Goal: Task Accomplishment & Management: Manage account settings

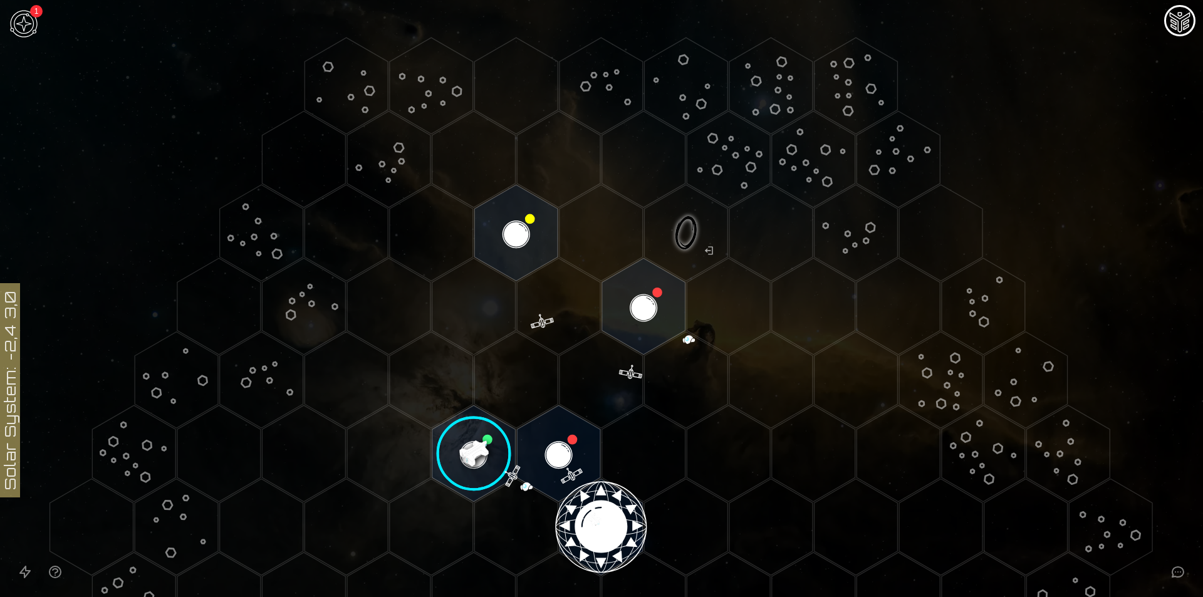
scroll to position [73, 0]
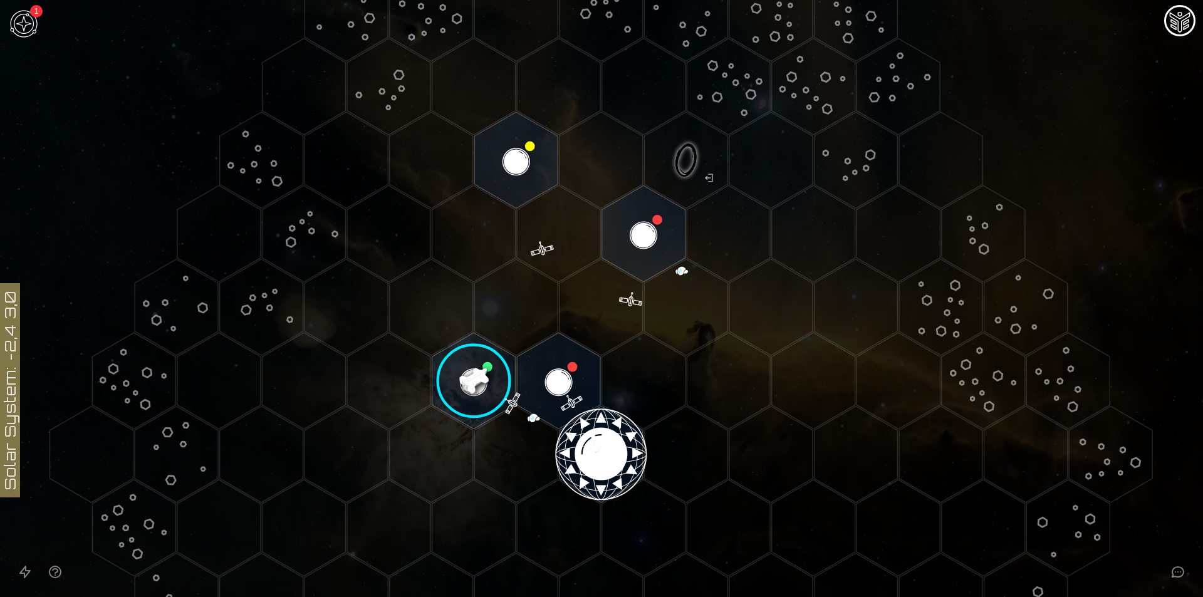
click at [459, 376] on image at bounding box center [474, 381] width 98 height 98
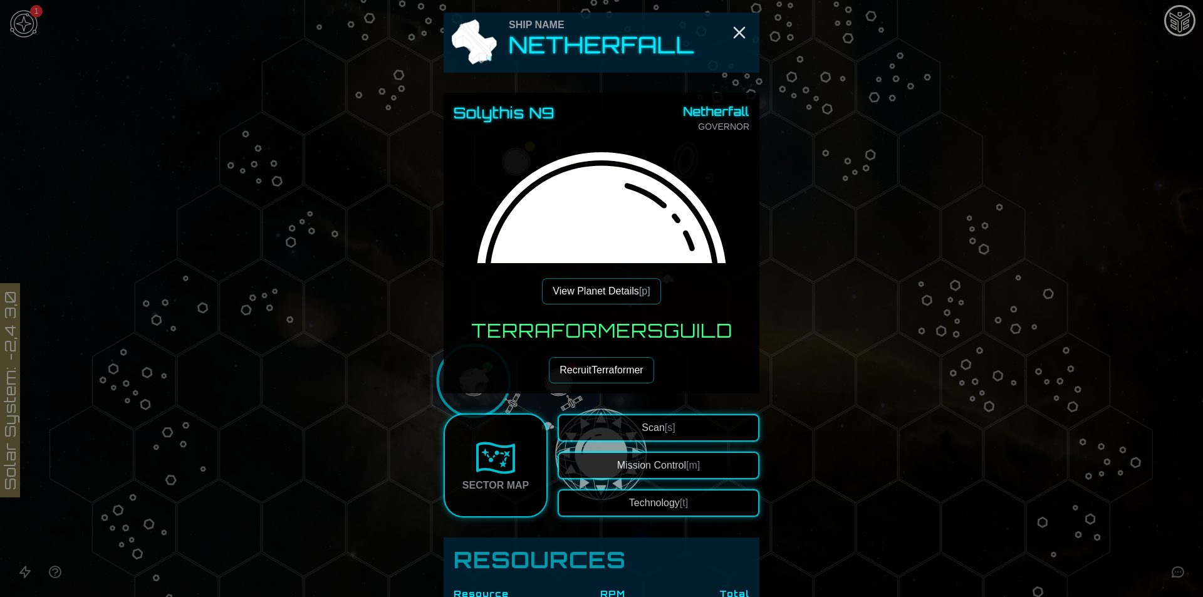
click at [619, 498] on button "Technology [t]" at bounding box center [658, 503] width 202 height 28
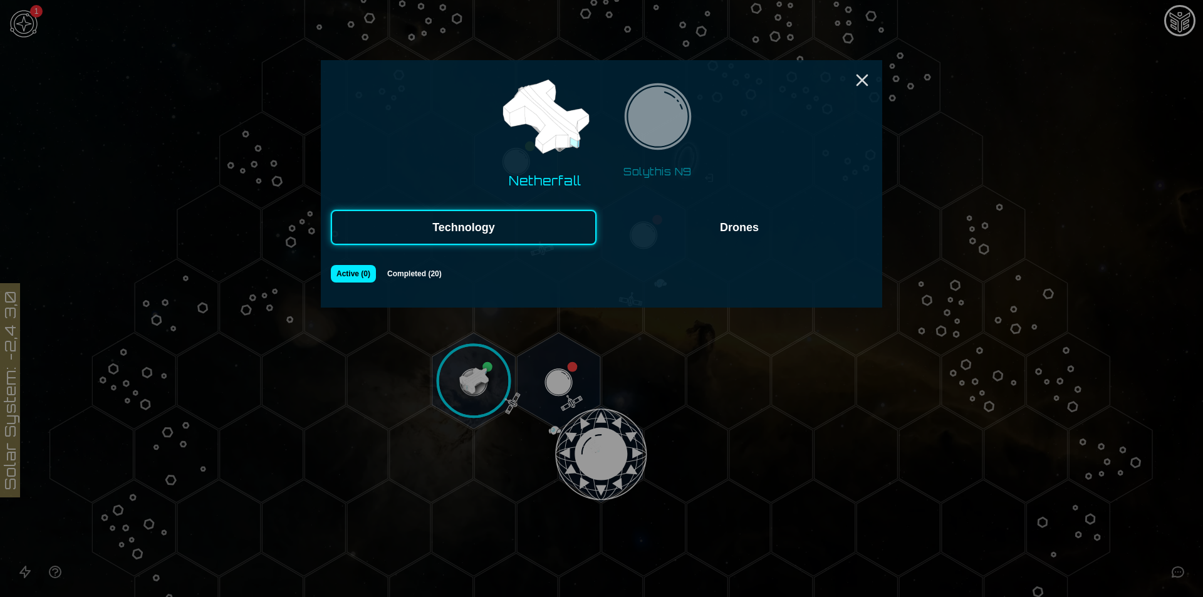
click at [682, 152] on img at bounding box center [657, 120] width 79 height 79
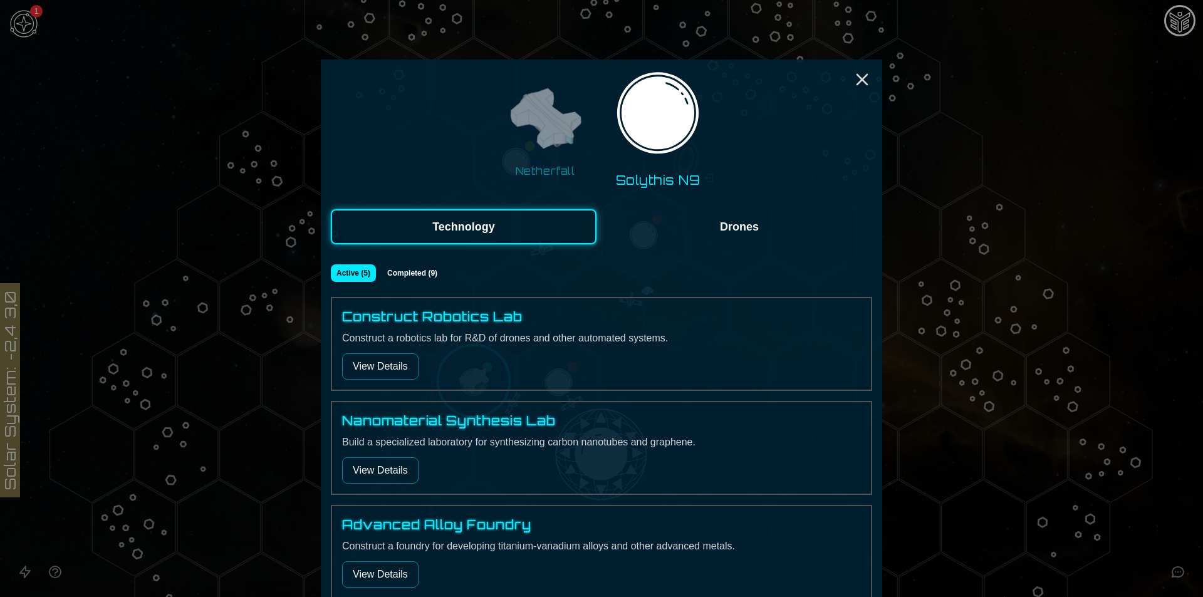
scroll to position [0, 0]
click at [854, 79] on div "Netherfall Solythis N9 Technology Drones Active ( 5 ) Completed ( 9 ) Construct…" at bounding box center [601, 438] width 561 height 757
click at [867, 75] on div "Netherfall Solythis N9 Technology Drones Active ( 5 ) Completed ( 9 ) Construct…" at bounding box center [601, 438] width 561 height 757
click at [866, 74] on icon "Close" at bounding box center [862, 80] width 20 height 20
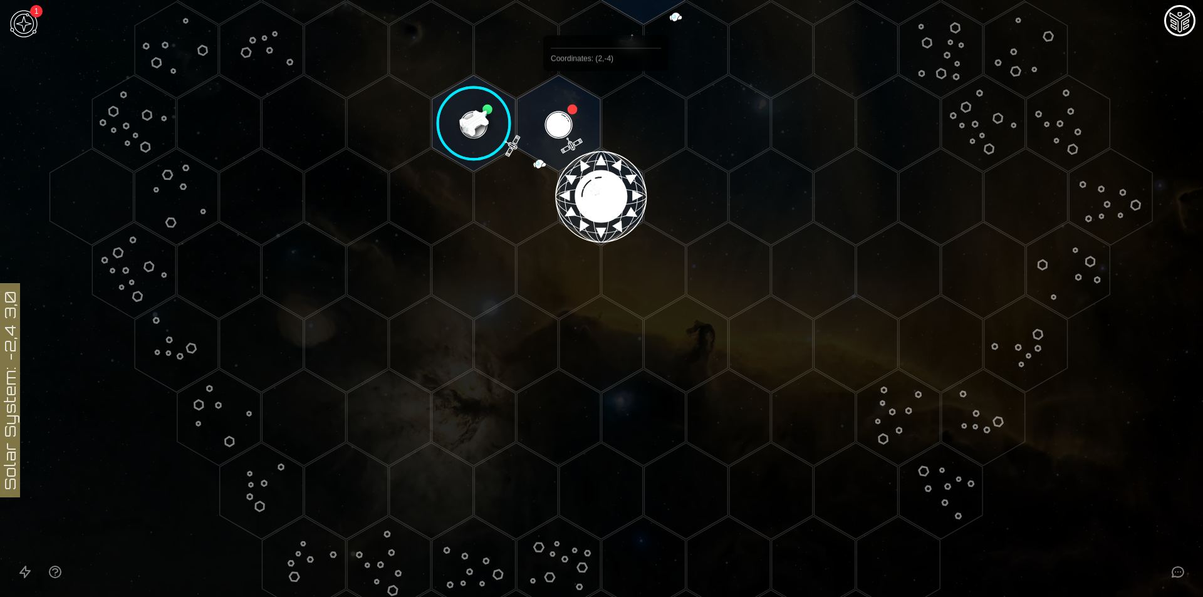
scroll to position [135, 0]
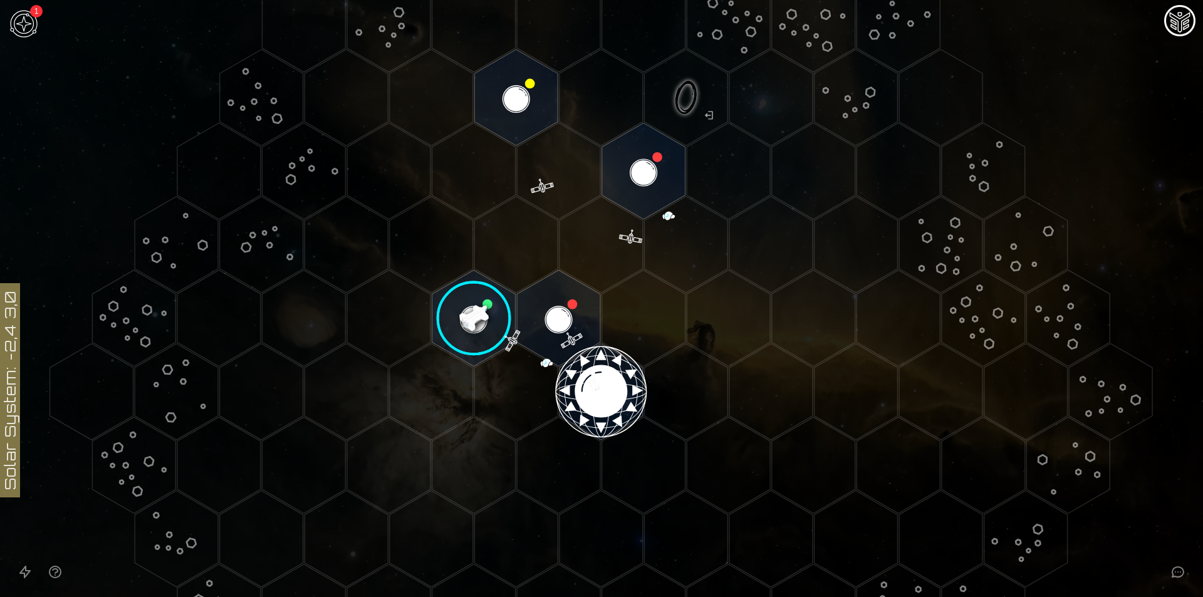
click at [476, 308] on image at bounding box center [474, 318] width 98 height 98
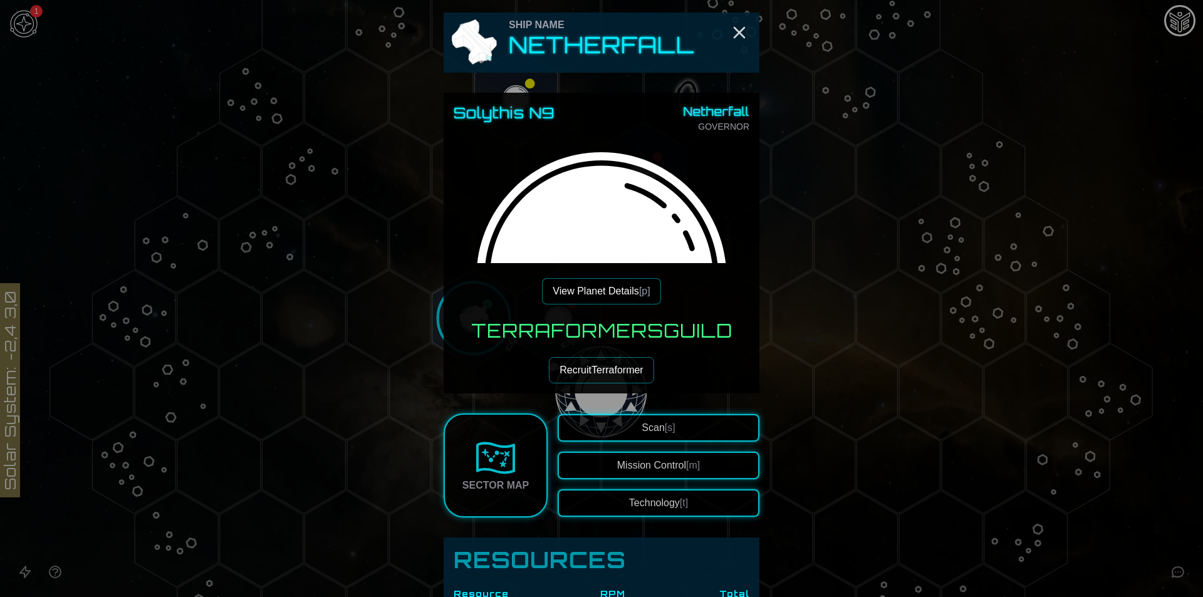
click at [599, 286] on button "View Planet Details [p]" at bounding box center [601, 291] width 118 height 26
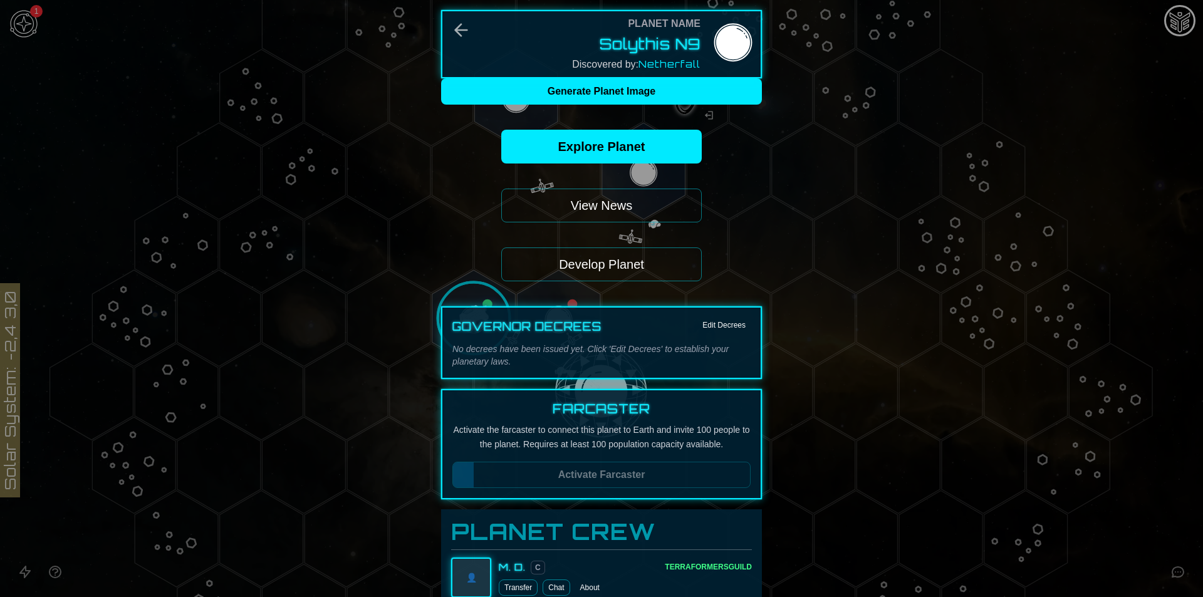
drag, startPoint x: 626, startPoint y: 257, endPoint x: 624, endPoint y: 266, distance: 9.0
click at [624, 266] on button "Develop Planet" at bounding box center [601, 264] width 200 height 34
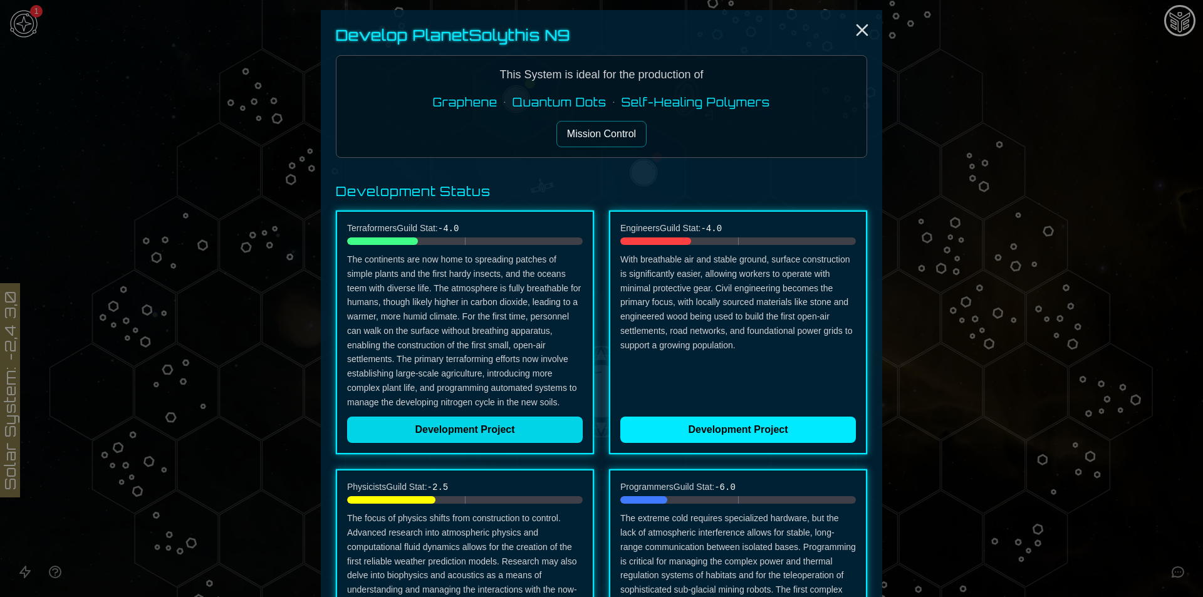
click at [497, 433] on button "Development Project" at bounding box center [465, 430] width 236 height 26
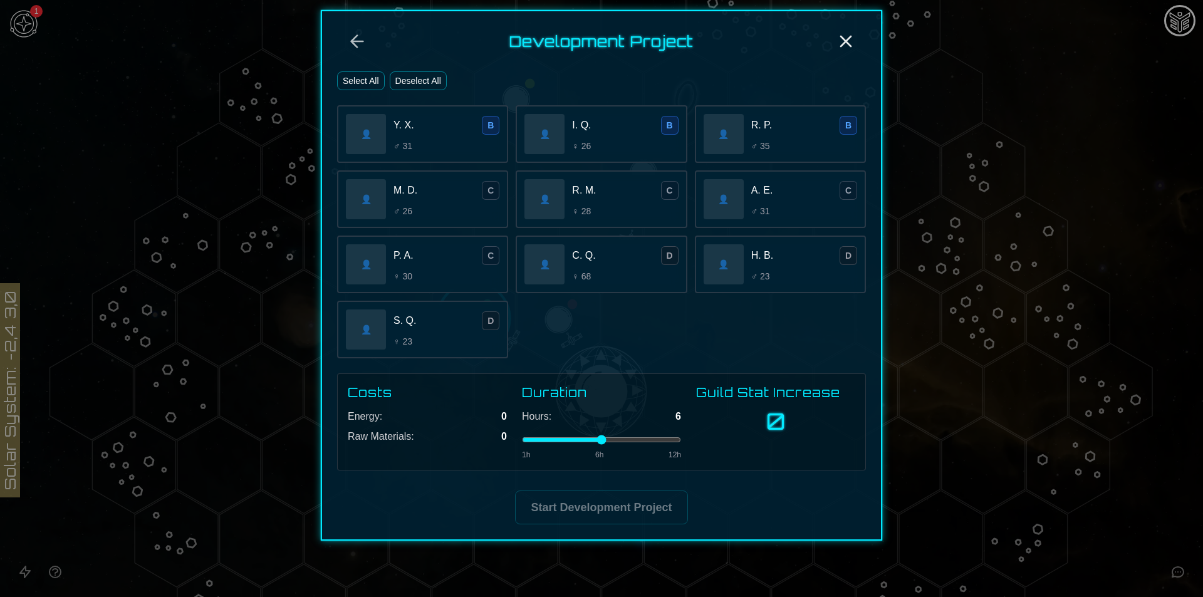
click at [417, 81] on button "Deselect All" at bounding box center [418, 80] width 57 height 19
click at [406, 82] on button "Deselect All" at bounding box center [418, 80] width 57 height 19
click at [367, 81] on button "Select All" at bounding box center [361, 80] width 48 height 19
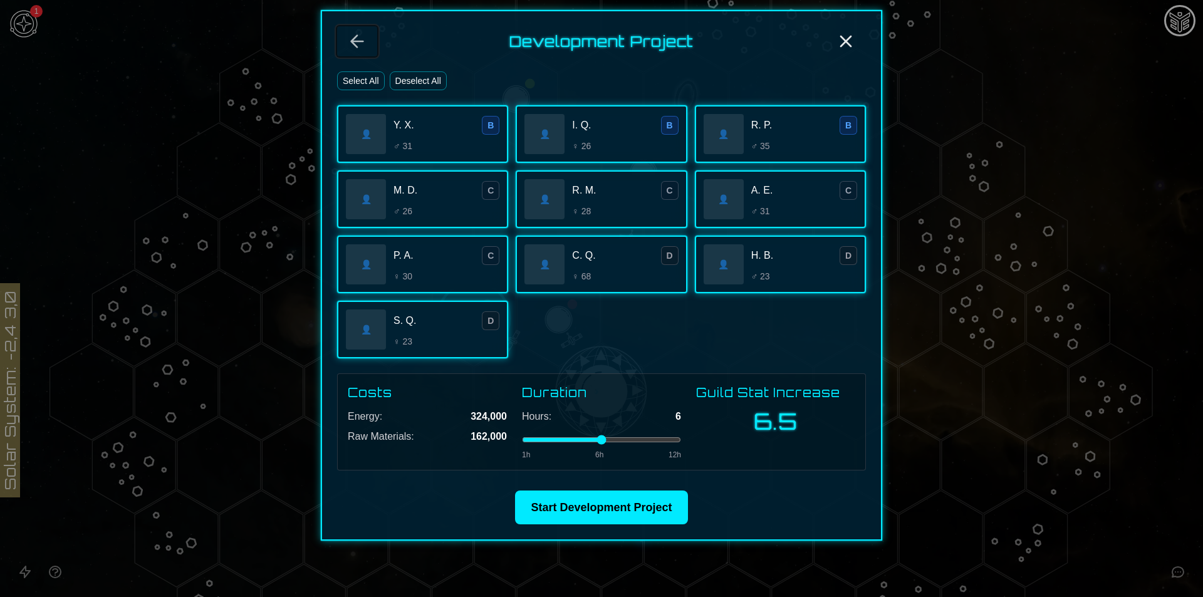
click at [354, 33] on icon "Back" at bounding box center [357, 41] width 20 height 20
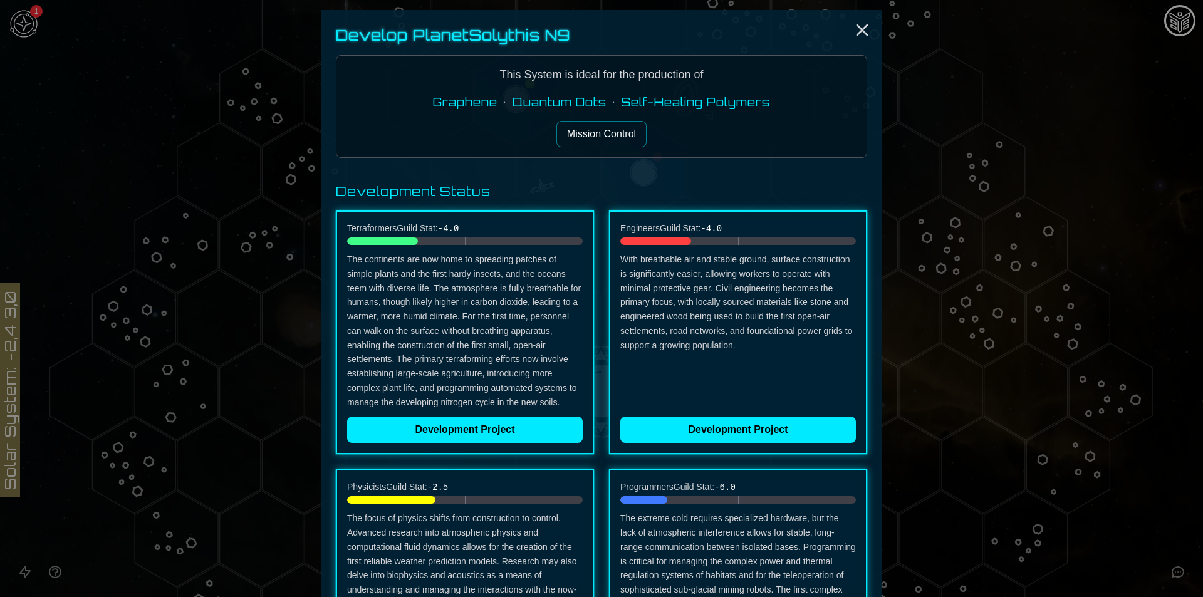
click at [604, 145] on button "Mission Control" at bounding box center [601, 134] width 90 height 26
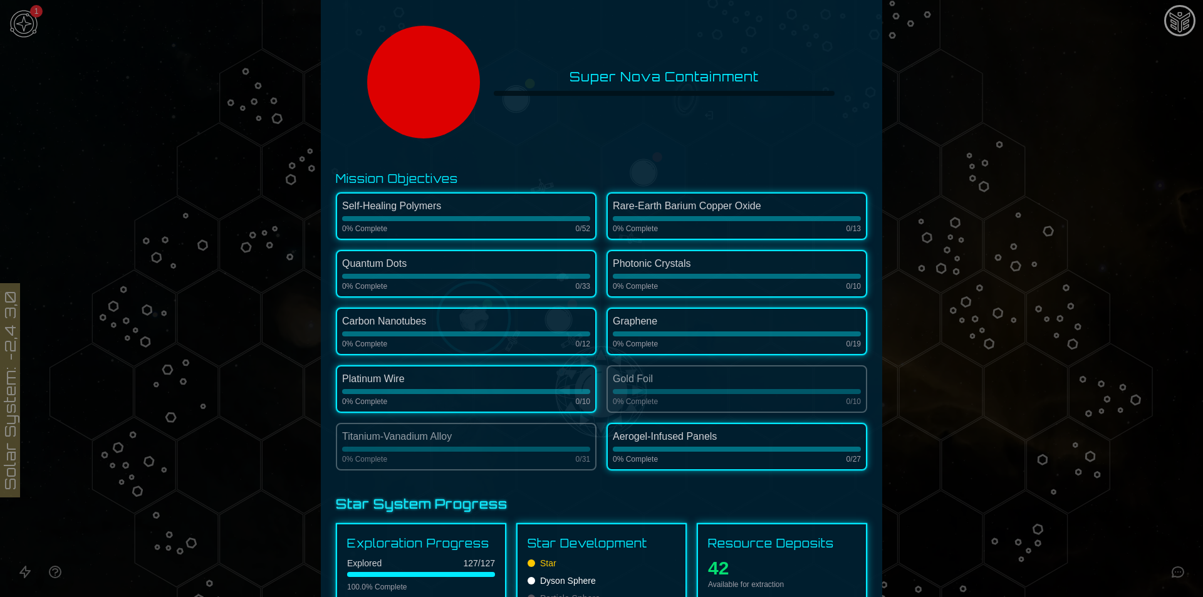
scroll to position [0, 0]
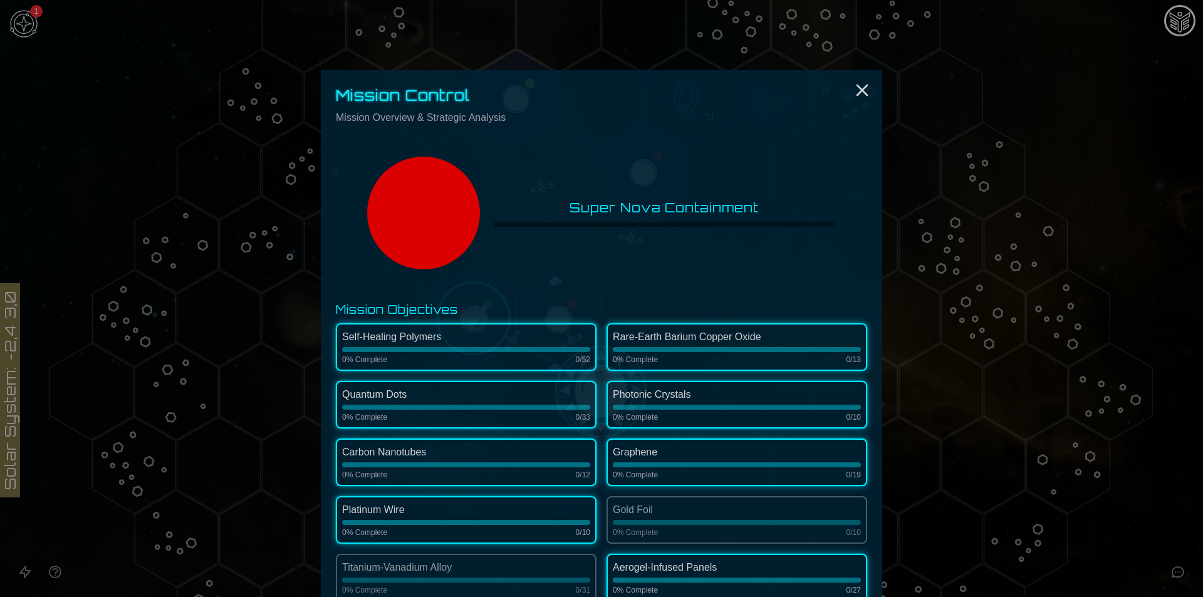
click at [858, 100] on h2 "Mission Control" at bounding box center [601, 95] width 531 height 20
click at [857, 93] on icon "Close" at bounding box center [862, 90] width 20 height 20
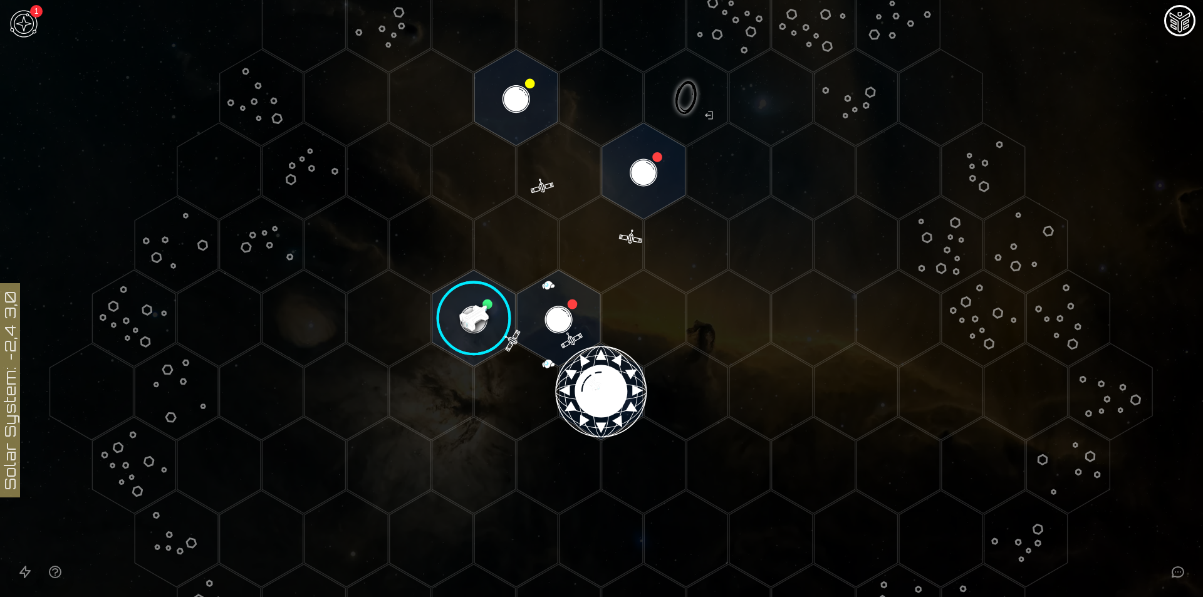
click at [490, 317] on image at bounding box center [474, 318] width 98 height 98
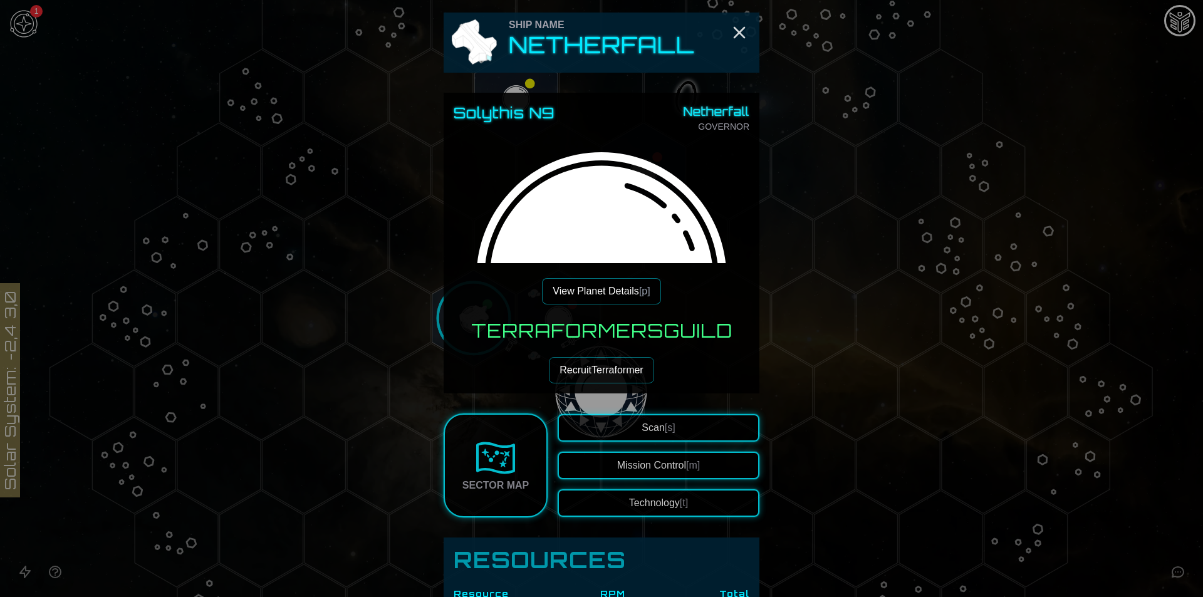
click at [643, 462] on button "Mission Control [m]" at bounding box center [658, 466] width 202 height 28
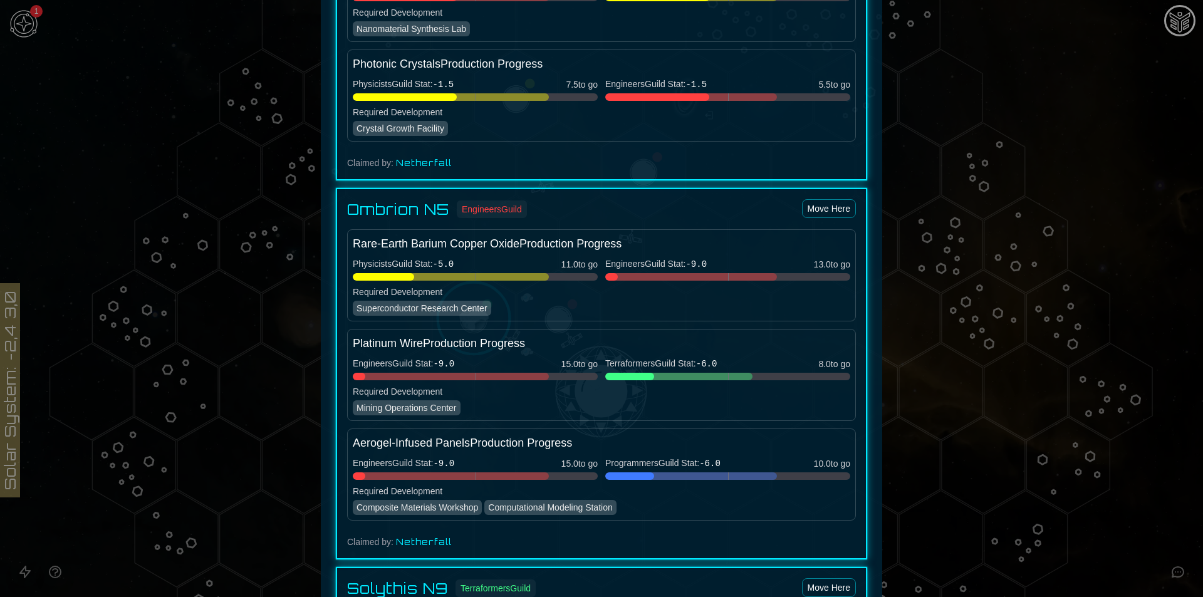
scroll to position [1253, 0]
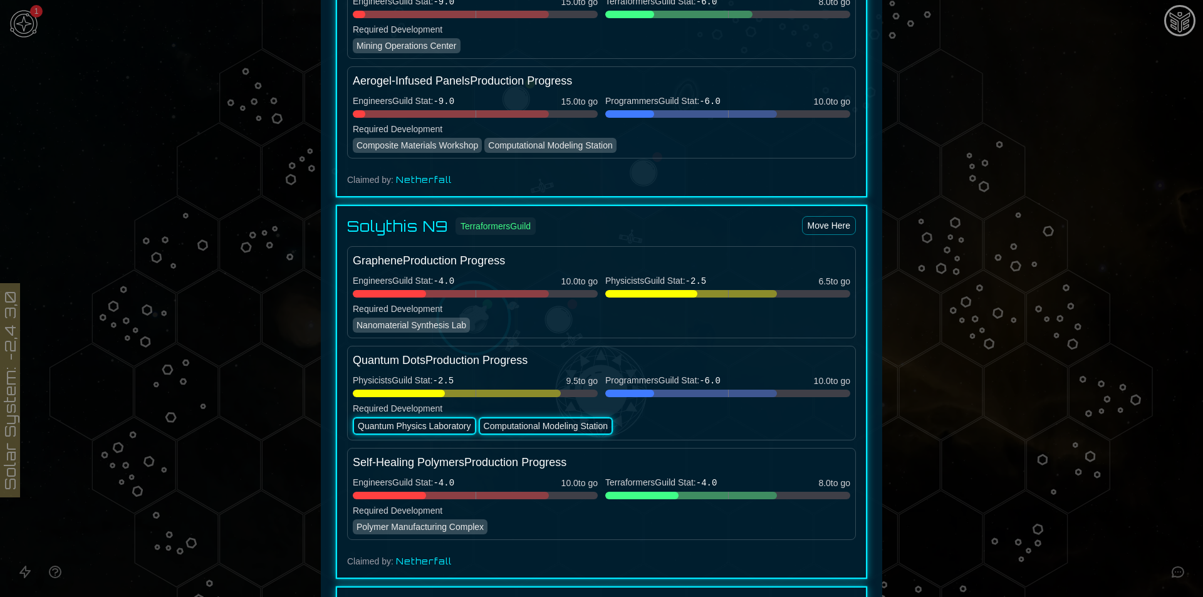
click at [1063, 186] on div at bounding box center [601, 298] width 1203 height 597
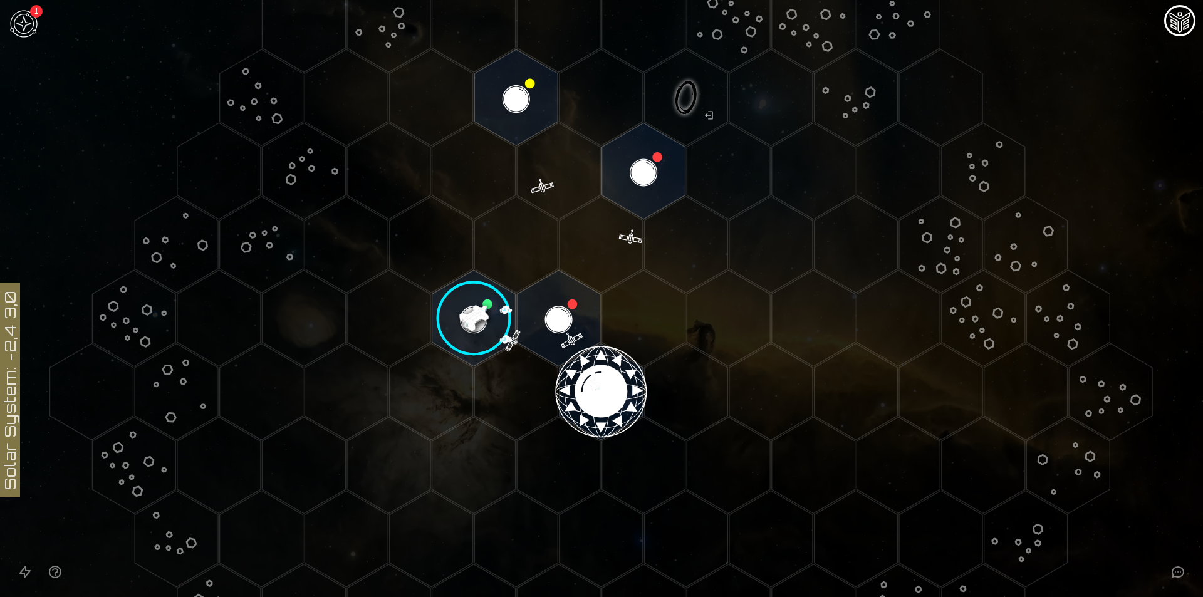
click at [460, 313] on image at bounding box center [474, 318] width 98 height 98
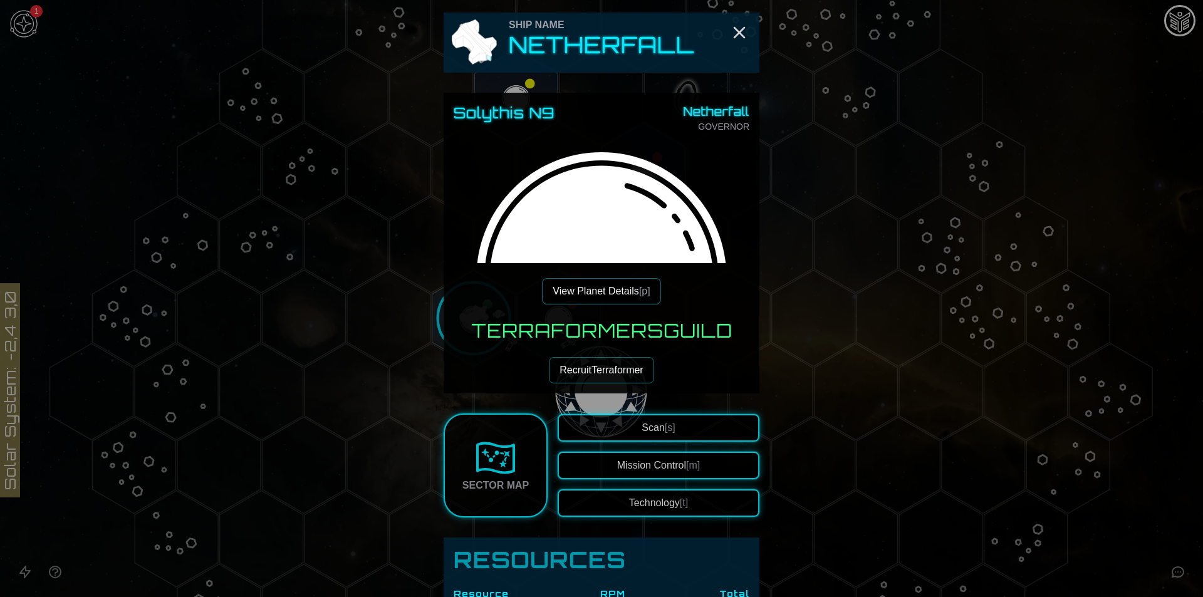
click at [639, 497] on button "Technology [t]" at bounding box center [658, 503] width 202 height 28
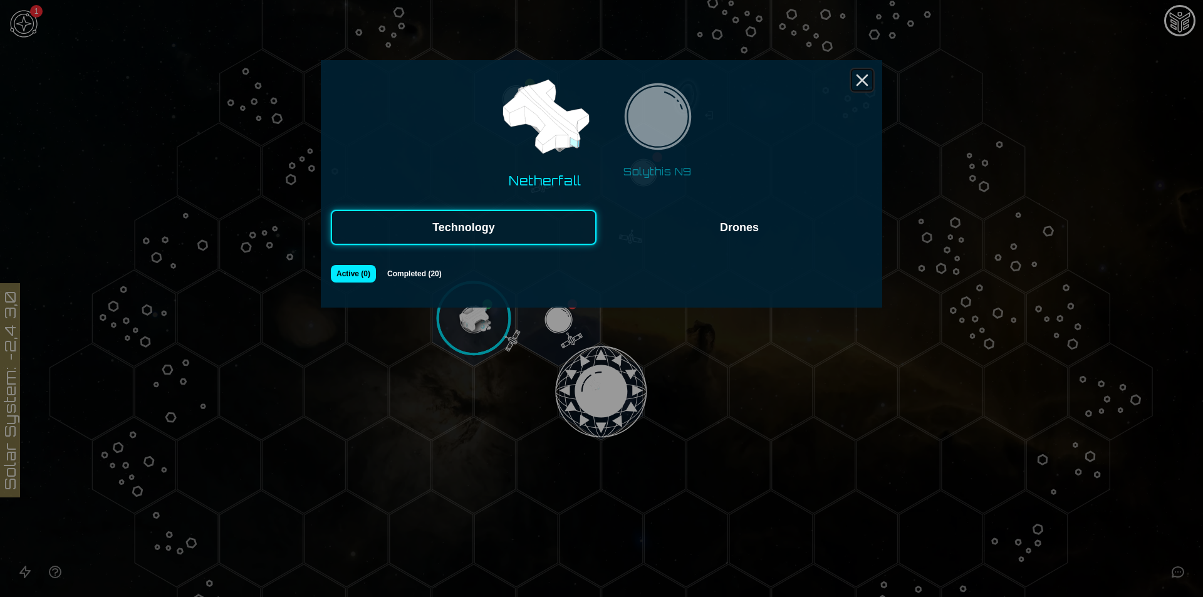
click at [870, 87] on icon "Close" at bounding box center [862, 80] width 20 height 20
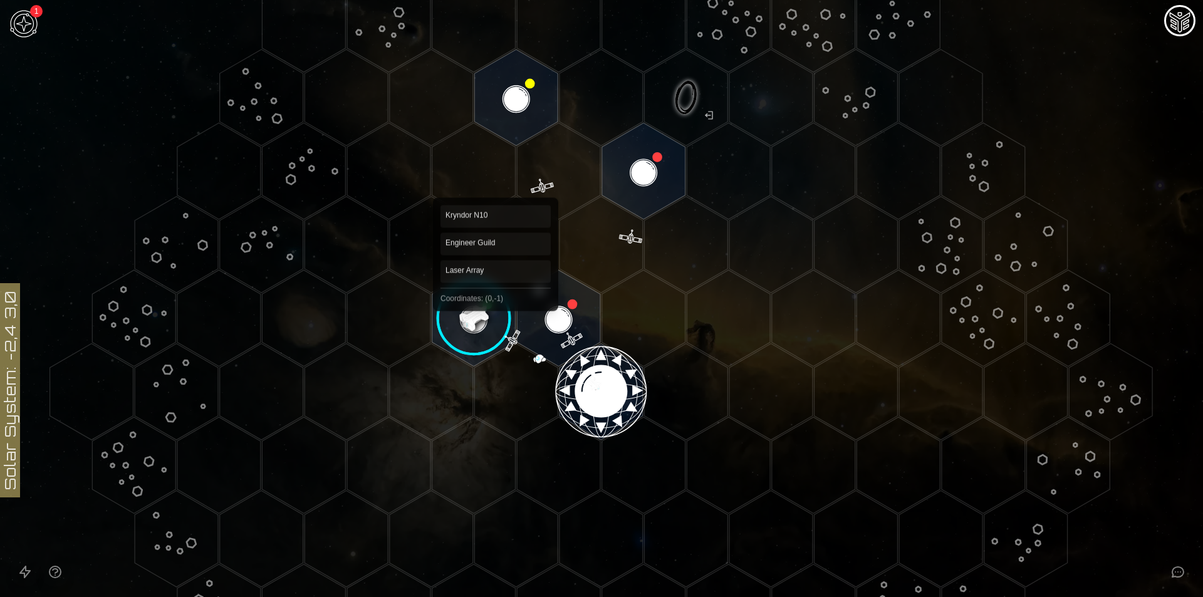
click at [475, 301] on image at bounding box center [474, 318] width 98 height 98
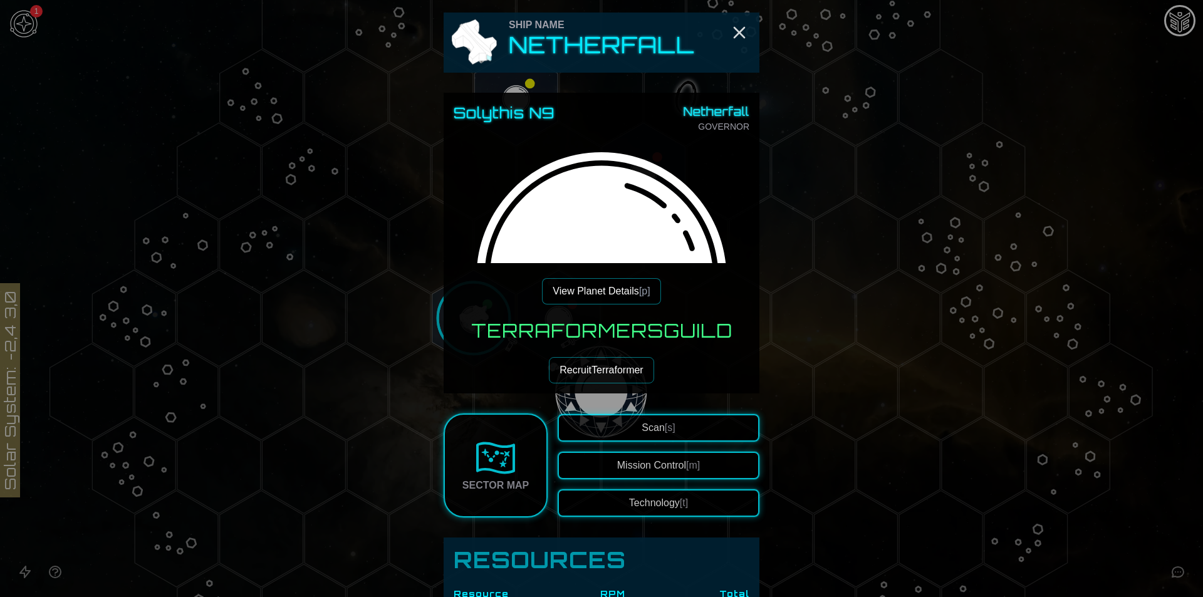
click at [632, 470] on button "Mission Control [m]" at bounding box center [658, 466] width 202 height 28
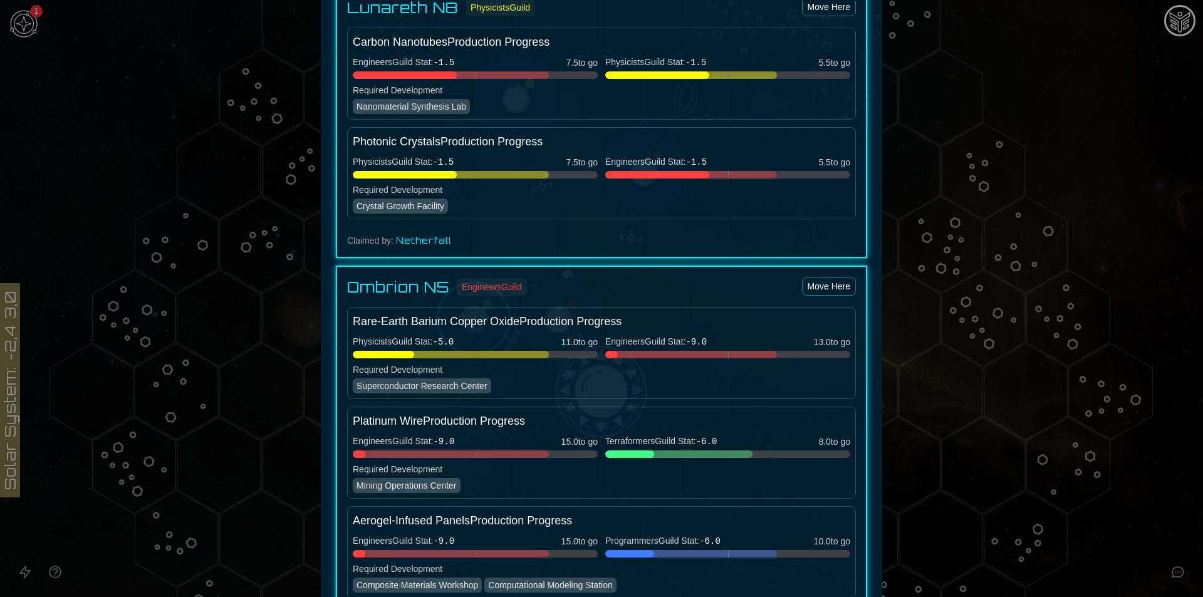
scroll to position [814, 0]
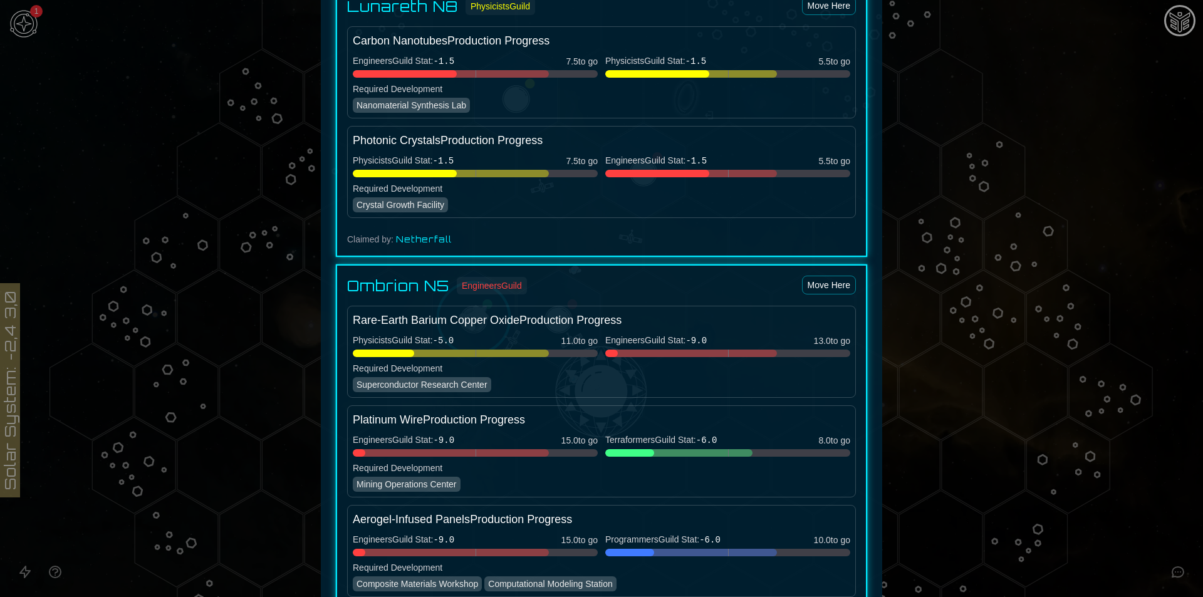
click at [1131, 306] on div at bounding box center [601, 298] width 1203 height 597
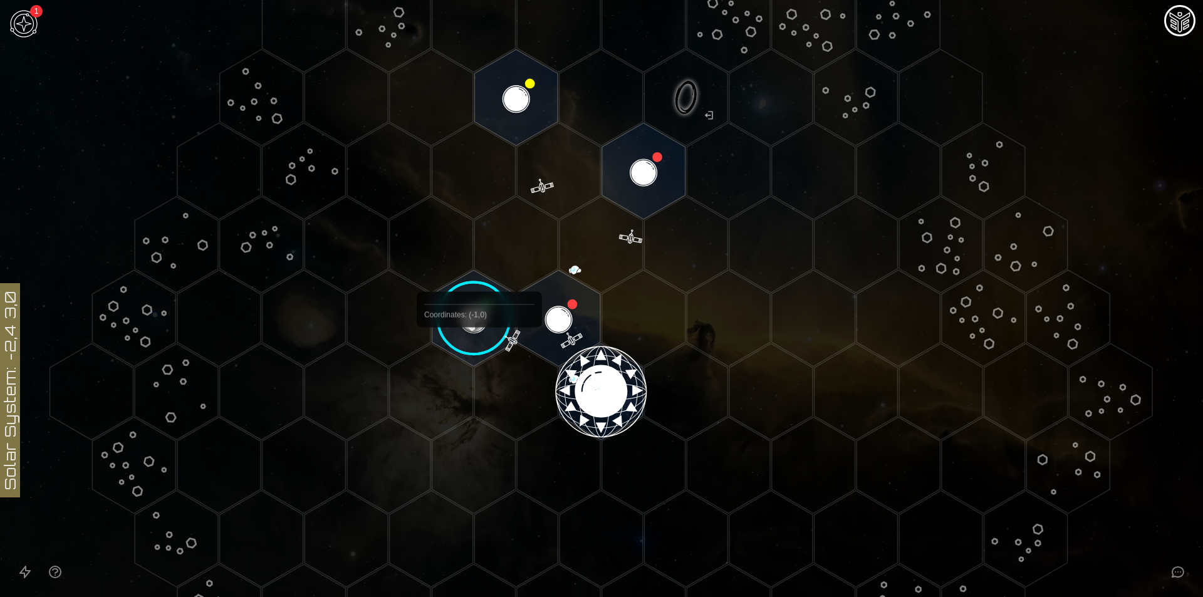
click at [475, 323] on image at bounding box center [474, 318] width 98 height 98
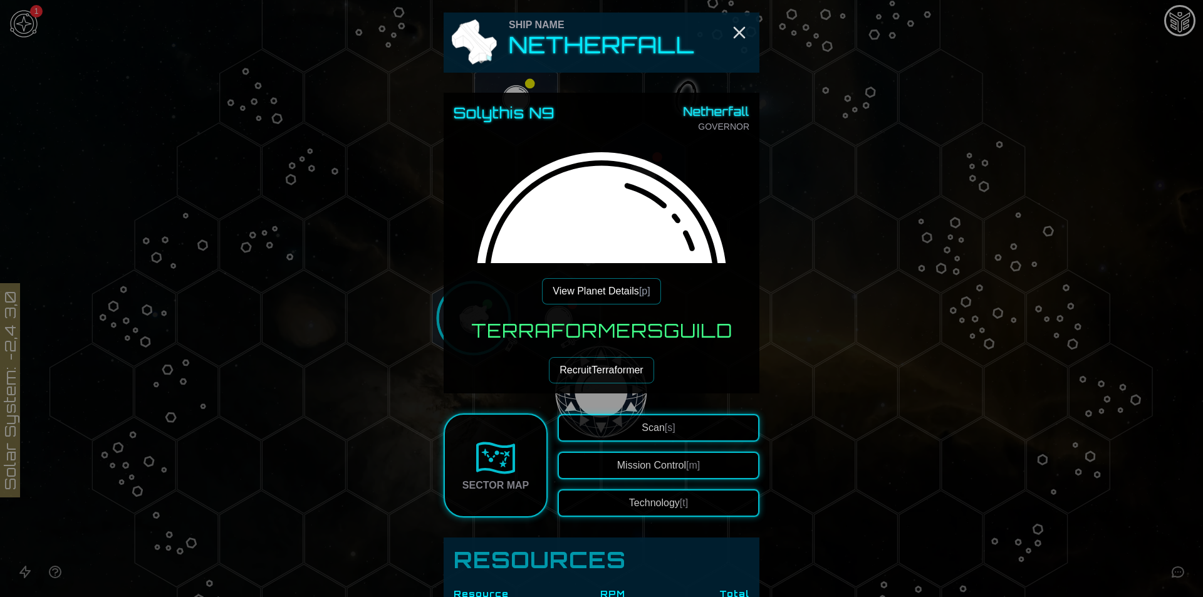
click at [599, 380] on button "Recruit Terraformer" at bounding box center [601, 370] width 105 height 26
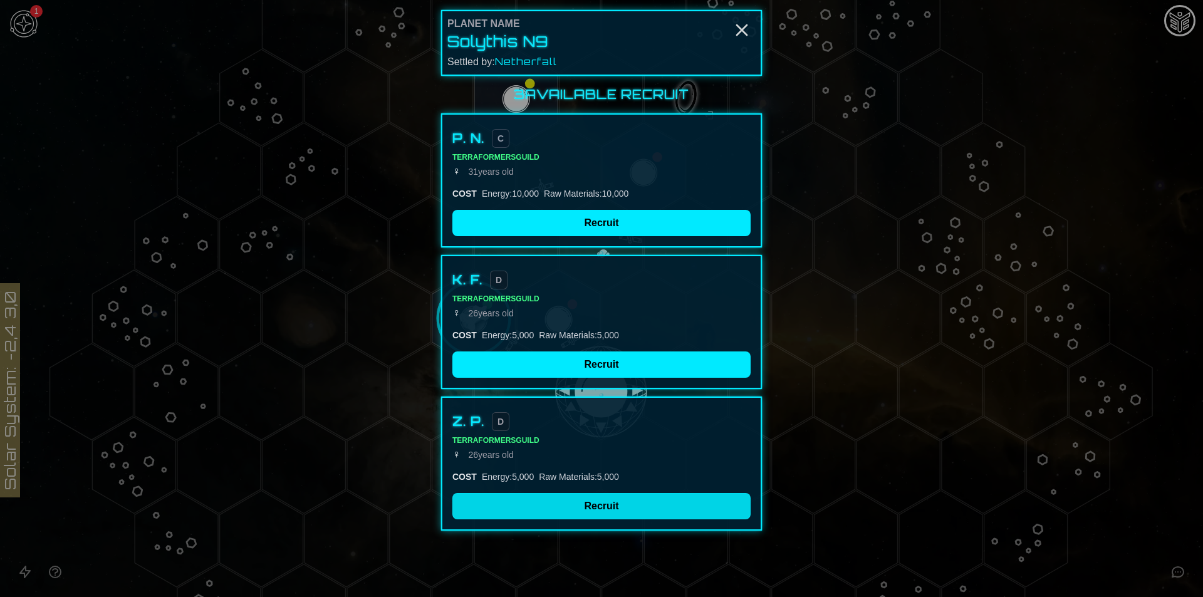
click at [554, 511] on button "Recruit" at bounding box center [601, 506] width 298 height 26
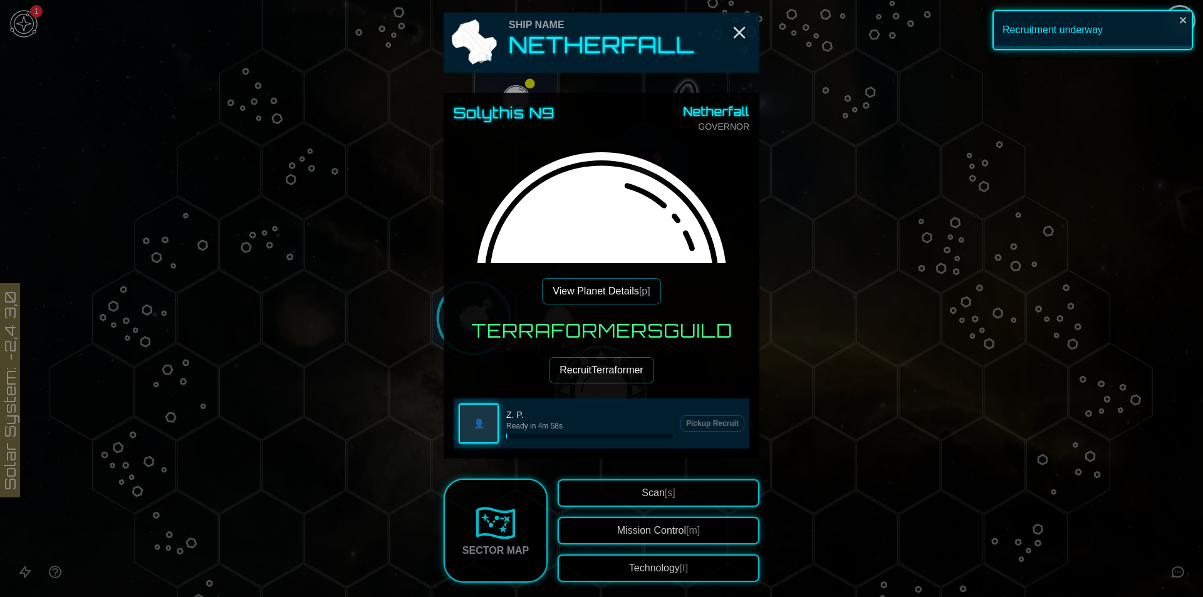
click at [580, 288] on button "View Planet Details [p]" at bounding box center [601, 291] width 118 height 26
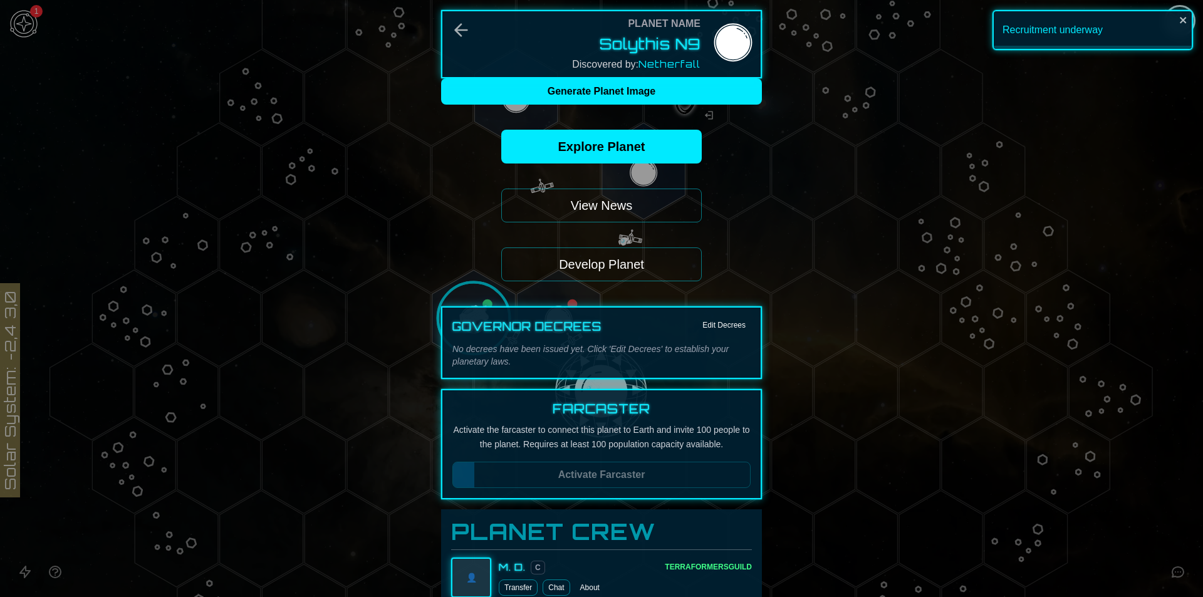
click at [598, 262] on button "Develop Planet" at bounding box center [601, 264] width 200 height 34
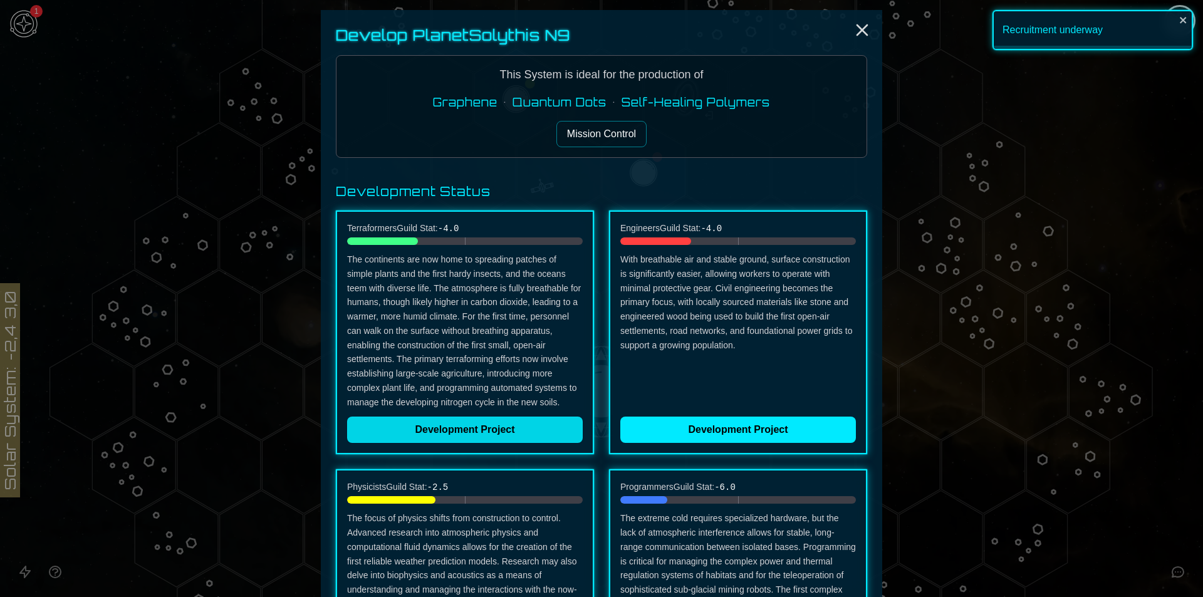
click at [512, 436] on button "Development Project" at bounding box center [465, 430] width 236 height 26
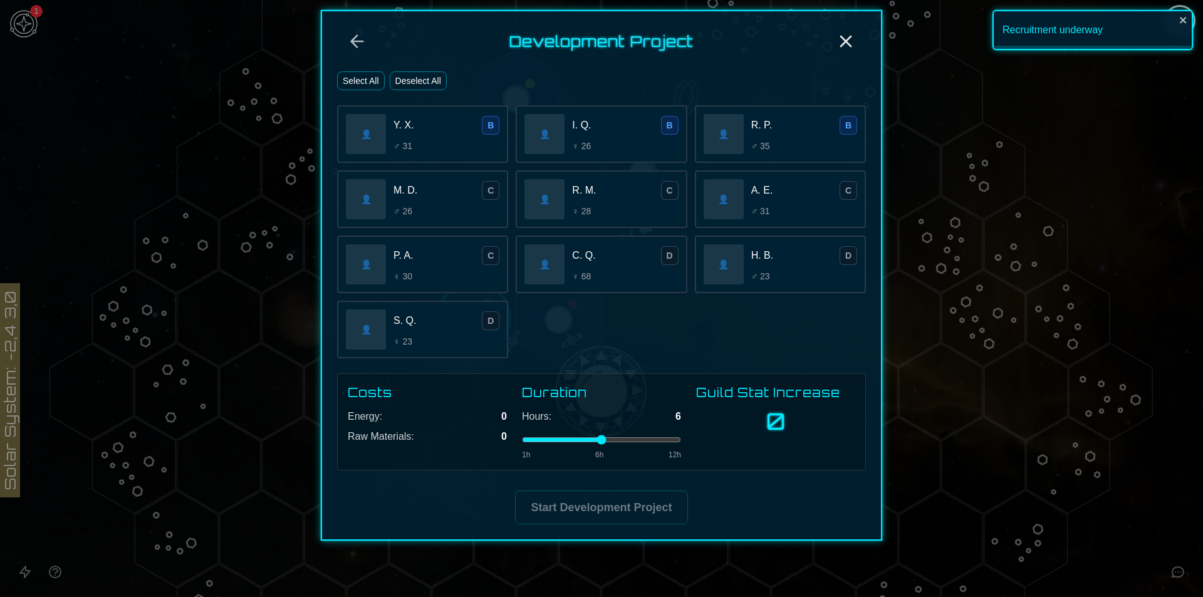
click at [357, 80] on button "Select All" at bounding box center [361, 80] width 48 height 19
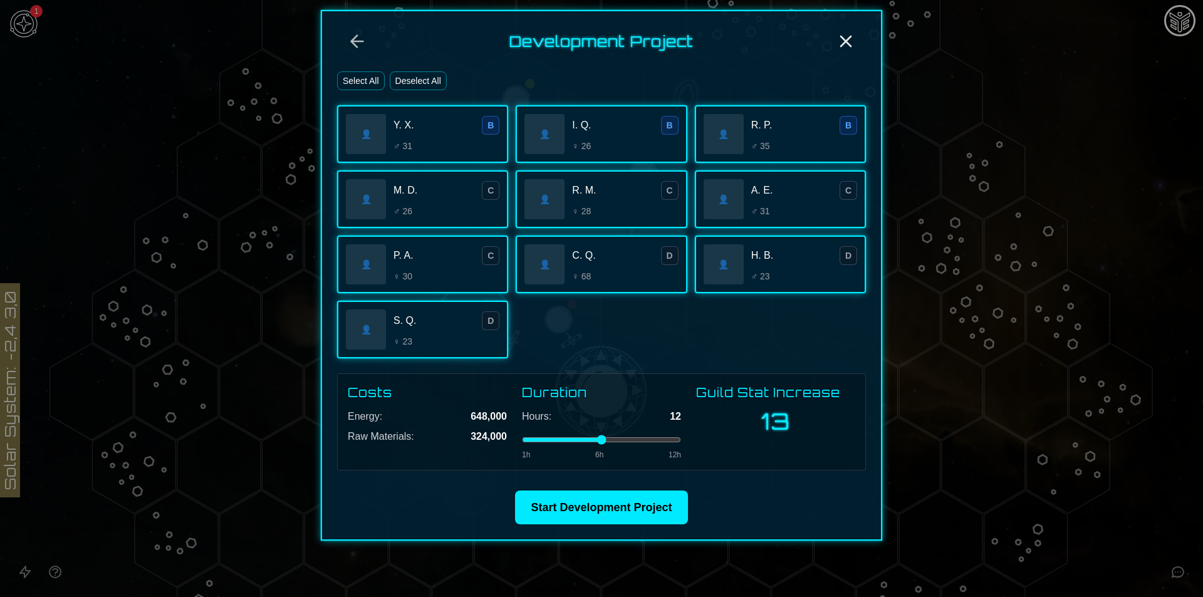
drag, startPoint x: 629, startPoint y: 439, endPoint x: 696, endPoint y: 437, distance: 67.0
click at [681, 437] on input "range" at bounding box center [601, 439] width 159 height 5
drag, startPoint x: 671, startPoint y: 440, endPoint x: 631, endPoint y: 442, distance: 40.1
type input "*"
click at [631, 442] on input "range" at bounding box center [601, 439] width 159 height 5
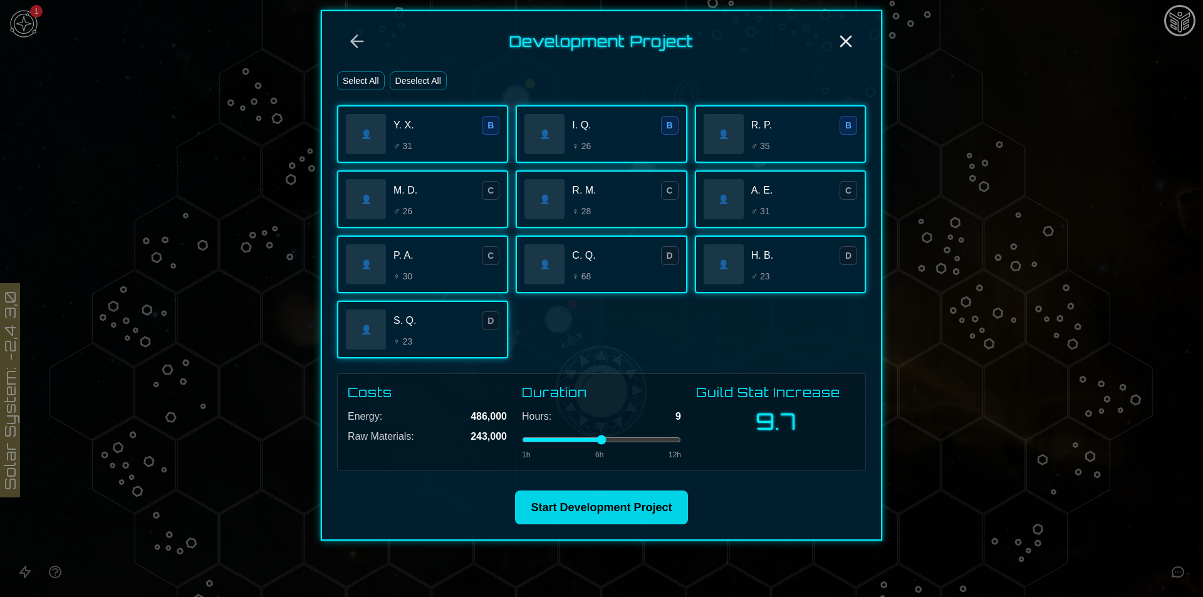
click at [639, 515] on button "Start Development Project" at bounding box center [601, 507] width 172 height 34
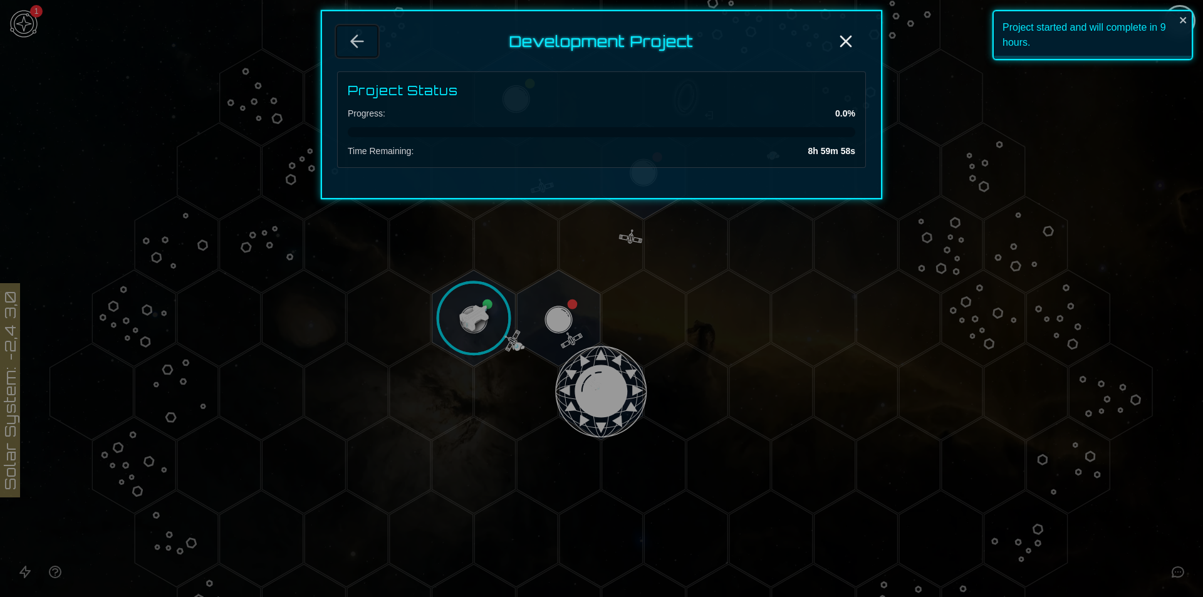
click at [352, 39] on icon "Back" at bounding box center [357, 42] width 12 height 12
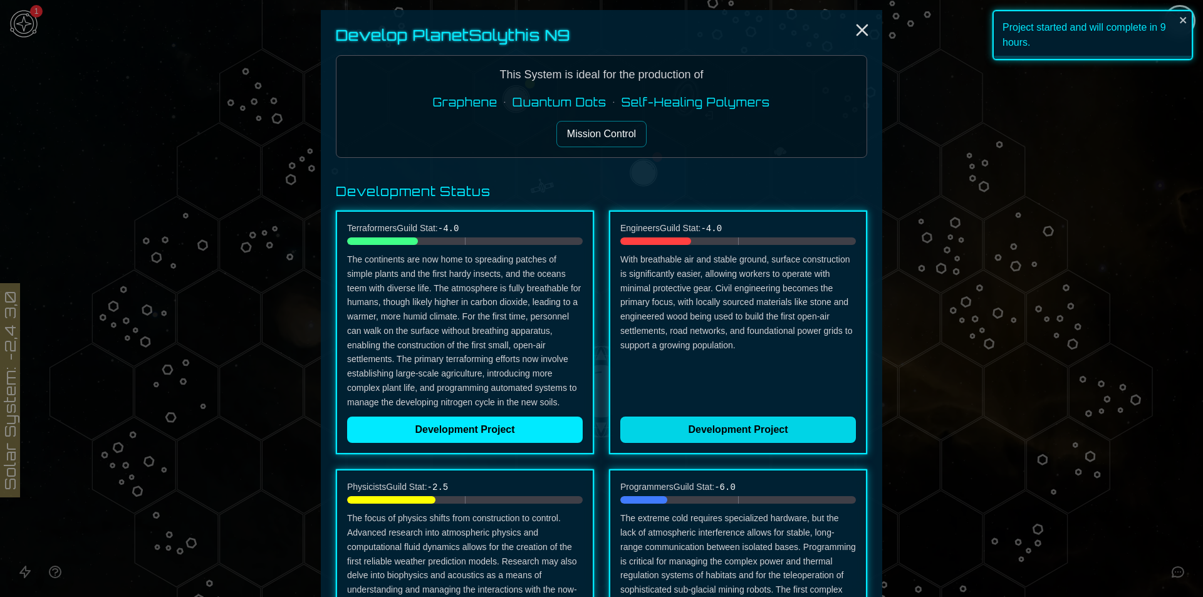
click at [722, 423] on button "Development Project" at bounding box center [738, 430] width 236 height 26
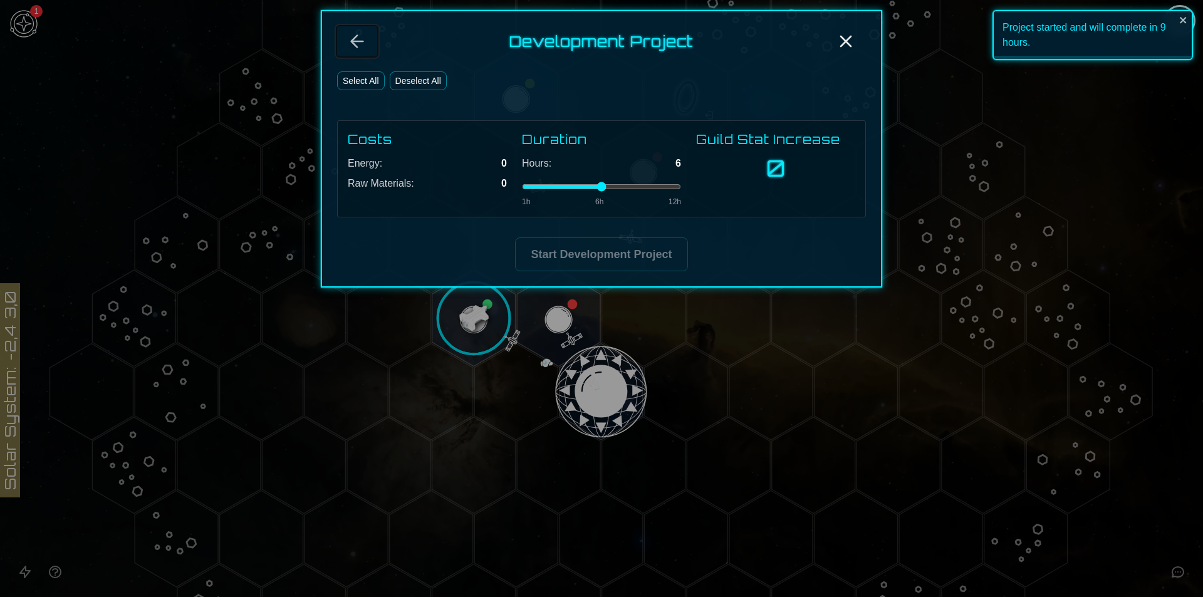
click at [348, 46] on icon "Back" at bounding box center [357, 41] width 20 height 20
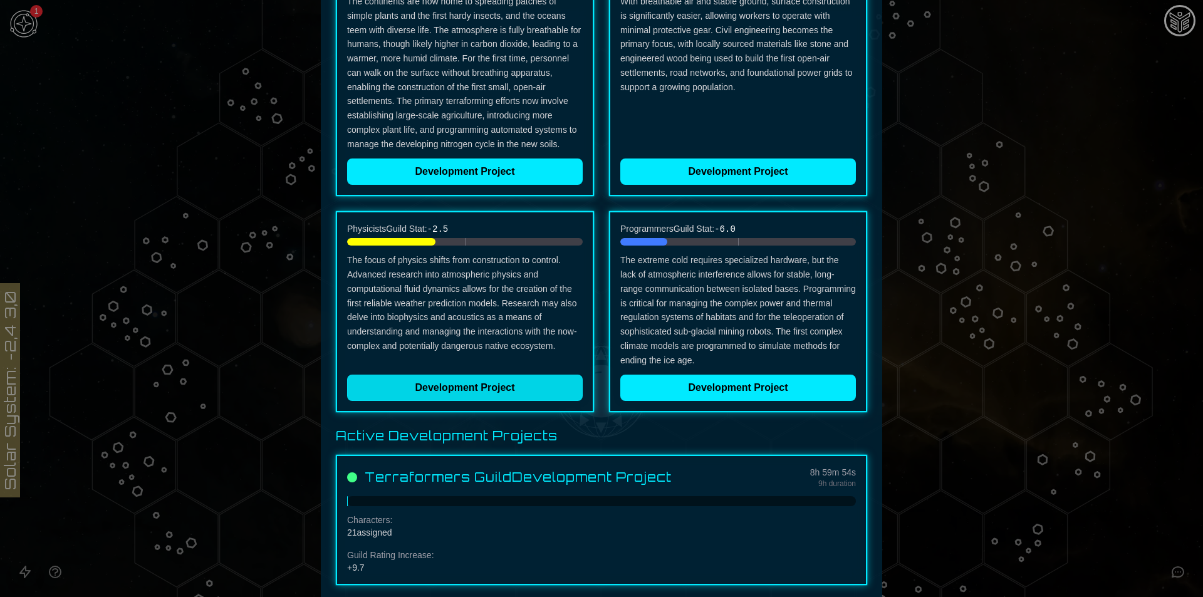
scroll to position [271, 0]
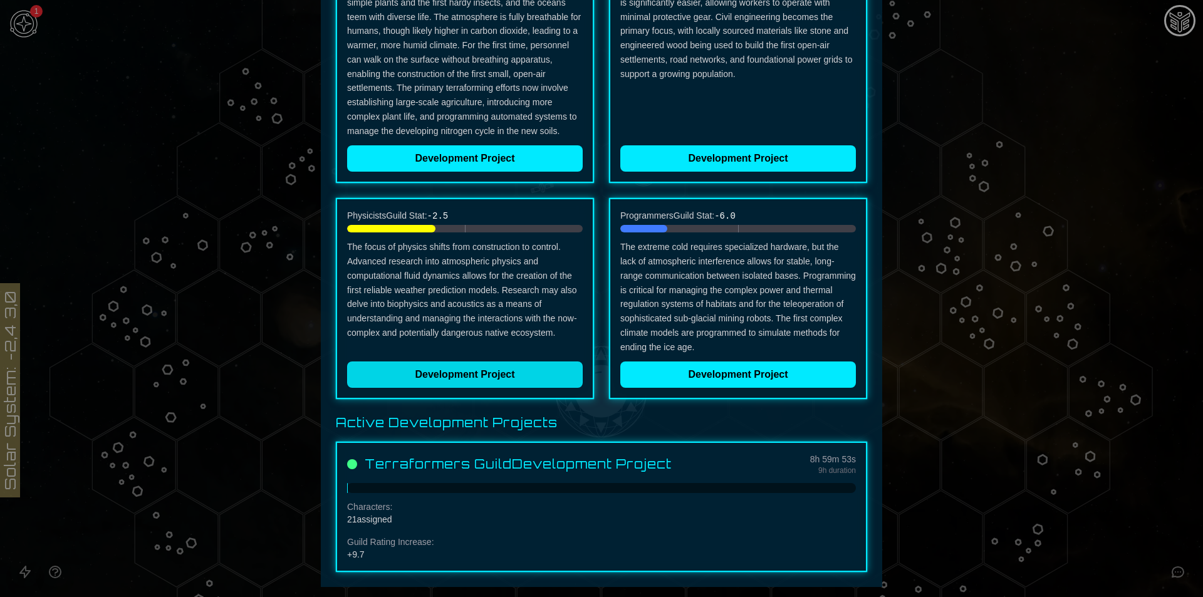
click at [523, 368] on button "Development Project" at bounding box center [465, 374] width 236 height 26
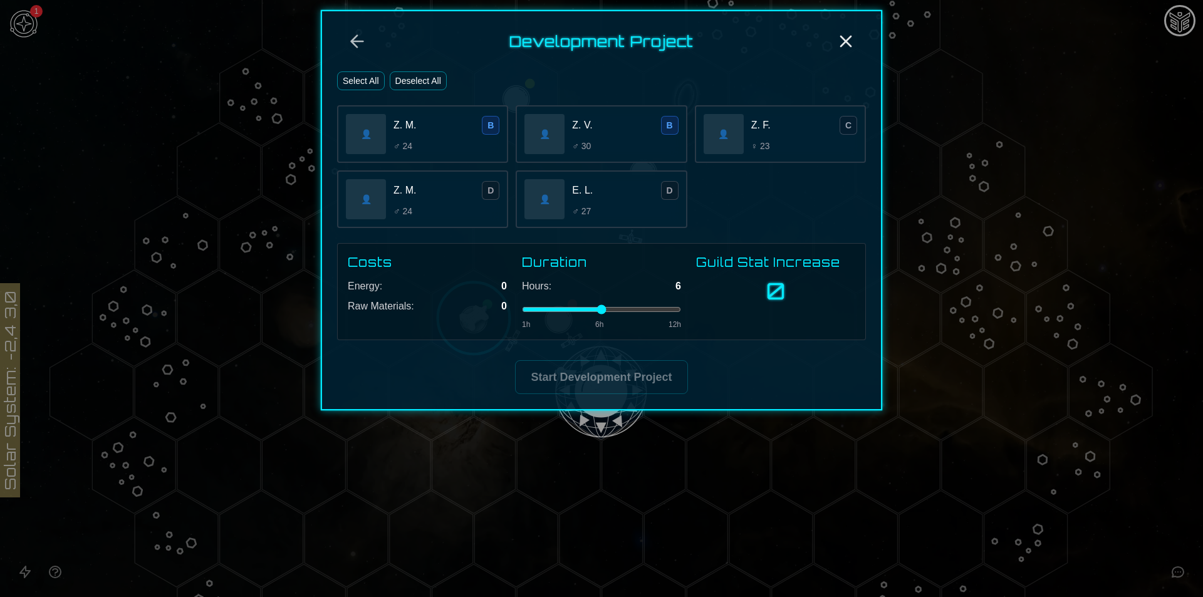
click at [352, 72] on button "Select All" at bounding box center [361, 80] width 48 height 19
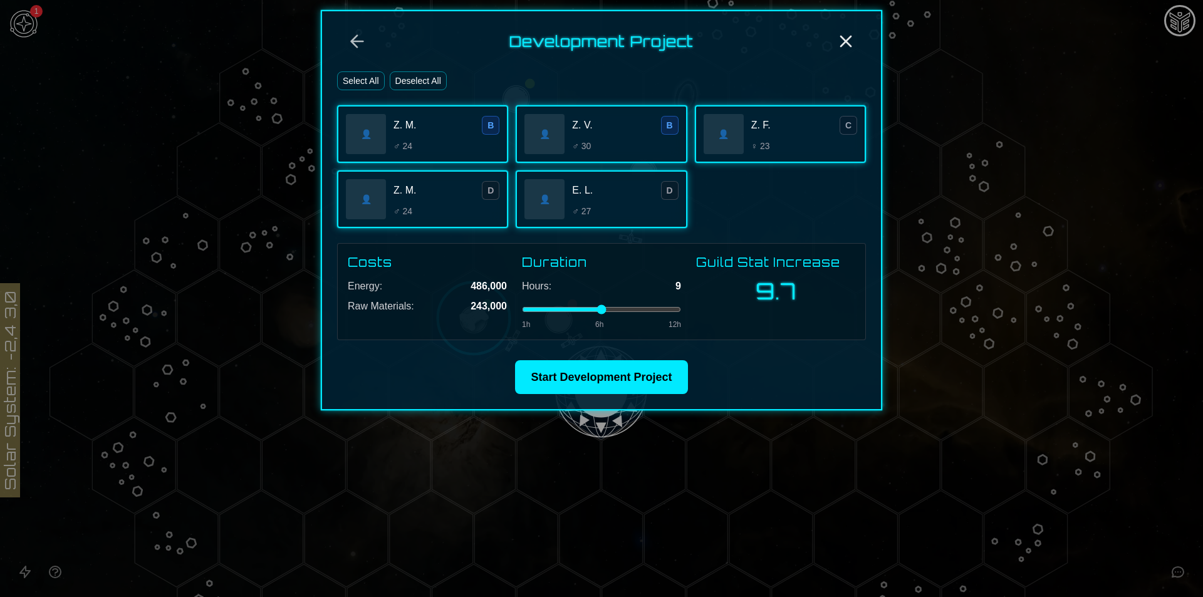
drag, startPoint x: 604, startPoint y: 313, endPoint x: 635, endPoint y: 308, distance: 31.2
type input "*"
click at [635, 308] on input "range" at bounding box center [601, 309] width 159 height 5
click at [641, 380] on button "Start Development Project" at bounding box center [601, 377] width 172 height 34
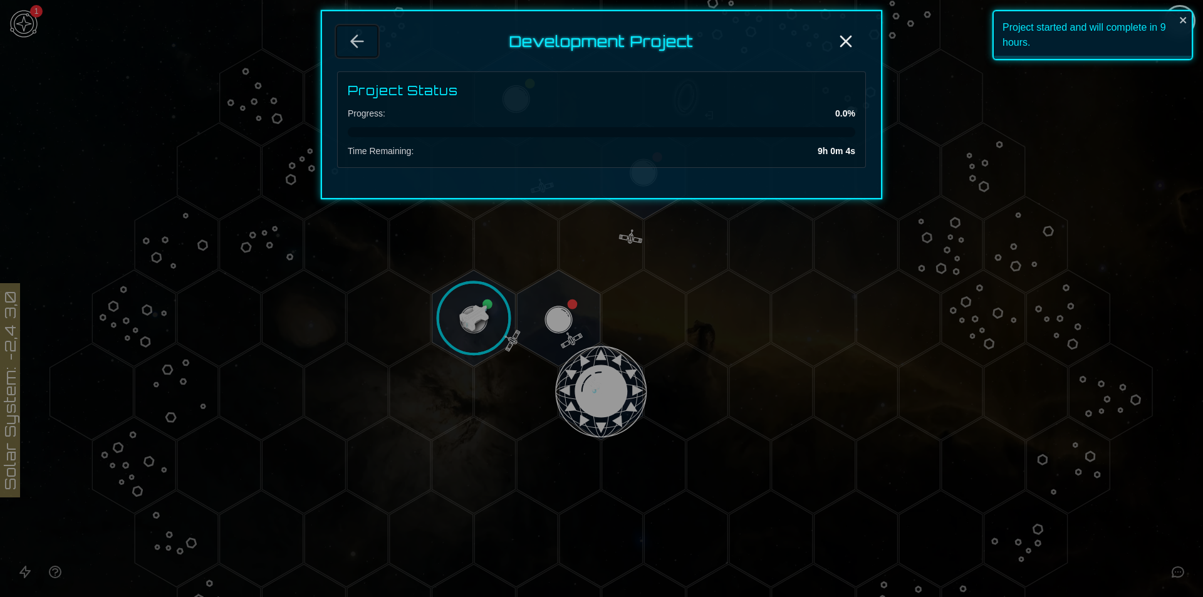
click at [363, 38] on icon "Back" at bounding box center [357, 41] width 20 height 20
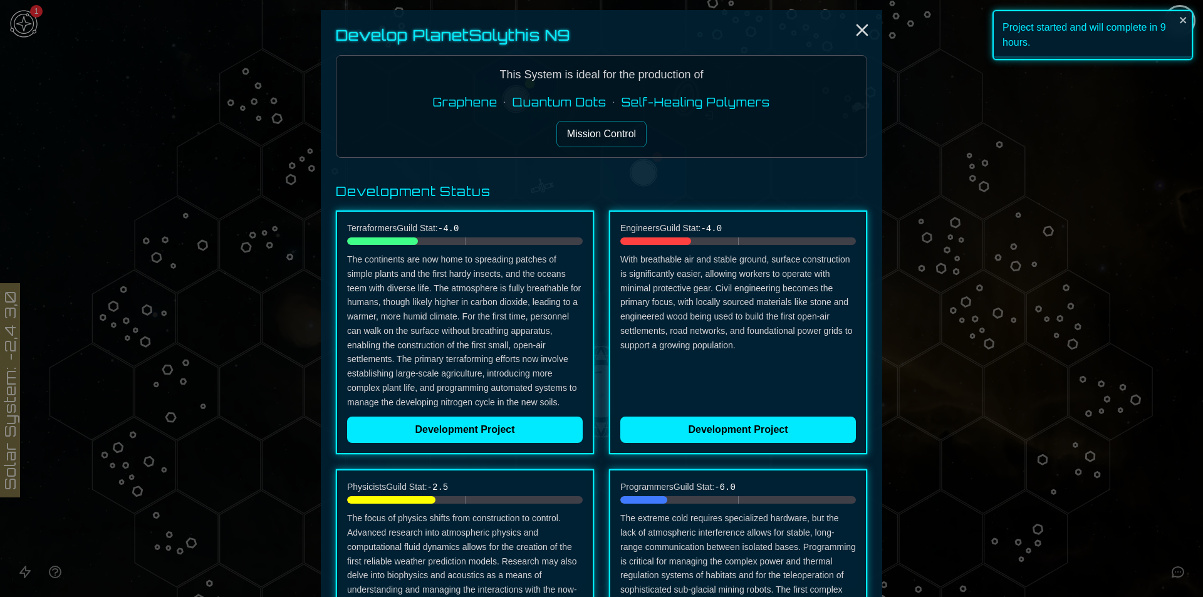
scroll to position [251, 0]
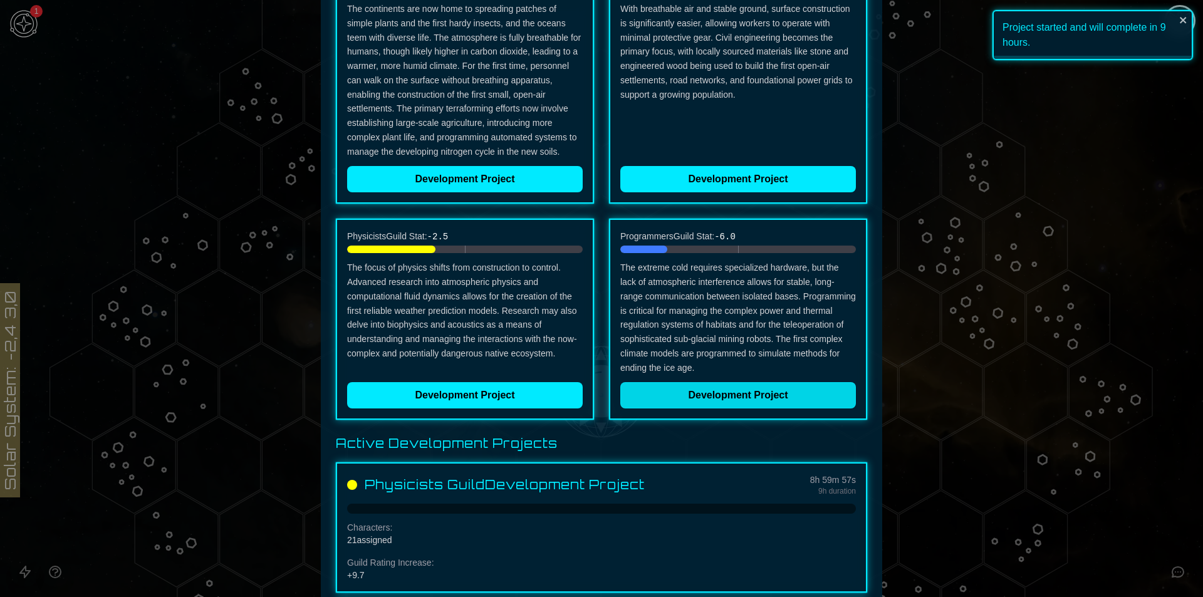
click at [744, 395] on button "Development Project" at bounding box center [738, 395] width 236 height 26
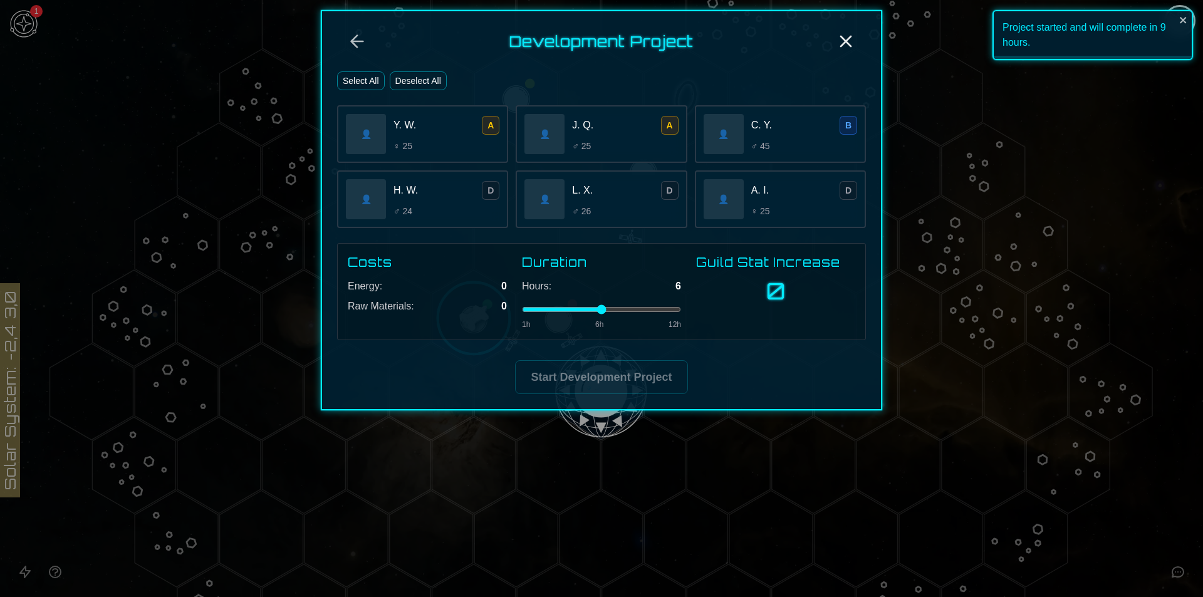
click at [482, 137] on div "Y. W. A ♀ 25" at bounding box center [446, 134] width 106 height 36
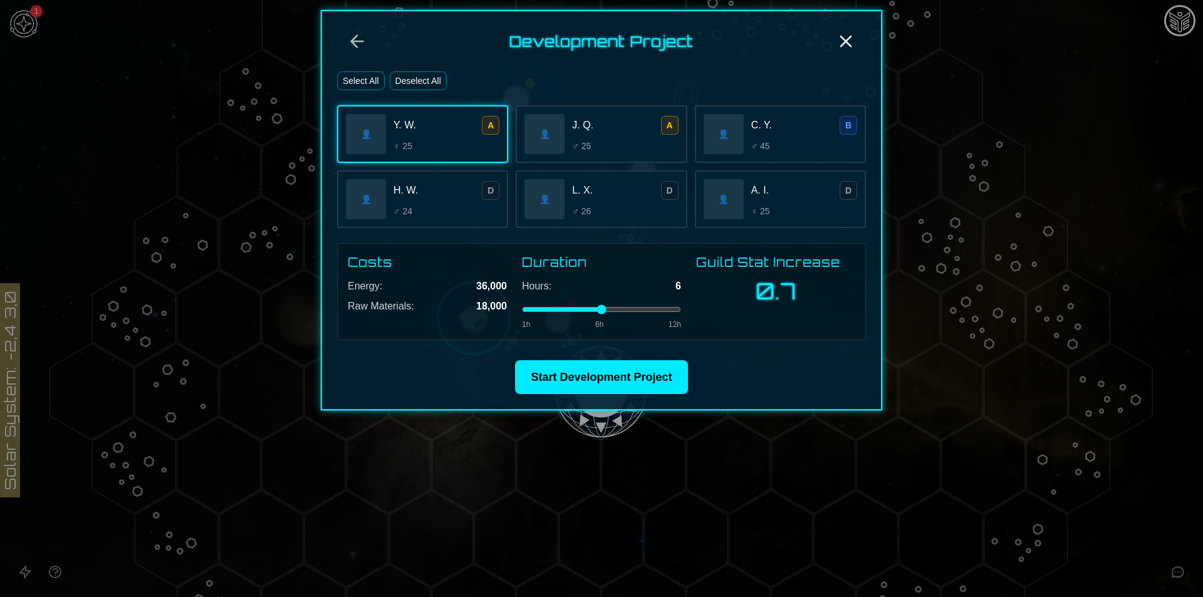
click at [582, 135] on div "J. Q. A ♂ 25" at bounding box center [625, 134] width 106 height 36
click at [363, 85] on button "Select All" at bounding box center [361, 80] width 48 height 19
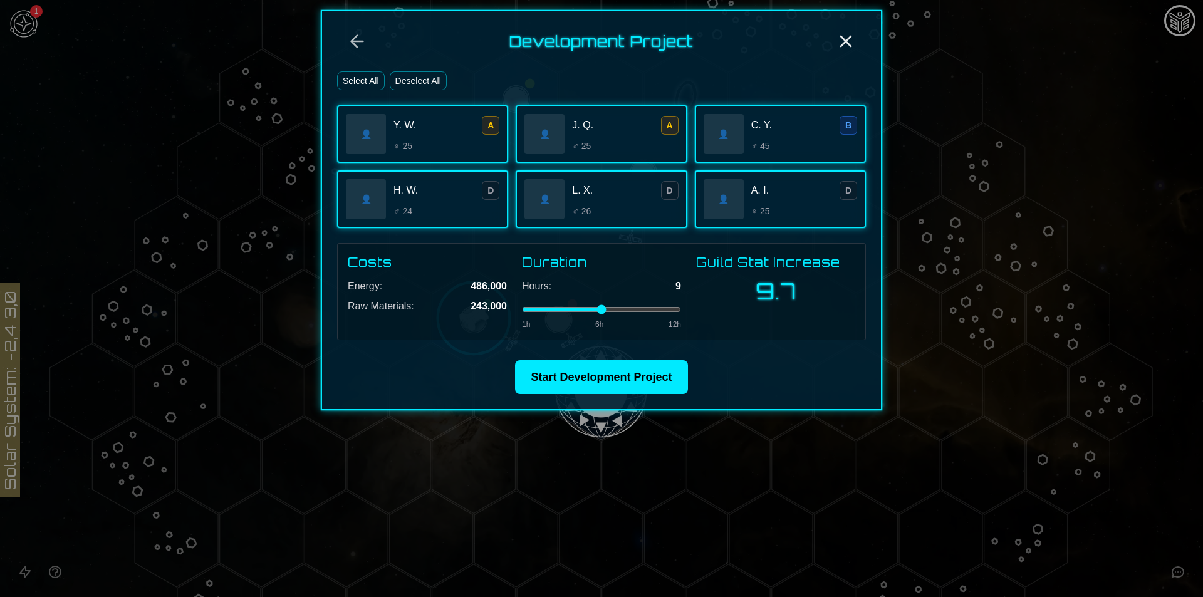
drag, startPoint x: 616, startPoint y: 309, endPoint x: 636, endPoint y: 303, distance: 20.8
type input "*"
click at [636, 307] on input "range" at bounding box center [601, 309] width 159 height 5
click at [651, 381] on button "Start Development Project" at bounding box center [601, 377] width 172 height 34
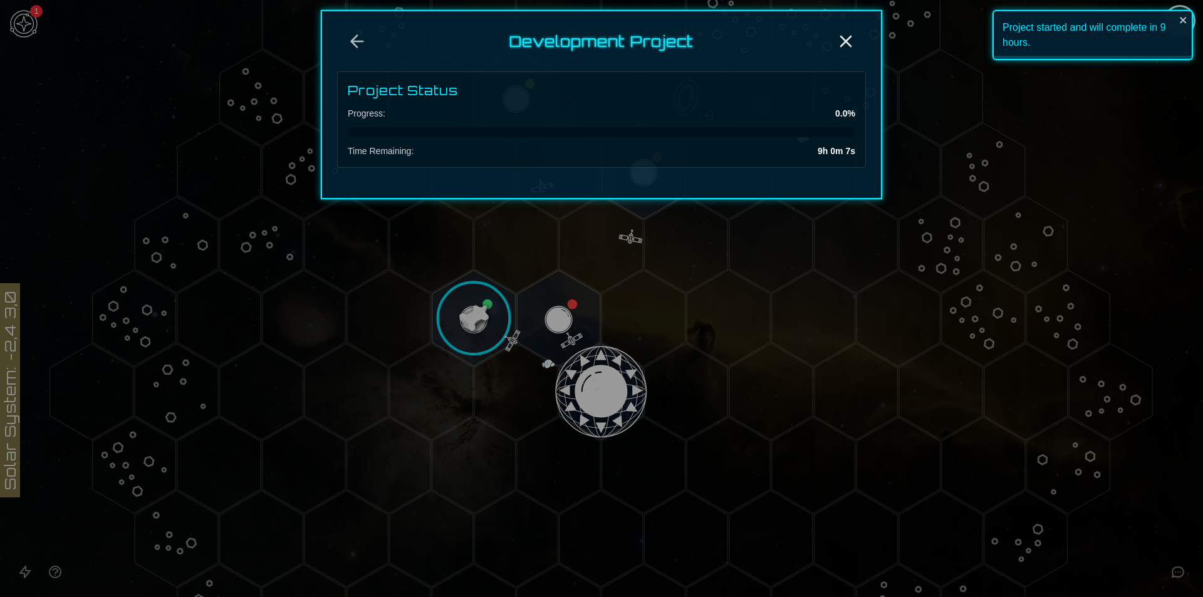
click at [671, 376] on div at bounding box center [601, 298] width 1203 height 597
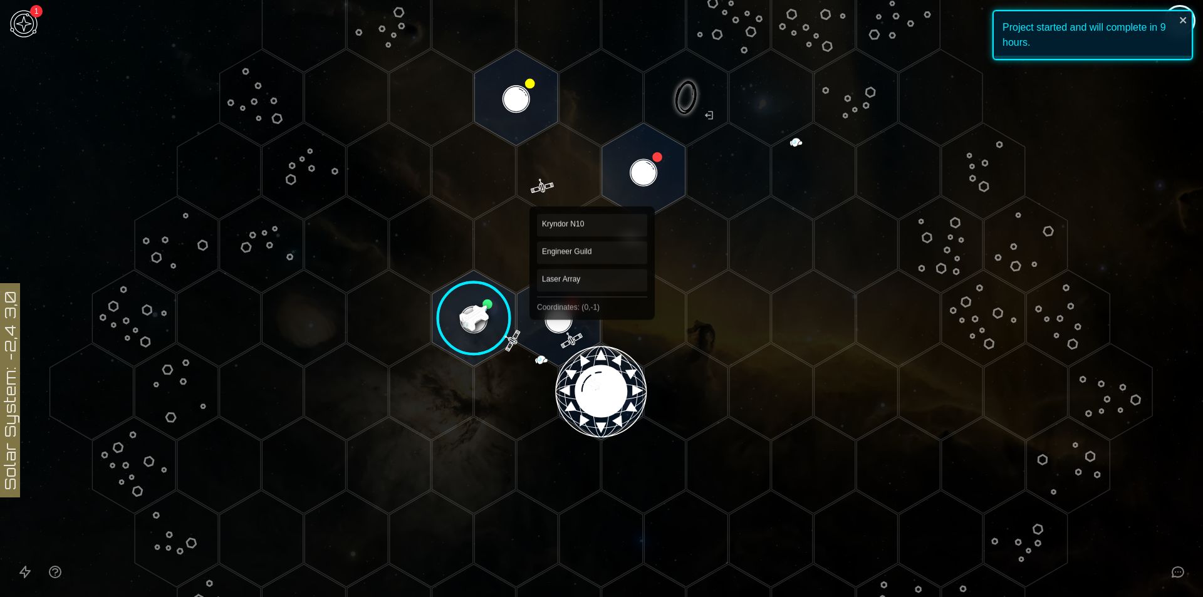
click at [592, 310] on polygon "Hex at coordinates 0,-1, clickable" at bounding box center [558, 318] width 83 height 96
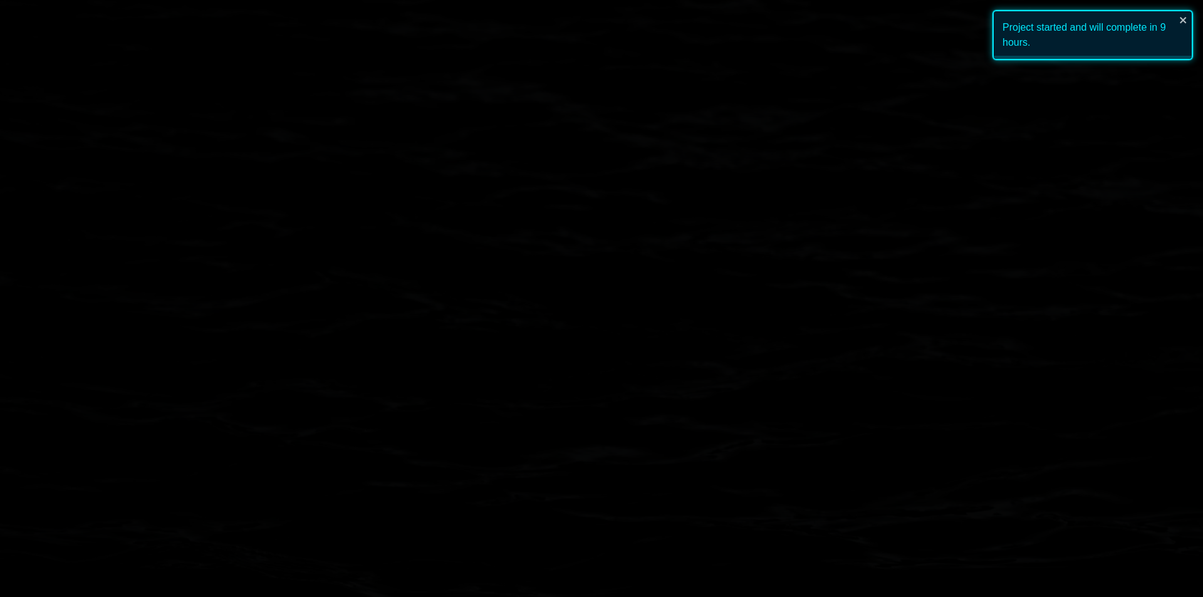
click at [583, 311] on image at bounding box center [558, 318] width 98 height 98
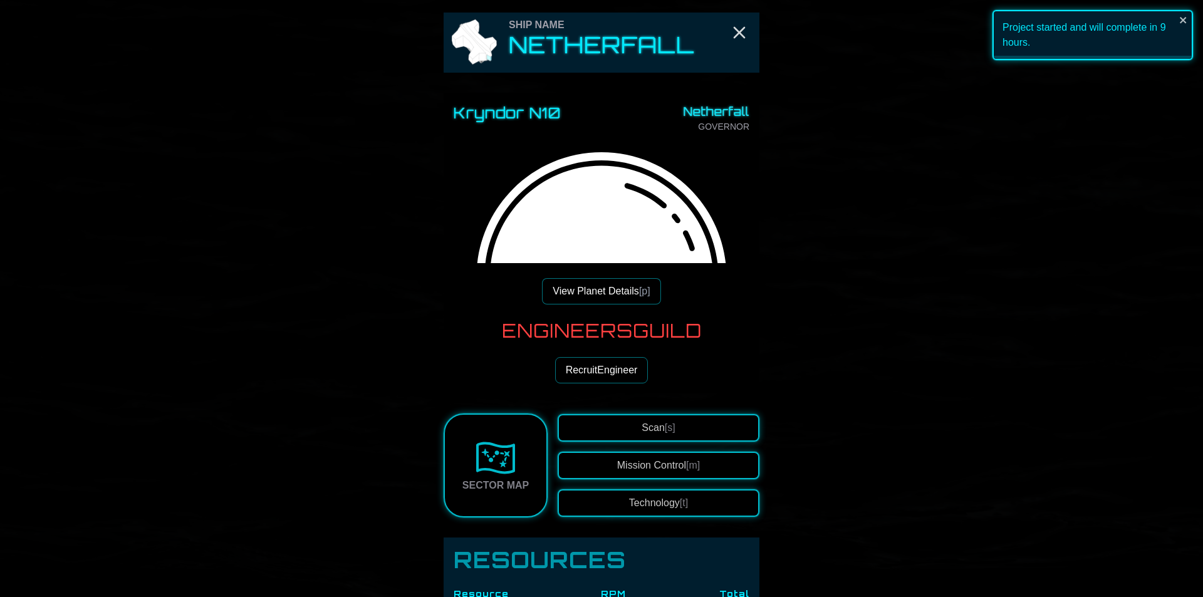
click at [611, 299] on button "View Planet Details [p]" at bounding box center [601, 291] width 118 height 26
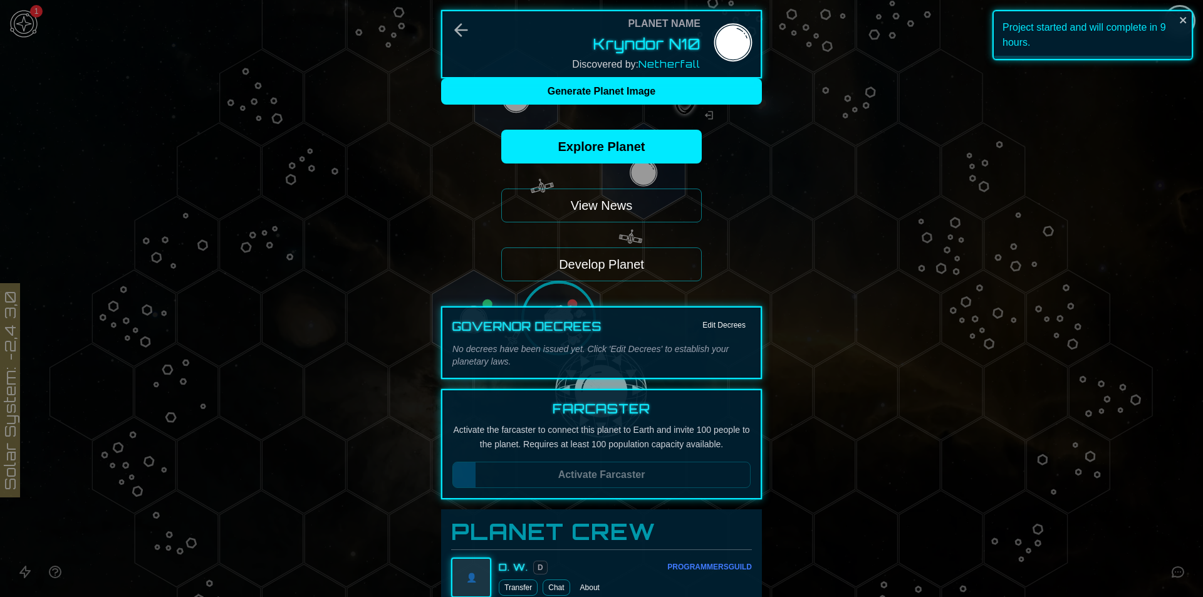
click at [611, 271] on button "Develop Planet" at bounding box center [601, 264] width 200 height 34
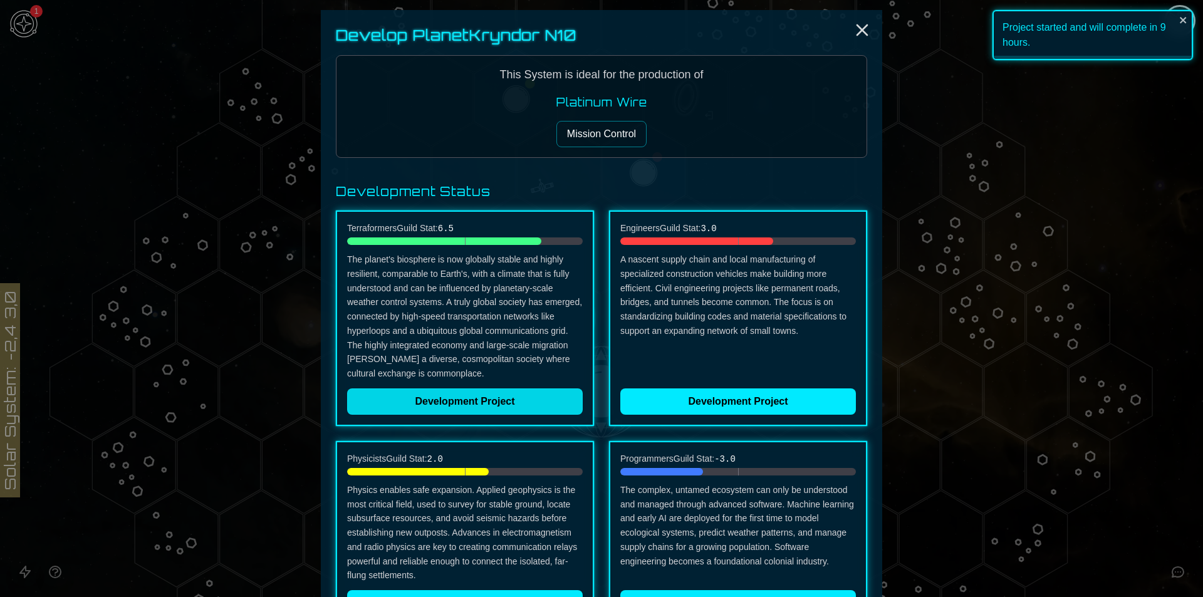
click at [525, 402] on button "Development Project" at bounding box center [465, 401] width 236 height 26
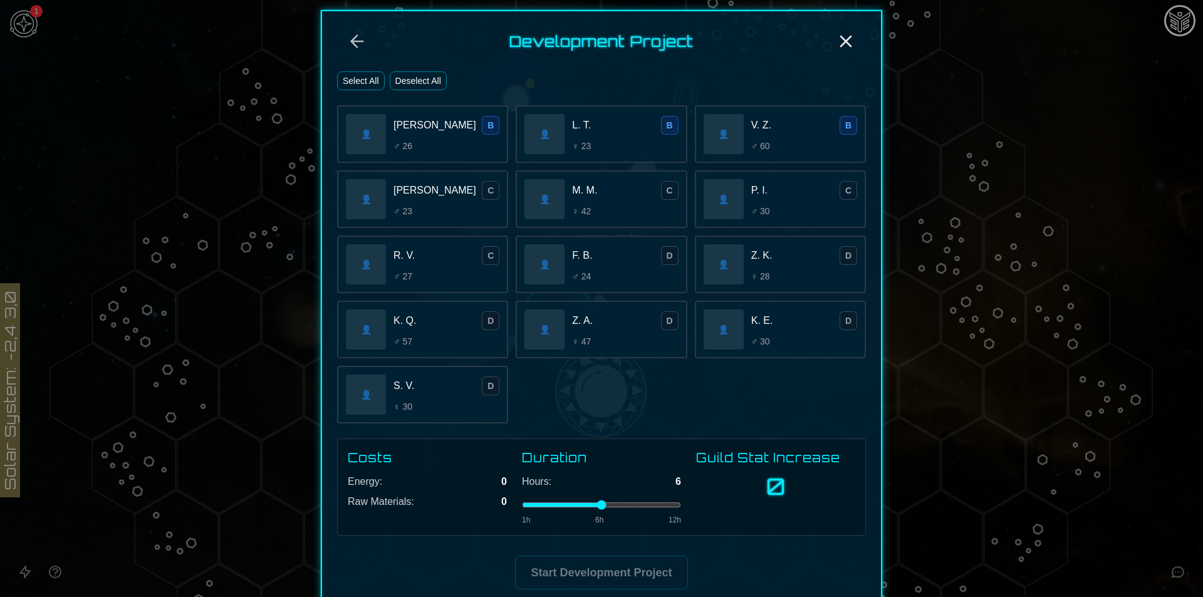
click at [366, 82] on button "Select All" at bounding box center [361, 80] width 48 height 19
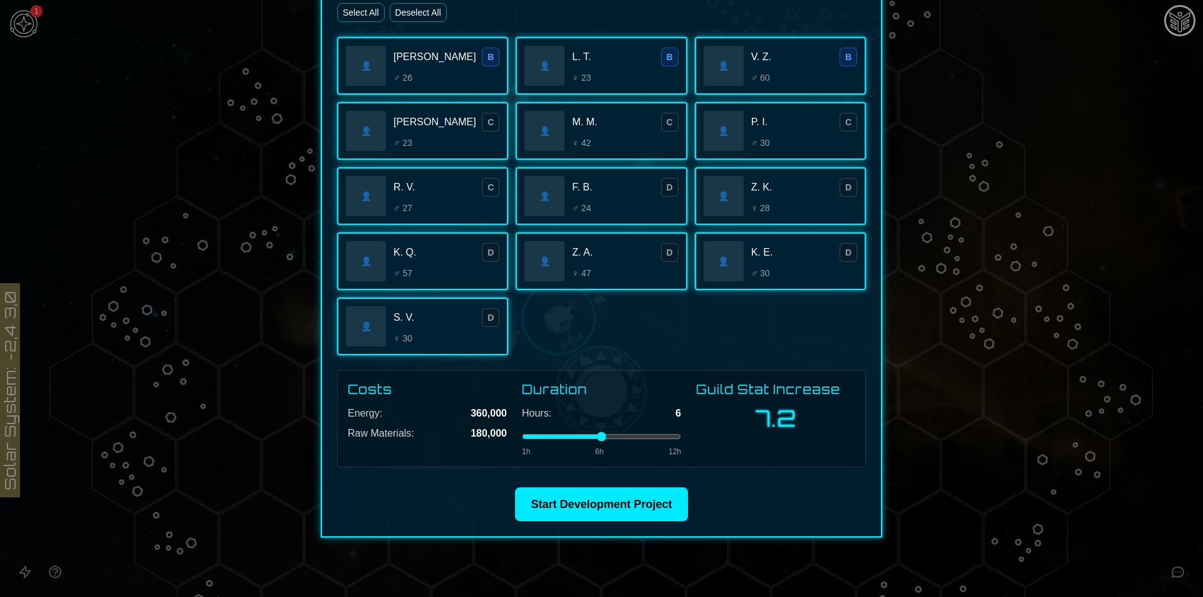
scroll to position [69, 0]
type input "*"
click at [630, 436] on input "range" at bounding box center [601, 435] width 159 height 5
click at [651, 510] on button "Start Development Project" at bounding box center [601, 504] width 172 height 34
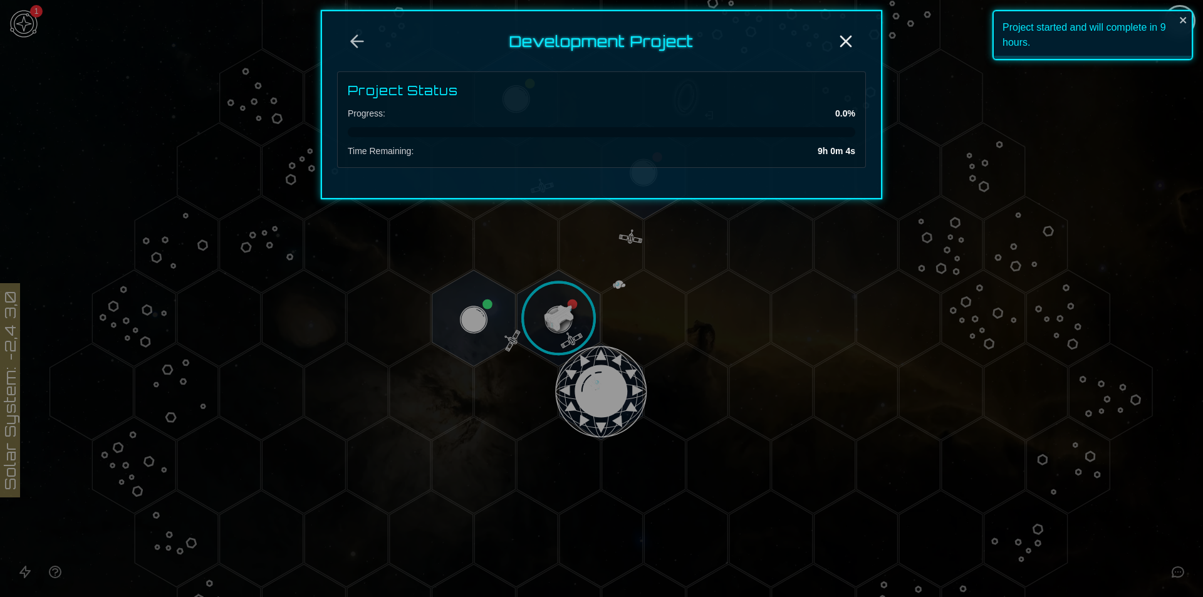
scroll to position [0, 0]
click at [357, 46] on icon "Back" at bounding box center [357, 42] width 12 height 12
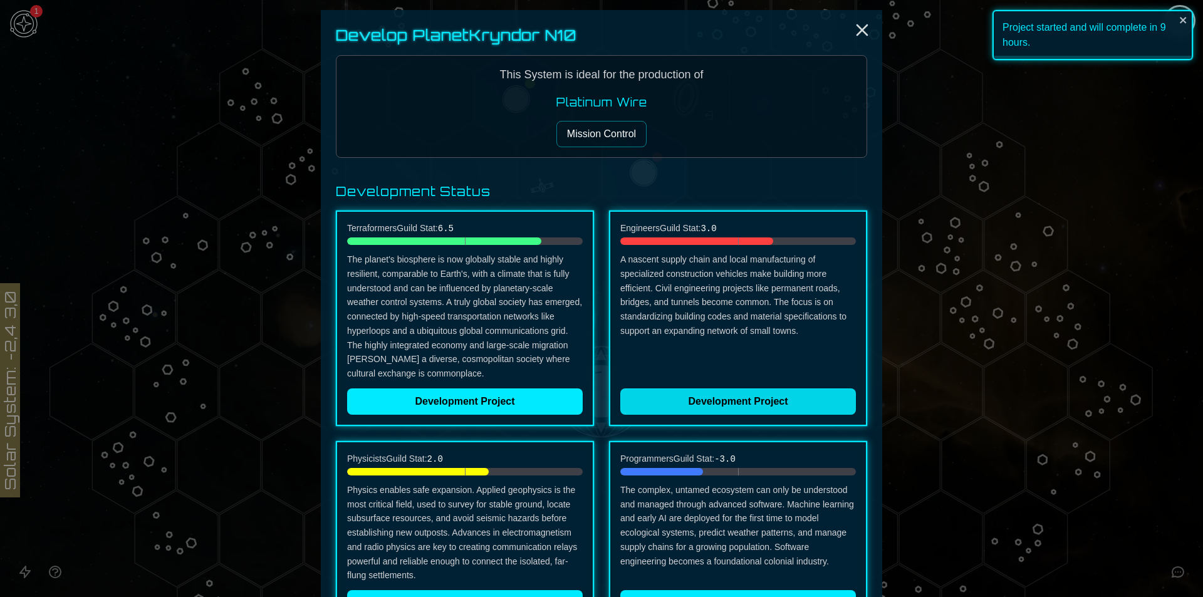
click at [719, 403] on button "Development Project" at bounding box center [738, 401] width 236 height 26
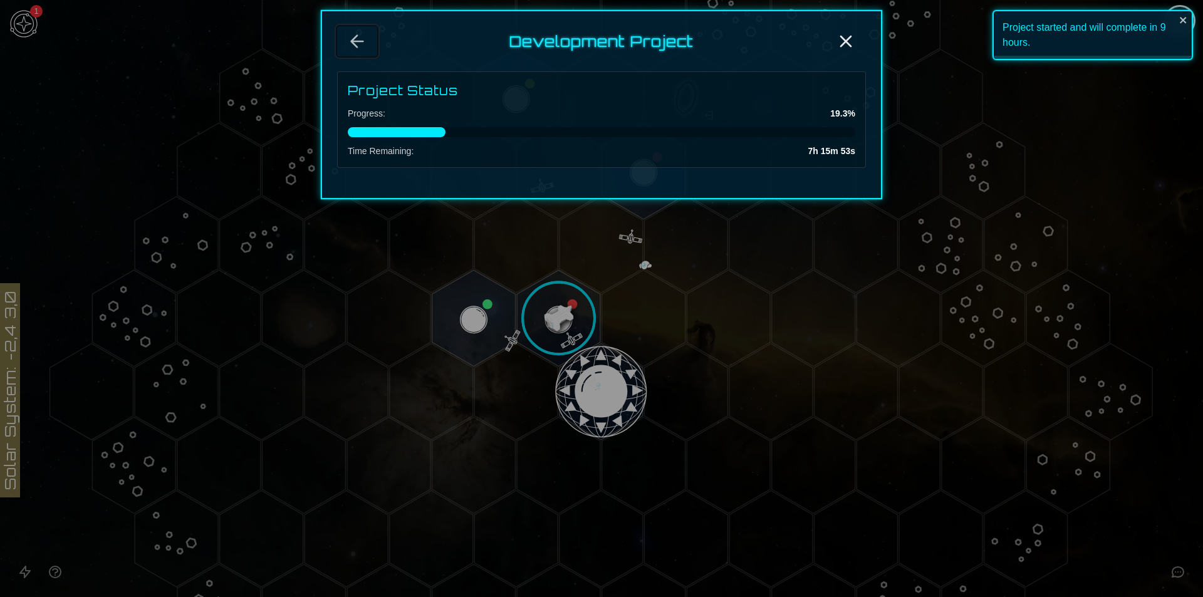
click at [365, 44] on icon "Back" at bounding box center [357, 41] width 20 height 20
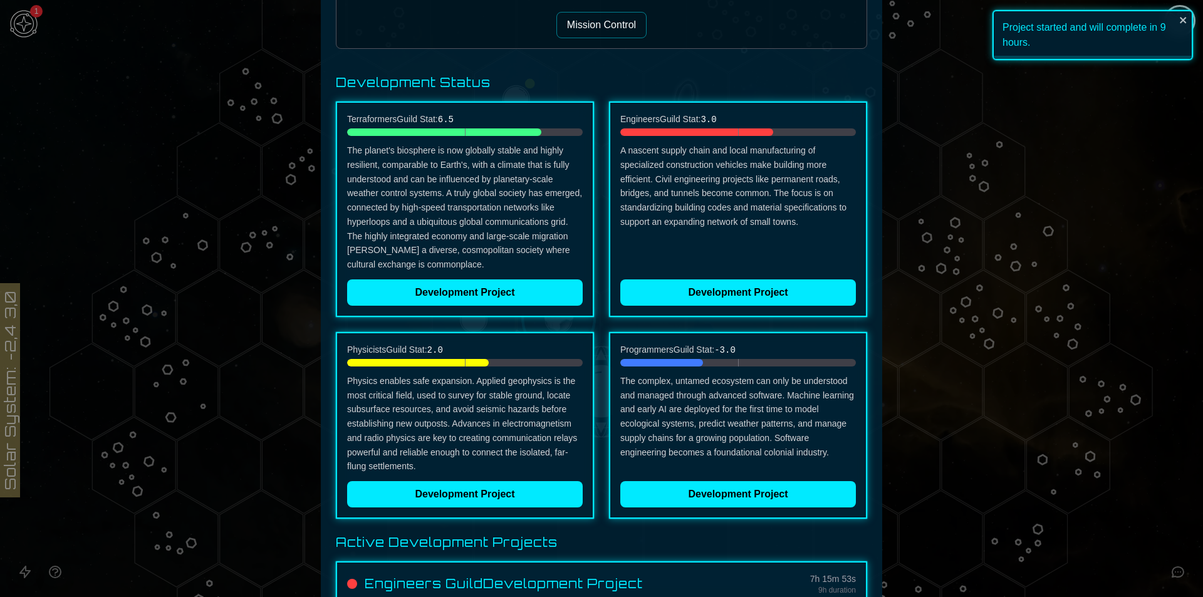
scroll to position [251, 0]
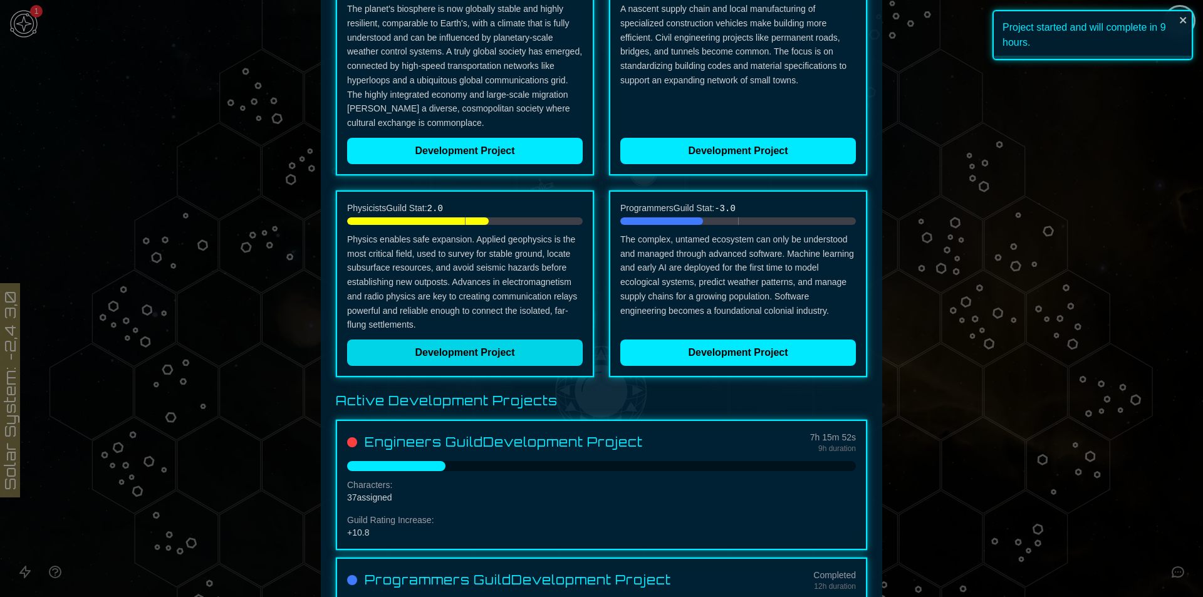
click at [492, 354] on button "Development Project" at bounding box center [465, 352] width 236 height 26
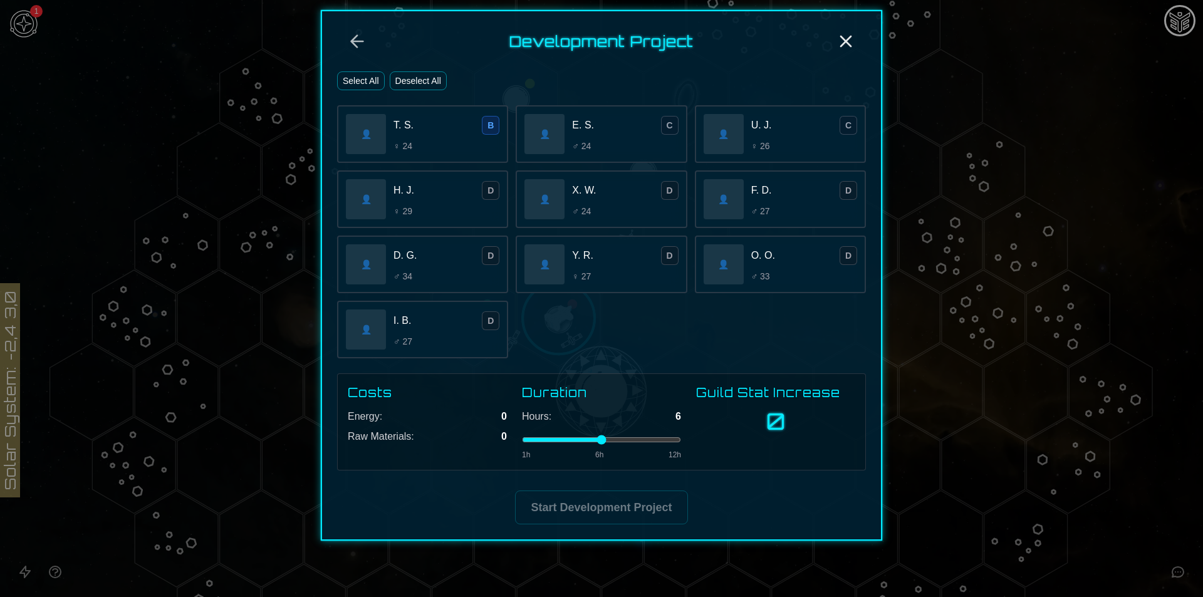
click at [358, 77] on button "Select All" at bounding box center [361, 80] width 48 height 19
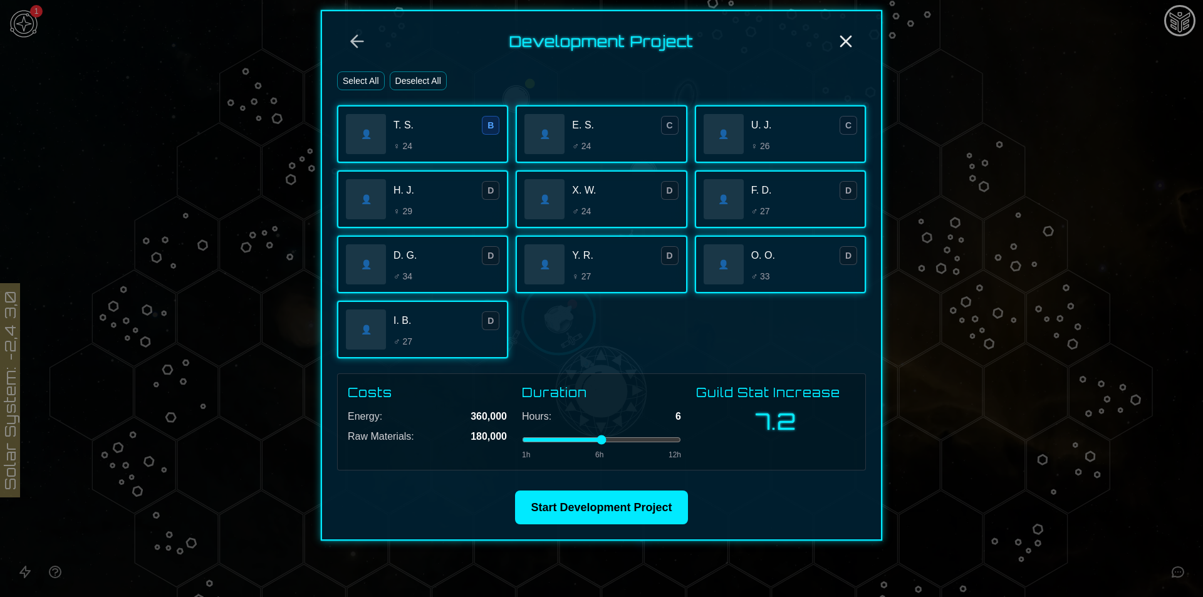
click at [648, 437] on input "range" at bounding box center [601, 439] width 159 height 5
type input "*"
click at [639, 438] on input "range" at bounding box center [601, 439] width 159 height 5
click at [691, 442] on div "Costs Energy: 540,000 Raw Materials: 270,000 Duration Hours: 9 1h 6h 12h Guild …" at bounding box center [601, 422] width 507 height 76
click at [632, 501] on button "Start Development Project" at bounding box center [601, 507] width 172 height 34
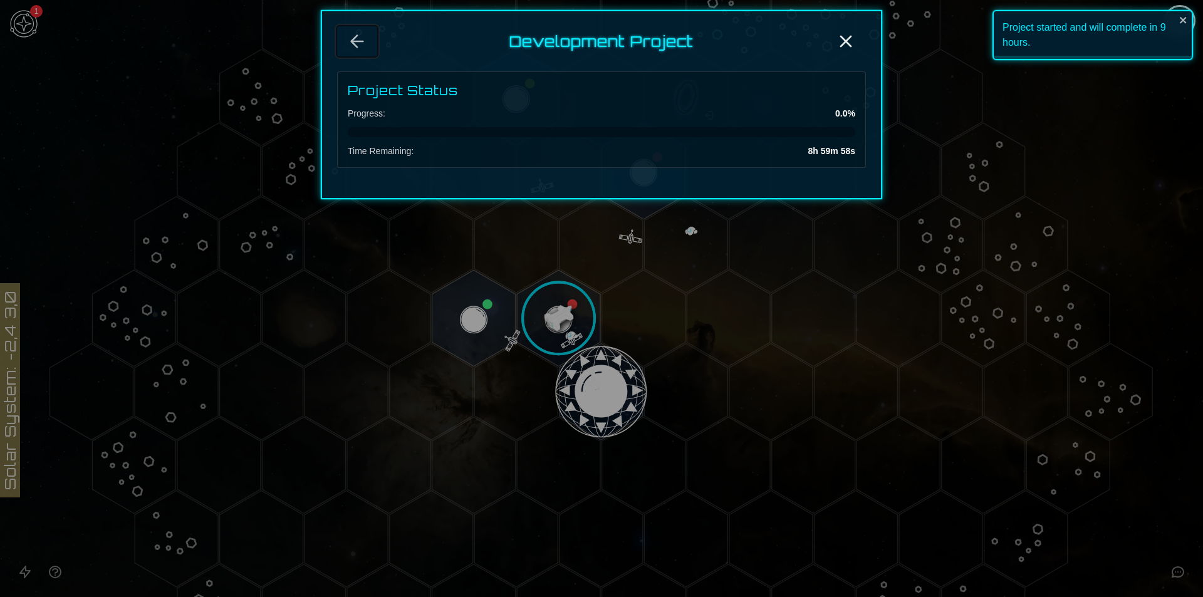
click at [343, 41] on button "Back" at bounding box center [357, 41] width 40 height 30
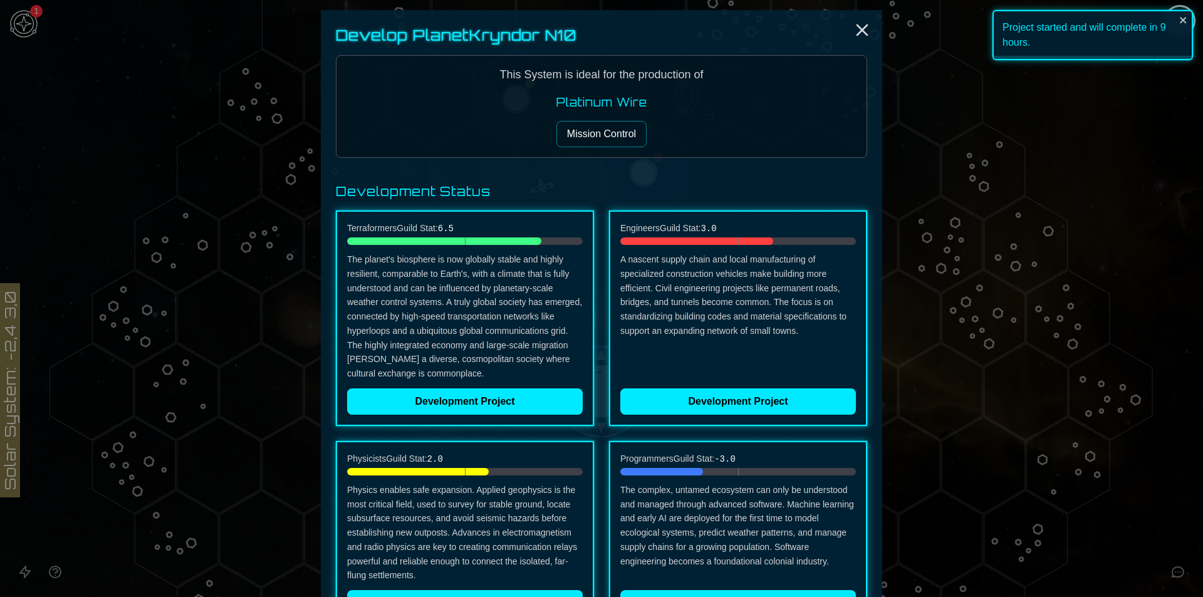
scroll to position [313, 0]
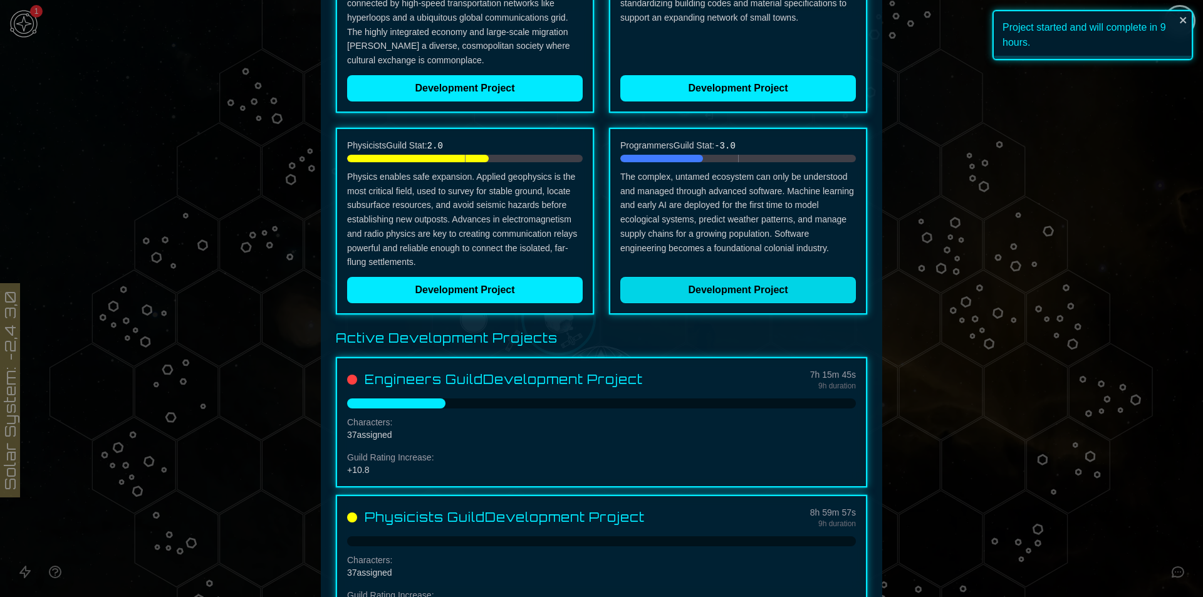
click at [713, 283] on button "Development Project" at bounding box center [738, 290] width 236 height 26
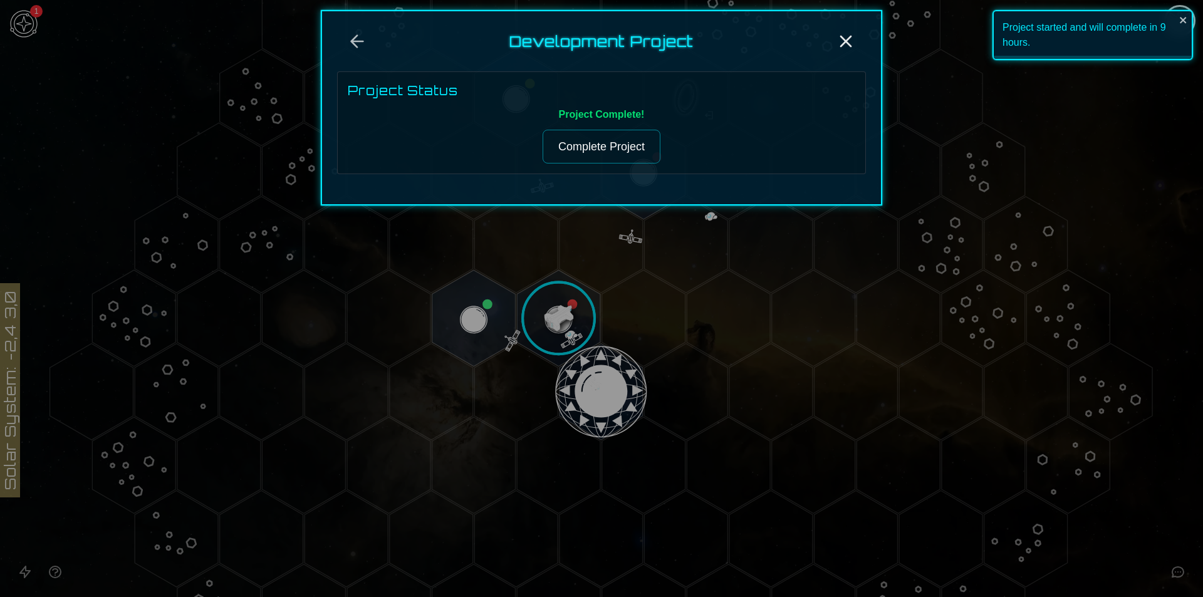
click at [596, 151] on button "Complete Project" at bounding box center [601, 147] width 118 height 34
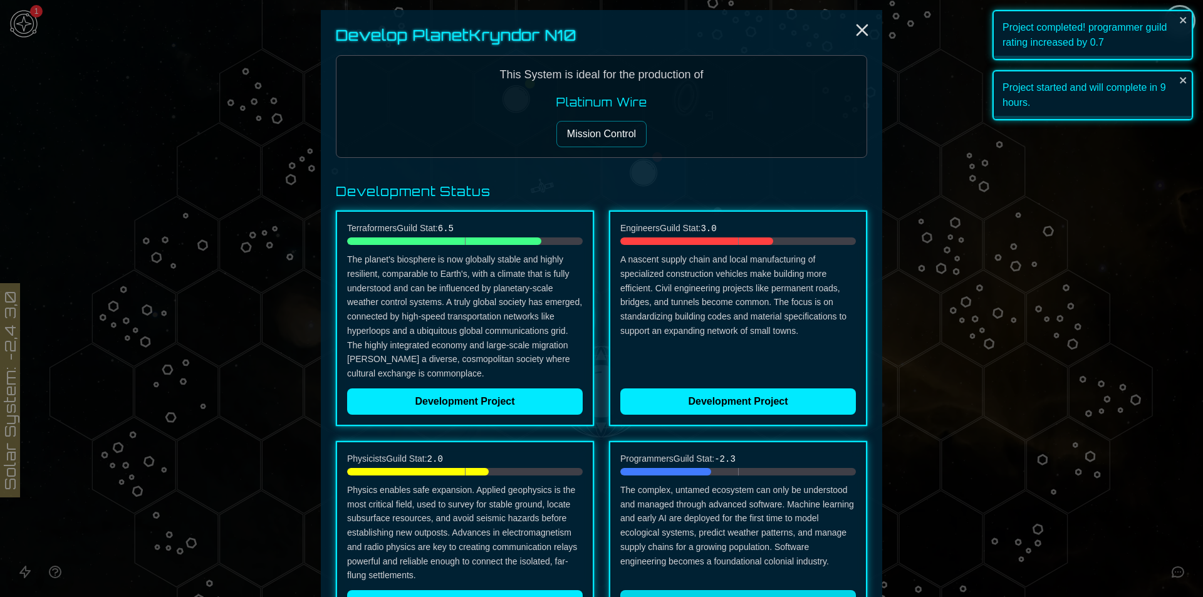
scroll to position [251, 0]
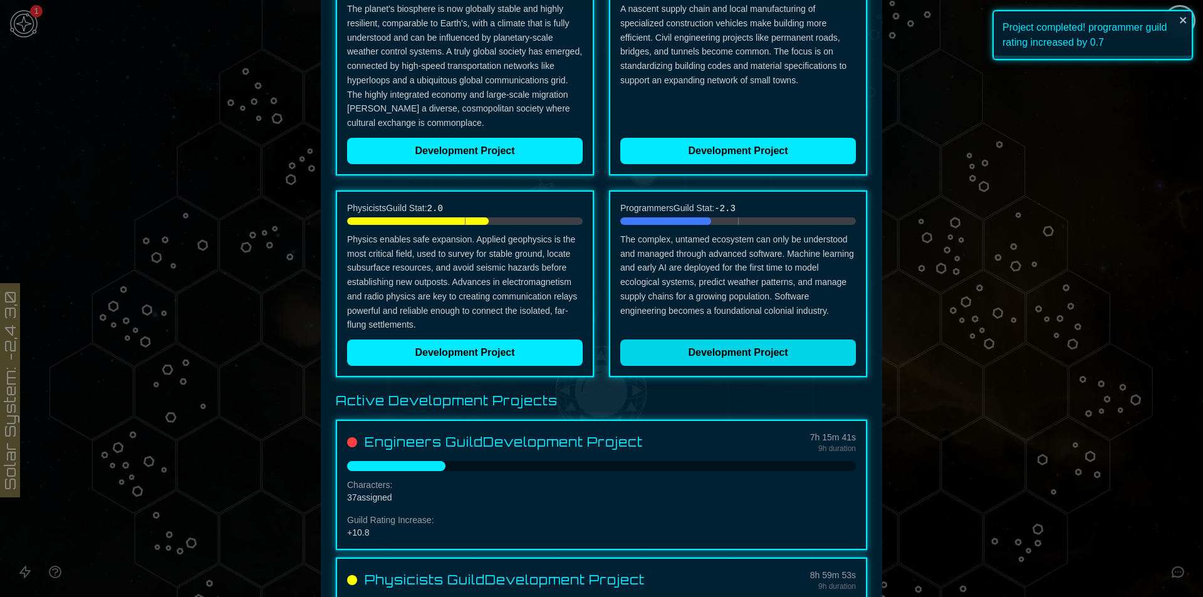
click at [735, 347] on button "Development Project" at bounding box center [738, 352] width 236 height 26
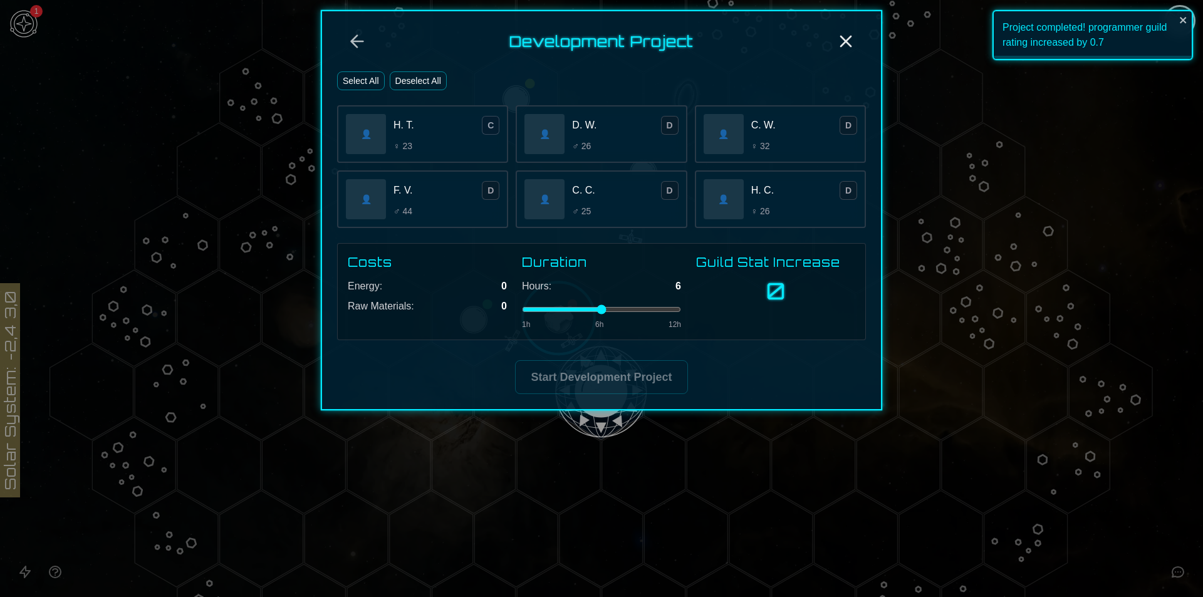
click at [353, 81] on button "Select All" at bounding box center [361, 80] width 48 height 19
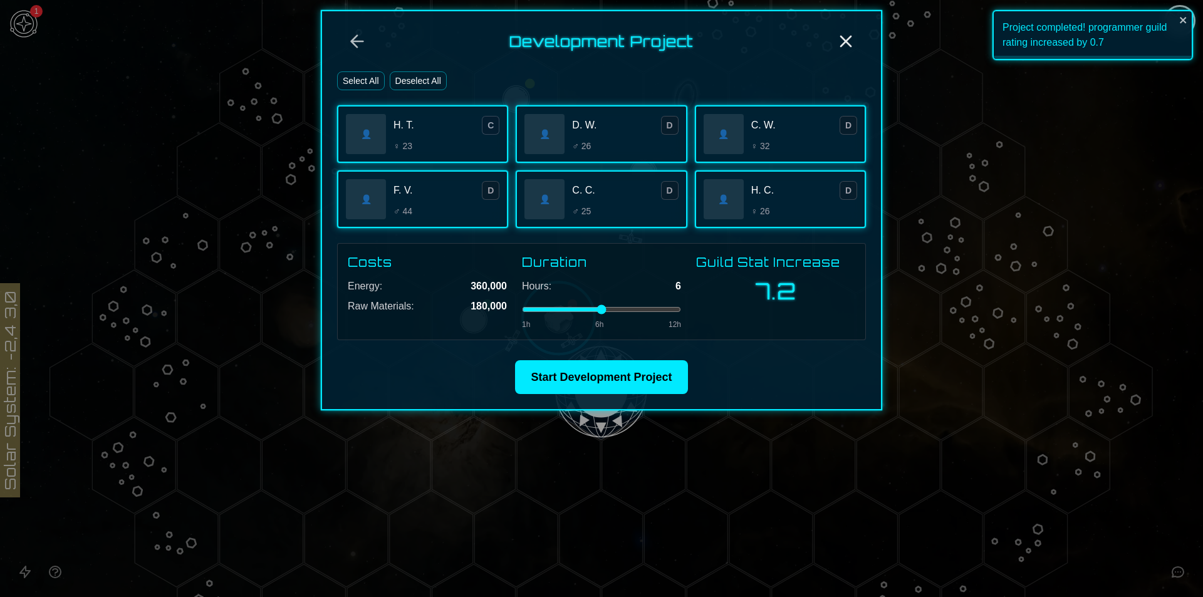
click at [630, 309] on input "range" at bounding box center [601, 309] width 159 height 5
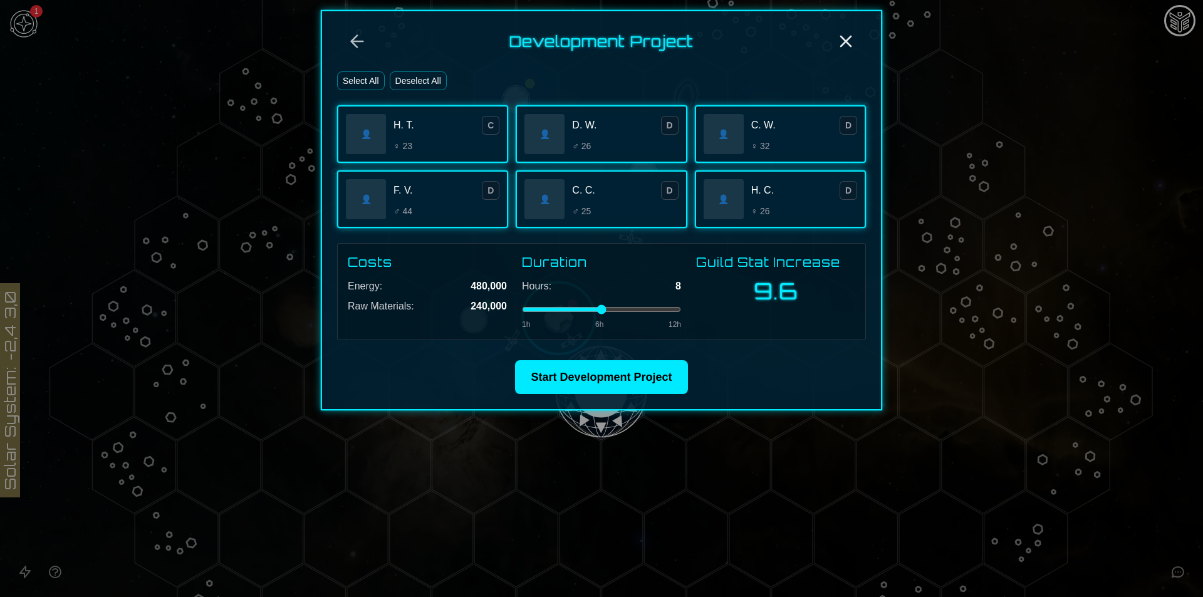
type input "*"
click at [636, 309] on input "range" at bounding box center [601, 309] width 159 height 5
click at [363, 42] on icon "Back" at bounding box center [357, 42] width 12 height 12
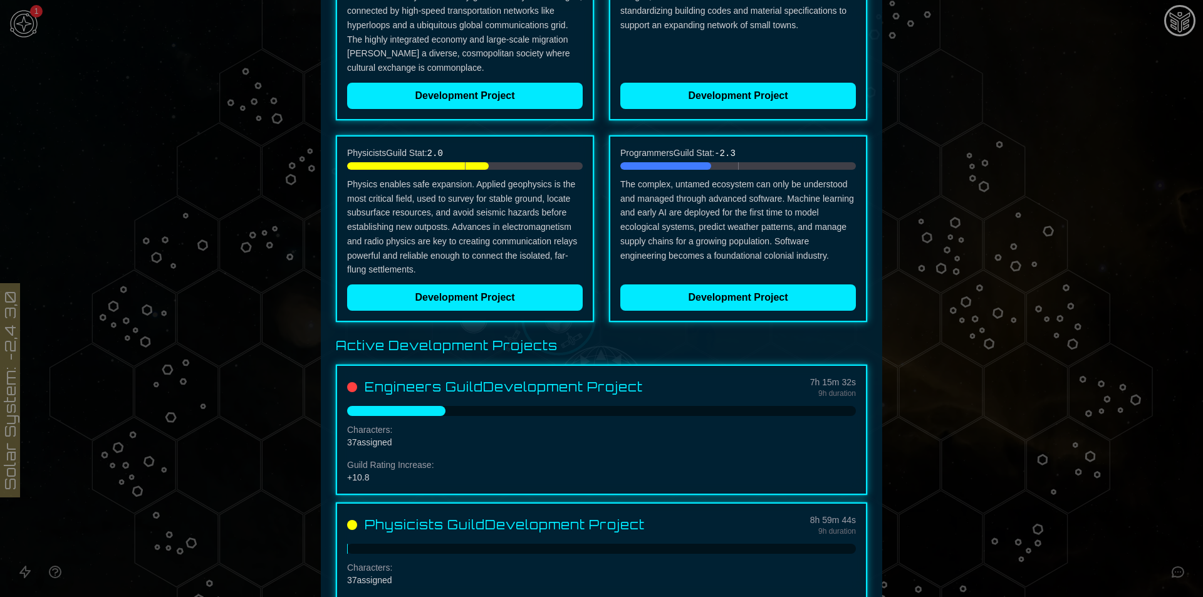
scroll to position [504, 0]
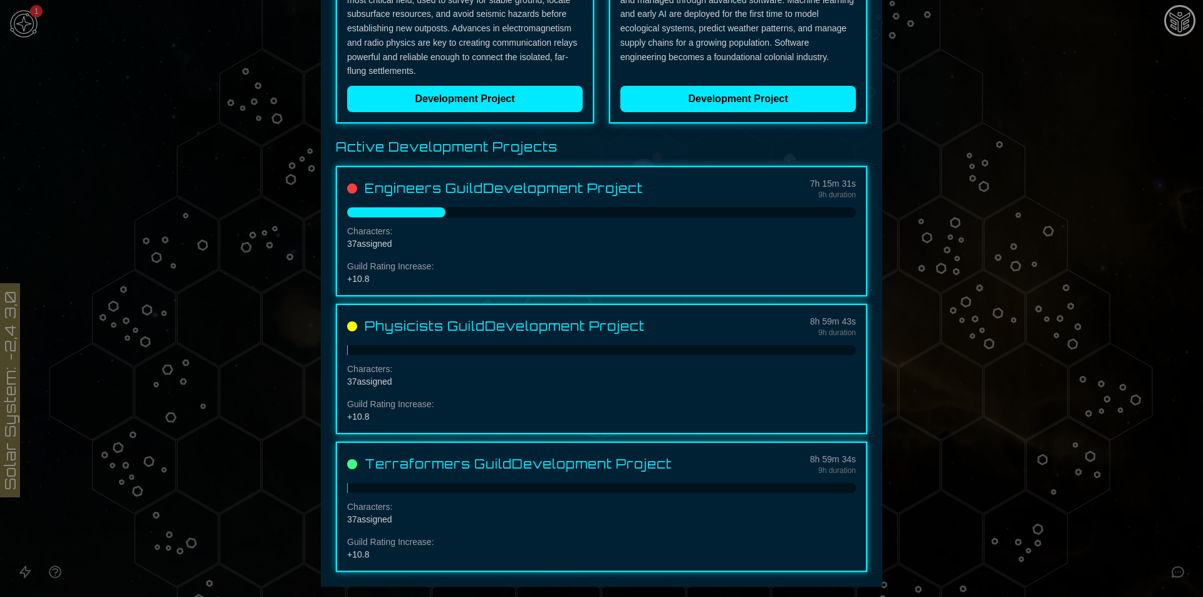
click at [1054, 328] on div at bounding box center [601, 298] width 1203 height 597
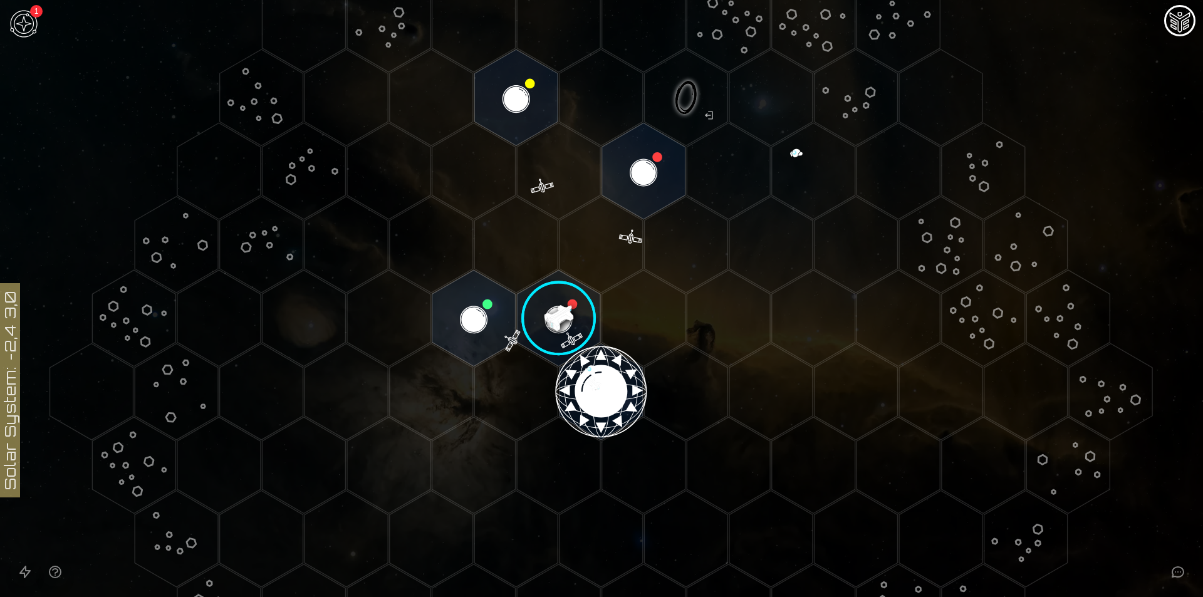
click at [548, 320] on image at bounding box center [558, 318] width 98 height 98
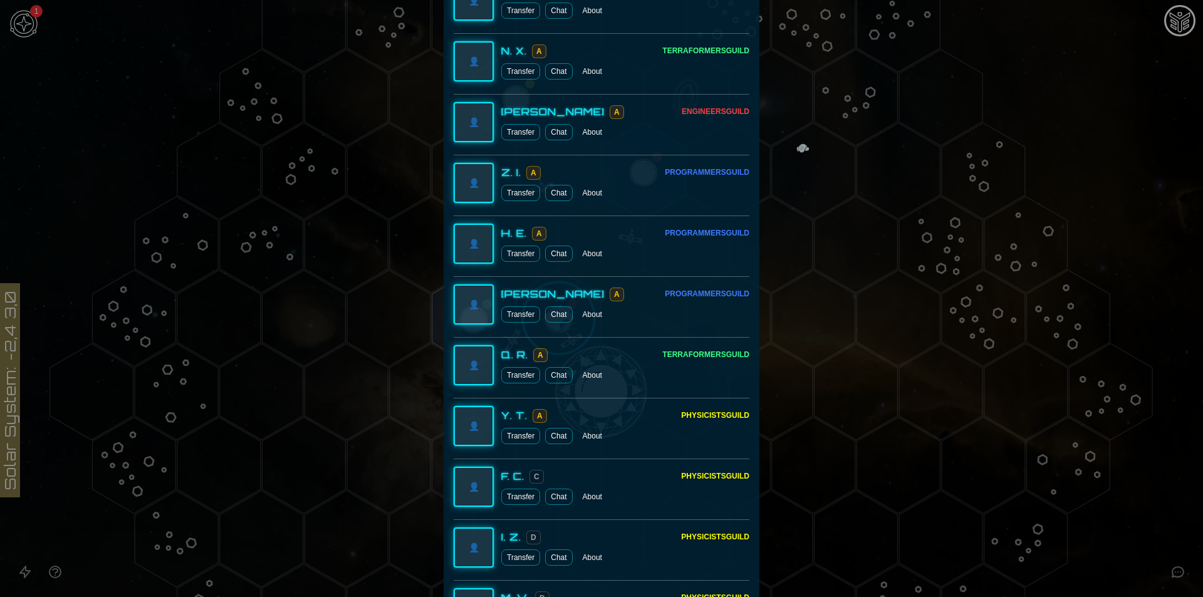
scroll to position [877, 0]
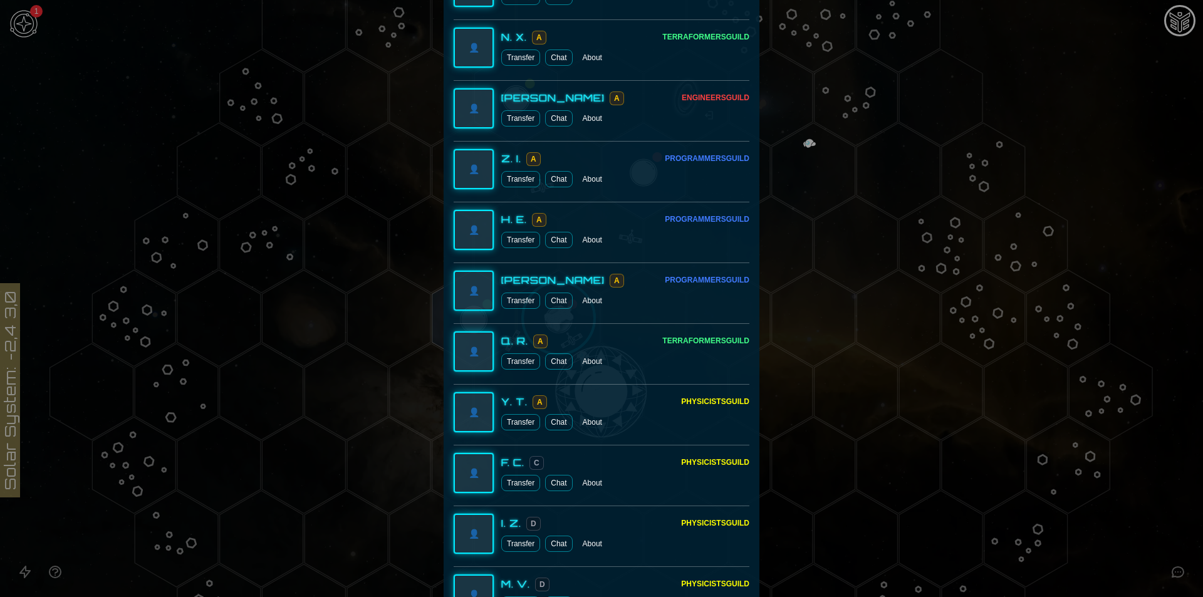
click at [524, 177] on button "Transfer" at bounding box center [520, 179] width 39 height 16
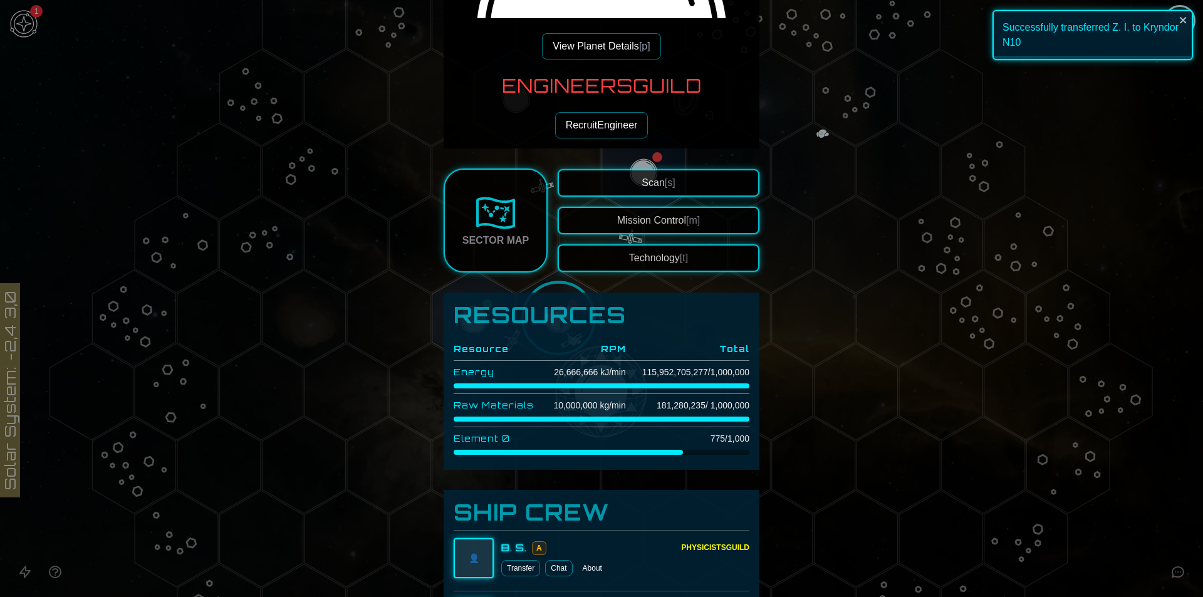
scroll to position [188, 0]
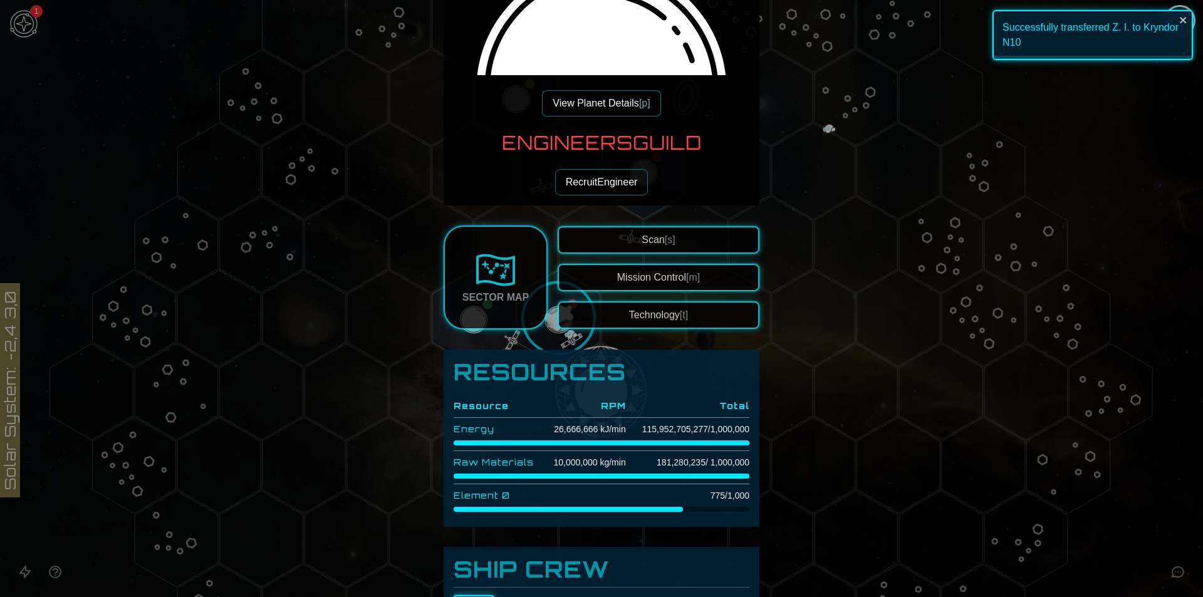
click at [586, 104] on button "View Planet Details [p]" at bounding box center [601, 103] width 118 height 26
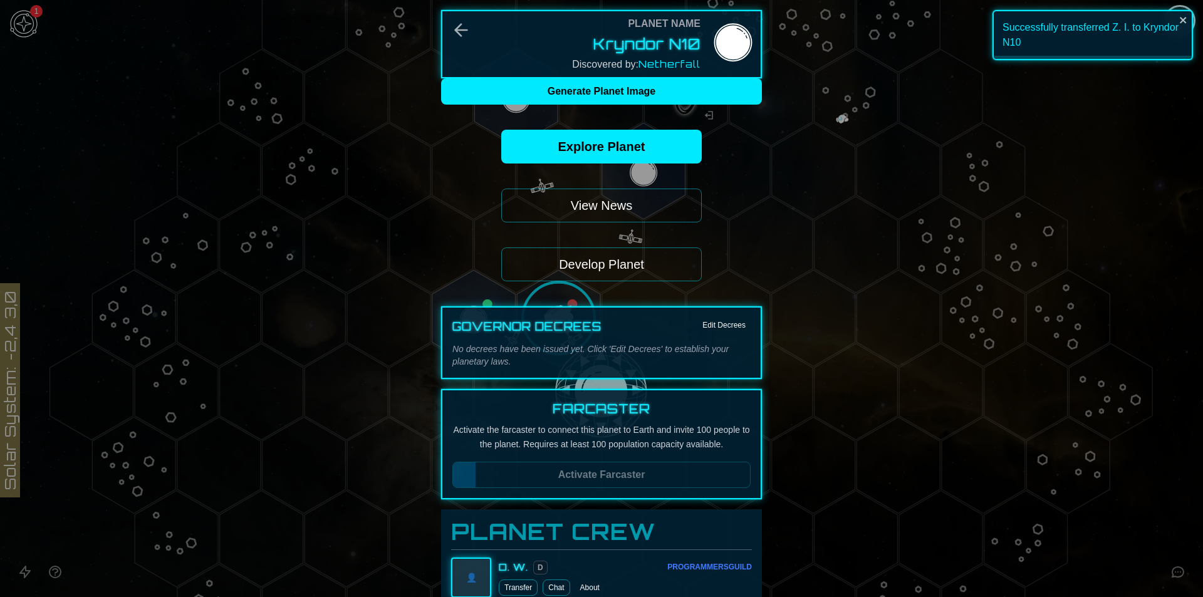
click at [633, 278] on button "Develop Planet" at bounding box center [601, 264] width 200 height 34
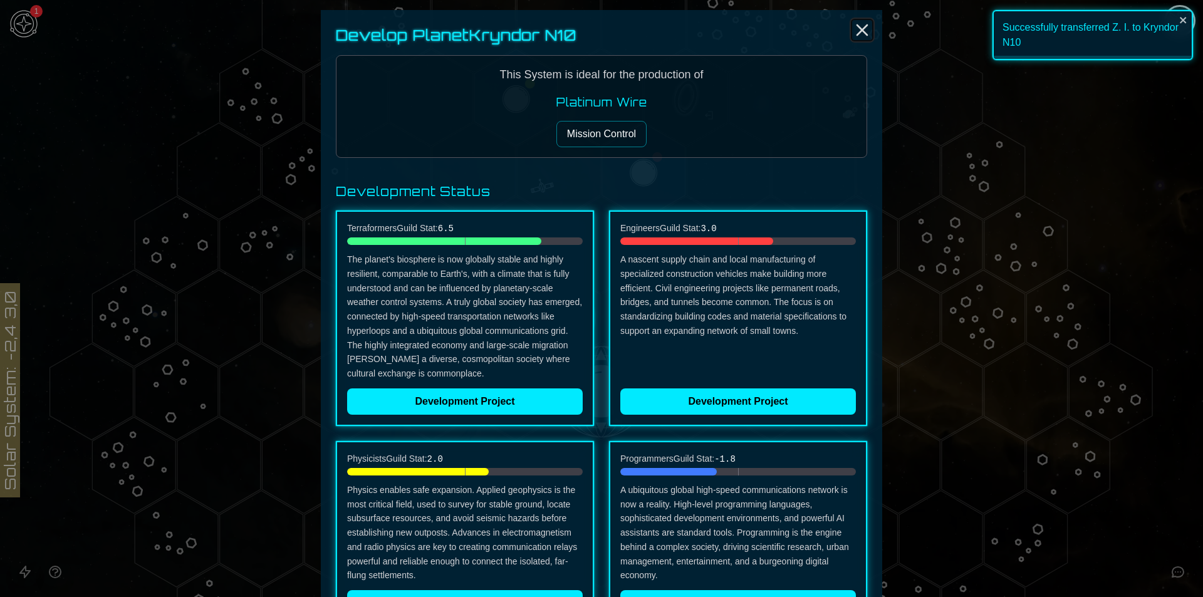
click at [853, 24] on icon "Close" at bounding box center [862, 30] width 20 height 20
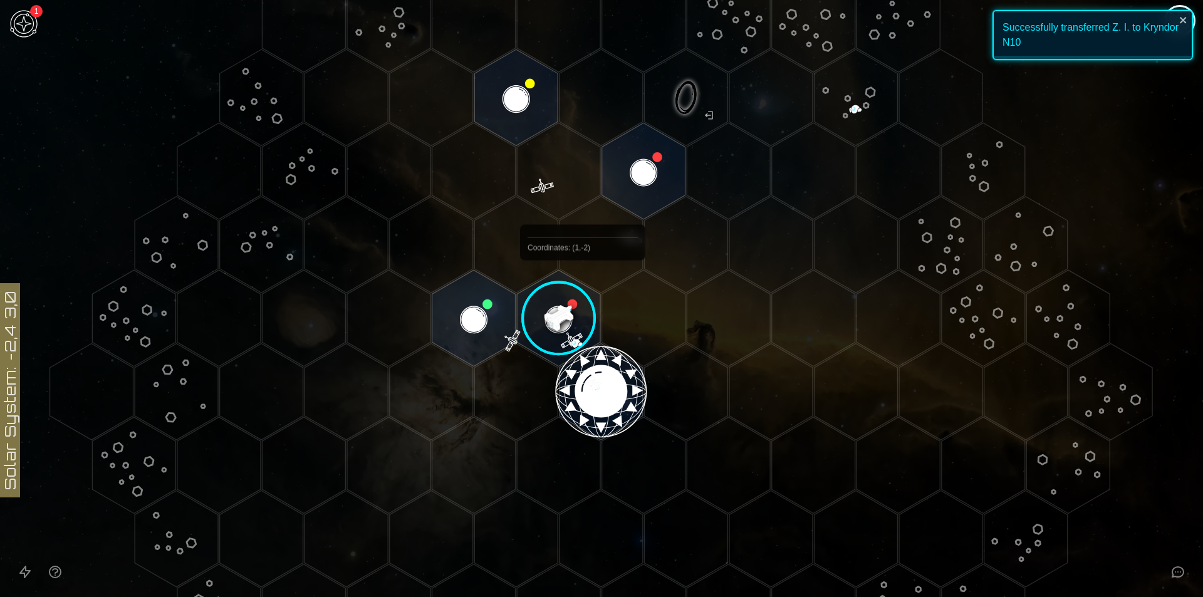
click at [572, 298] on image at bounding box center [558, 318] width 98 height 98
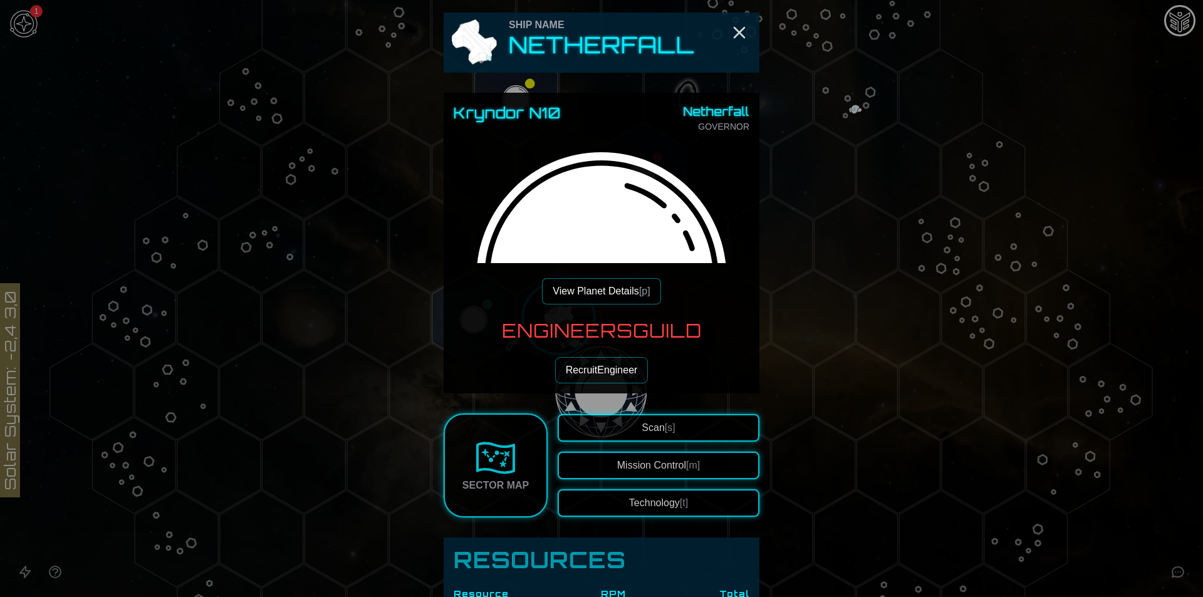
scroll to position [251, 0]
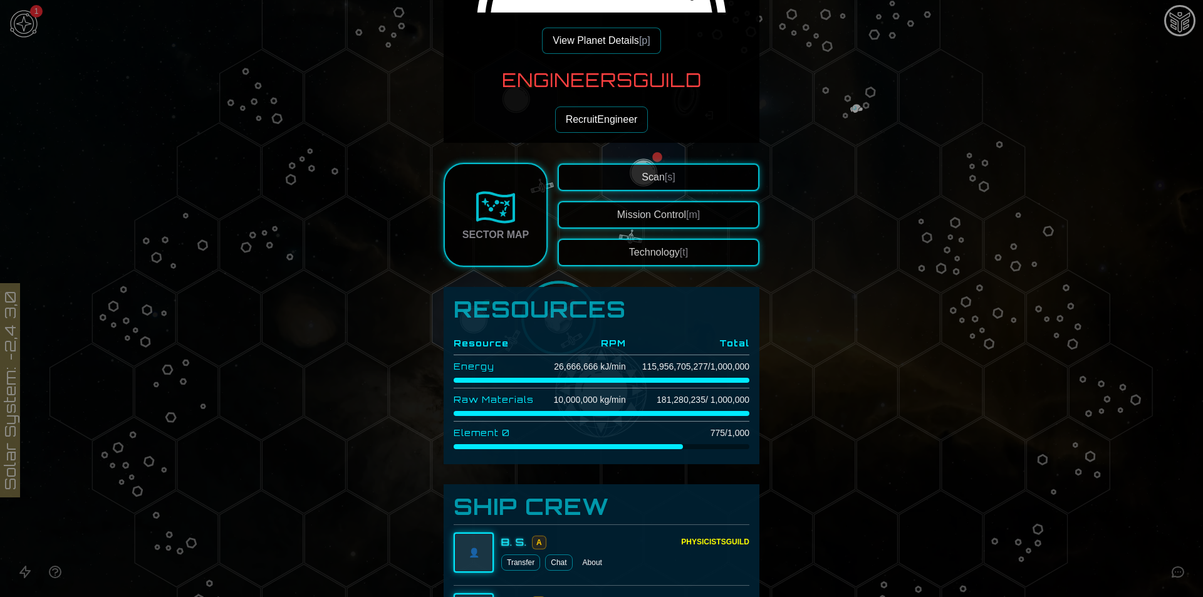
click at [581, 52] on button "View Planet Details [p]" at bounding box center [601, 41] width 118 height 26
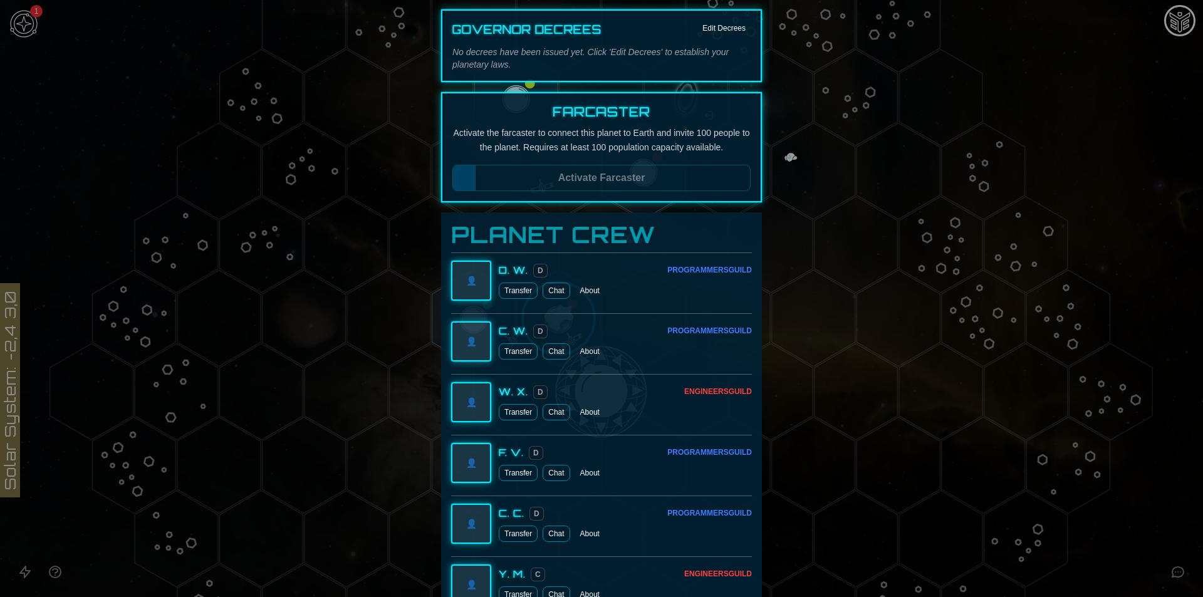
scroll to position [0, 0]
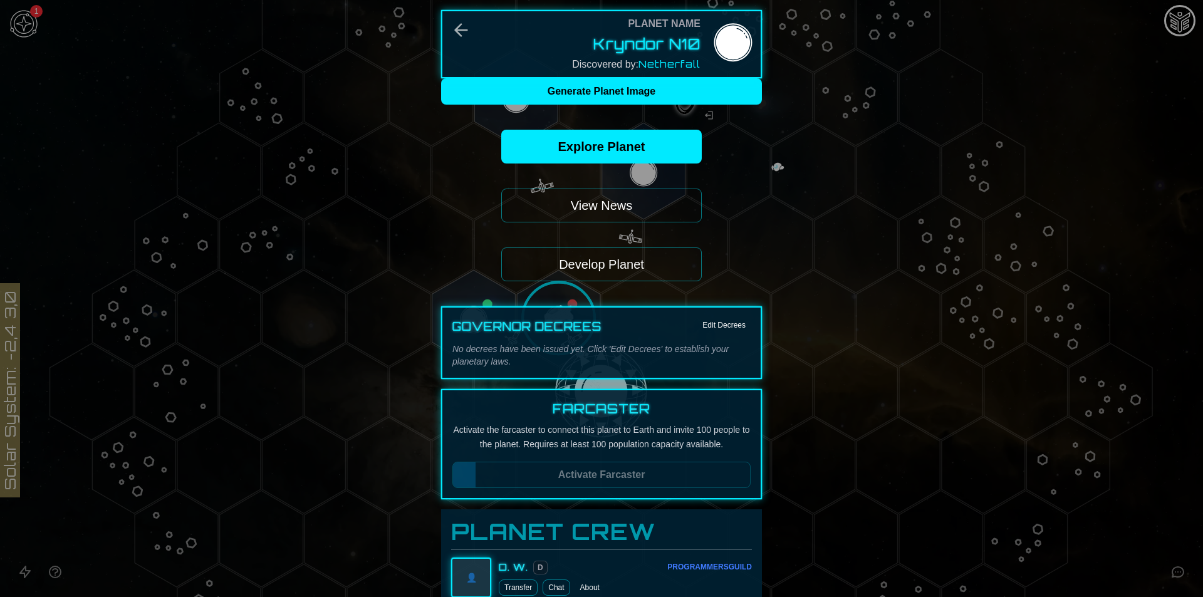
click at [502, 430] on p "Activate the farcaster to connect this planet to Earth and invite 100 people to…" at bounding box center [601, 437] width 298 height 29
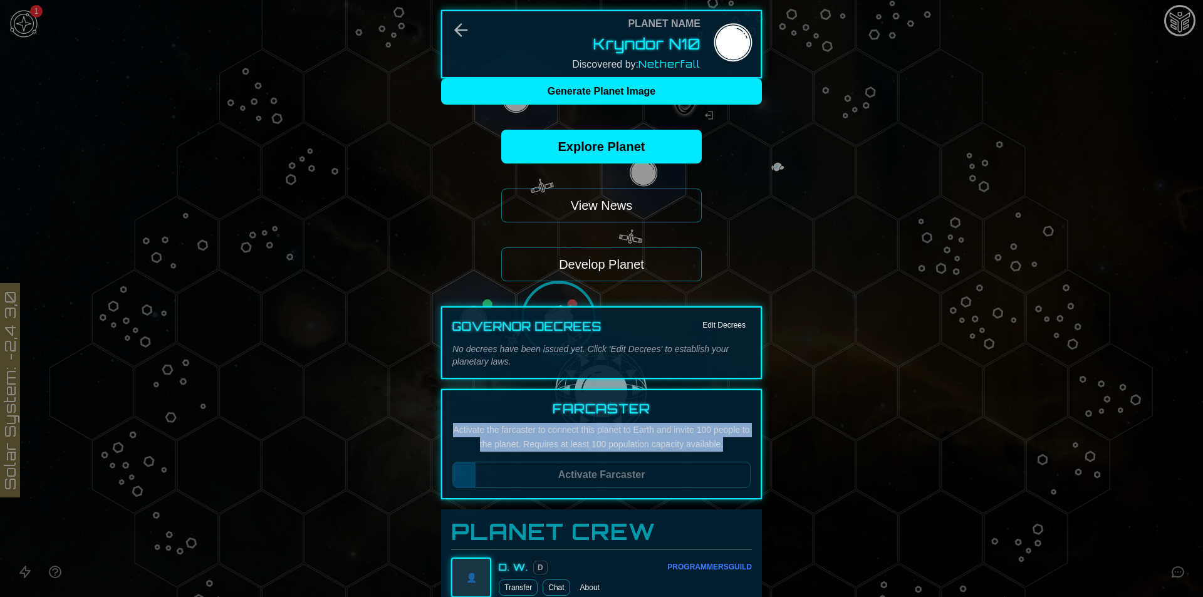
click at [502, 430] on p "Activate the farcaster to connect this planet to Earth and invite 100 people to…" at bounding box center [601, 437] width 298 height 29
click at [583, 271] on button "Develop Planet" at bounding box center [601, 264] width 200 height 34
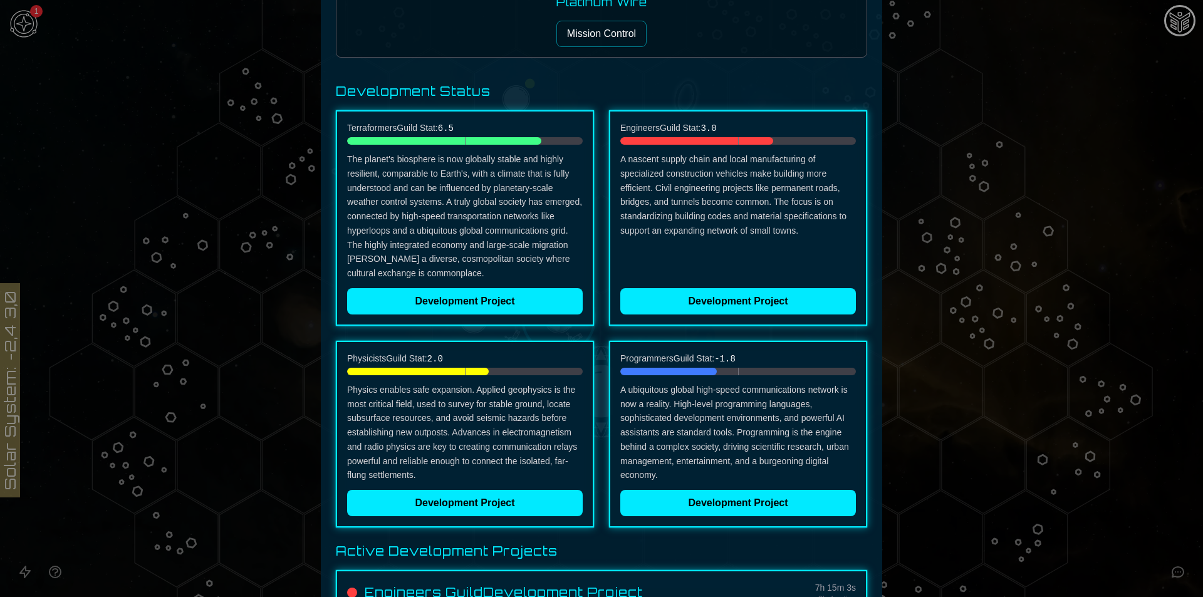
scroll to position [313, 0]
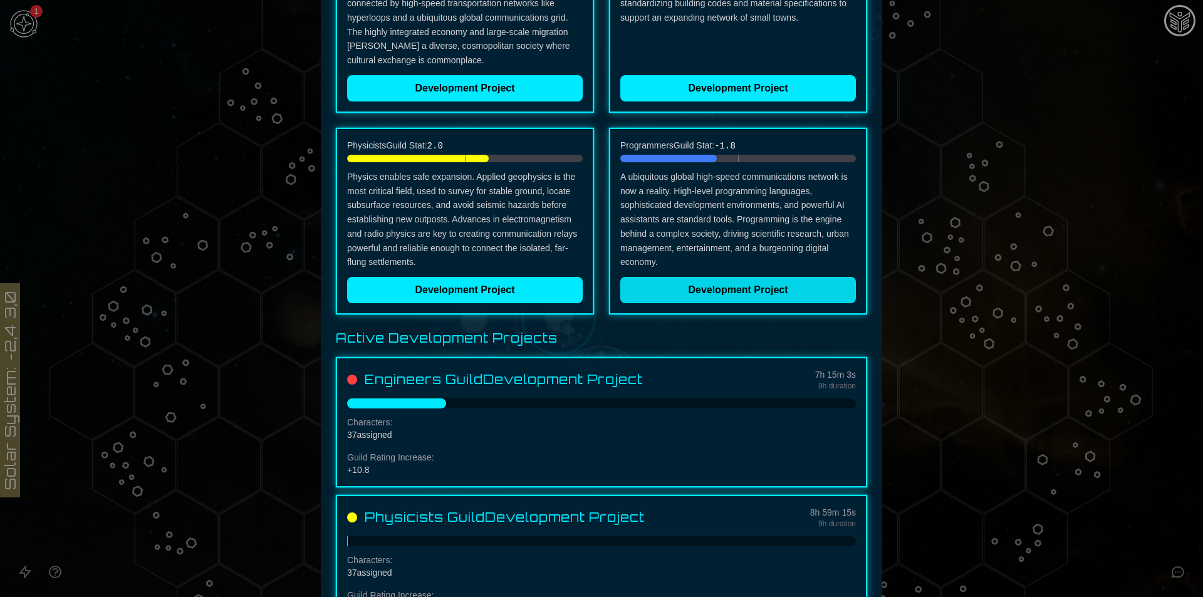
click at [705, 297] on button "Development Project" at bounding box center [738, 290] width 236 height 26
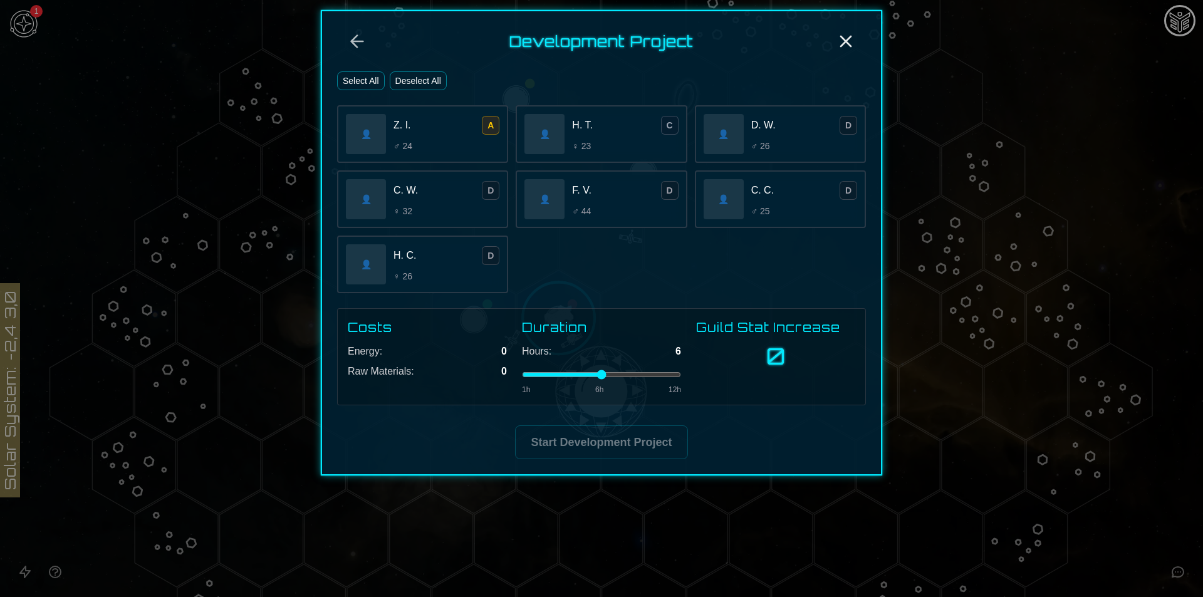
click at [399, 123] on span "Z. I." at bounding box center [402, 125] width 18 height 15
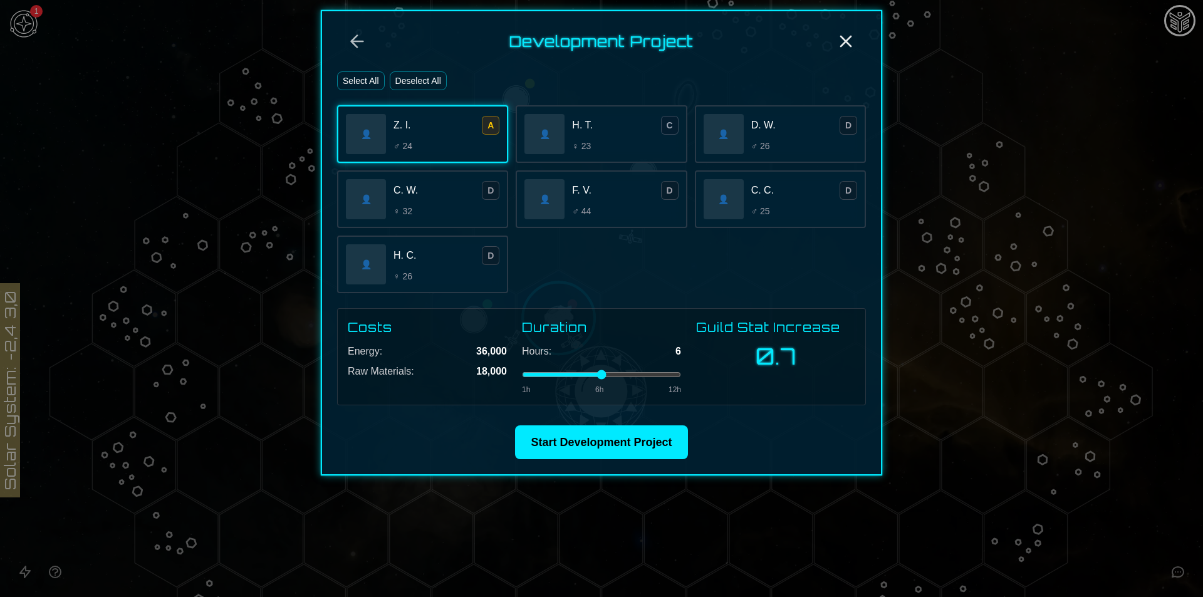
click at [375, 69] on div "Development Project Select All Deselect All 👤 Z. I. A ♂ 24 👤 H. T. C ♀ 23 👤 D. …" at bounding box center [601, 242] width 561 height 465
click at [361, 77] on button "Select All" at bounding box center [361, 80] width 48 height 19
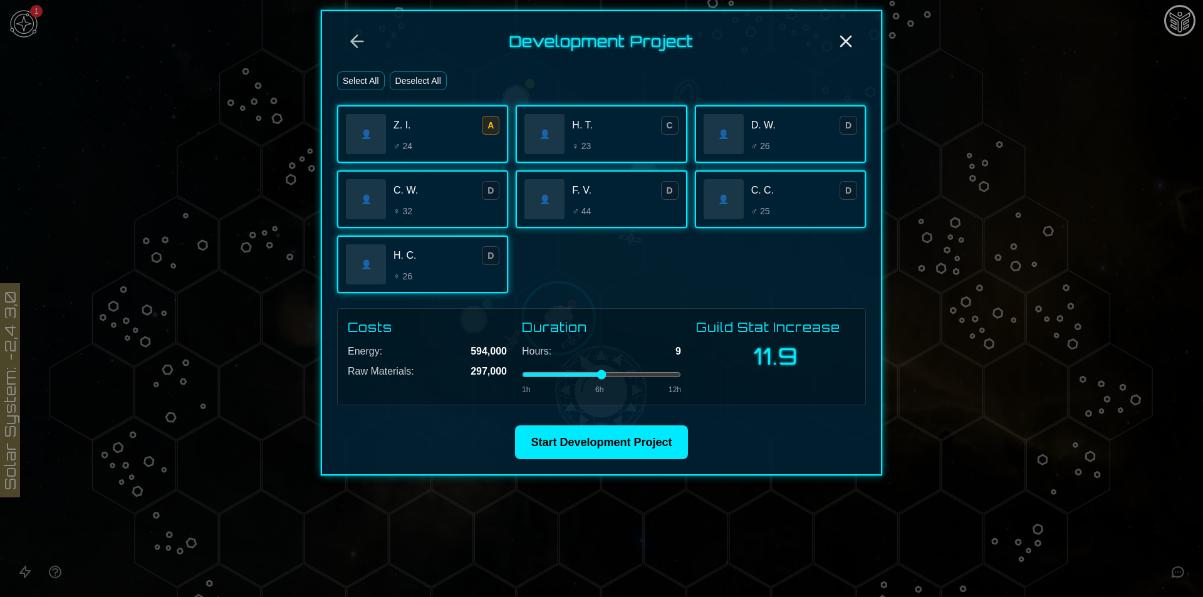
type input "*"
click at [641, 376] on input "range" at bounding box center [601, 374] width 159 height 5
click at [639, 438] on button "Start Development Project" at bounding box center [601, 442] width 172 height 34
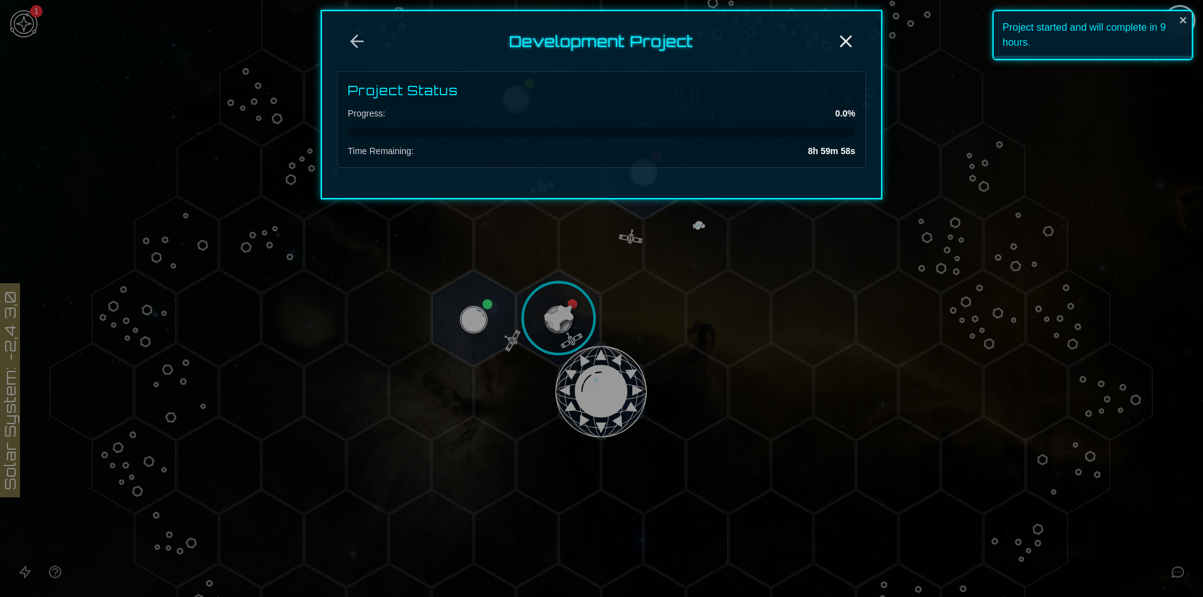
click at [1200, 276] on div at bounding box center [601, 298] width 1203 height 597
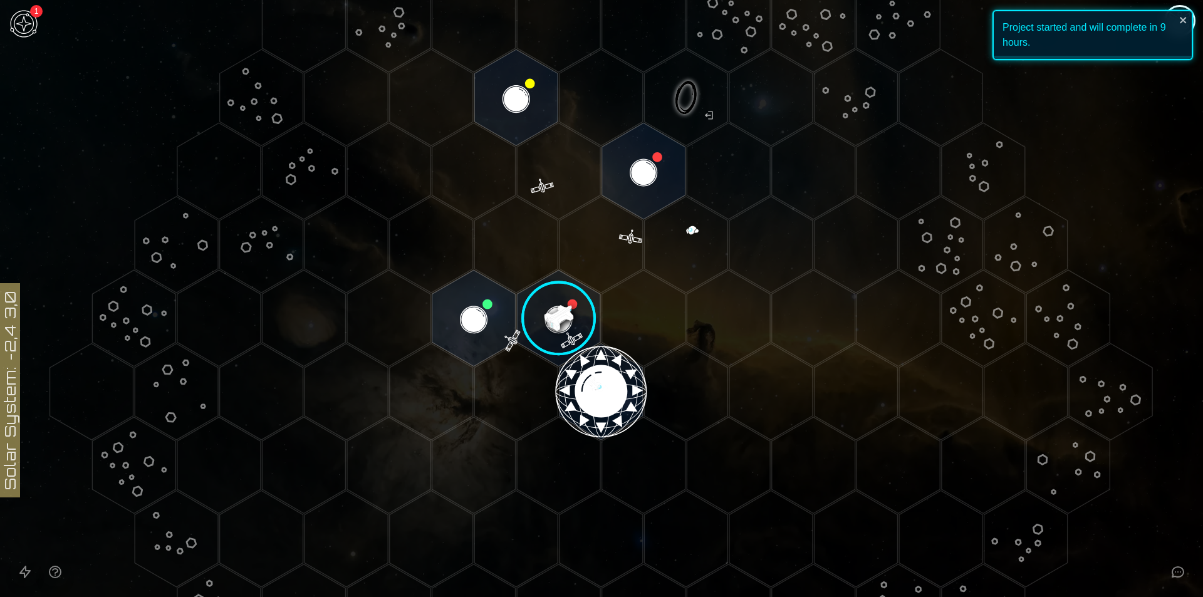
click at [497, 117] on polygon "Hex at coordinates 1,-4, clickable" at bounding box center [515, 97] width 83 height 96
click at [498, 117] on icon at bounding box center [601, 392] width 1203 height 1054
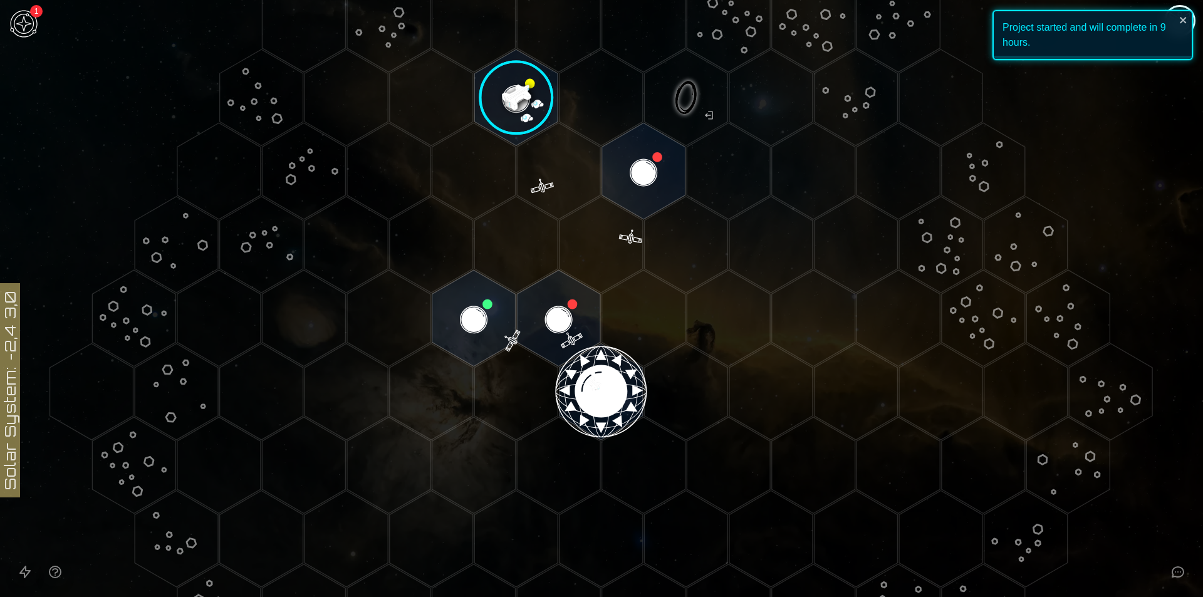
click at [517, 108] on image at bounding box center [516, 97] width 98 height 98
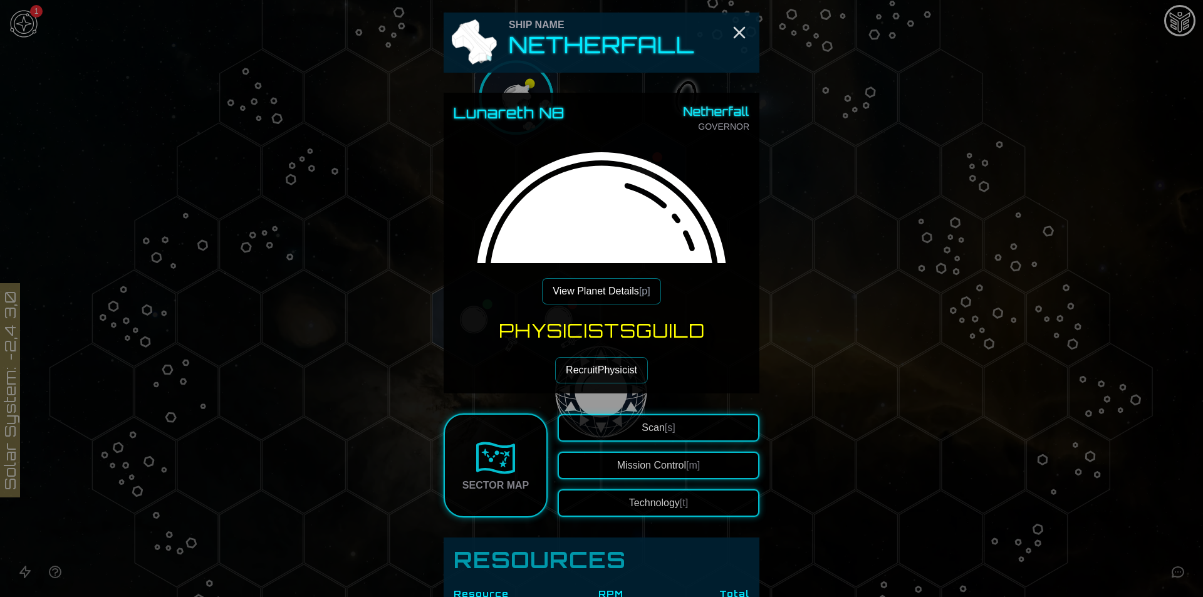
click at [580, 292] on button "View Planet Details [p]" at bounding box center [601, 291] width 118 height 26
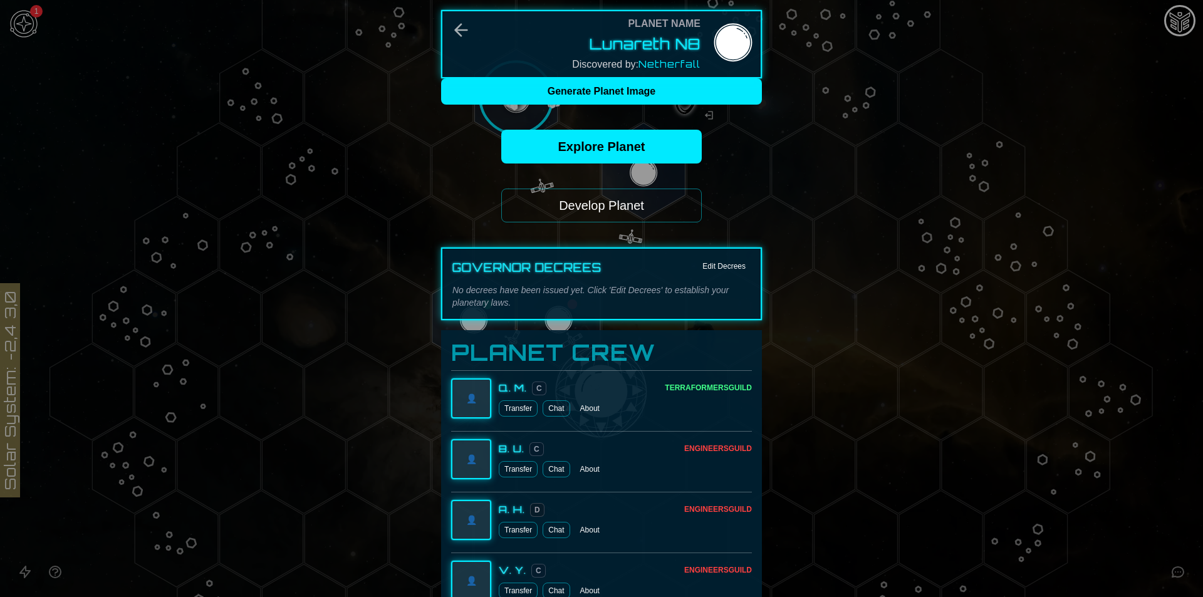
click at [586, 215] on button "Develop Planet" at bounding box center [601, 206] width 200 height 34
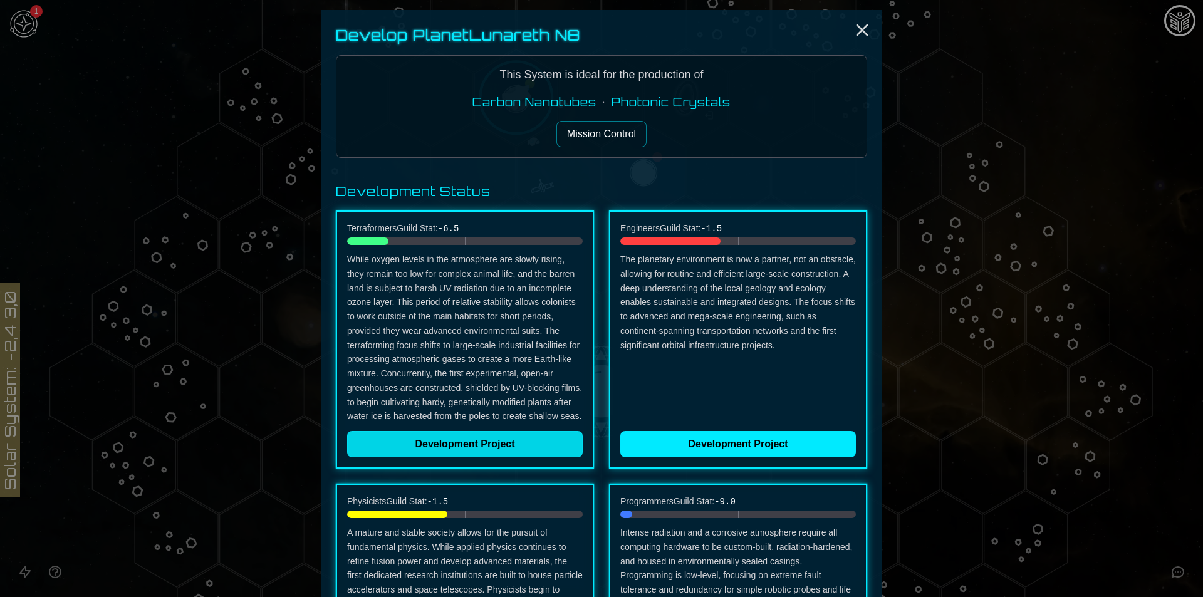
click at [495, 453] on button "Development Project" at bounding box center [465, 444] width 236 height 26
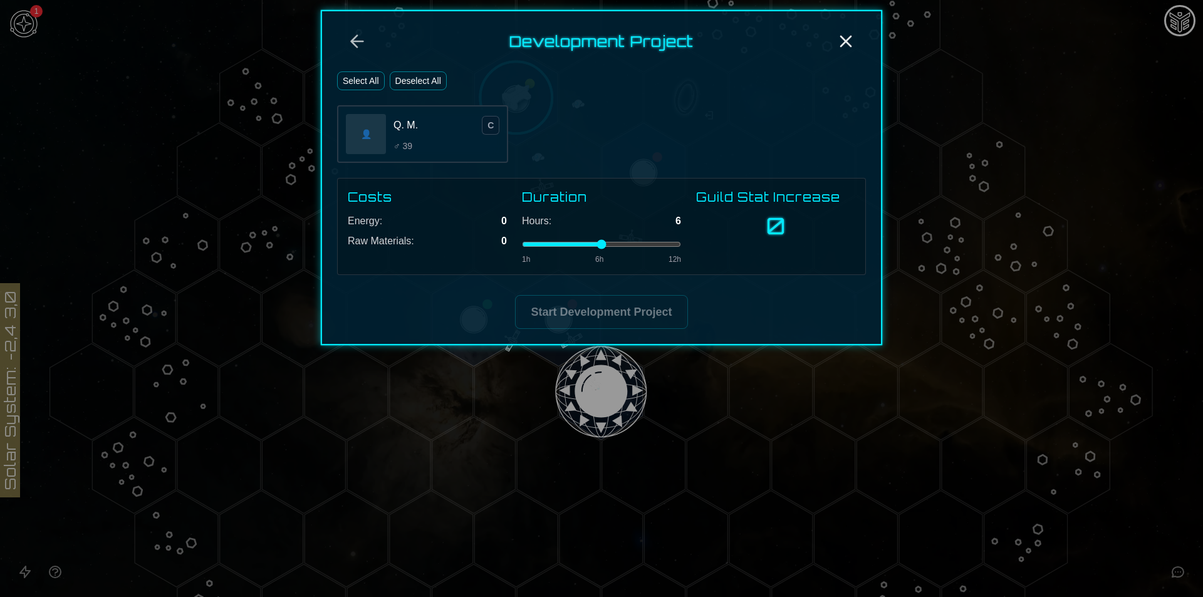
click at [380, 86] on button "Select All" at bounding box center [361, 80] width 48 height 19
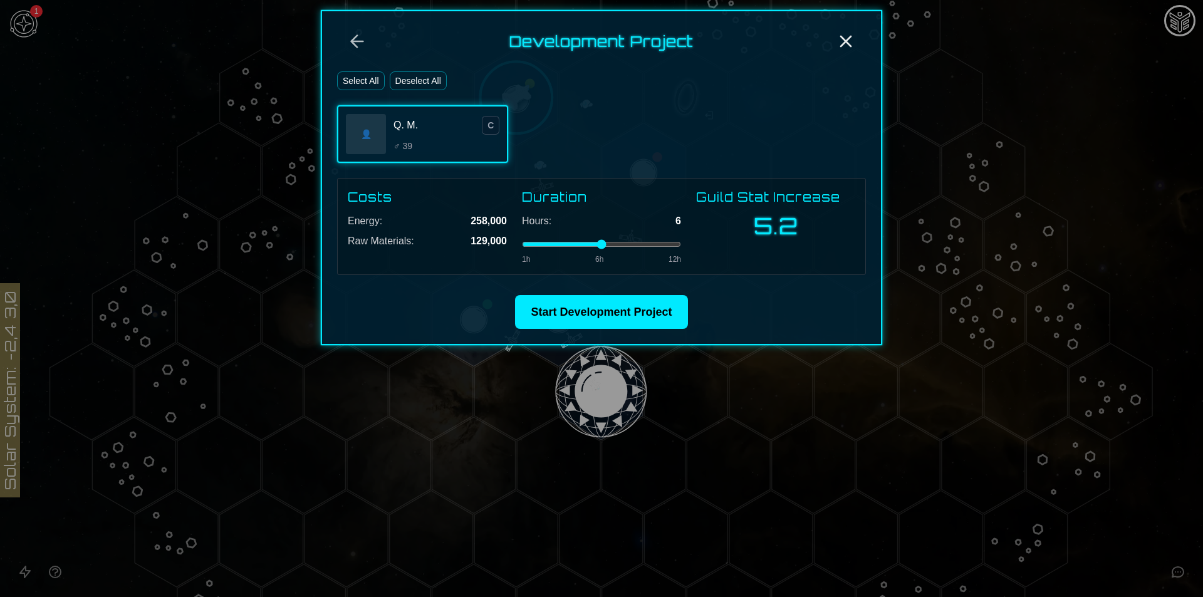
click at [632, 249] on div "Hours: 6 1h 6h 12h" at bounding box center [601, 239] width 159 height 51
drag, startPoint x: 648, startPoint y: 244, endPoint x: 639, endPoint y: 244, distance: 8.8
type input "*"
click at [639, 244] on input "range" at bounding box center [601, 244] width 159 height 5
click at [639, 327] on button "Start Development Project" at bounding box center [601, 312] width 172 height 34
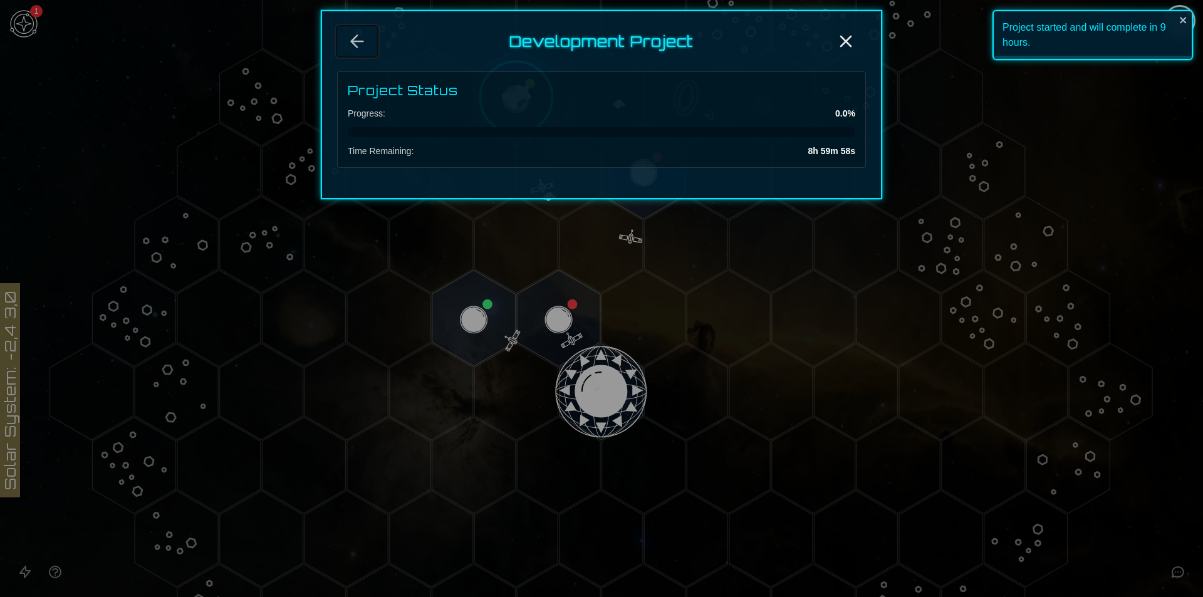
click at [366, 43] on icon "Back" at bounding box center [357, 41] width 20 height 20
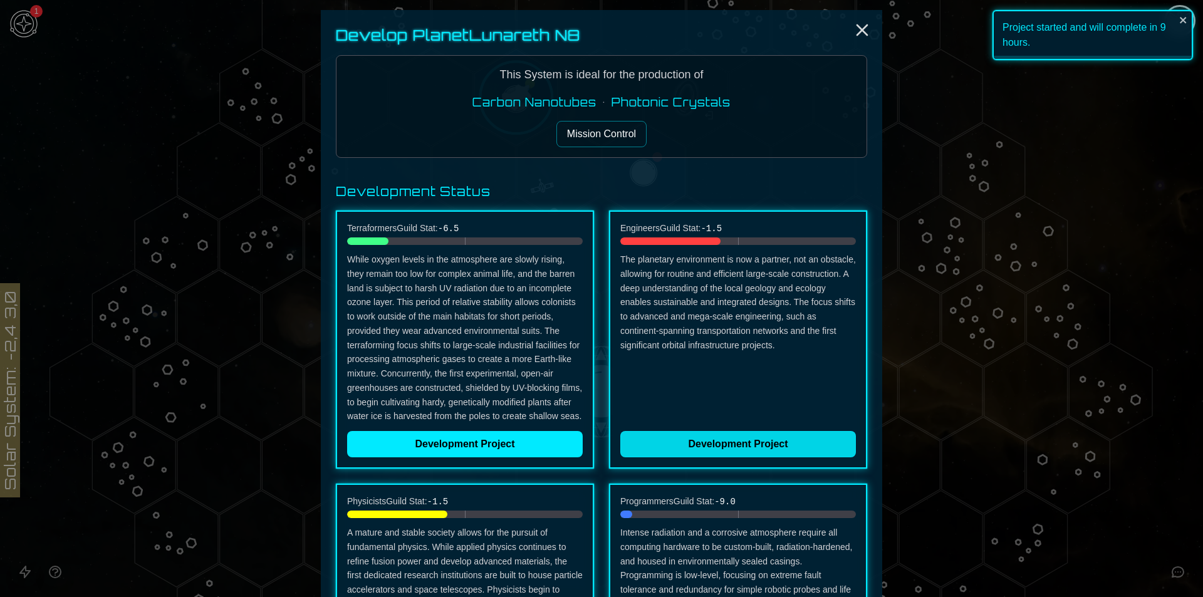
click at [709, 447] on button "Development Project" at bounding box center [738, 444] width 236 height 26
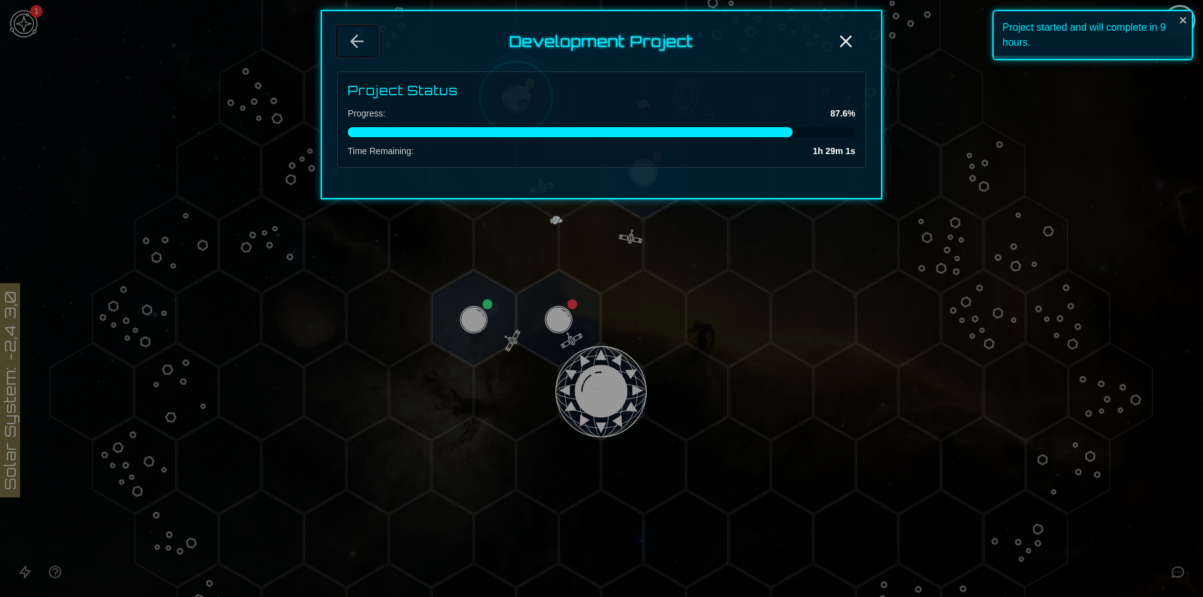
click at [360, 47] on icon "Back" at bounding box center [357, 41] width 20 height 20
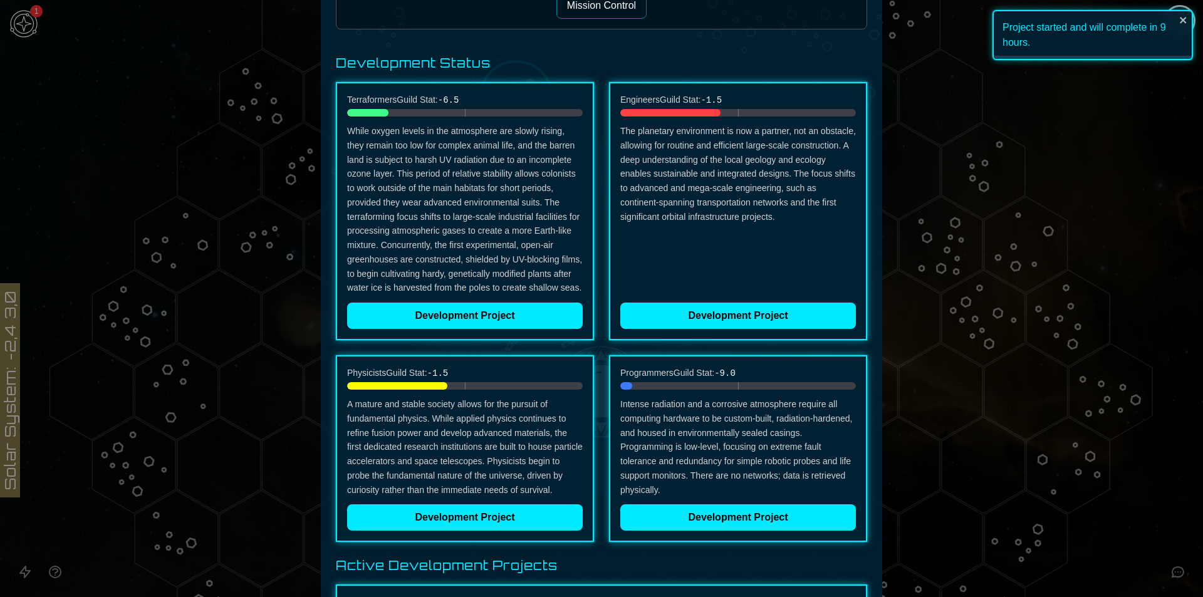
scroll to position [188, 0]
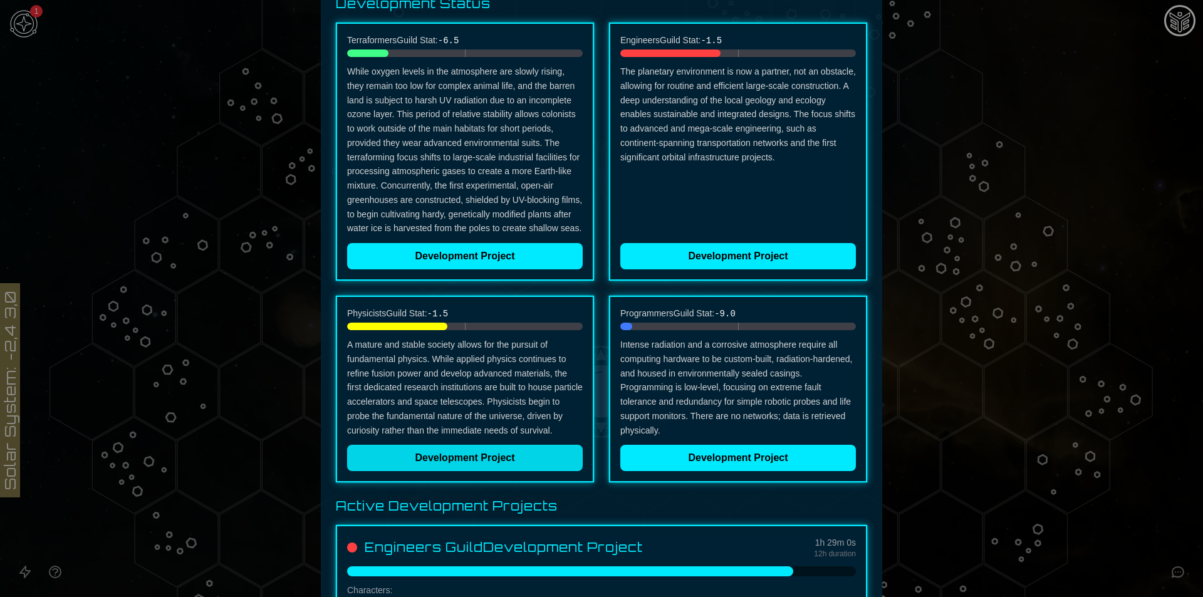
click at [482, 450] on button "Development Project" at bounding box center [465, 458] width 236 height 26
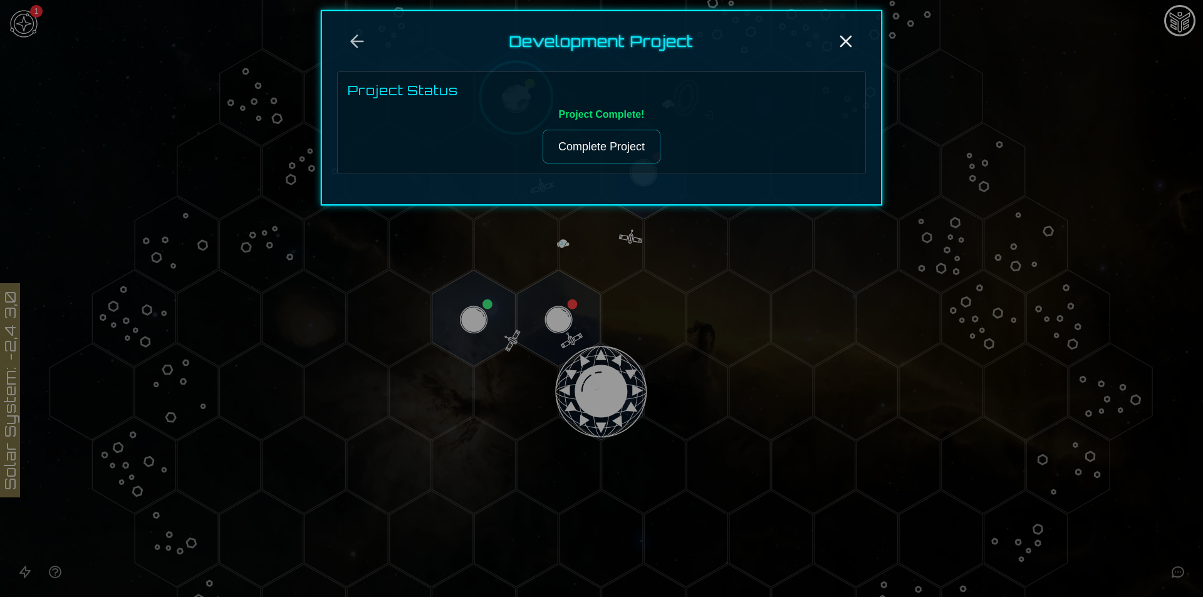
click at [601, 159] on button "Complete Project" at bounding box center [601, 147] width 118 height 34
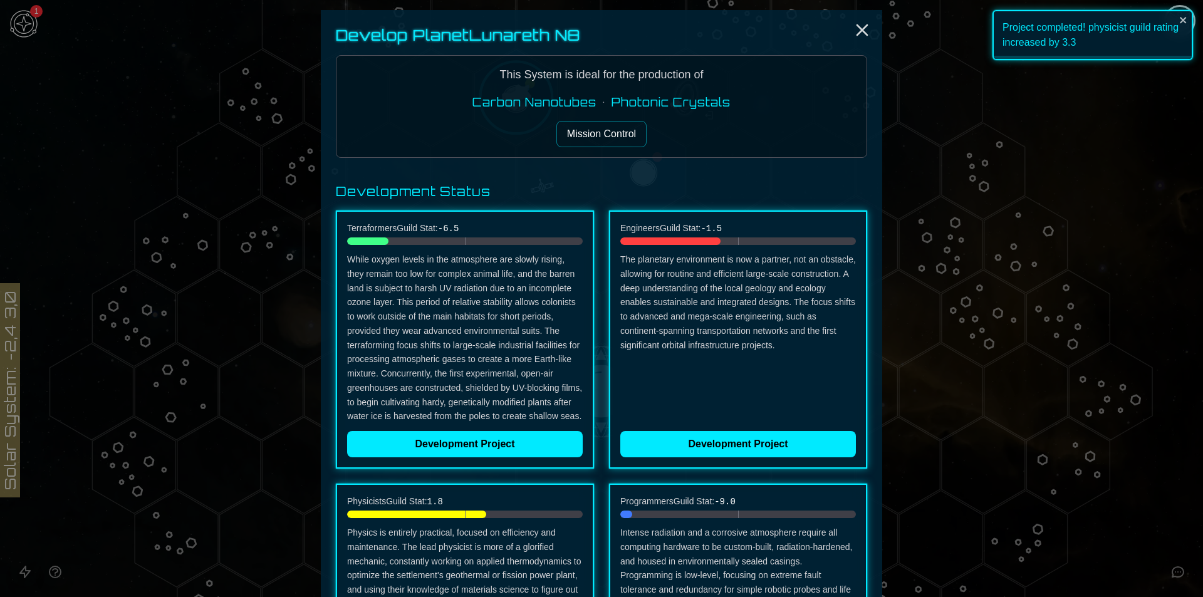
scroll to position [313, 0]
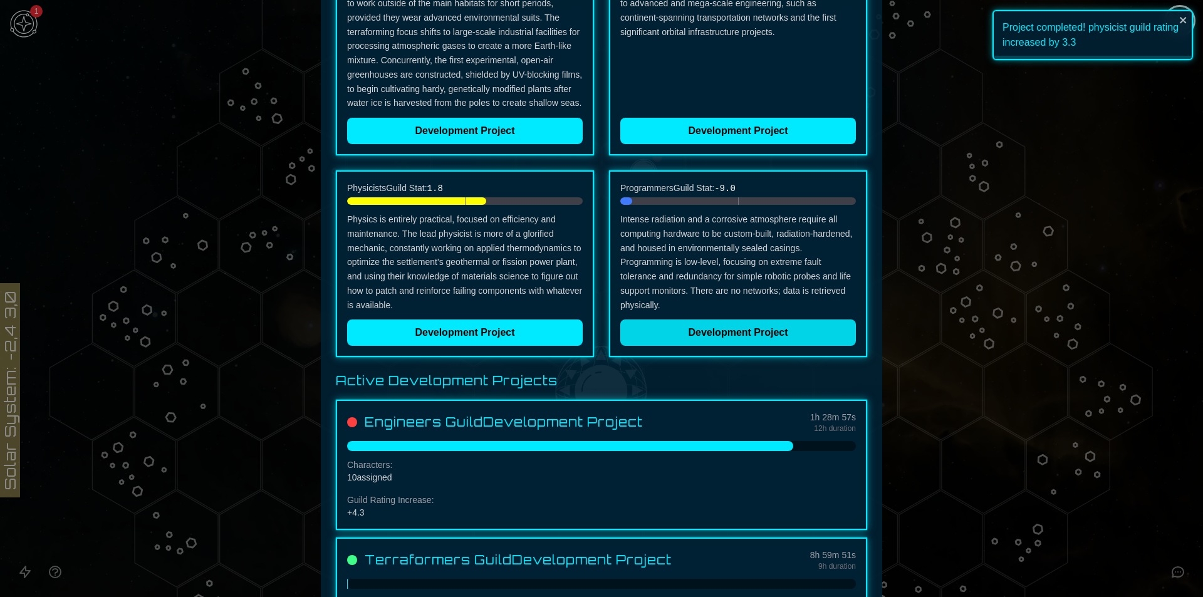
click at [719, 333] on button "Development Project" at bounding box center [738, 332] width 236 height 26
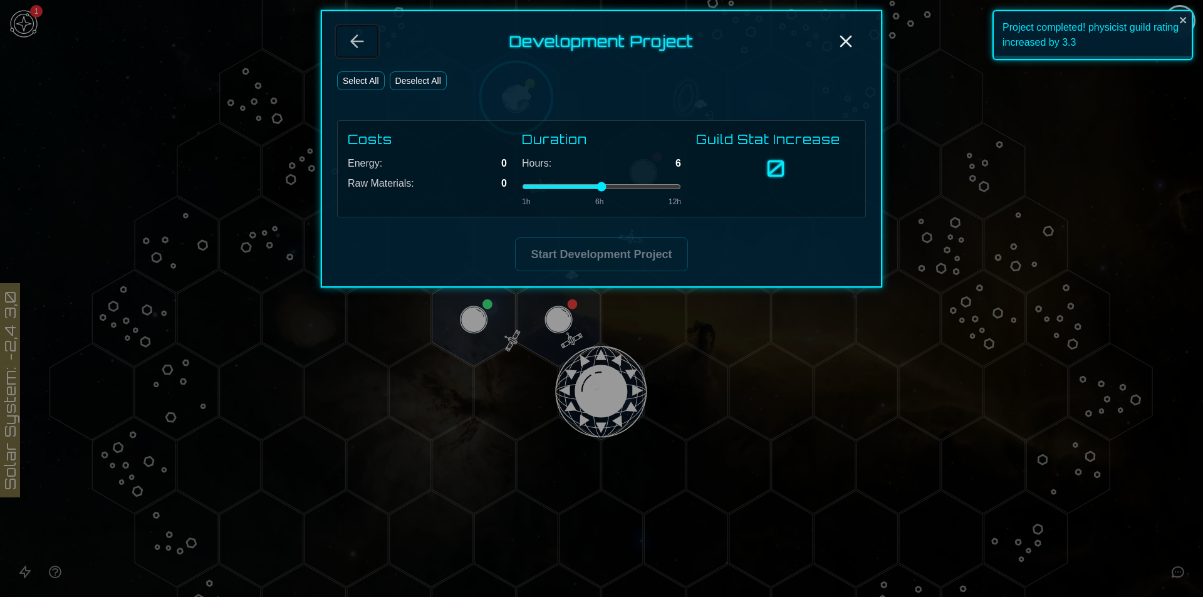
click at [355, 43] on icon "Back" at bounding box center [357, 41] width 20 height 20
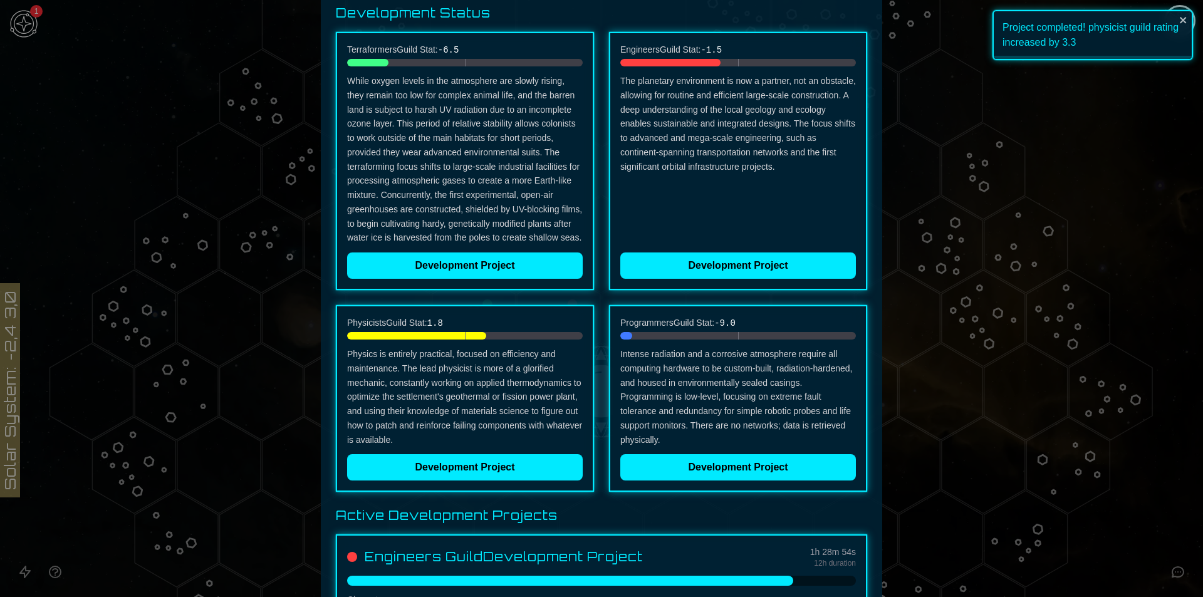
scroll to position [188, 0]
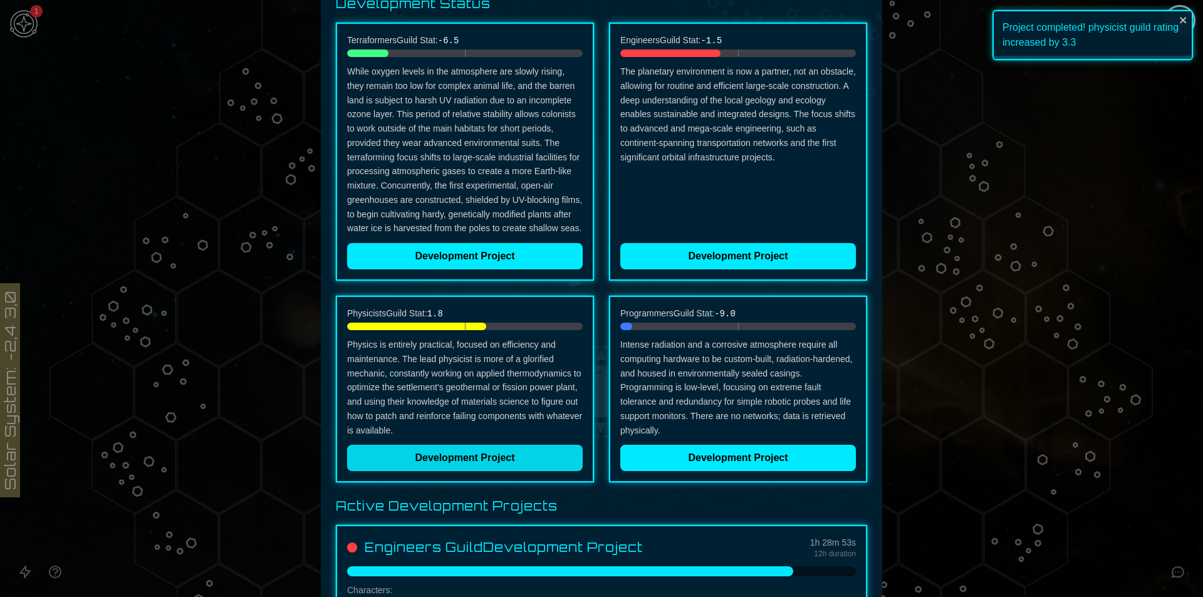
click at [494, 461] on button "Development Project" at bounding box center [465, 458] width 236 height 26
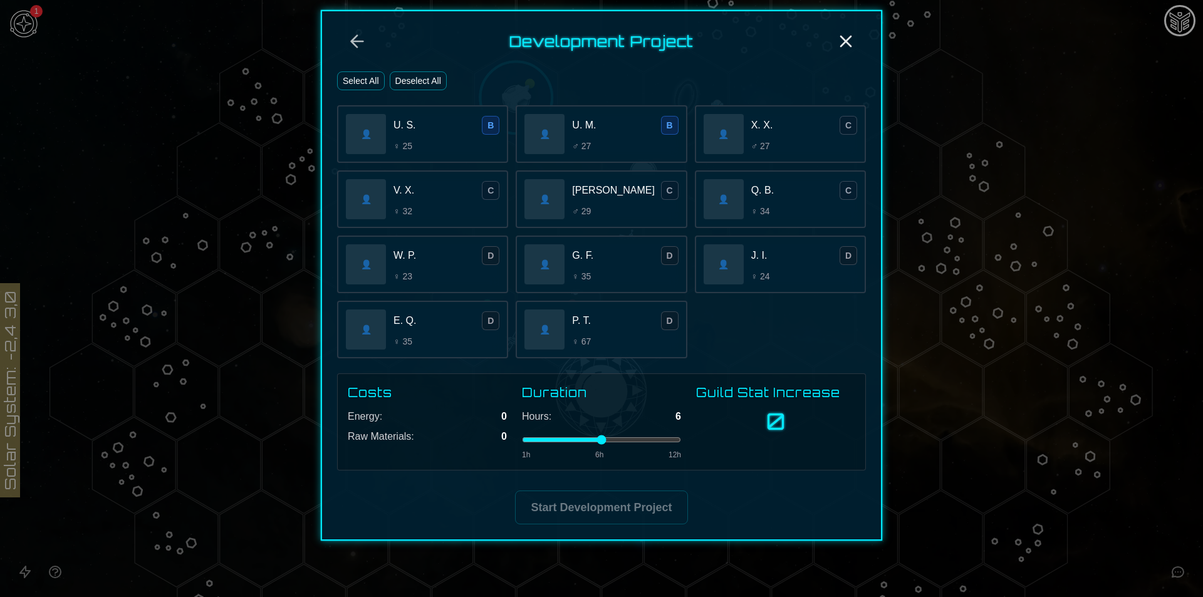
click at [355, 83] on button "Select All" at bounding box center [361, 80] width 48 height 19
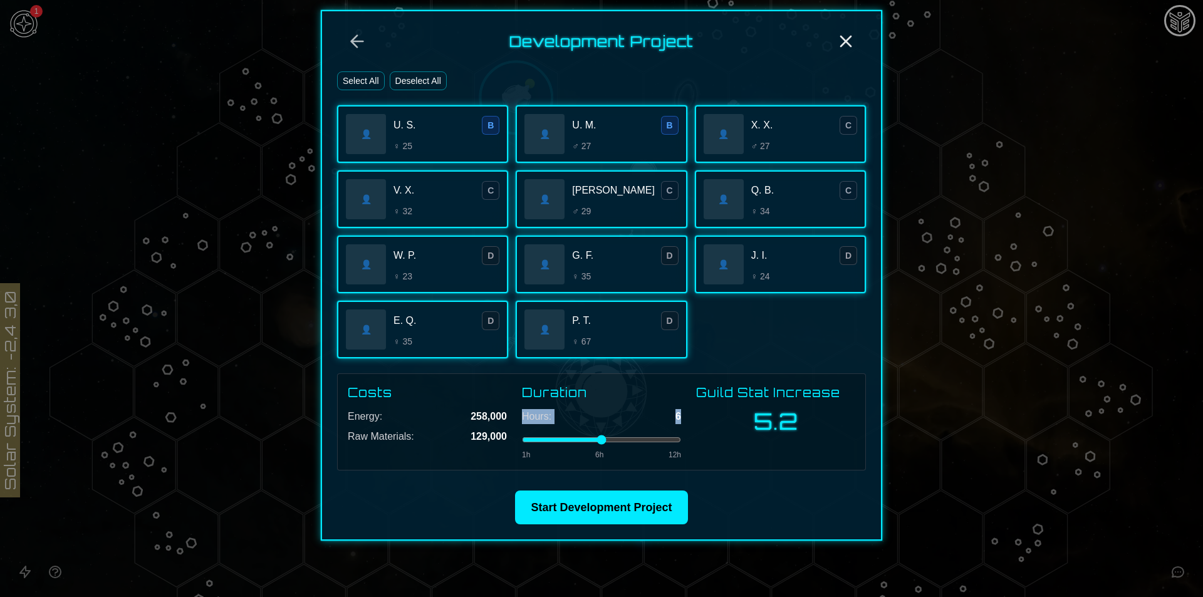
click at [647, 443] on div "Hours: 6 1h 6h 12h" at bounding box center [601, 434] width 159 height 51
click at [647, 442] on input "range" at bounding box center [601, 439] width 159 height 5
click at [643, 442] on input "range" at bounding box center [601, 439] width 159 height 5
type input "*"
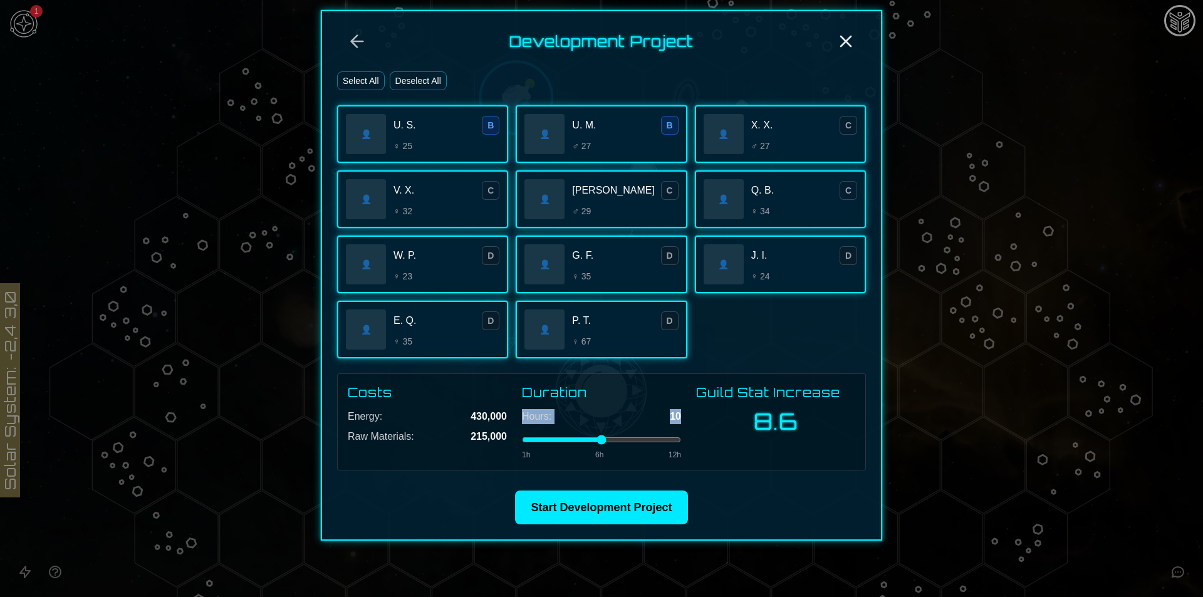
click at [639, 442] on input "range" at bounding box center [601, 439] width 159 height 5
click at [634, 495] on button "Start Development Project" at bounding box center [601, 507] width 172 height 34
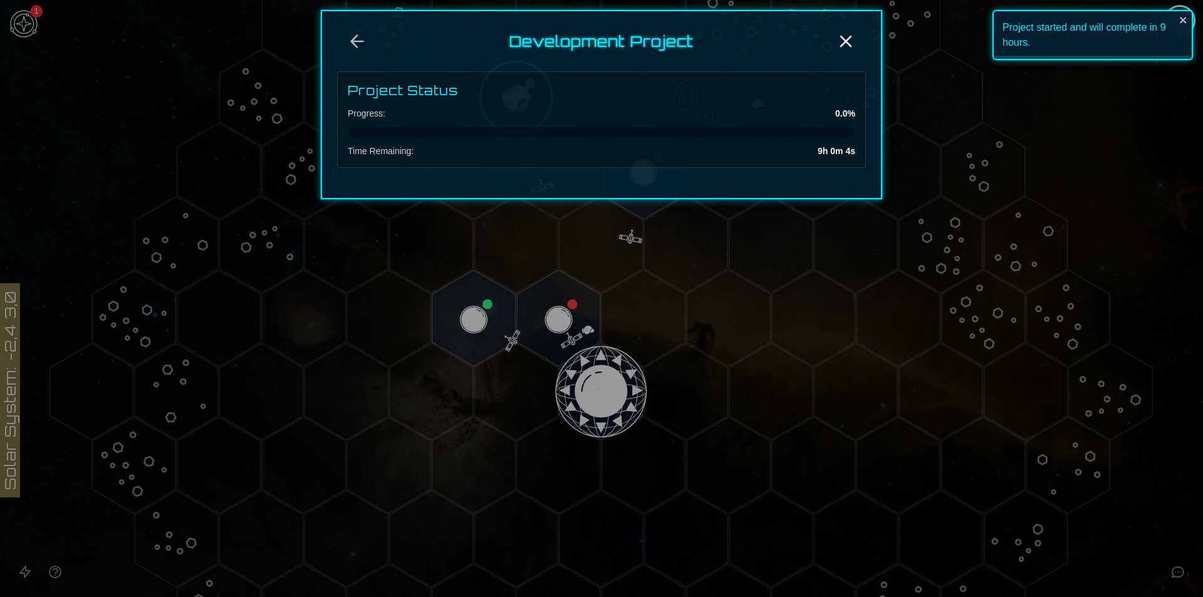
click at [556, 317] on div at bounding box center [601, 298] width 1203 height 597
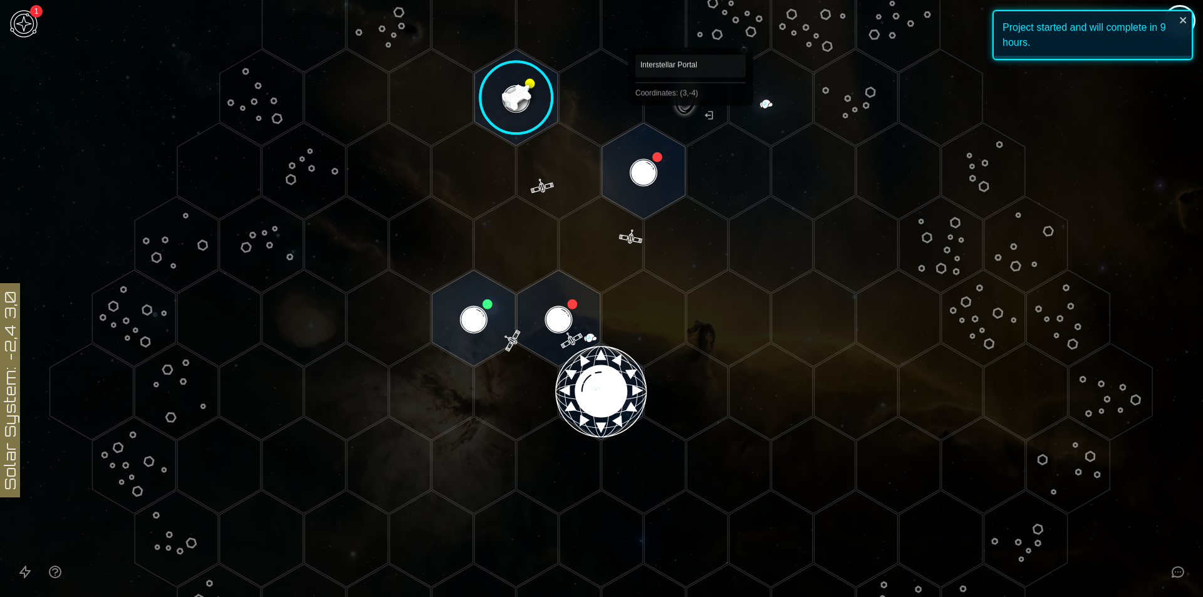
click at [690, 123] on polygon "Hex at coordinates 3,-4, clickable" at bounding box center [685, 97] width 83 height 96
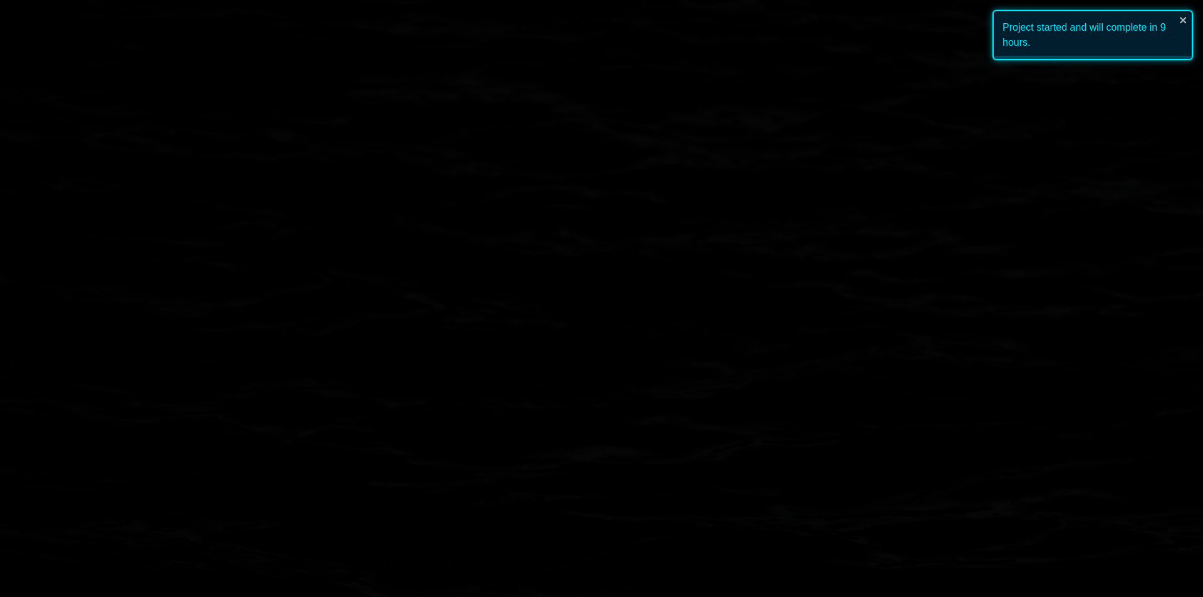
click at [690, 123] on polygon "Hex at coordinates 3,-4, clickable" at bounding box center [685, 97] width 83 height 96
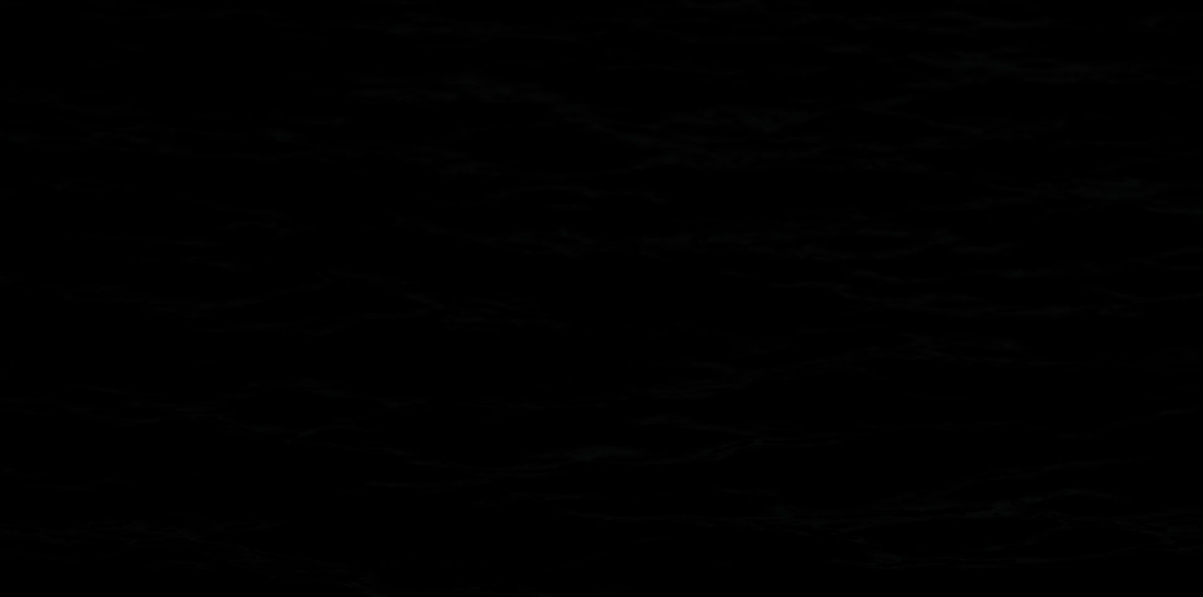
scroll to position [0, 0]
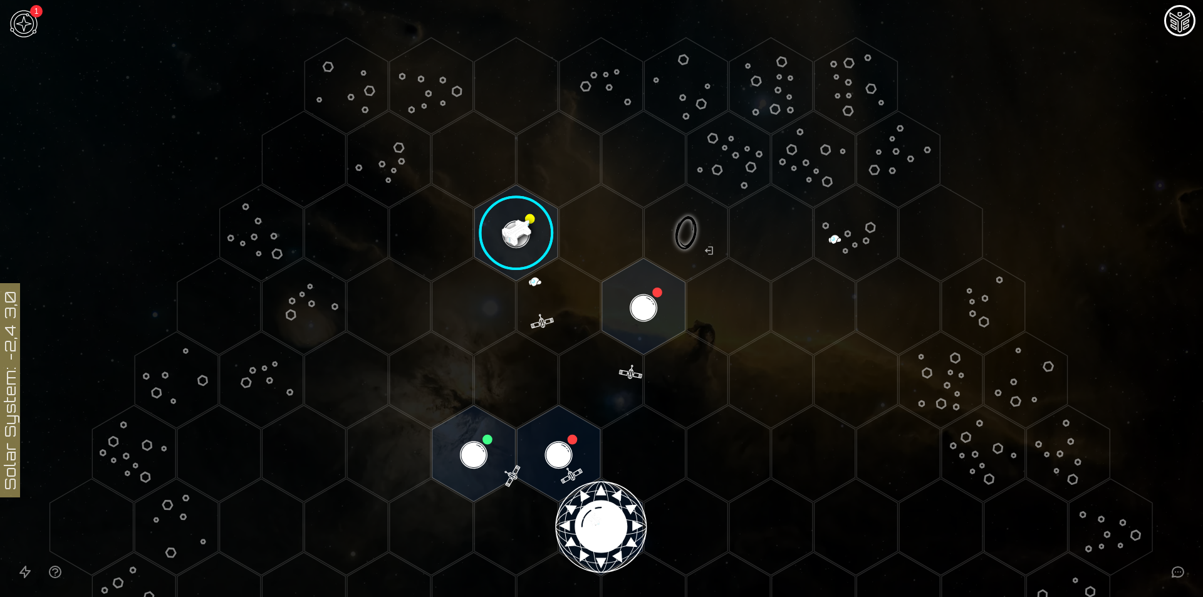
click at [706, 230] on polygon "Hex at coordinates 3,-4, clickable" at bounding box center [685, 233] width 83 height 96
click at [706, 230] on image at bounding box center [686, 233] width 98 height 98
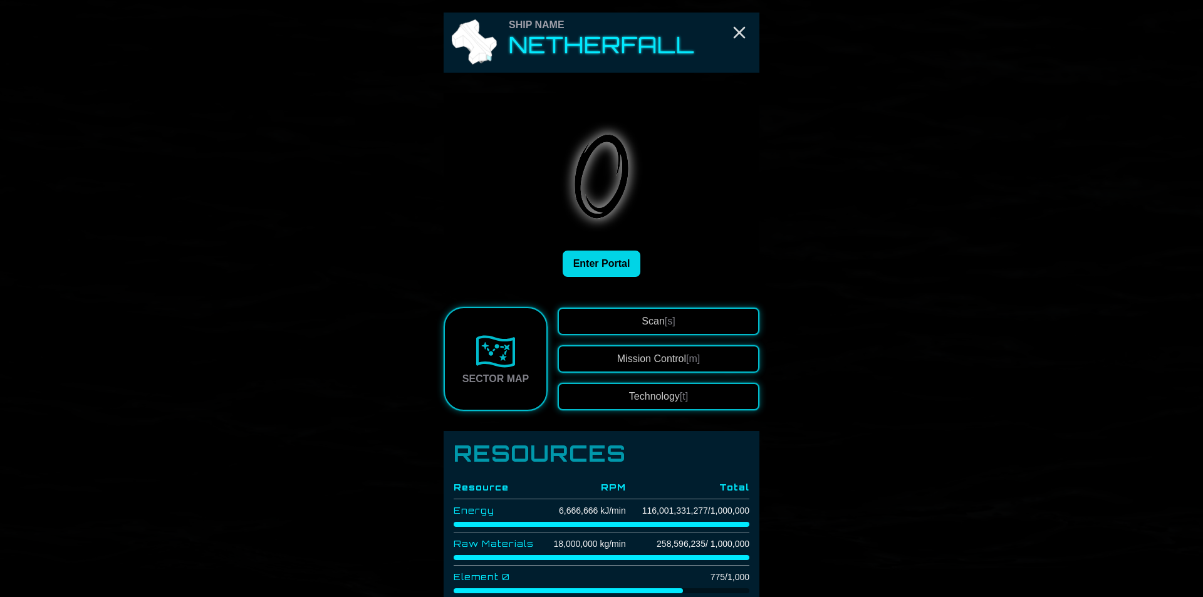
click at [616, 270] on button "Enter Portal" at bounding box center [601, 264] width 78 height 26
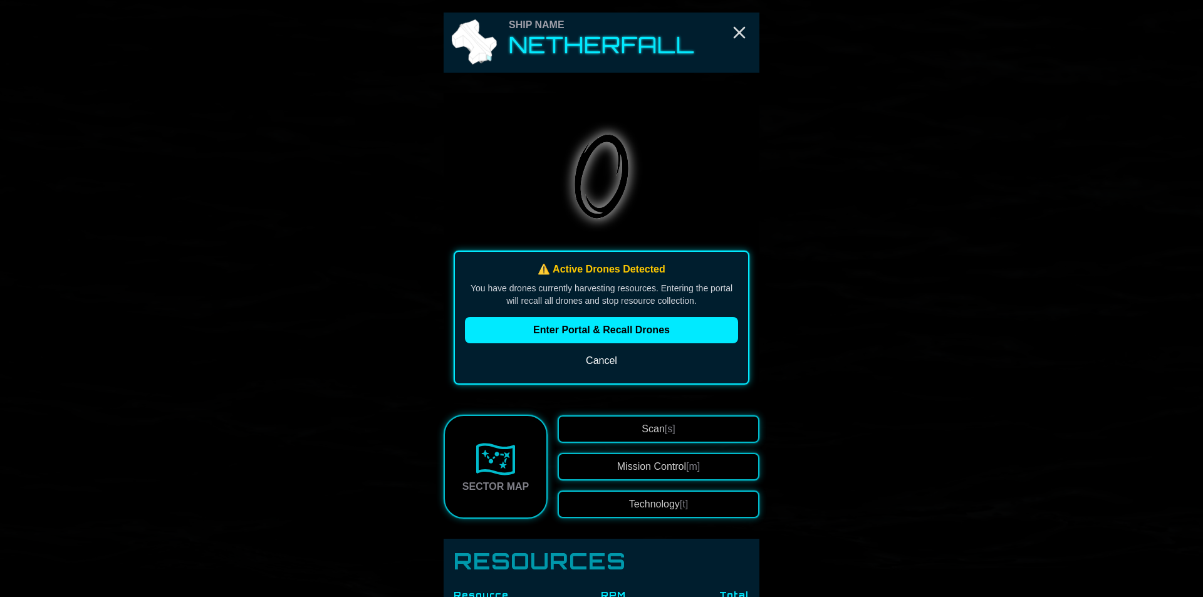
click at [616, 346] on div "Enter Portal & Recall Drones Cancel" at bounding box center [601, 345] width 273 height 56
click at [619, 333] on button "Enter Portal & Recall Drones" at bounding box center [601, 330] width 273 height 26
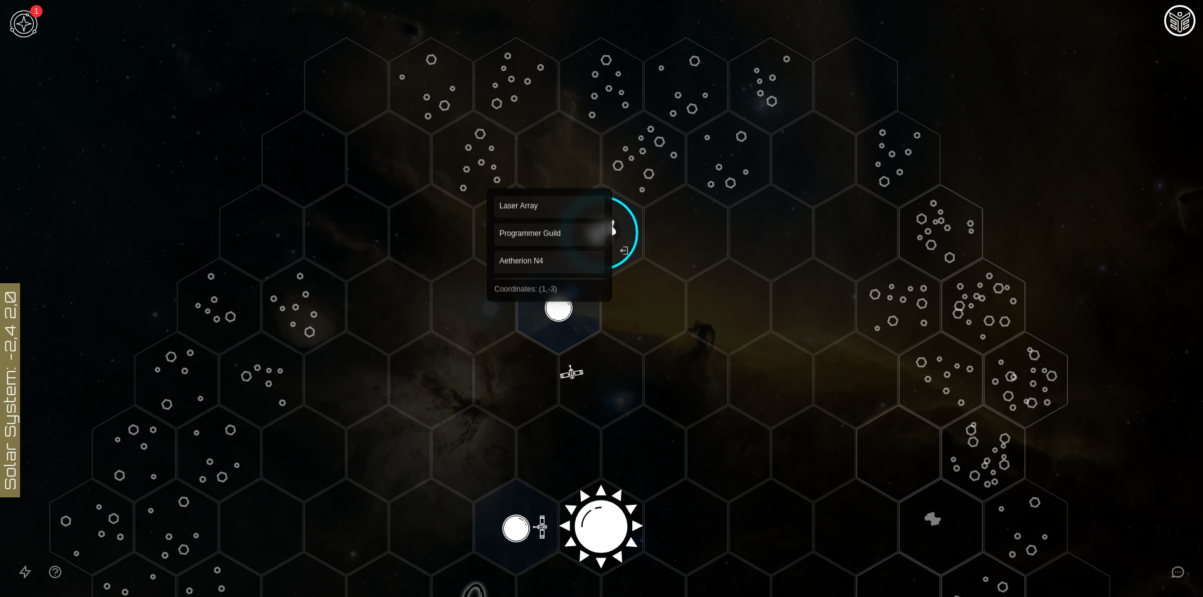
click at [549, 292] on polygon "Hex at coordinates 1,-3, clickable" at bounding box center [558, 306] width 83 height 96
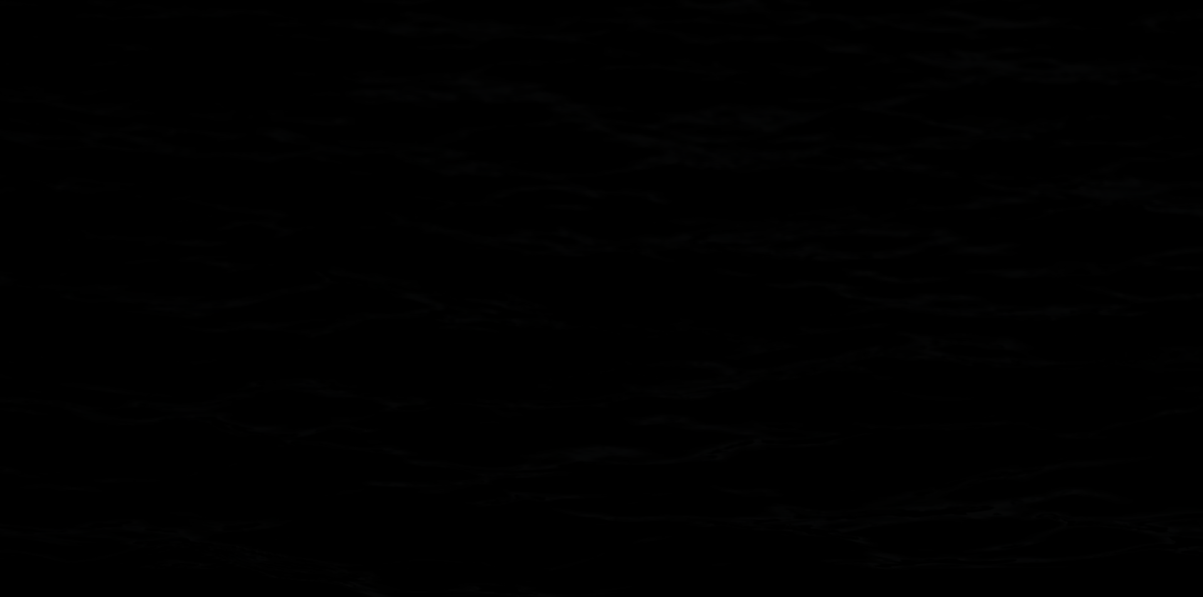
click at [549, 292] on image at bounding box center [558, 306] width 98 height 98
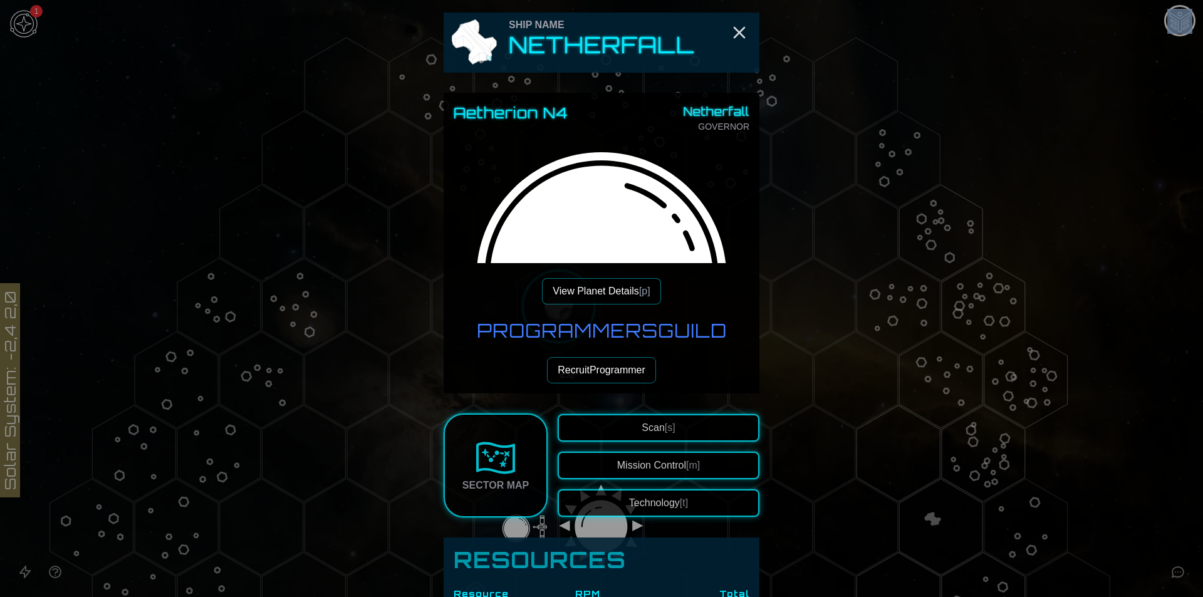
click at [619, 376] on button "Recruit Programmer" at bounding box center [601, 370] width 109 height 26
click at [619, 376] on span "Recruiting..." at bounding box center [608, 370] width 53 height 15
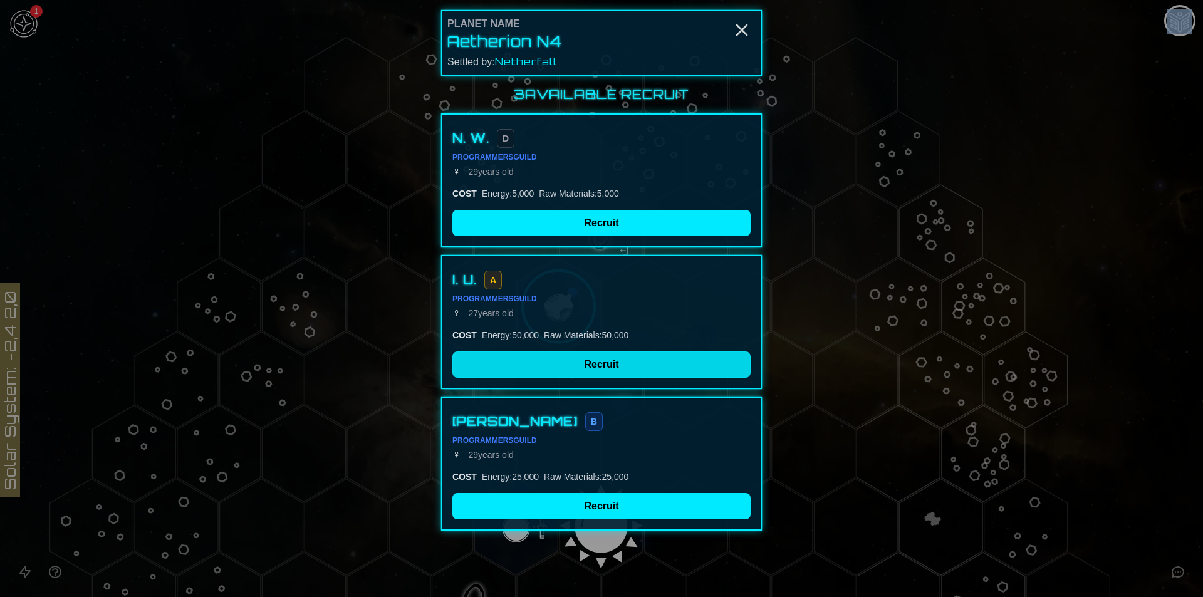
click at [600, 367] on button "Recruit" at bounding box center [601, 364] width 298 height 26
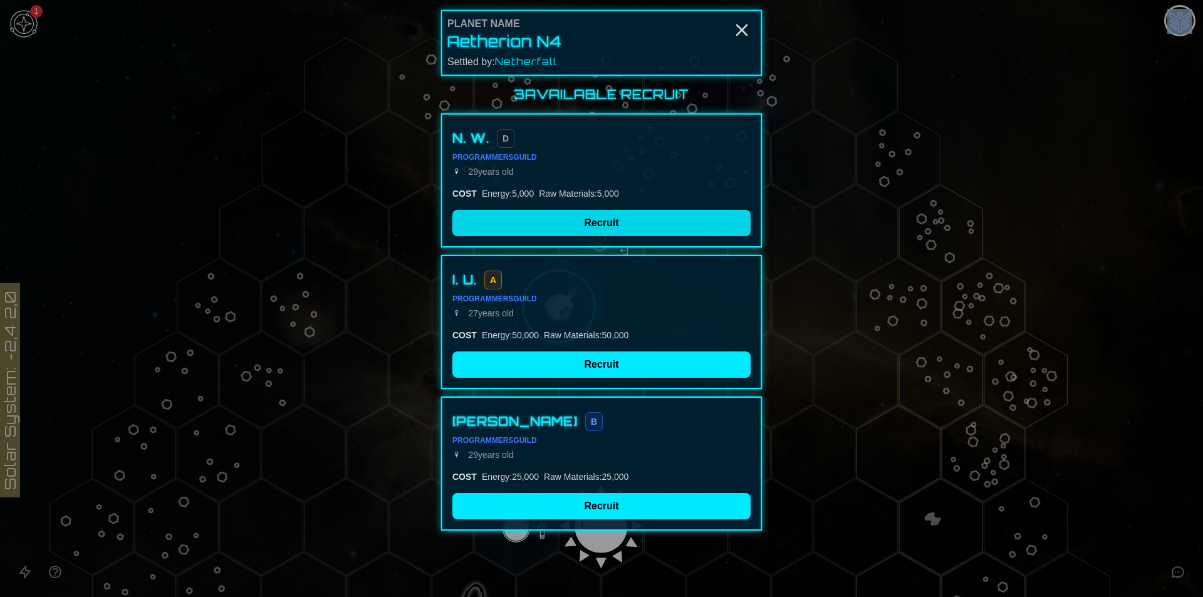
click at [594, 213] on button "Recruit" at bounding box center [601, 223] width 298 height 26
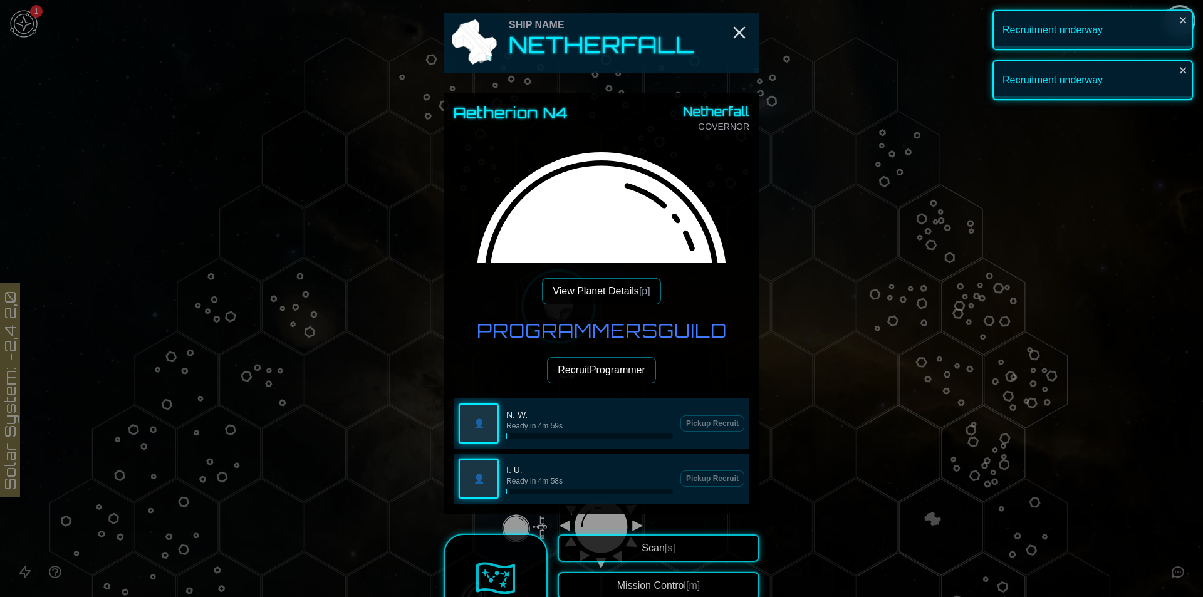
click at [596, 373] on button "Recruit Programmer" at bounding box center [601, 370] width 109 height 26
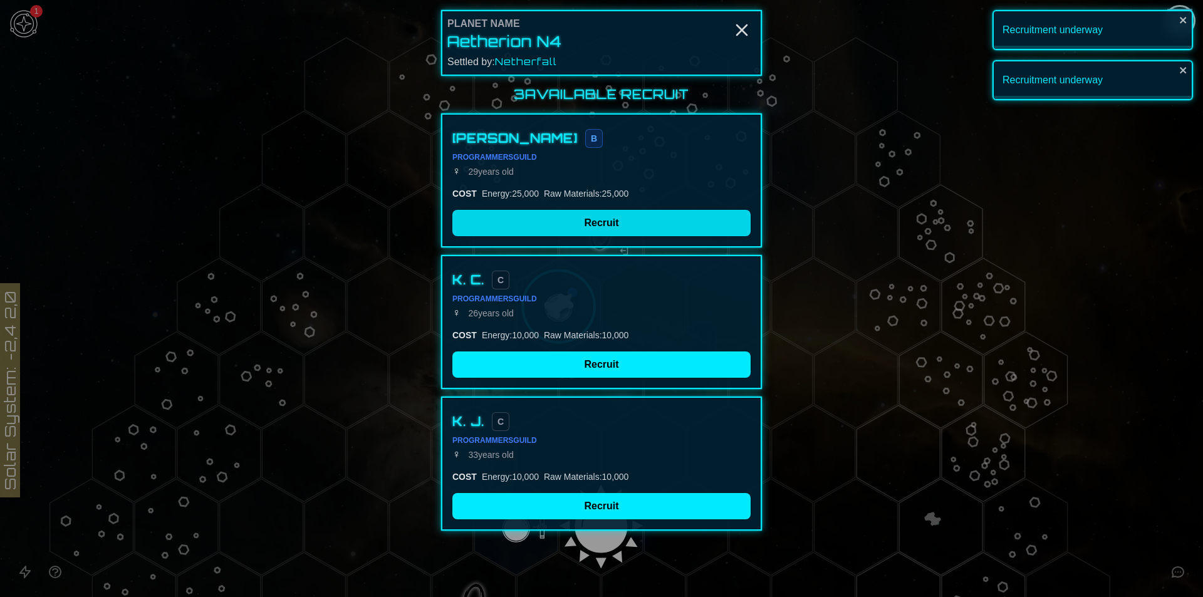
click at [602, 219] on button "Recruit" at bounding box center [601, 223] width 298 height 26
click at [611, 350] on div "K. C. C Programmers Guild ♀ [DEMOGRAPHIC_DATA] COST Energy : 10,000 Raw Materia…" at bounding box center [601, 322] width 321 height 134
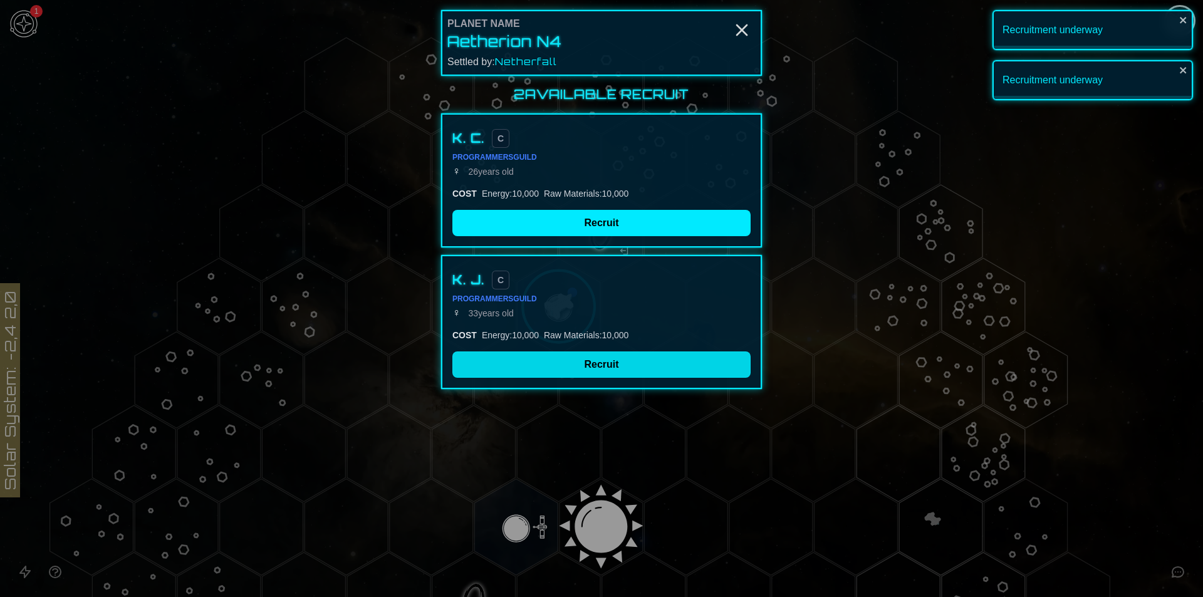
click at [609, 360] on button "Recruit" at bounding box center [601, 364] width 298 height 26
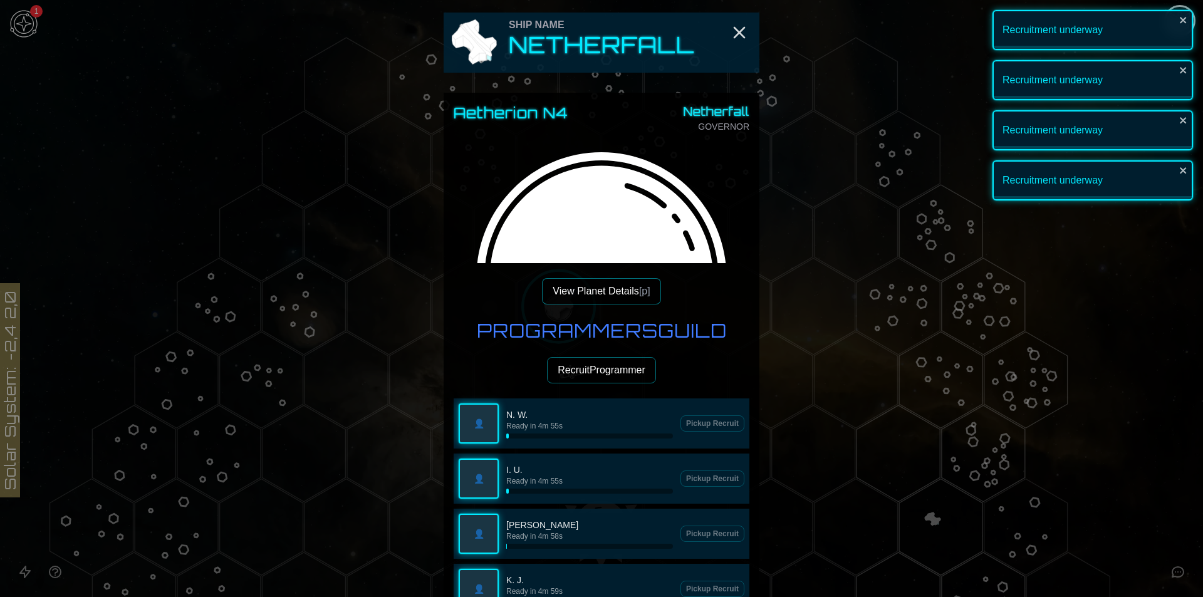
click at [600, 366] on button "Recruit Programmer" at bounding box center [601, 370] width 109 height 26
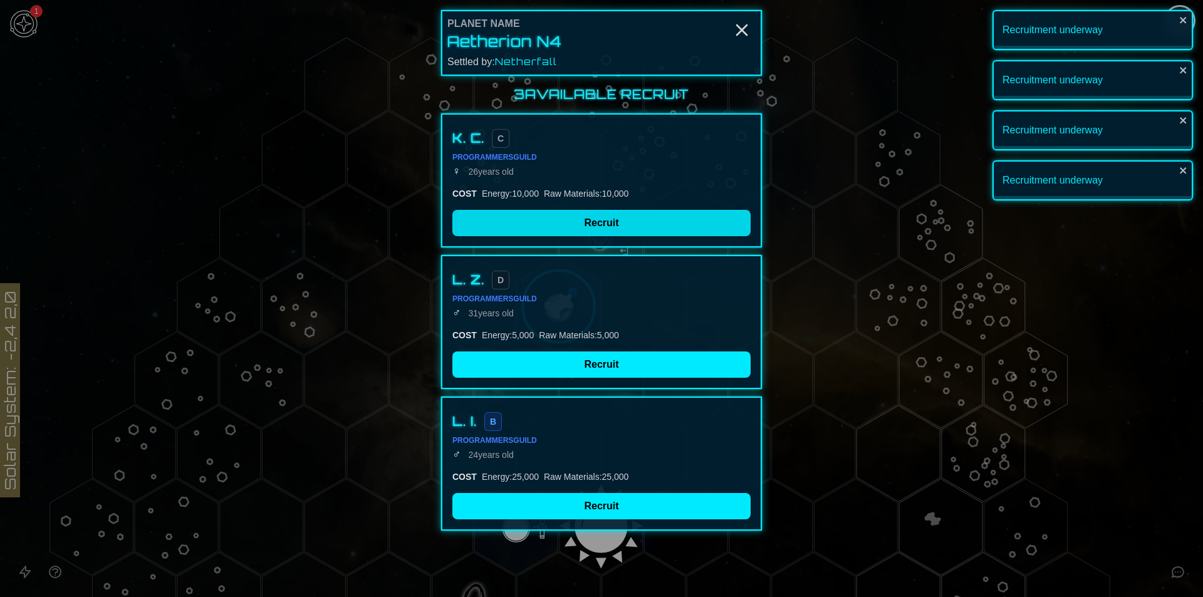
click at [599, 225] on button "Recruit" at bounding box center [601, 223] width 298 height 26
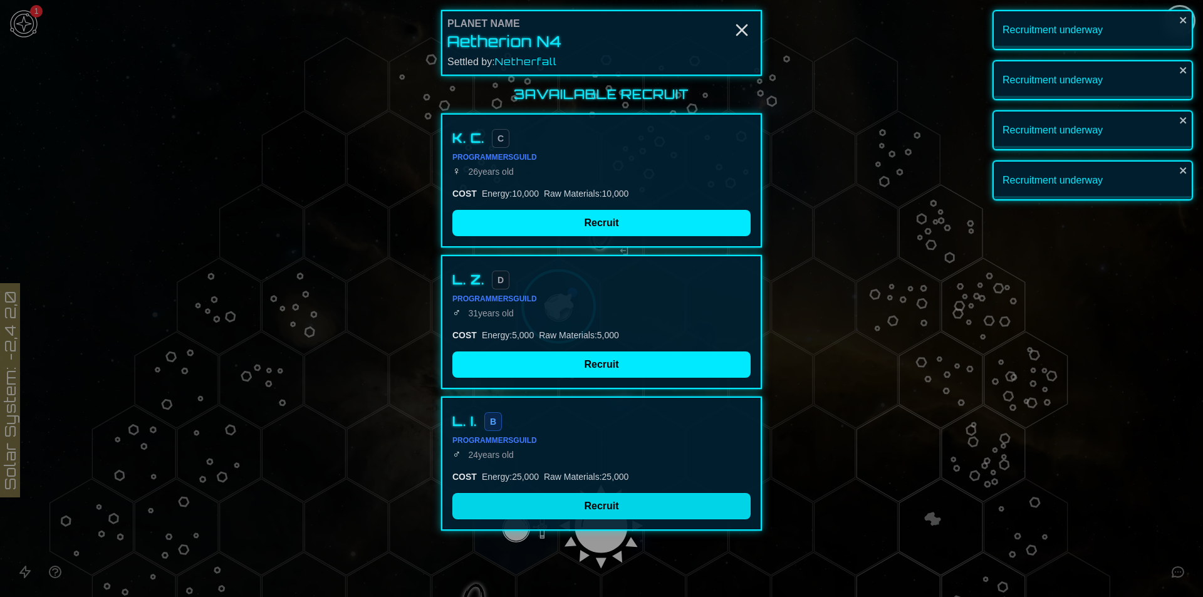
click at [598, 493] on button "Recruit" at bounding box center [601, 506] width 298 height 26
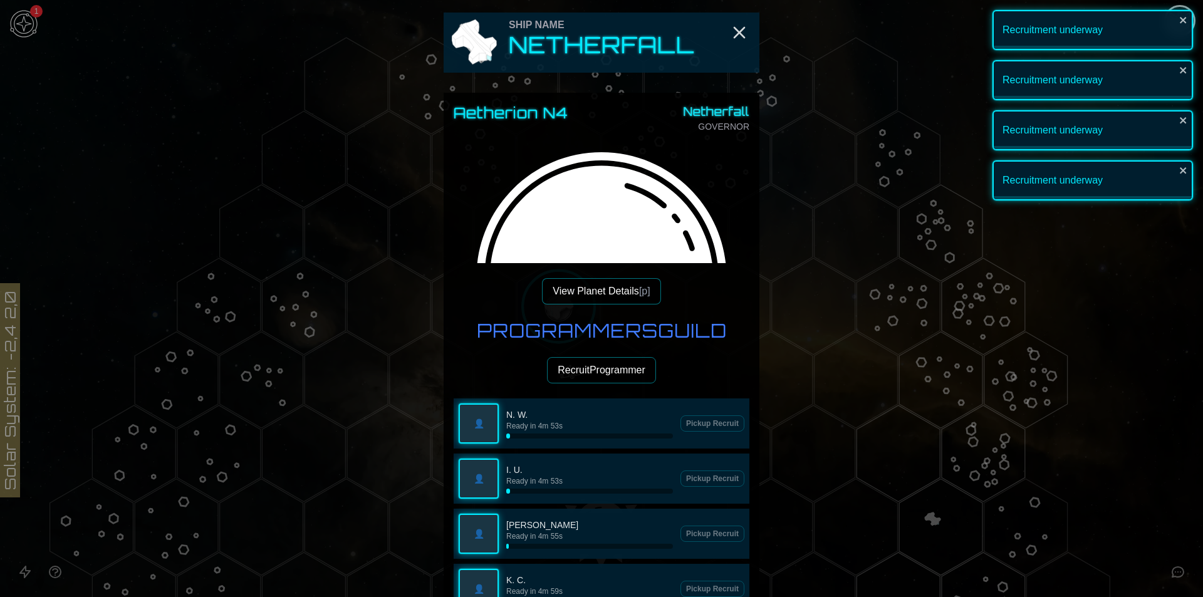
click at [581, 370] on button "Recruit Programmer" at bounding box center [601, 370] width 109 height 26
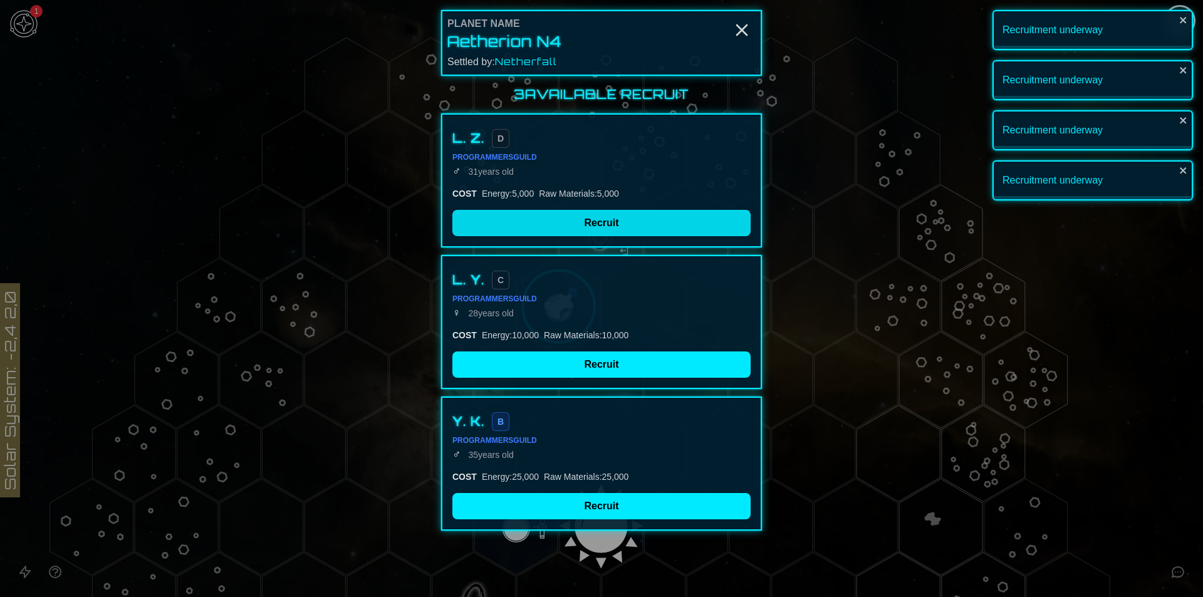
click at [589, 219] on button "Recruit" at bounding box center [601, 223] width 298 height 26
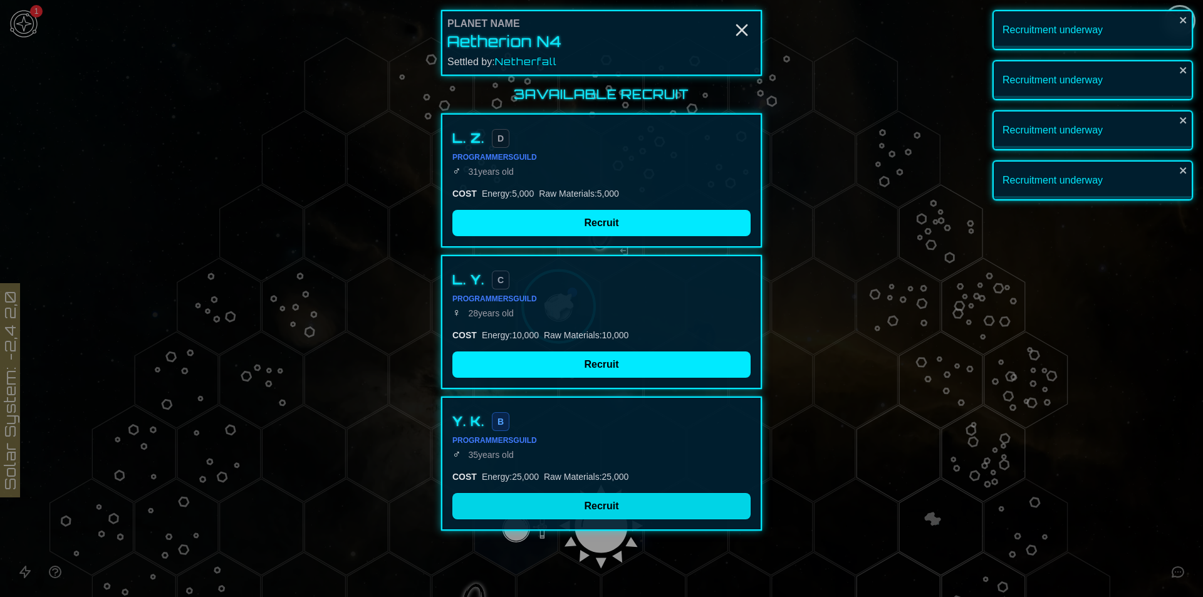
click at [586, 493] on button "Recruit" at bounding box center [601, 506] width 298 height 26
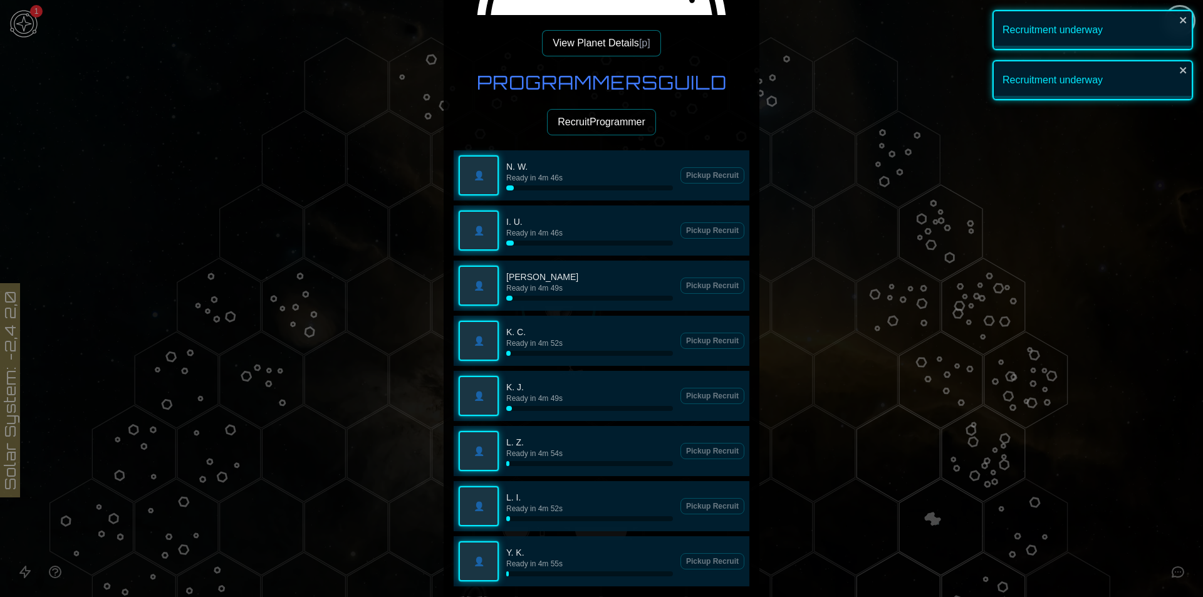
scroll to position [188, 0]
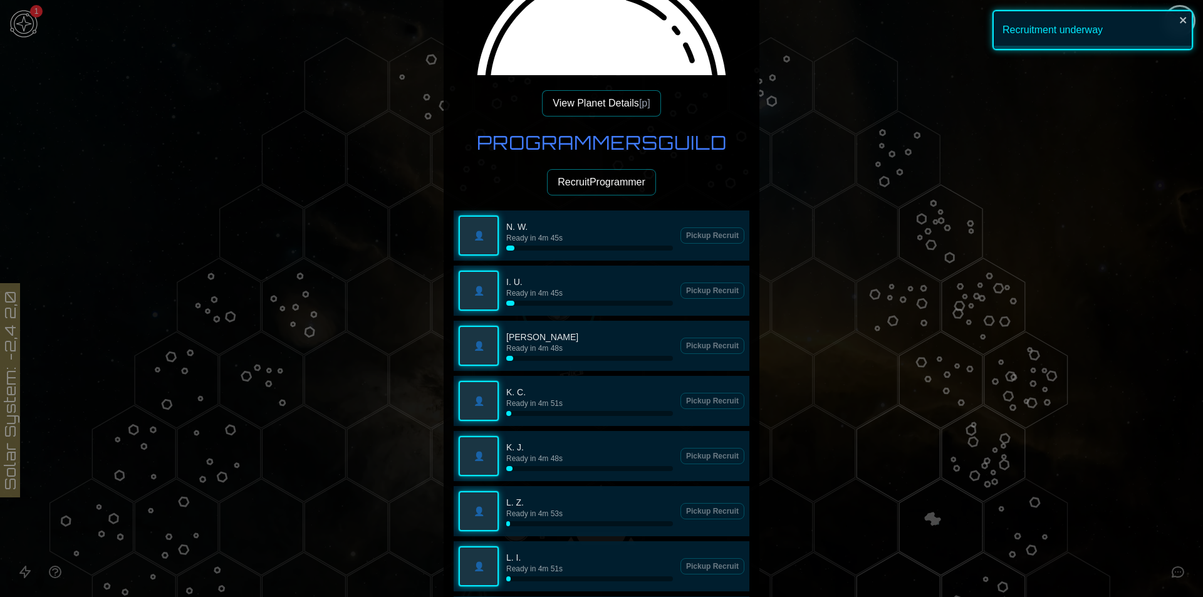
click at [584, 177] on button "Recruit Programmer" at bounding box center [601, 182] width 109 height 26
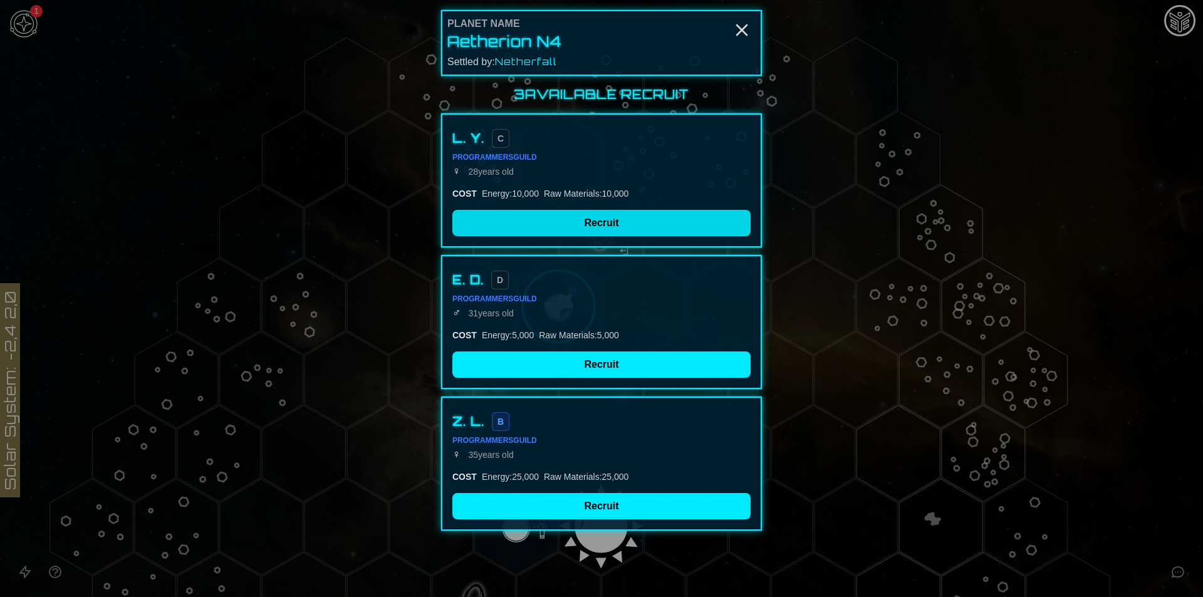
click at [591, 229] on button "Recruit" at bounding box center [601, 223] width 298 height 26
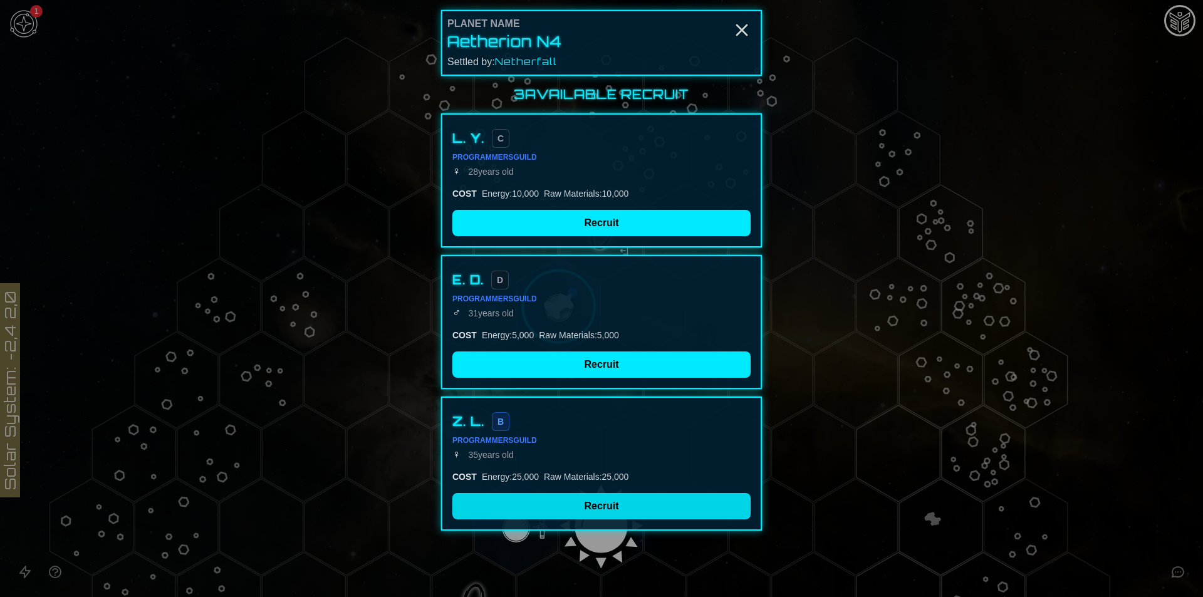
click at [602, 356] on div "3 Available Recruit L. Y. C Programmers Guild ♀ [DEMOGRAPHIC_DATA] COST Energy …" at bounding box center [601, 308] width 321 height 445
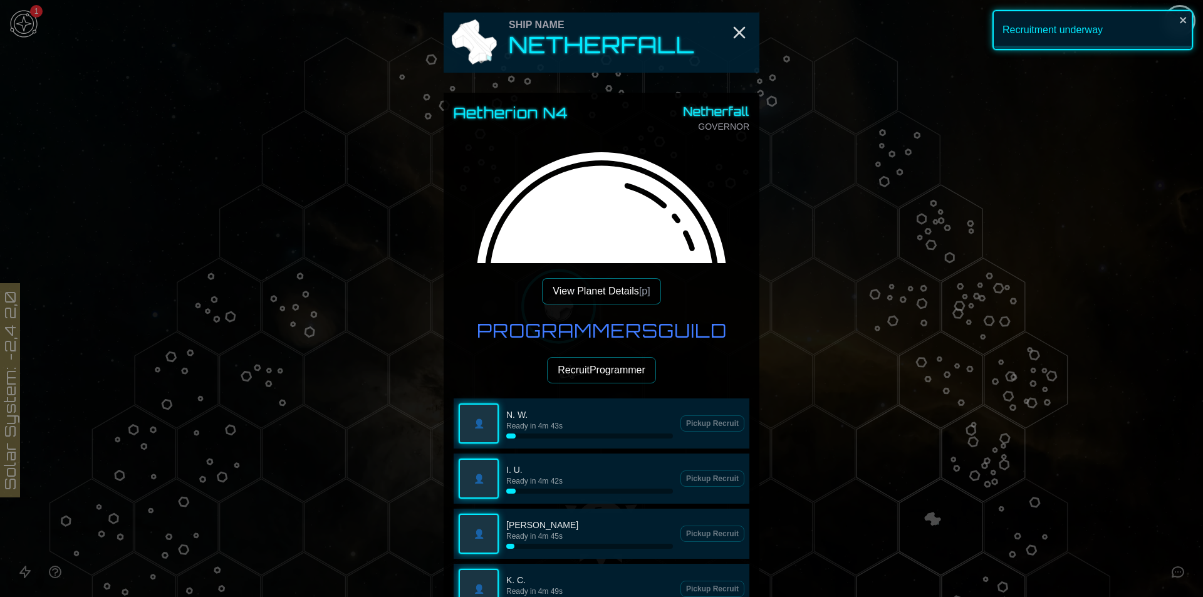
click at [596, 376] on button "Recruit Programmer" at bounding box center [601, 370] width 109 height 26
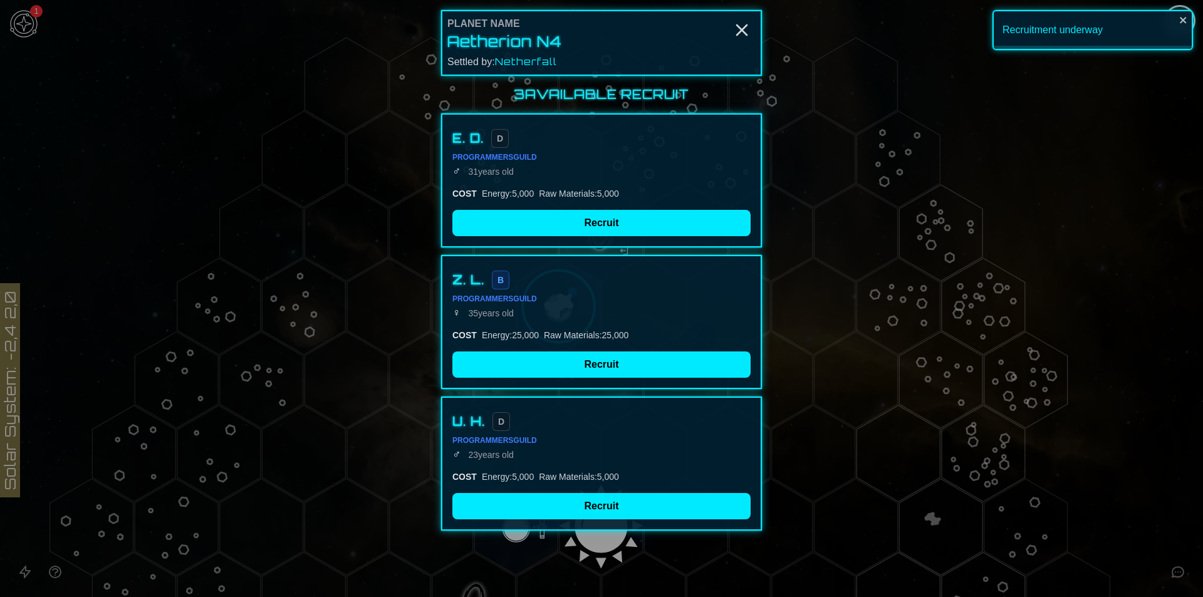
click at [589, 215] on button "Recruit" at bounding box center [601, 223] width 298 height 26
click at [589, 493] on button "Recruit" at bounding box center [601, 506] width 298 height 26
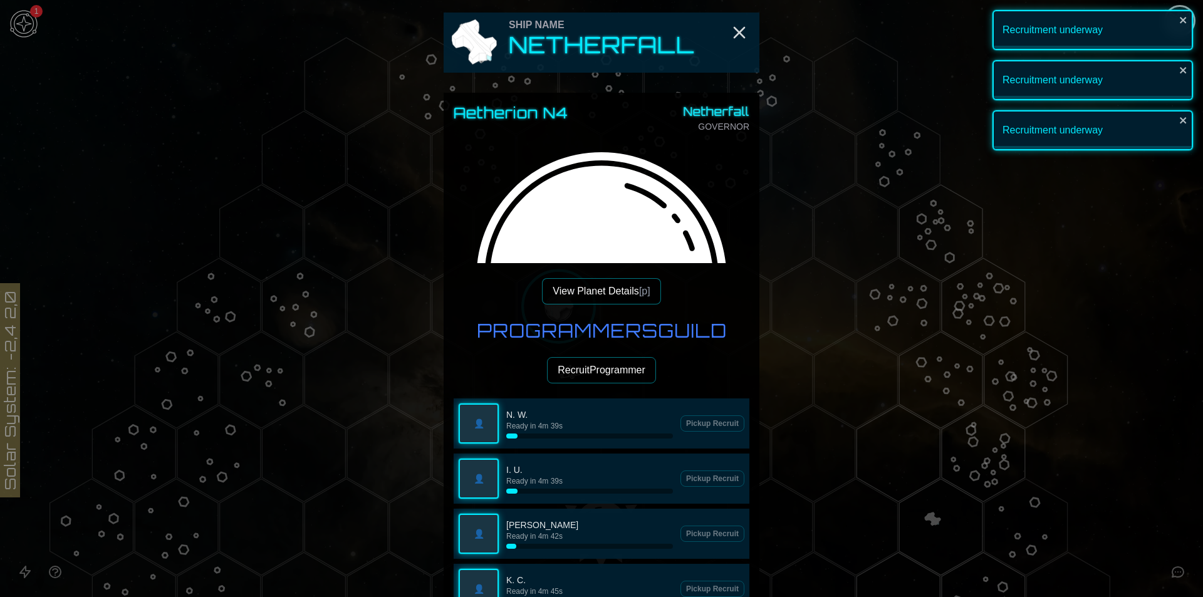
click at [588, 379] on button "Recruit Programmer" at bounding box center [601, 370] width 109 height 26
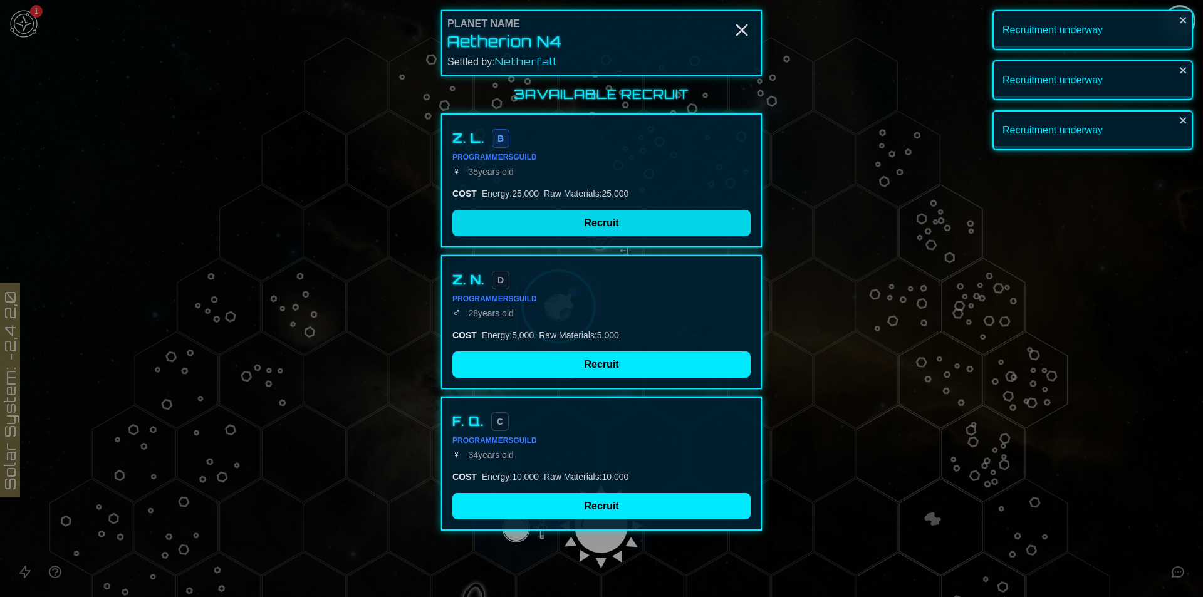
click at [583, 219] on button "Recruit" at bounding box center [601, 223] width 298 height 26
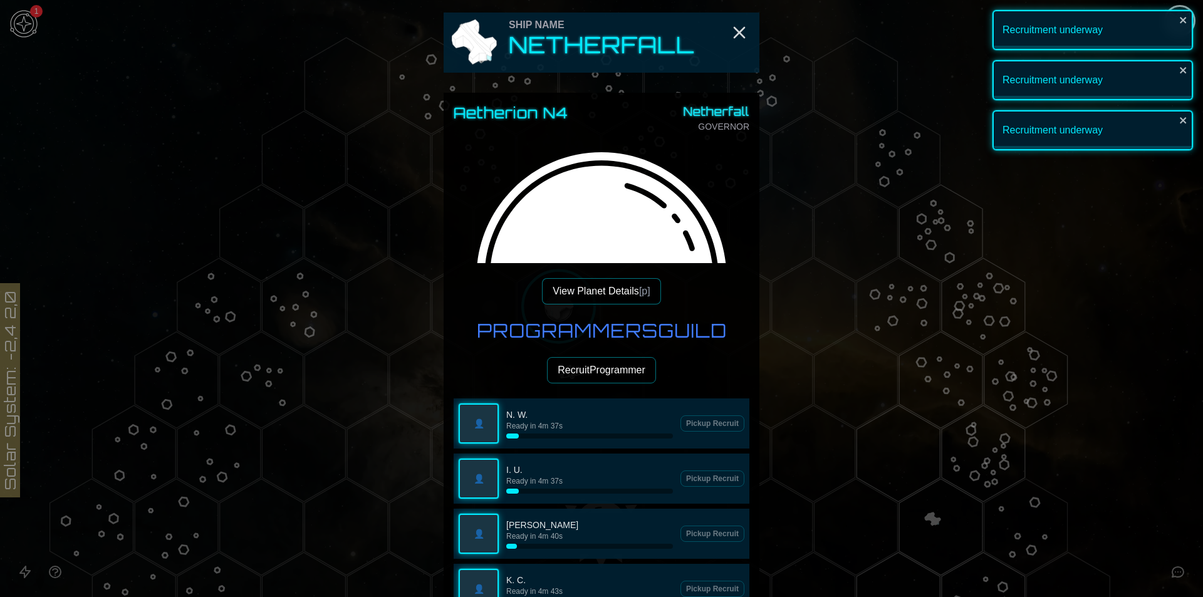
click at [578, 373] on button "Recruit Programmer" at bounding box center [601, 370] width 109 height 26
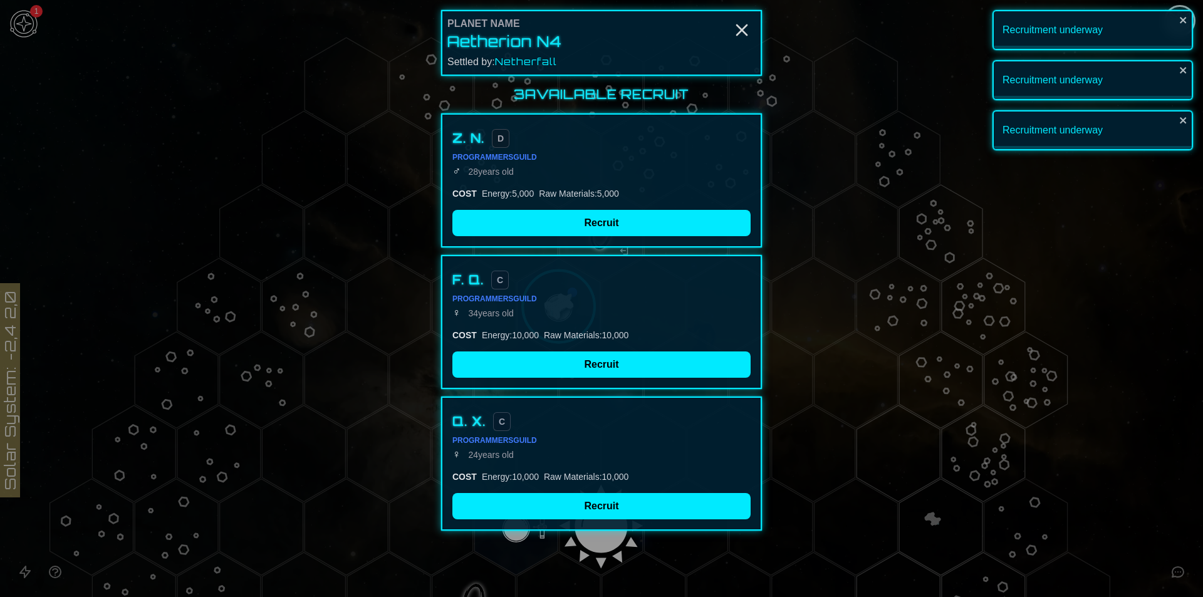
click at [608, 207] on div "Z. N. D Programmers Guild ♂ [DEMOGRAPHIC_DATA] COST Energy : 5,000 Raw Material…" at bounding box center [601, 180] width 321 height 134
click at [603, 232] on button "Recruit" at bounding box center [601, 223] width 298 height 26
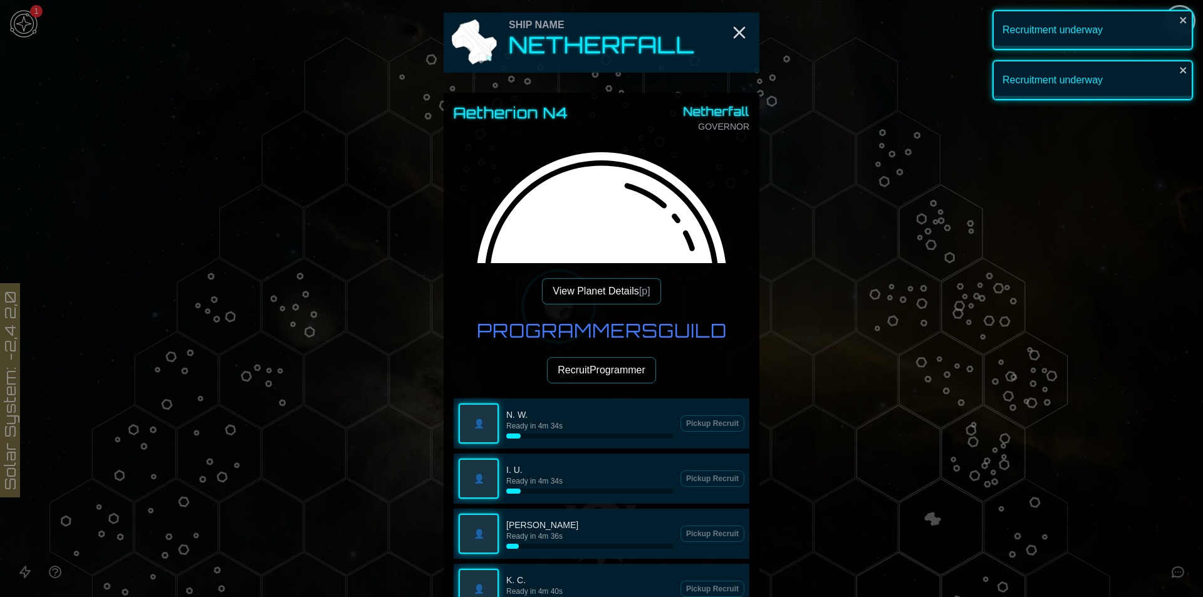
click at [621, 380] on button "Recruit Programmer" at bounding box center [601, 370] width 109 height 26
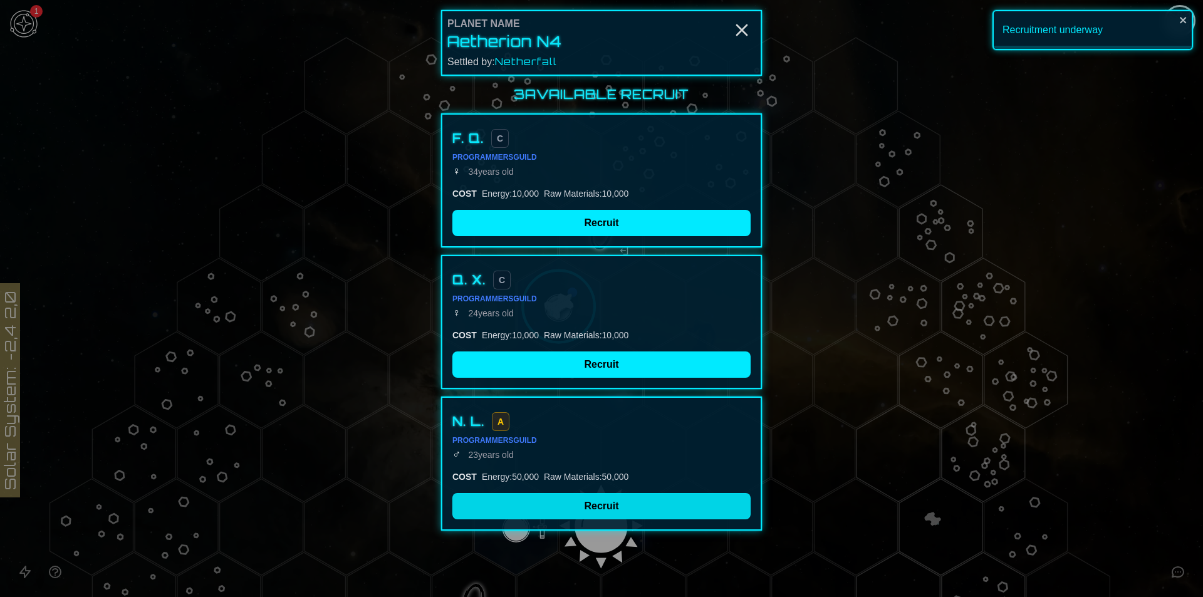
click at [560, 500] on button "Recruit" at bounding box center [601, 506] width 298 height 26
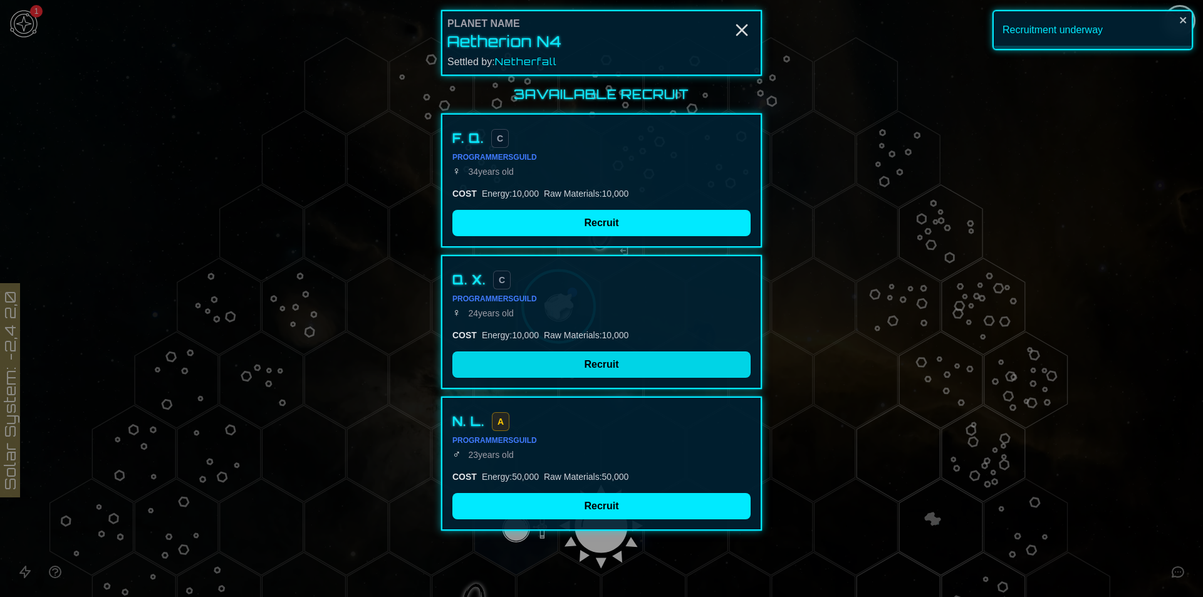
click at [592, 360] on button "Recruit" at bounding box center [601, 364] width 298 height 26
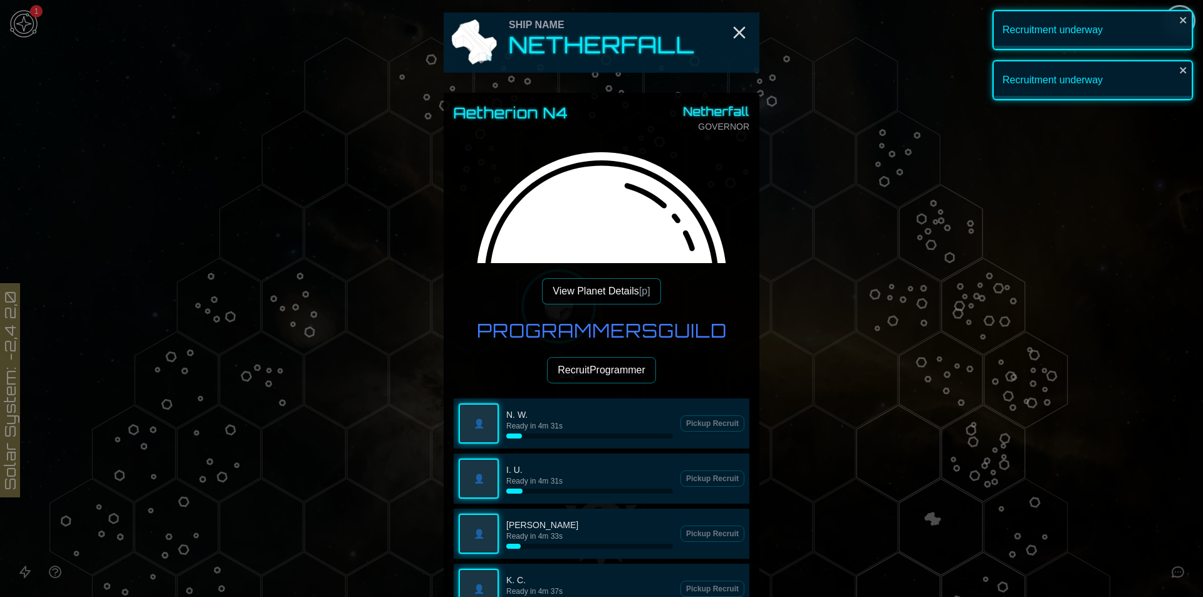
click at [589, 363] on button "Recruit Programmer" at bounding box center [601, 370] width 109 height 26
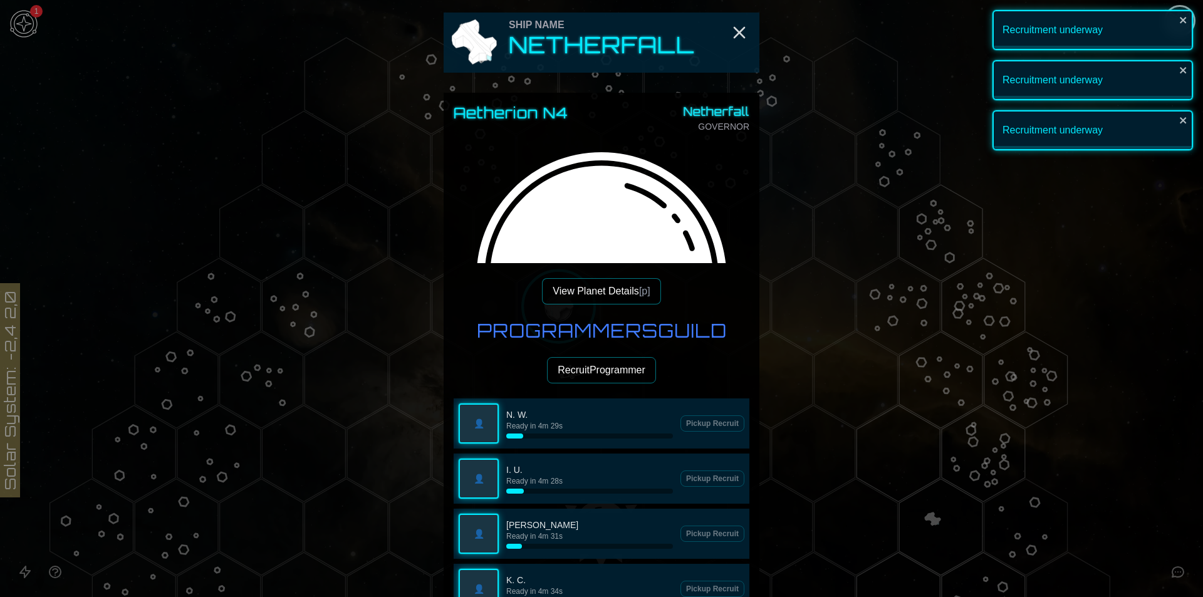
click at [569, 364] on button "Recruit Programmer" at bounding box center [601, 370] width 109 height 26
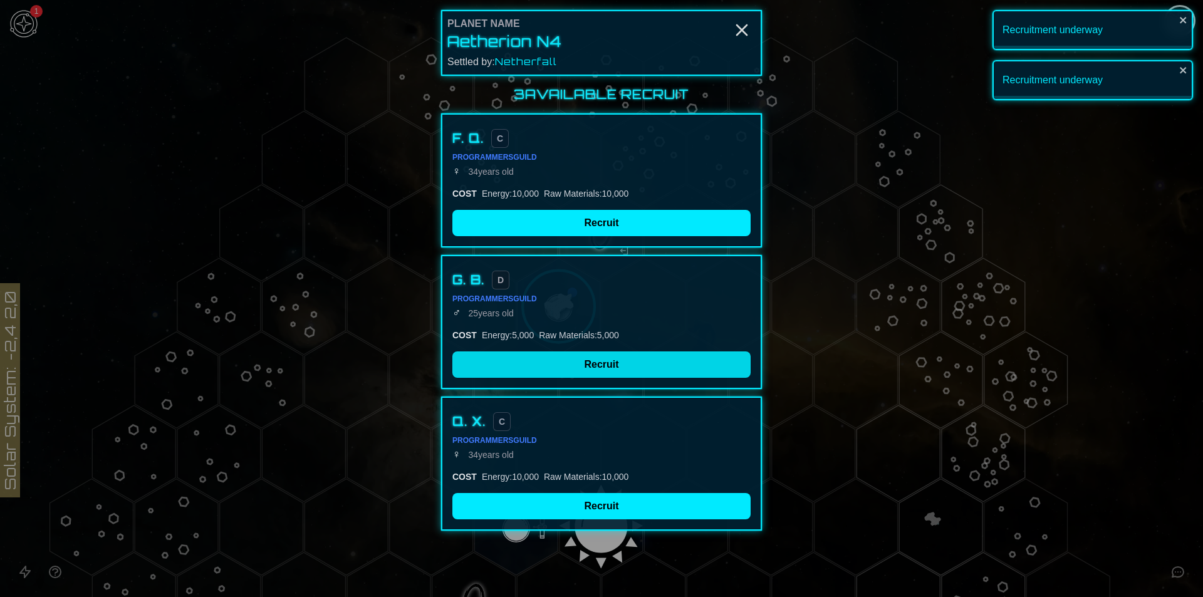
click at [554, 365] on button "Recruit" at bounding box center [601, 364] width 298 height 26
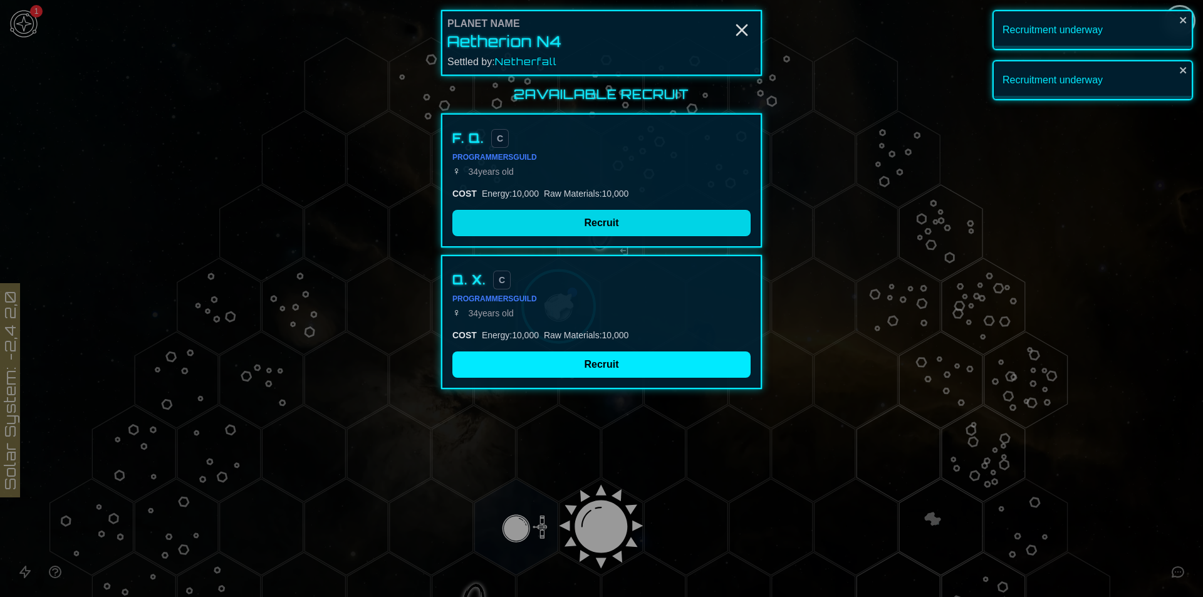
click at [564, 225] on button "Recruit" at bounding box center [601, 223] width 298 height 26
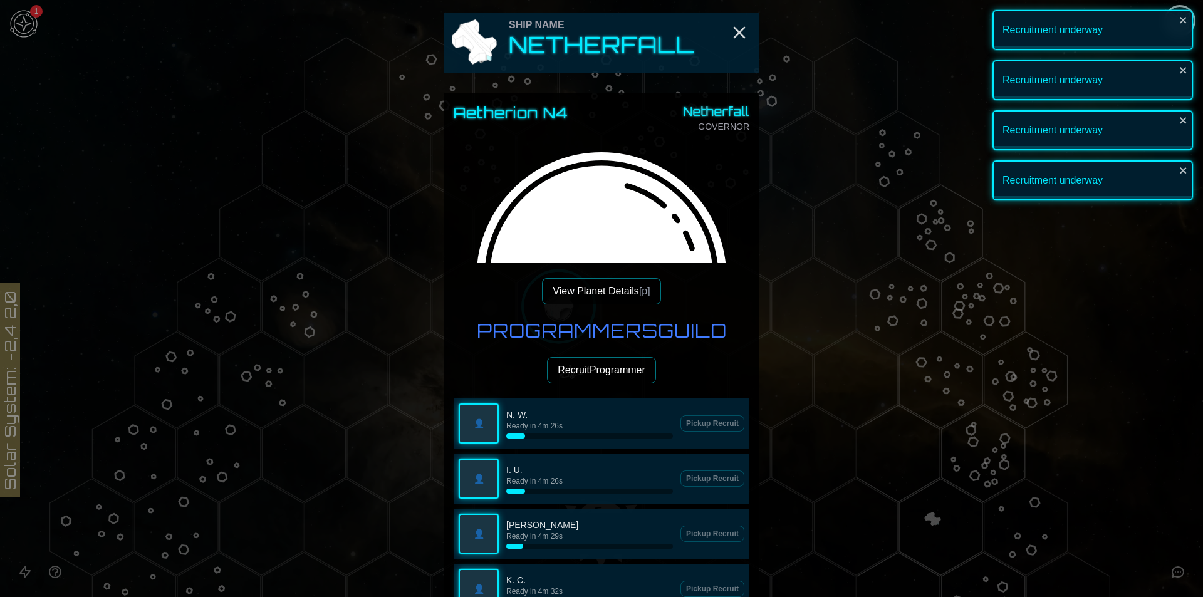
click at [596, 363] on button "Recruit Programmer" at bounding box center [601, 370] width 109 height 26
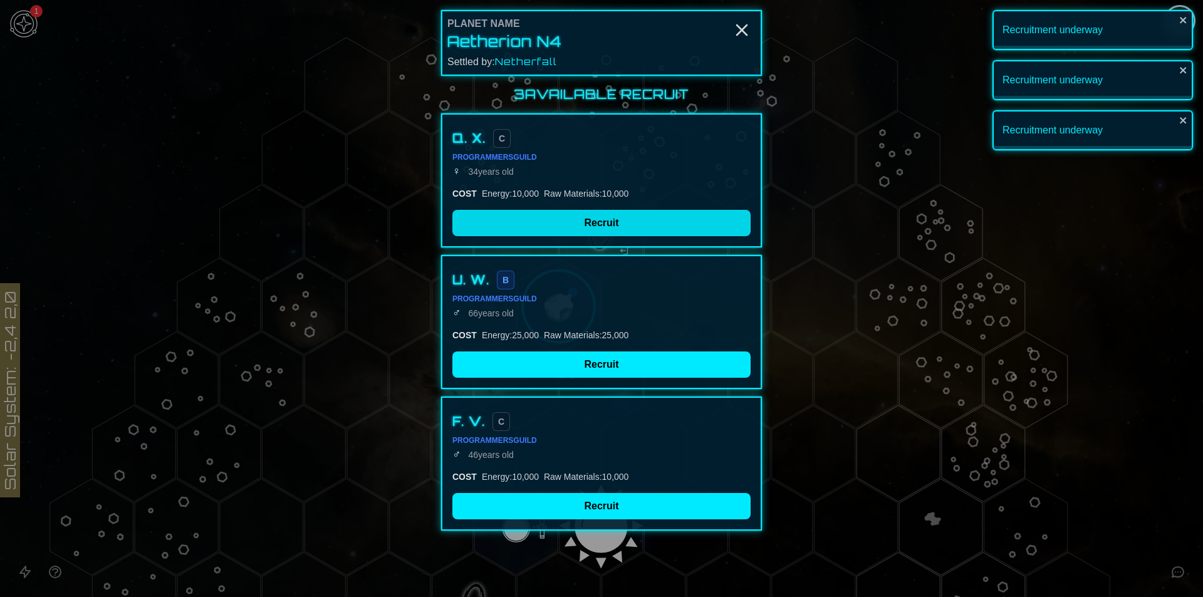
click at [574, 228] on button "Recruit" at bounding box center [601, 223] width 298 height 26
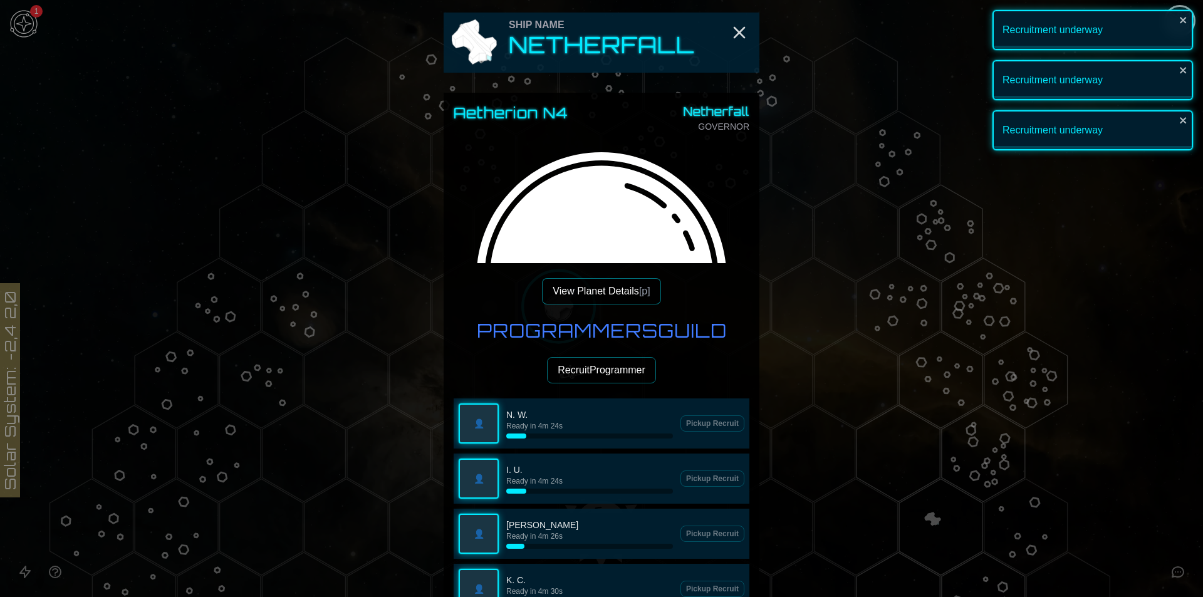
click at [580, 375] on button "Recruit Programmer" at bounding box center [601, 370] width 109 height 26
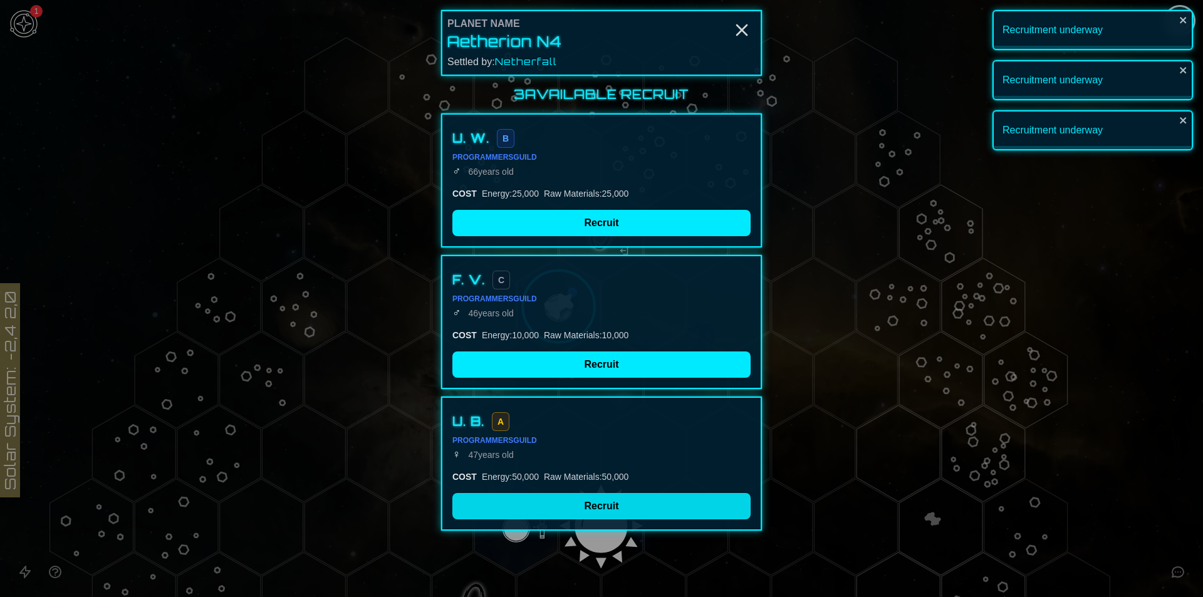
click at [558, 513] on button "Recruit" at bounding box center [601, 506] width 298 height 26
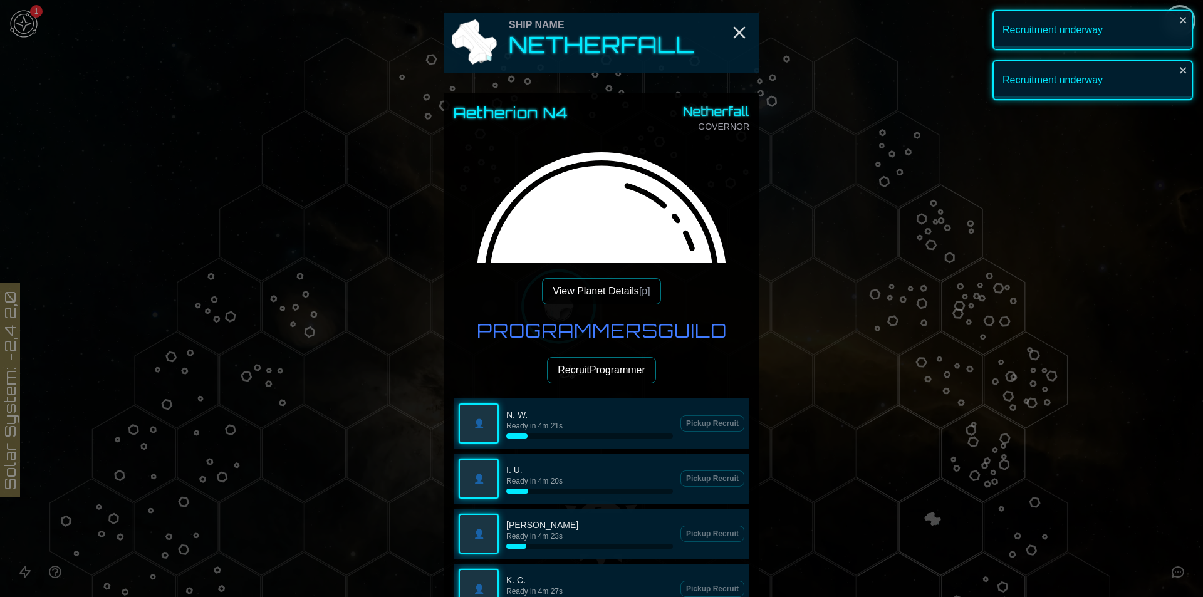
click at [577, 380] on button "Recruit Programmer" at bounding box center [601, 370] width 109 height 26
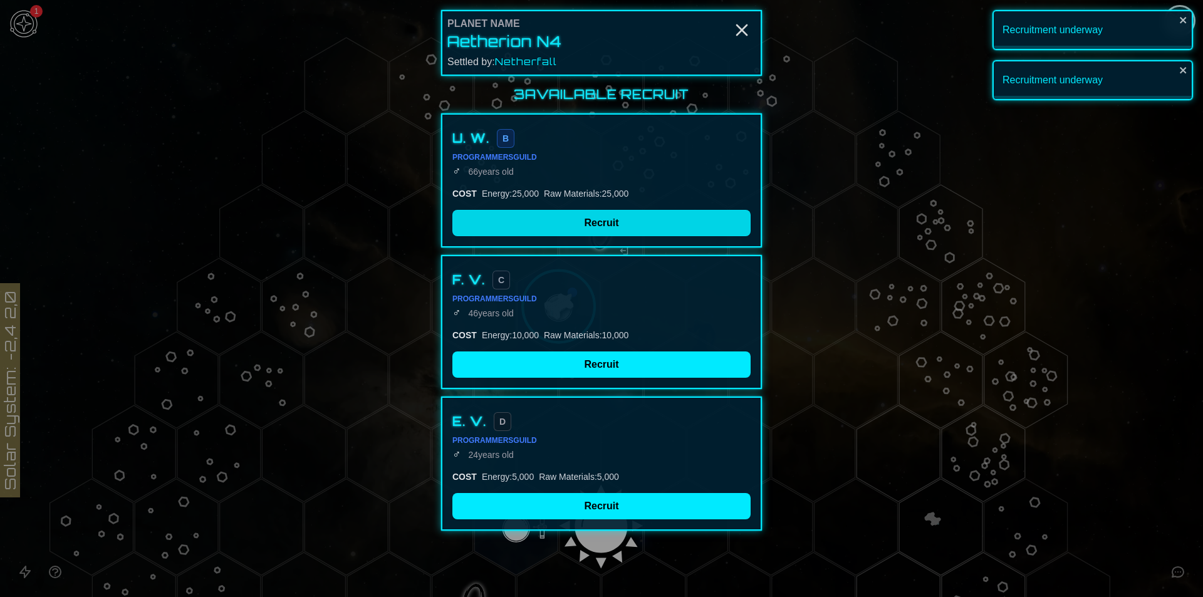
click at [584, 224] on button "Recruit" at bounding box center [601, 223] width 298 height 26
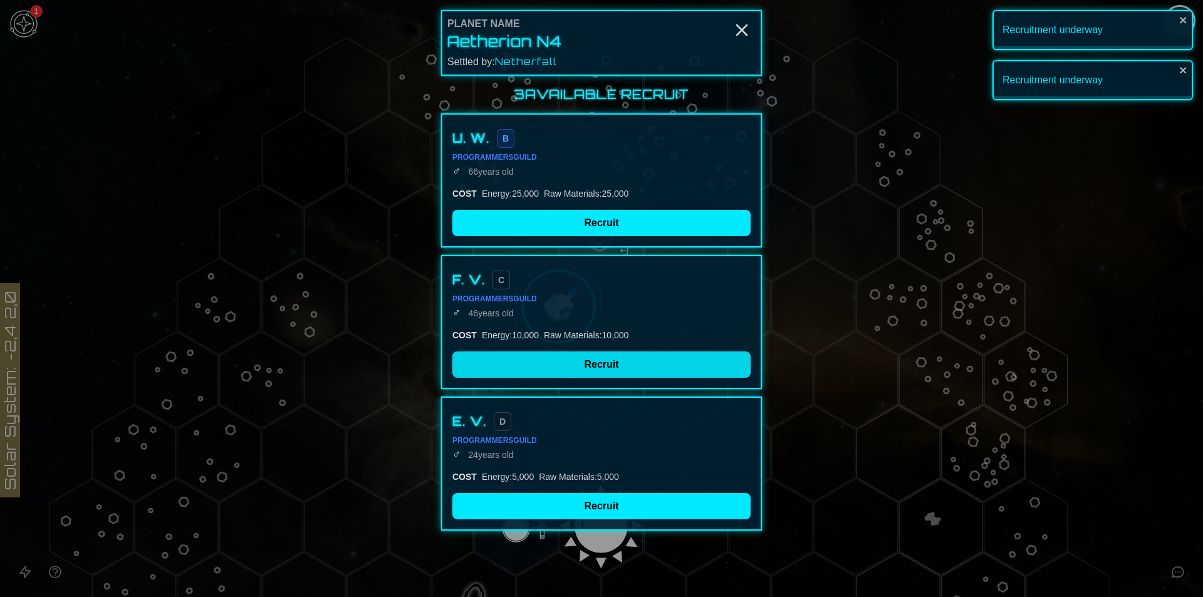
click at [601, 359] on div "3 Available Recruit U. W. B Programmers Guild ♂ [DEMOGRAPHIC_DATA] COST Energy …" at bounding box center [601, 308] width 321 height 445
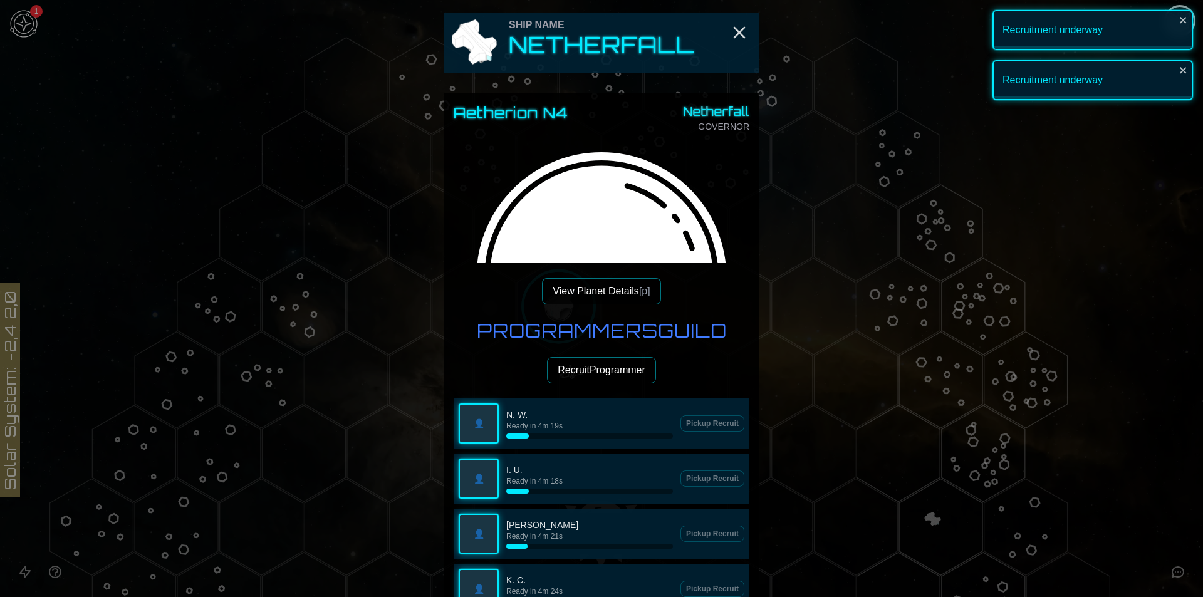
click at [601, 369] on button "Recruit Programmer" at bounding box center [601, 370] width 109 height 26
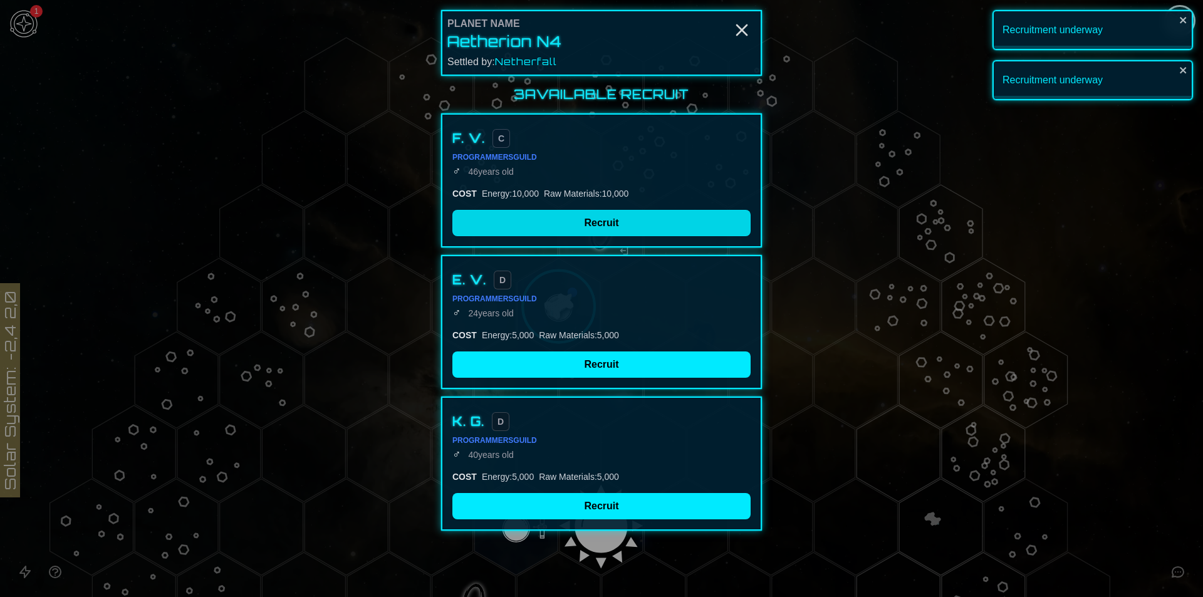
click at [601, 221] on button "Recruit" at bounding box center [601, 223] width 298 height 26
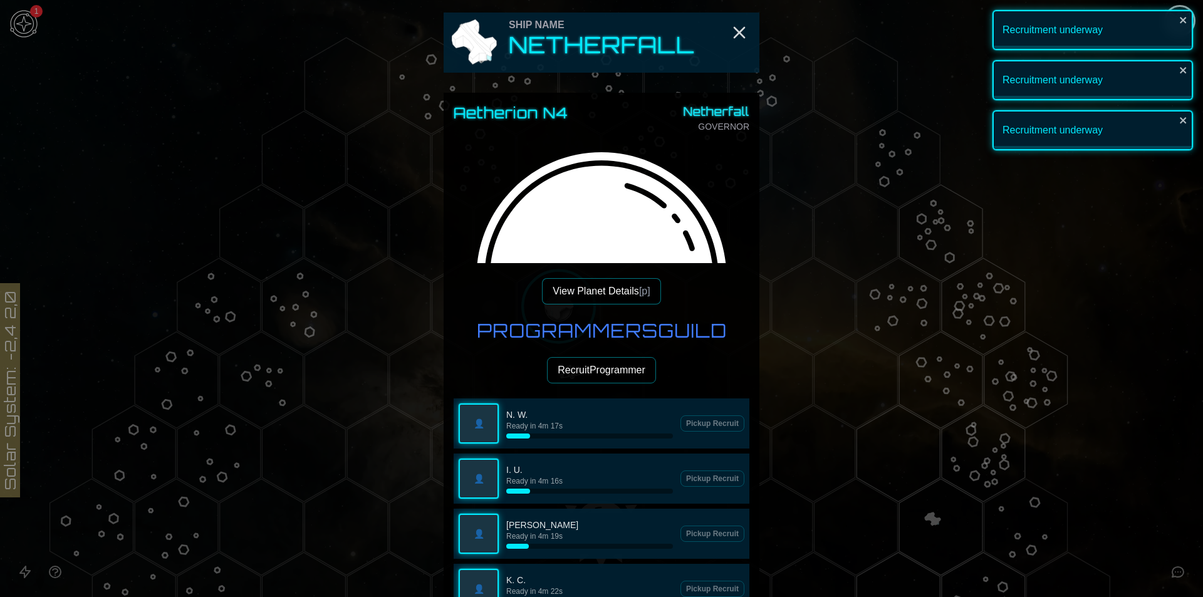
click at [600, 366] on button "Recruit Programmer" at bounding box center [601, 370] width 109 height 26
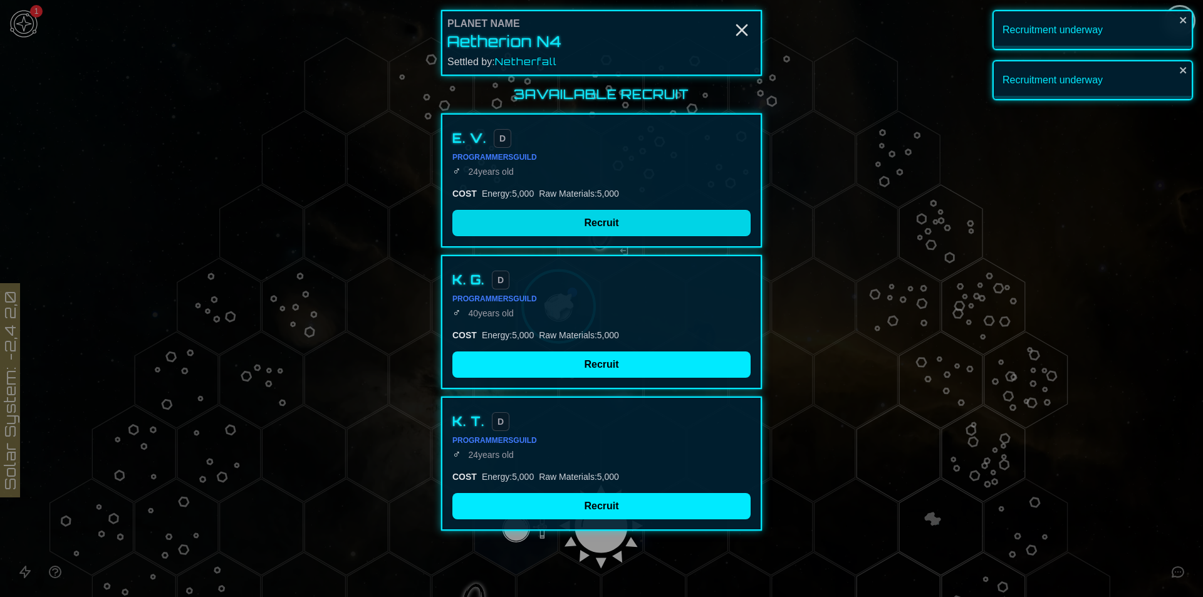
click at [586, 214] on button "Recruit" at bounding box center [601, 223] width 298 height 26
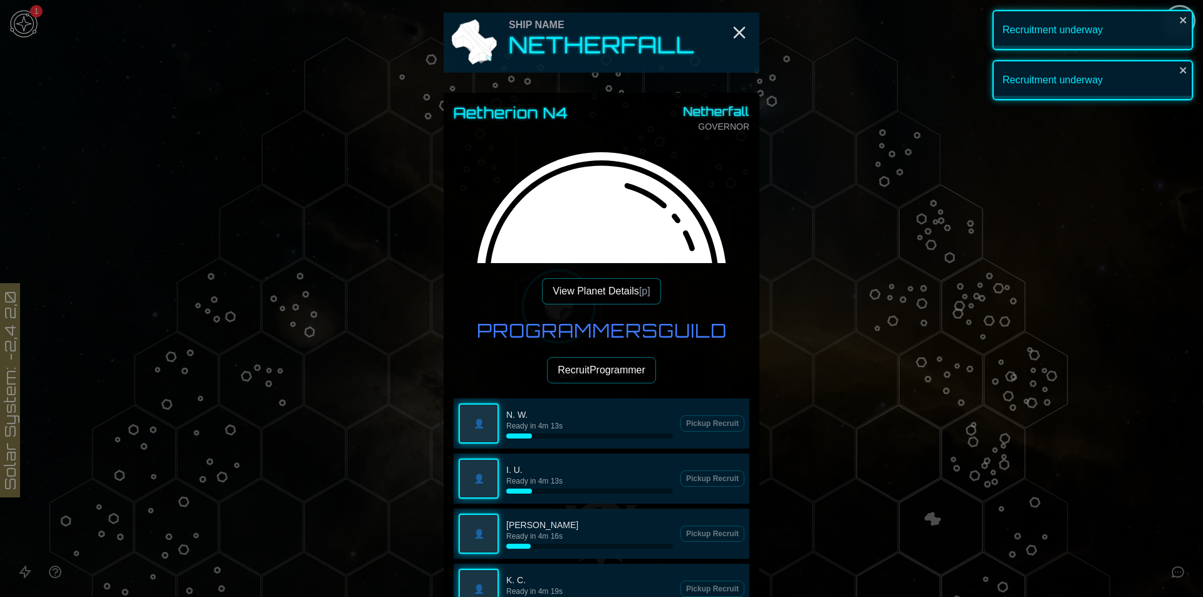
click at [599, 380] on button "Recruit Programmer" at bounding box center [601, 370] width 109 height 26
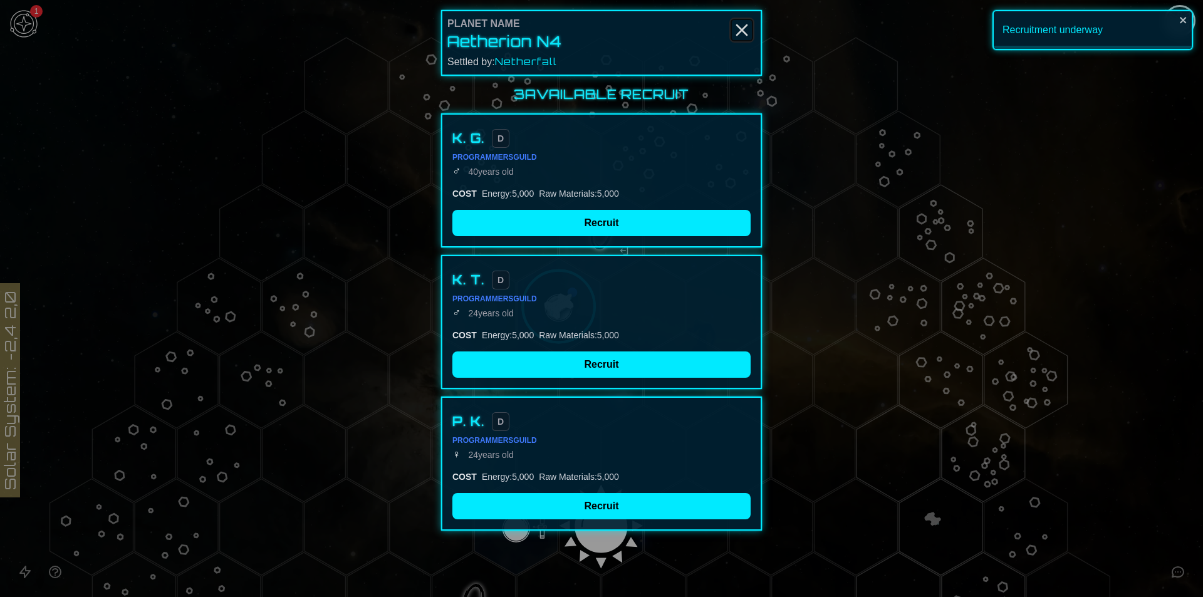
click at [747, 33] on icon "Close" at bounding box center [742, 30] width 20 height 20
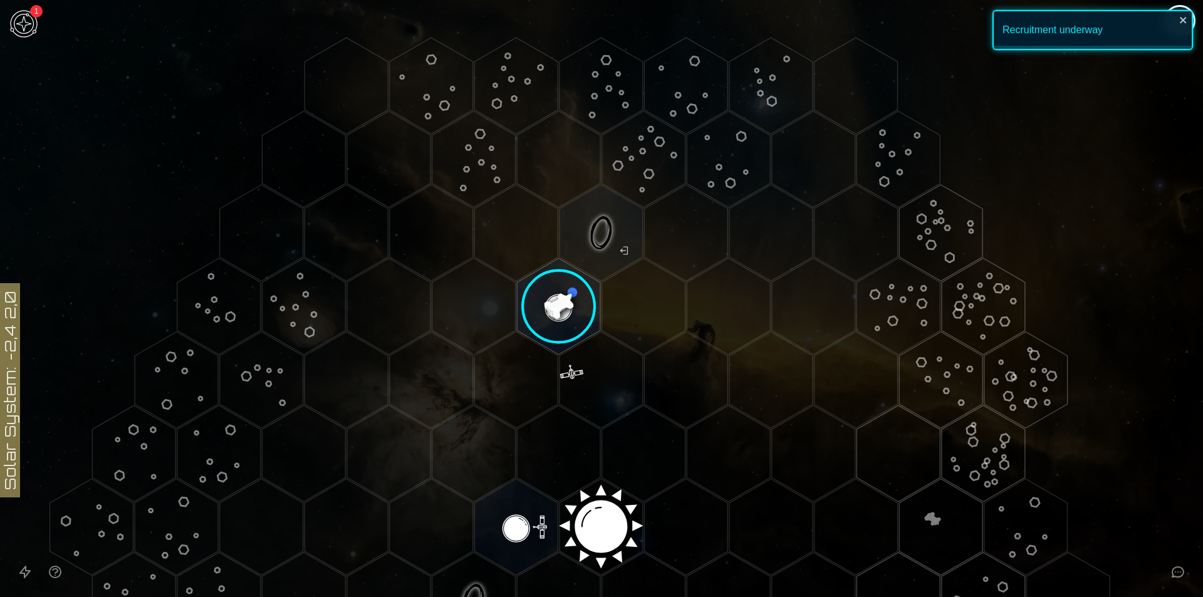
click at [535, 291] on image at bounding box center [558, 306] width 98 height 98
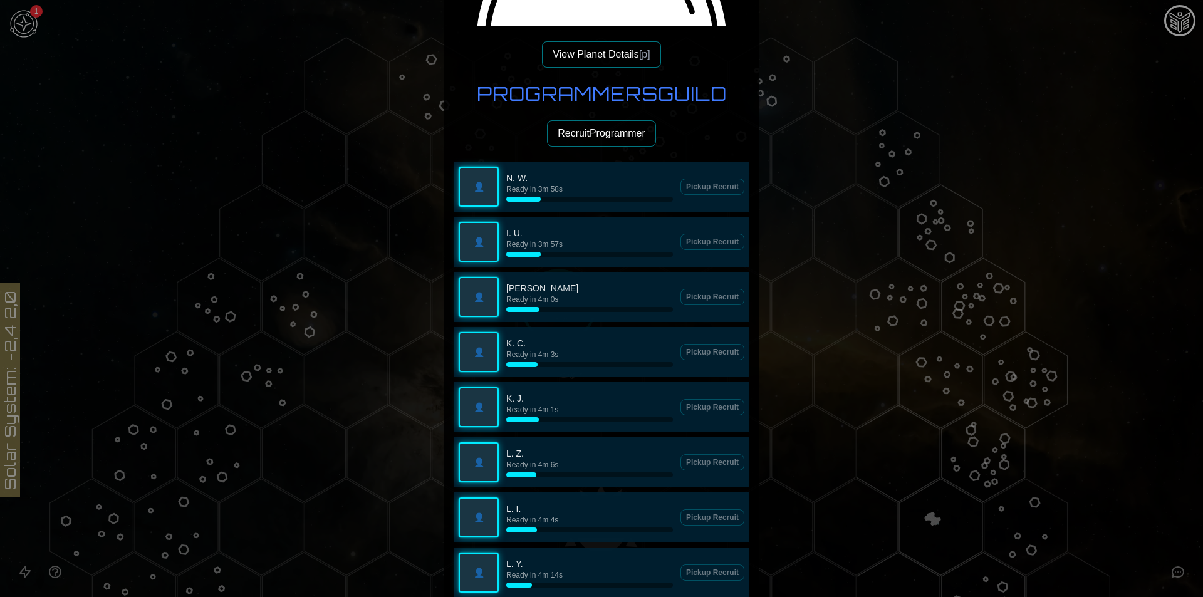
scroll to position [0, 0]
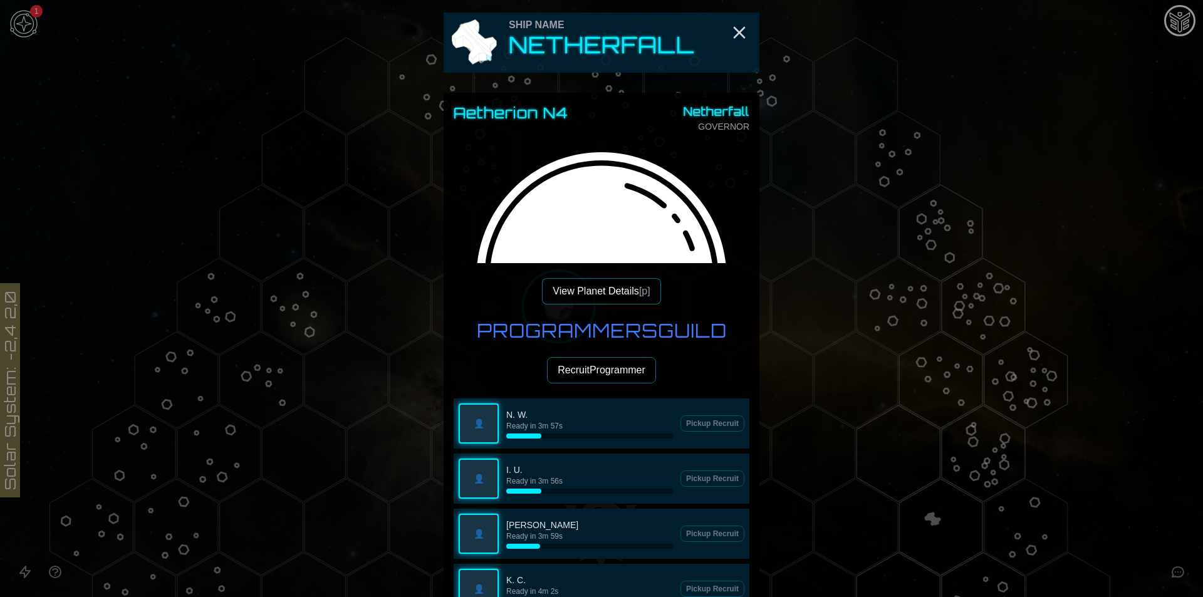
click at [601, 358] on button "Recruit Programmer" at bounding box center [601, 370] width 109 height 26
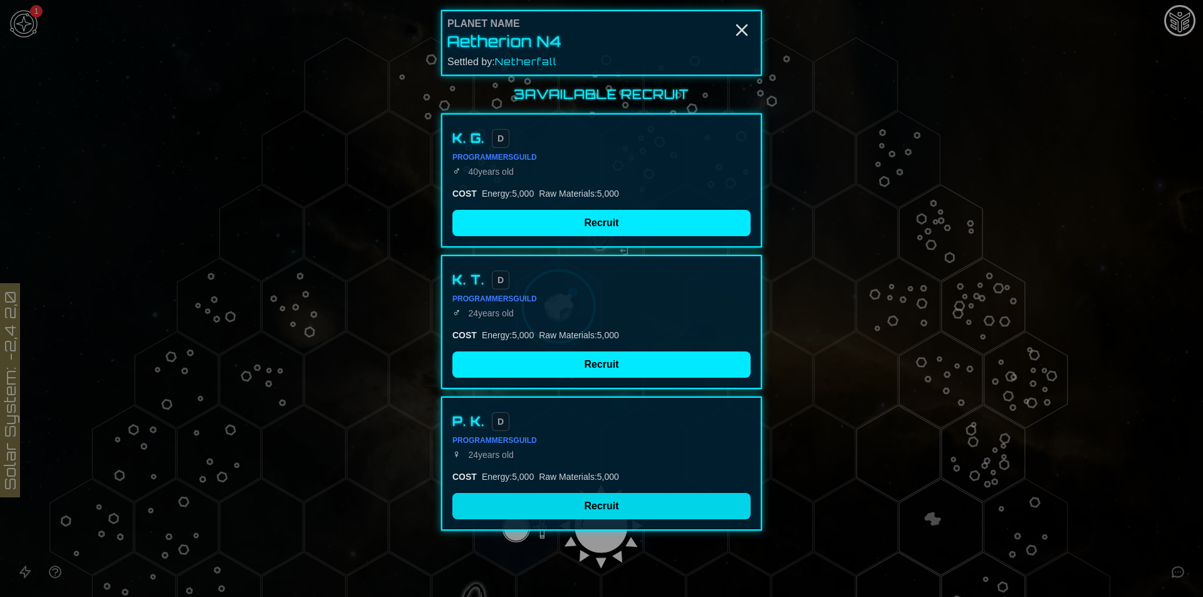
click at [577, 515] on button "Recruit" at bounding box center [601, 506] width 298 height 26
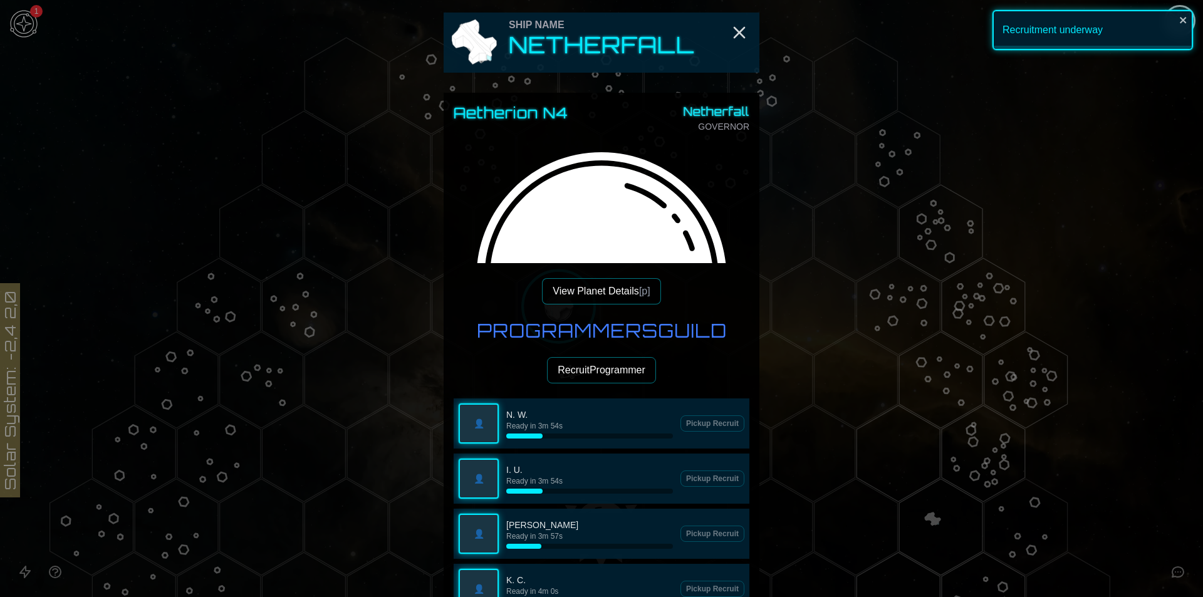
click at [596, 363] on button "Recruit Programmer" at bounding box center [601, 370] width 109 height 26
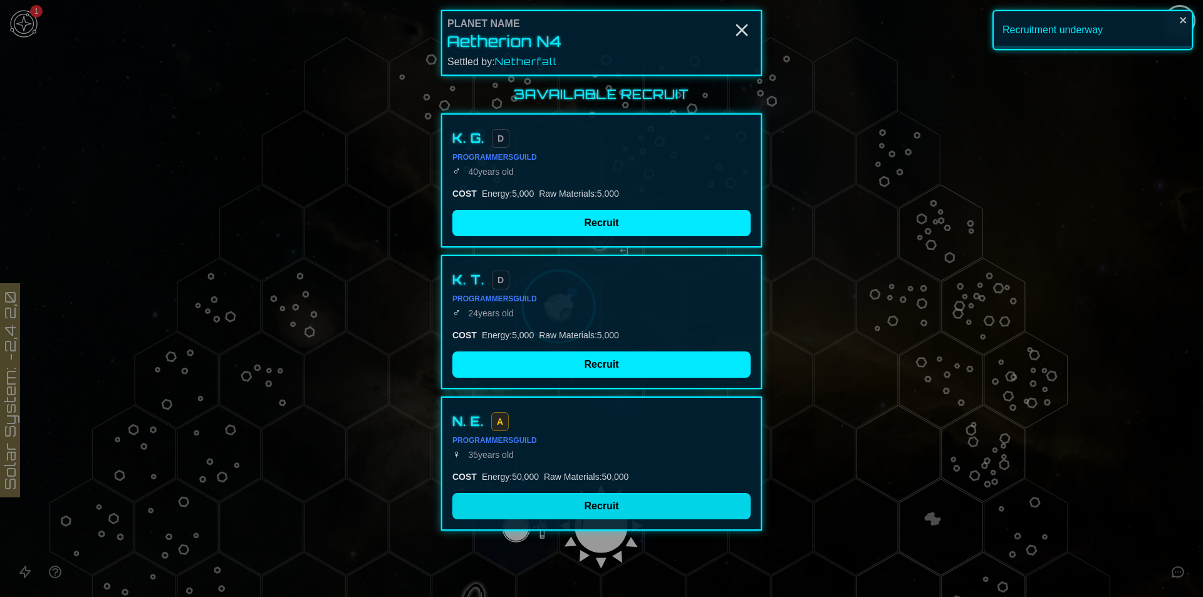
click at [586, 511] on button "Recruit" at bounding box center [601, 506] width 298 height 26
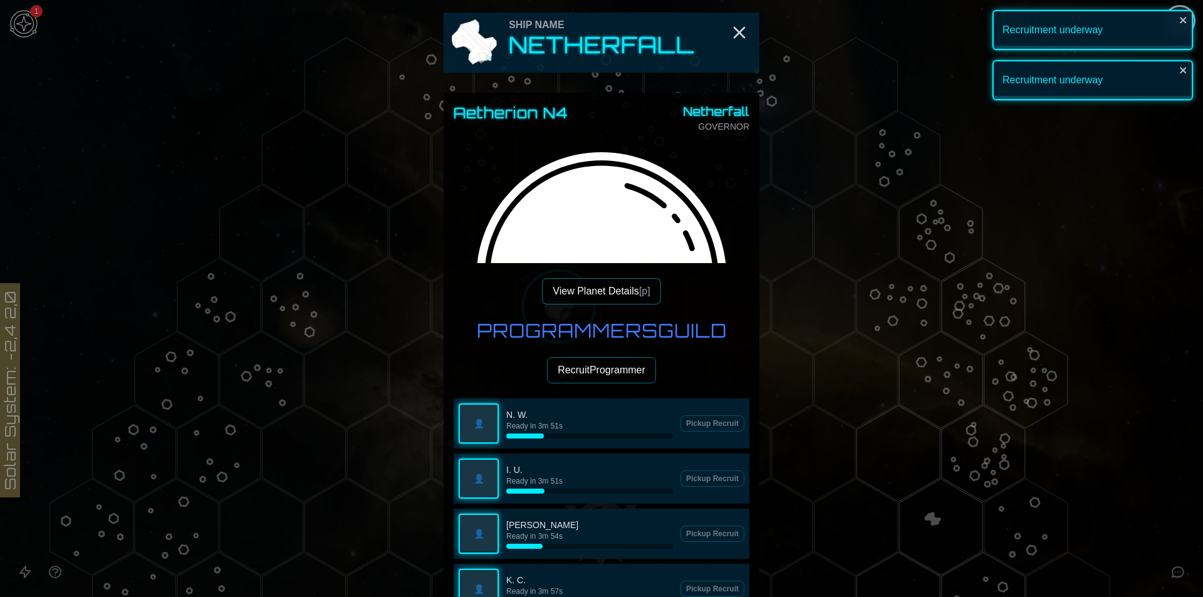
click at [610, 364] on button "Recruit Programmer" at bounding box center [601, 370] width 109 height 26
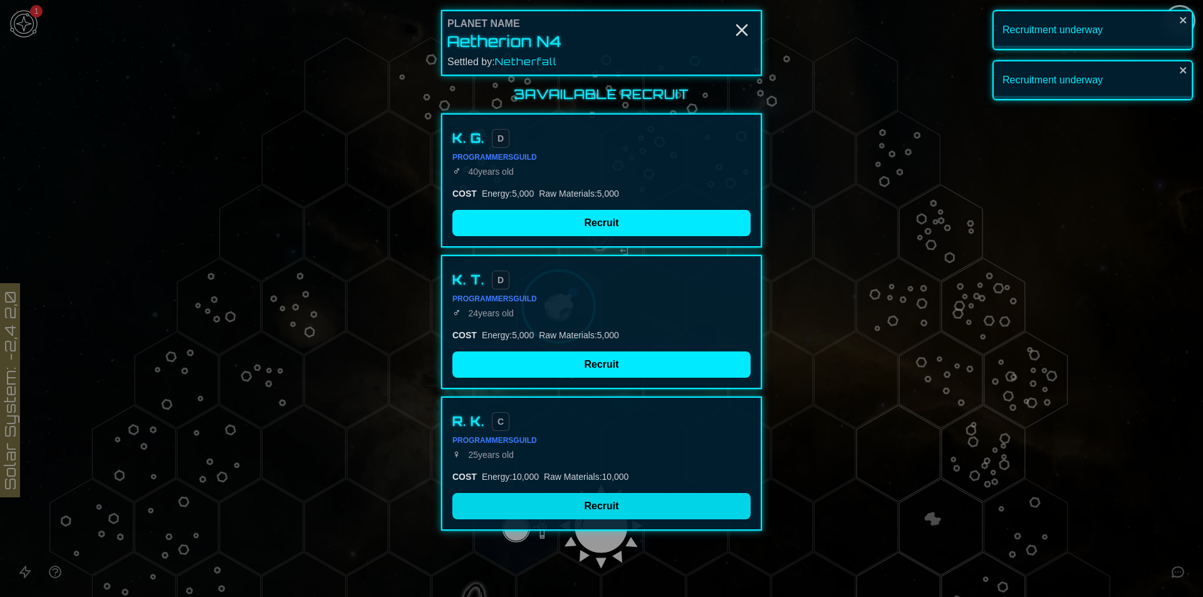
click at [586, 514] on button "Recruit" at bounding box center [601, 506] width 298 height 26
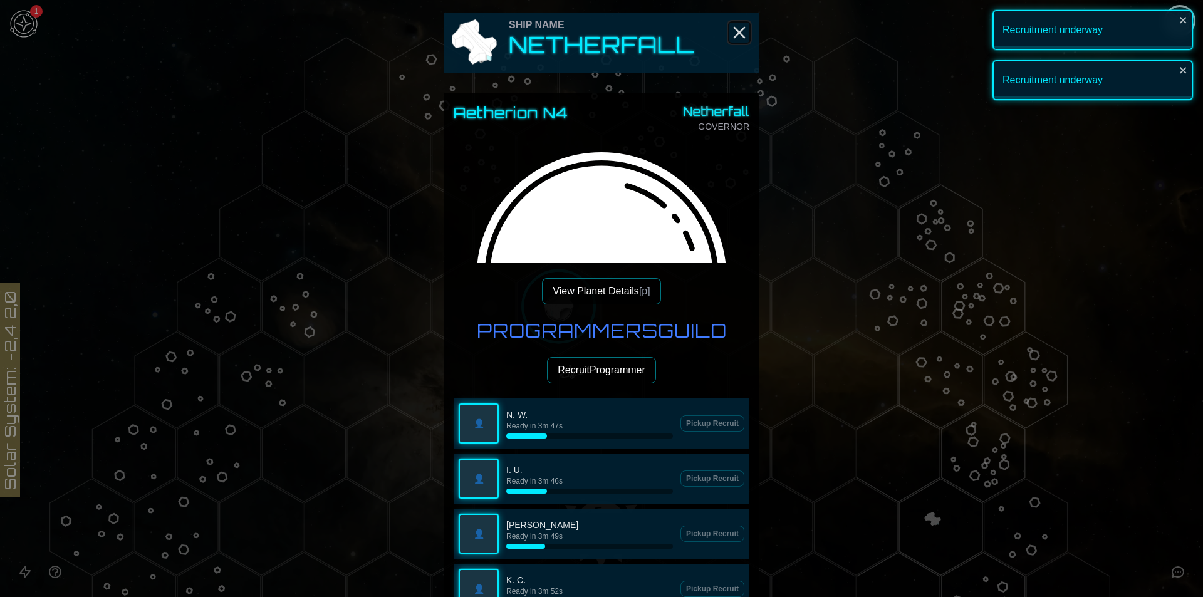
click at [740, 29] on icon "Close" at bounding box center [739, 33] width 20 height 20
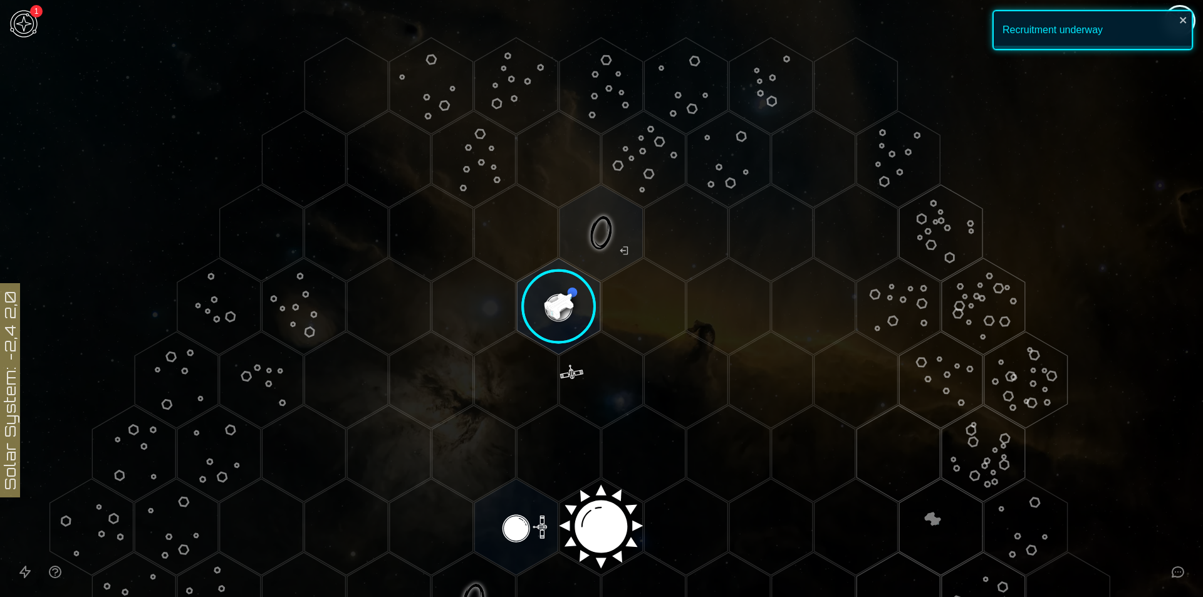
click at [557, 299] on image at bounding box center [558, 306] width 98 height 98
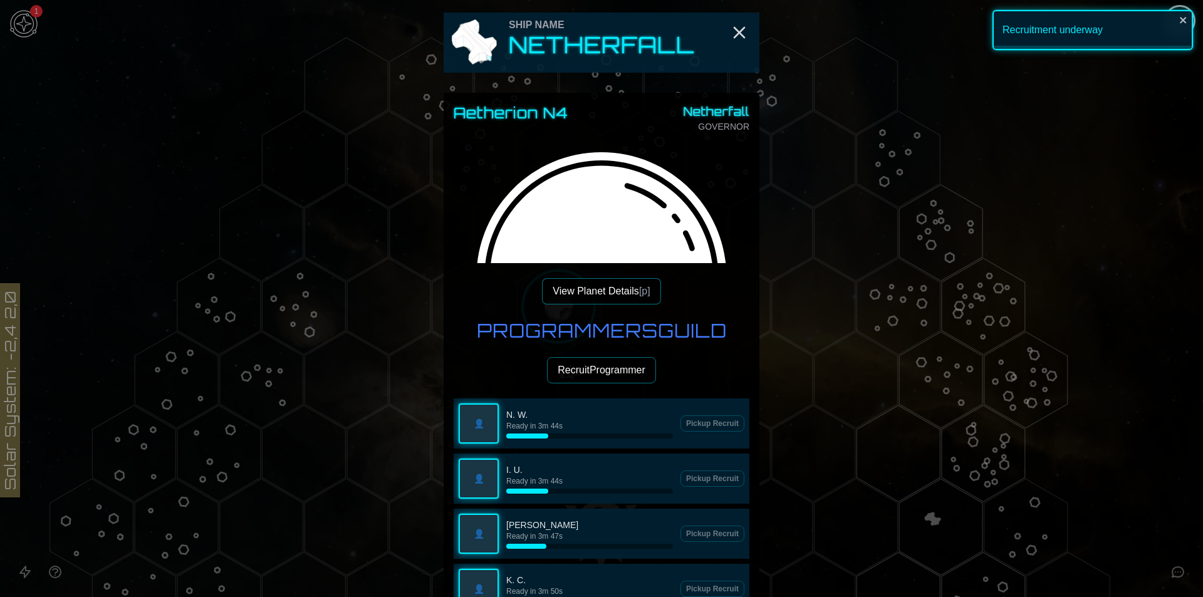
click at [735, 44] on div "Ship Name Netherfall" at bounding box center [601, 43] width 316 height 60
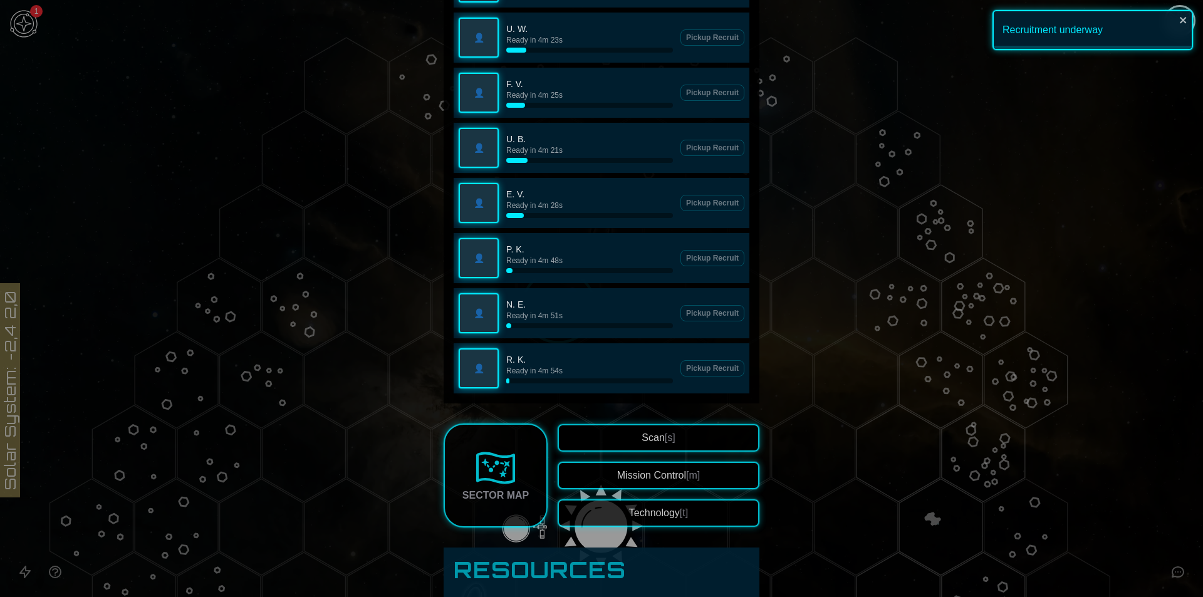
scroll to position [1691, 0]
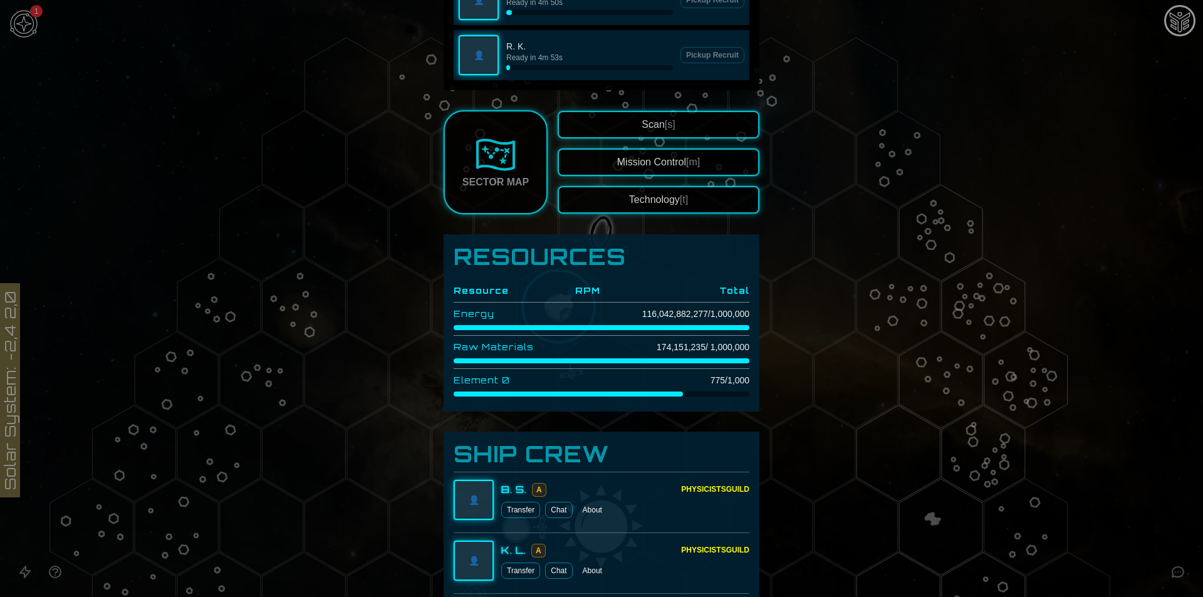
click at [685, 204] on button "Technology [t]" at bounding box center [658, 200] width 202 height 28
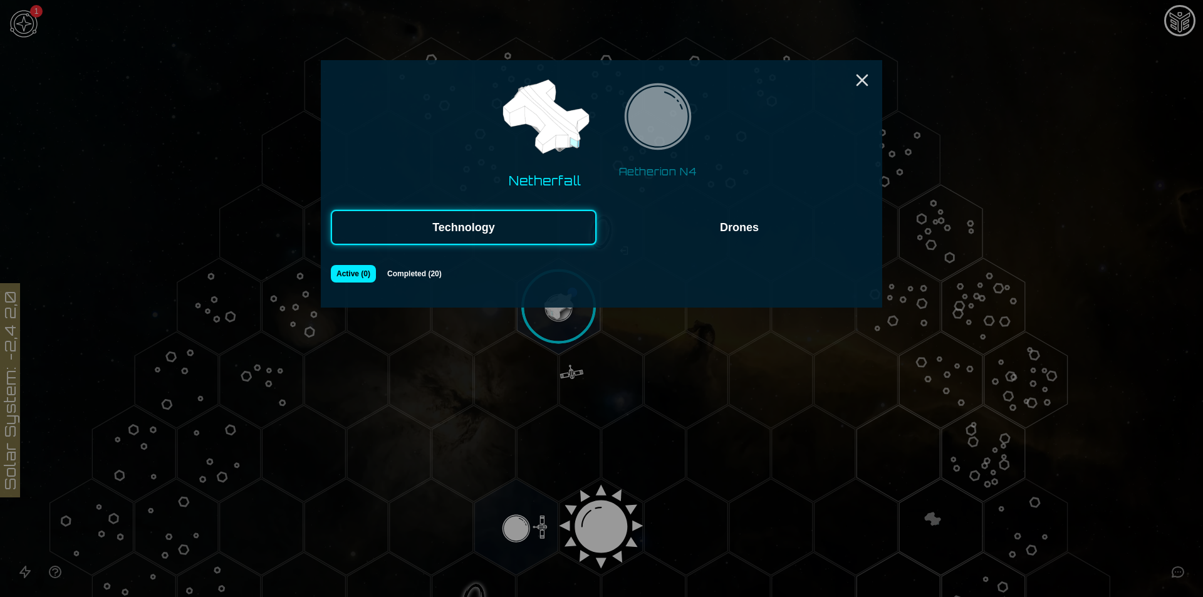
click at [646, 224] on button "Drones" at bounding box center [739, 227] width 266 height 35
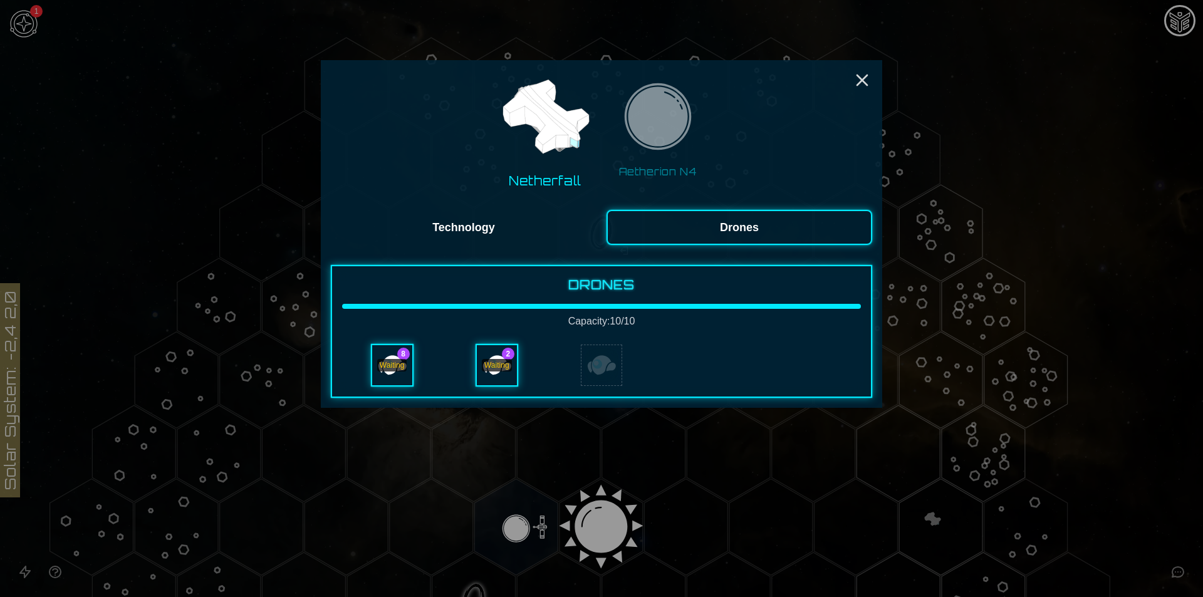
click at [488, 379] on div "Waiting" at bounding box center [497, 365] width 40 height 40
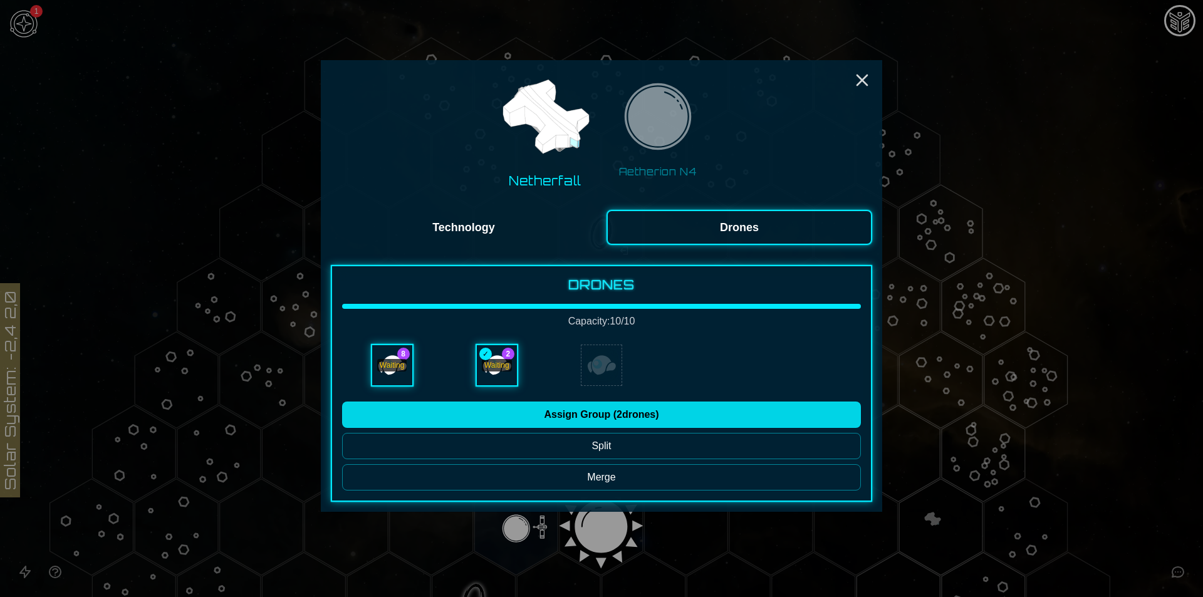
click at [552, 414] on button "Assign Group ( 2 drones)" at bounding box center [601, 414] width 519 height 26
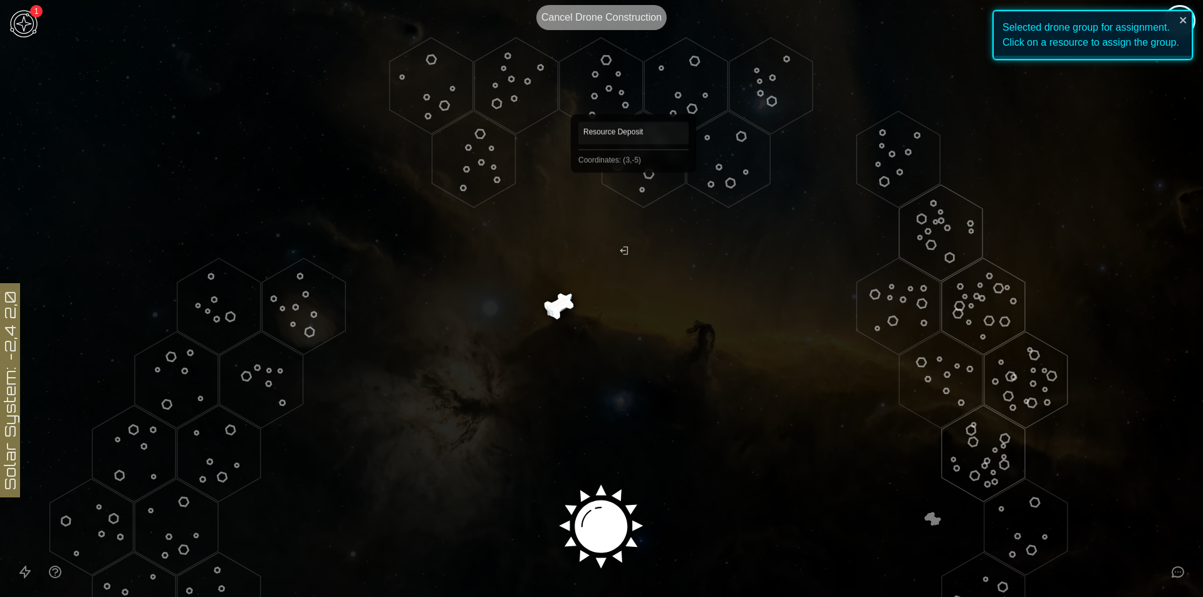
click at [635, 178] on polygon "Hex at coordinates 3,-5, clickable" at bounding box center [643, 159] width 83 height 96
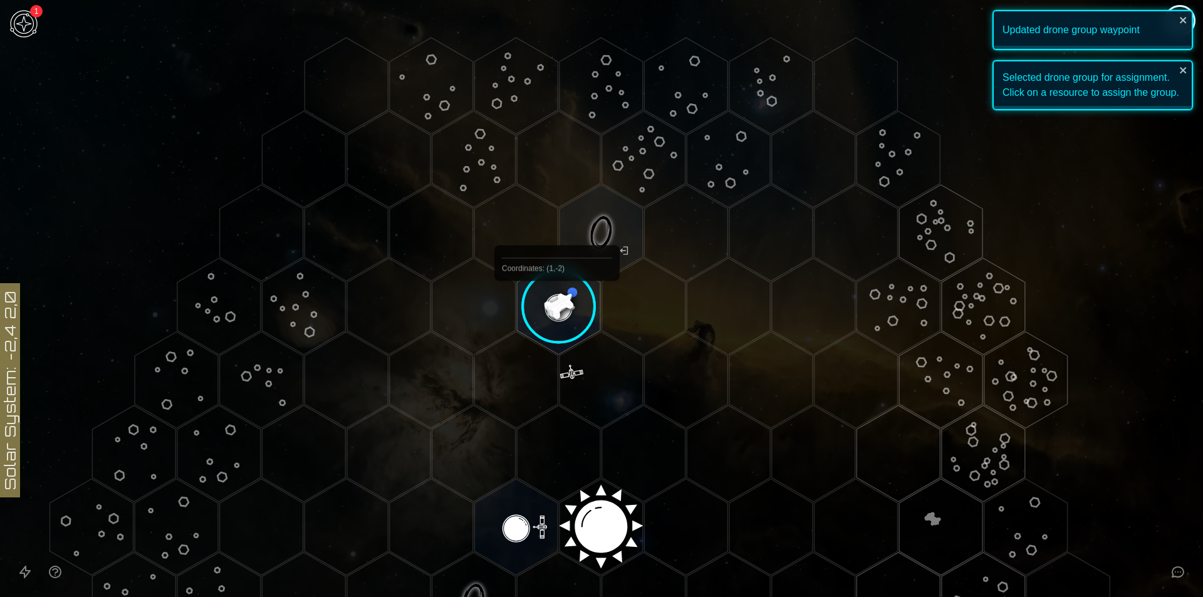
click at [557, 310] on image at bounding box center [558, 306] width 98 height 98
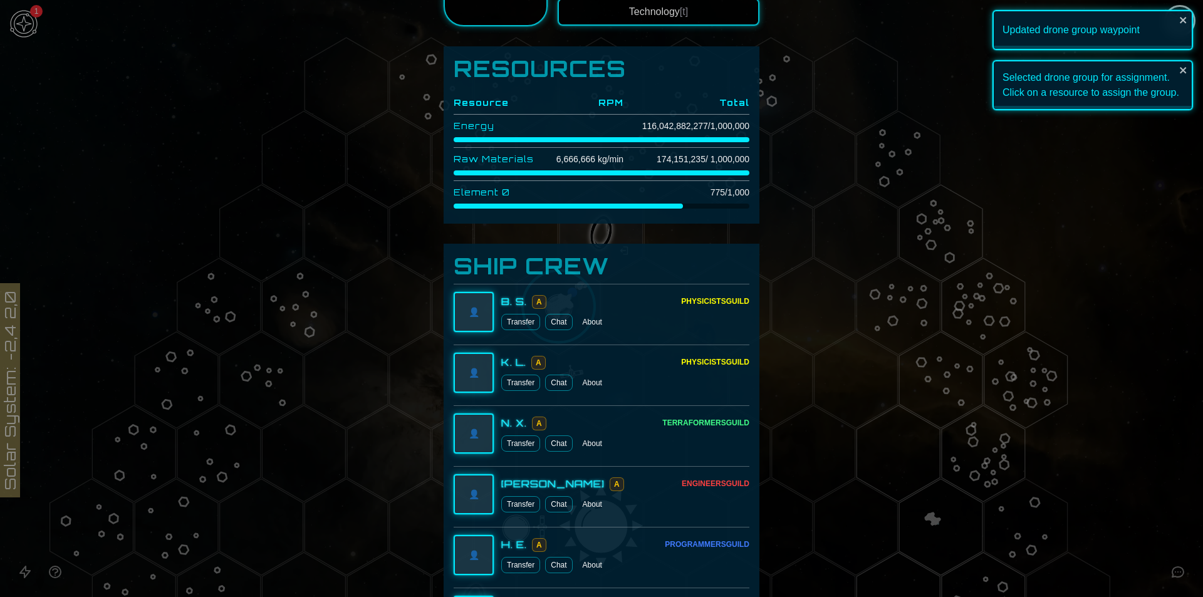
scroll to position [1628, 0]
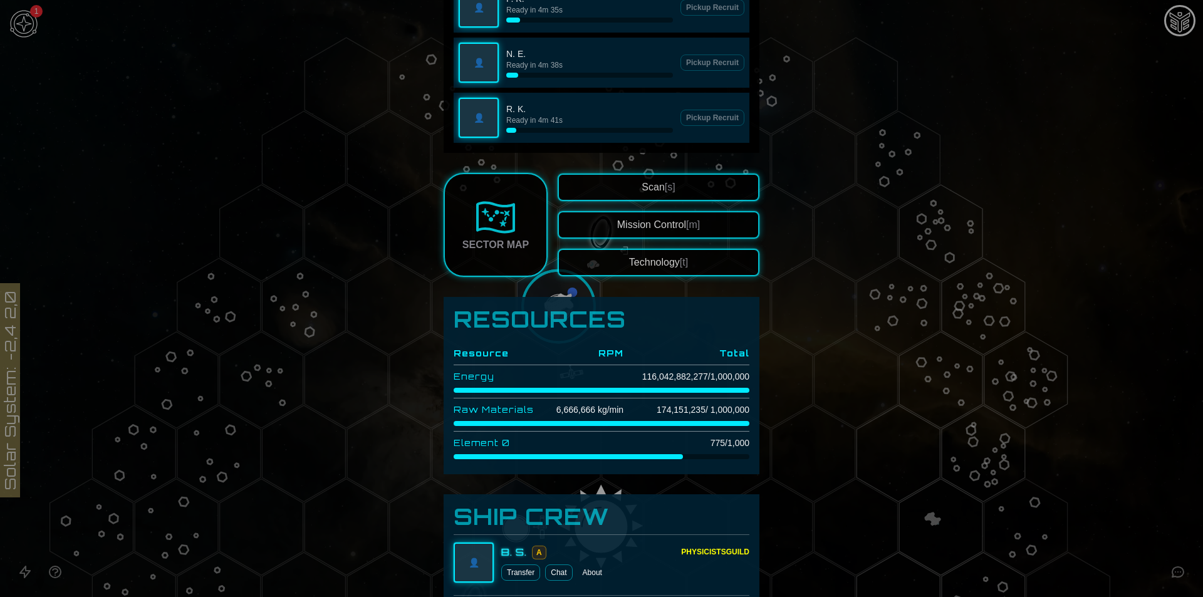
click at [653, 266] on button "Technology [t]" at bounding box center [658, 263] width 202 height 28
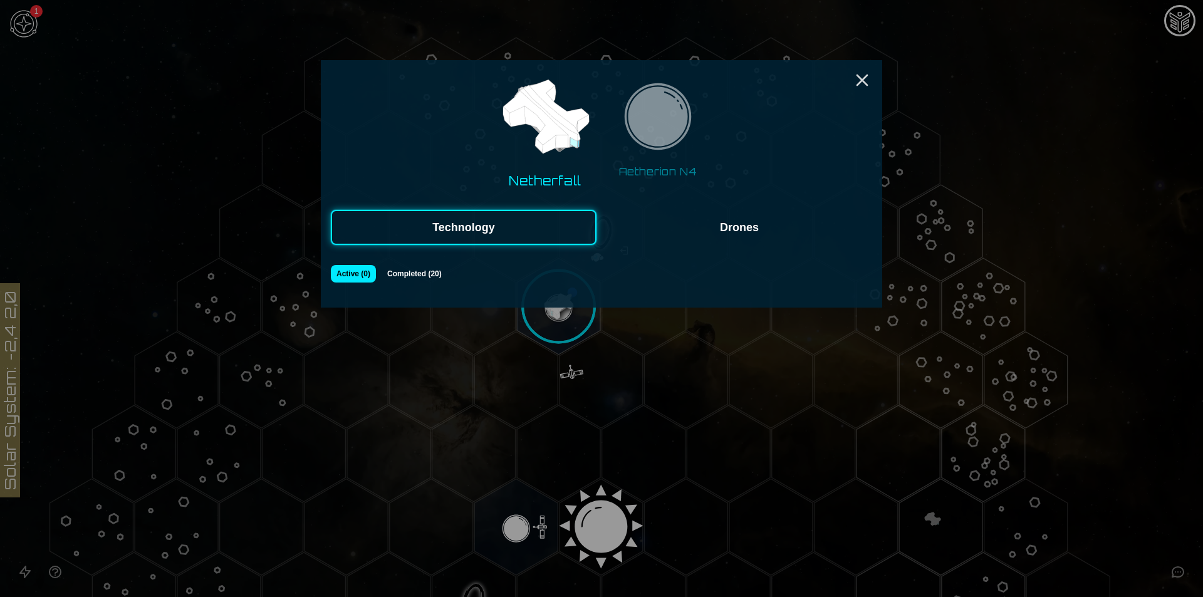
click at [757, 245] on div "Netherfall Aetherion N4 Technology Drones Active ( 0 ) Completed ( 20 )" at bounding box center [601, 183] width 561 height 247
click at [701, 226] on button "Drones" at bounding box center [739, 227] width 266 height 35
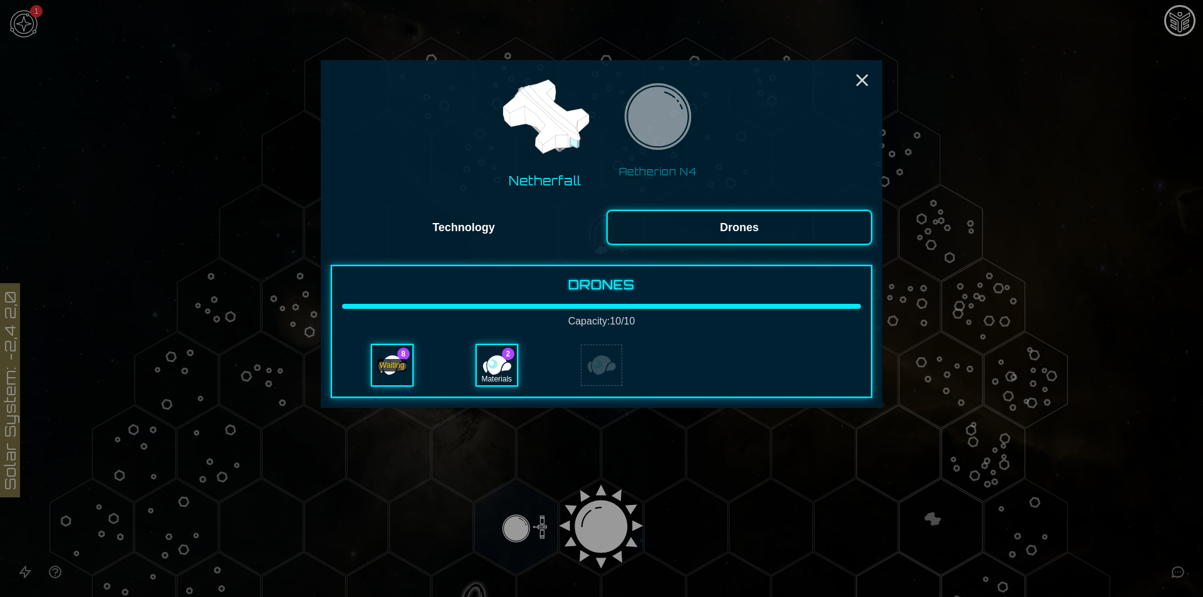
click at [700, 137] on button "Aetherion N4" at bounding box center [657, 130] width 97 height 108
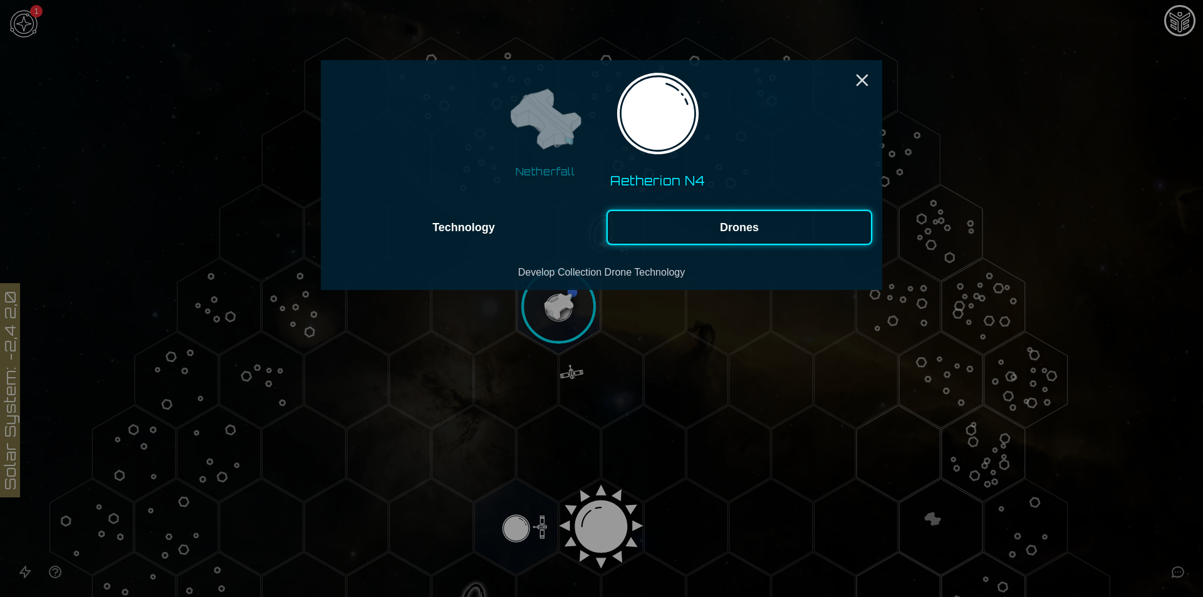
click at [531, 244] on button "Technology" at bounding box center [464, 227] width 266 height 35
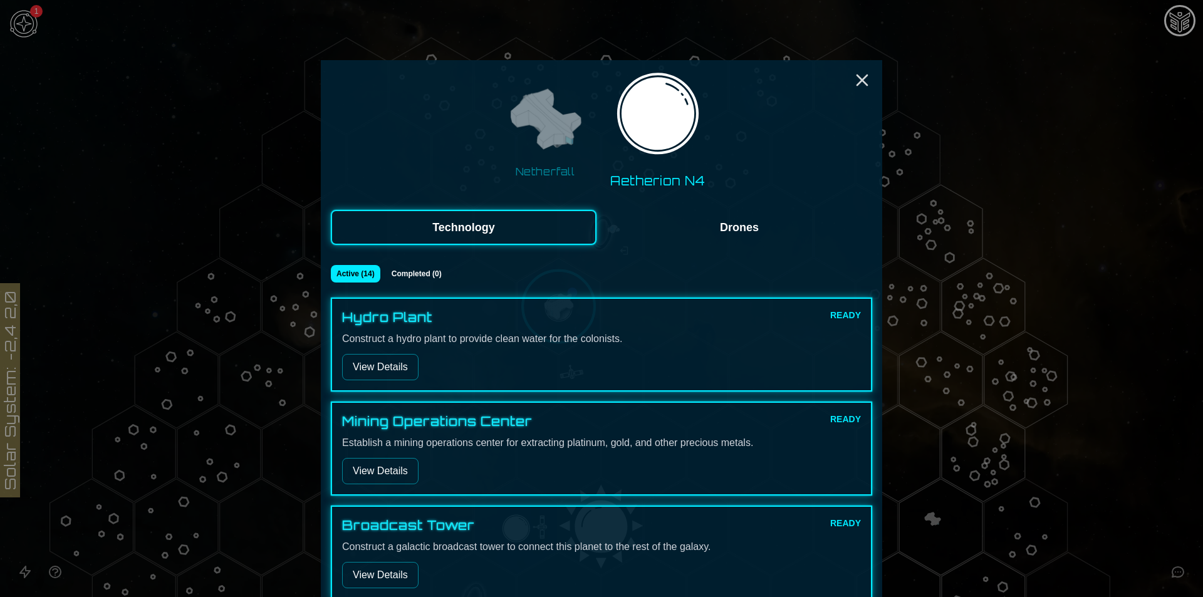
click at [368, 363] on button "View Details" at bounding box center [380, 367] width 76 height 26
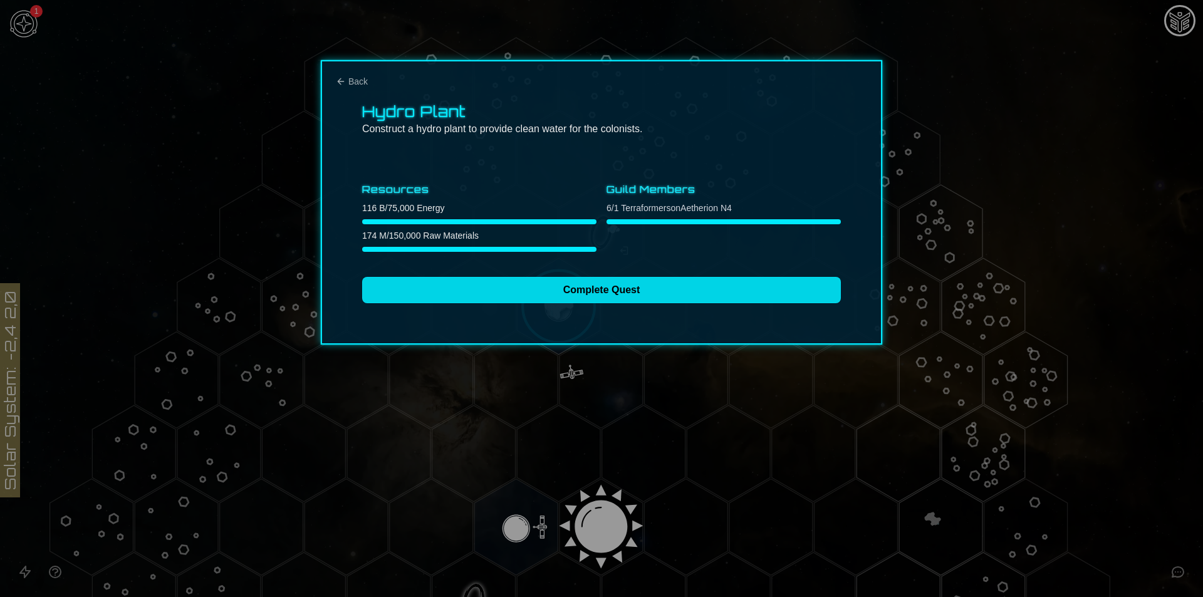
click at [569, 300] on button "Complete Quest" at bounding box center [601, 290] width 479 height 26
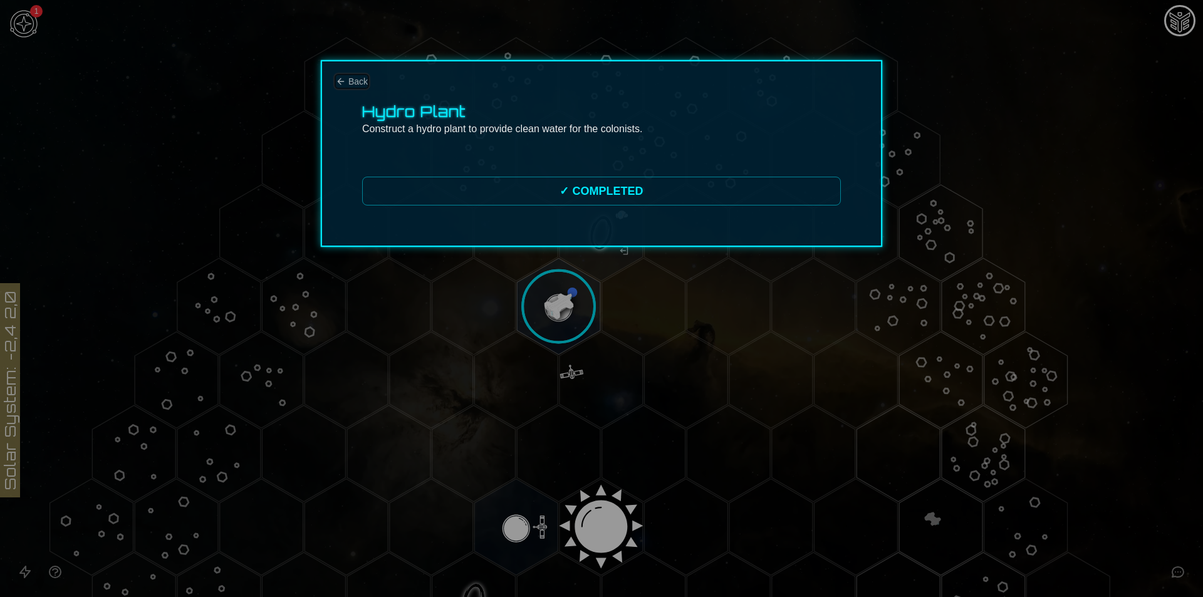
click at [343, 80] on icon "Back" at bounding box center [341, 81] width 10 height 10
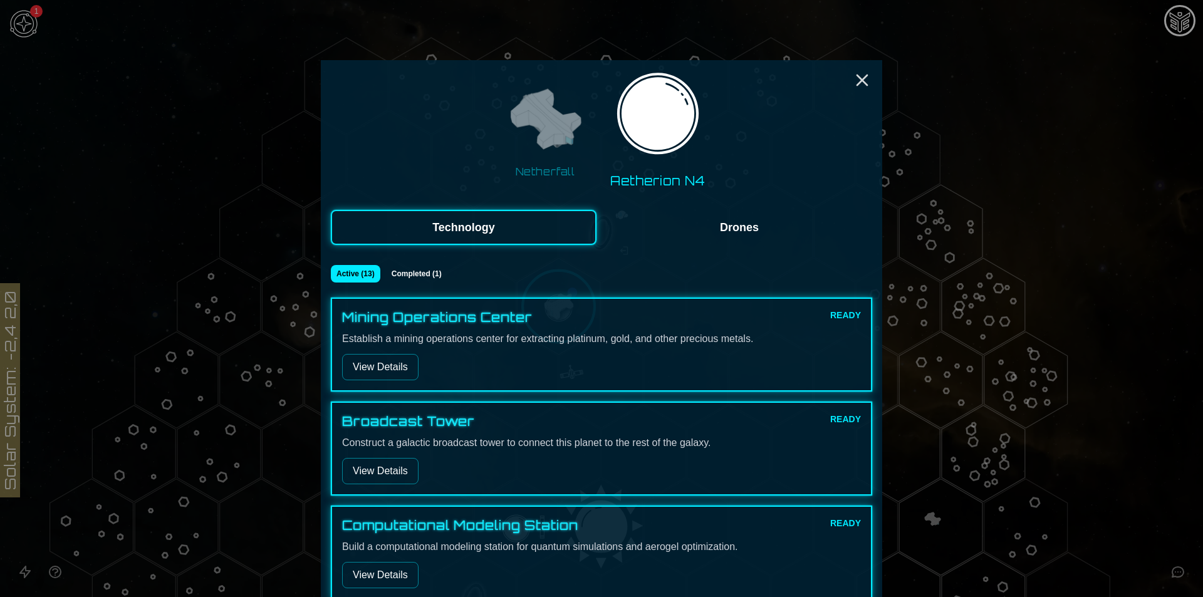
click at [702, 234] on button "Drones" at bounding box center [739, 227] width 266 height 35
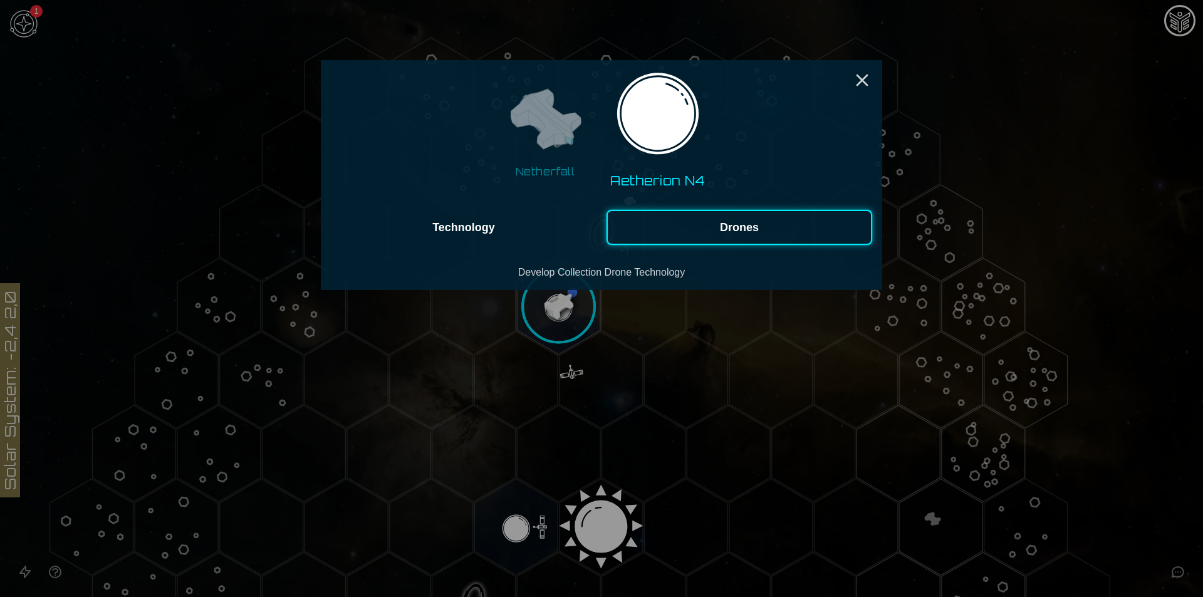
click at [517, 222] on button "Technology" at bounding box center [464, 227] width 266 height 35
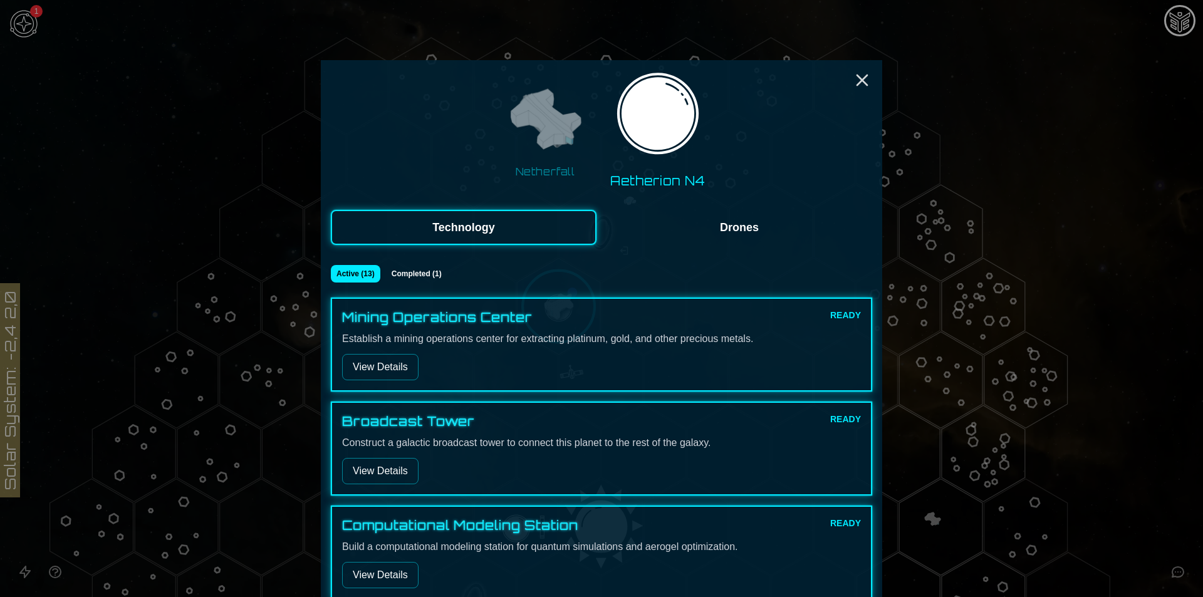
click at [546, 156] on img at bounding box center [544, 120] width 79 height 79
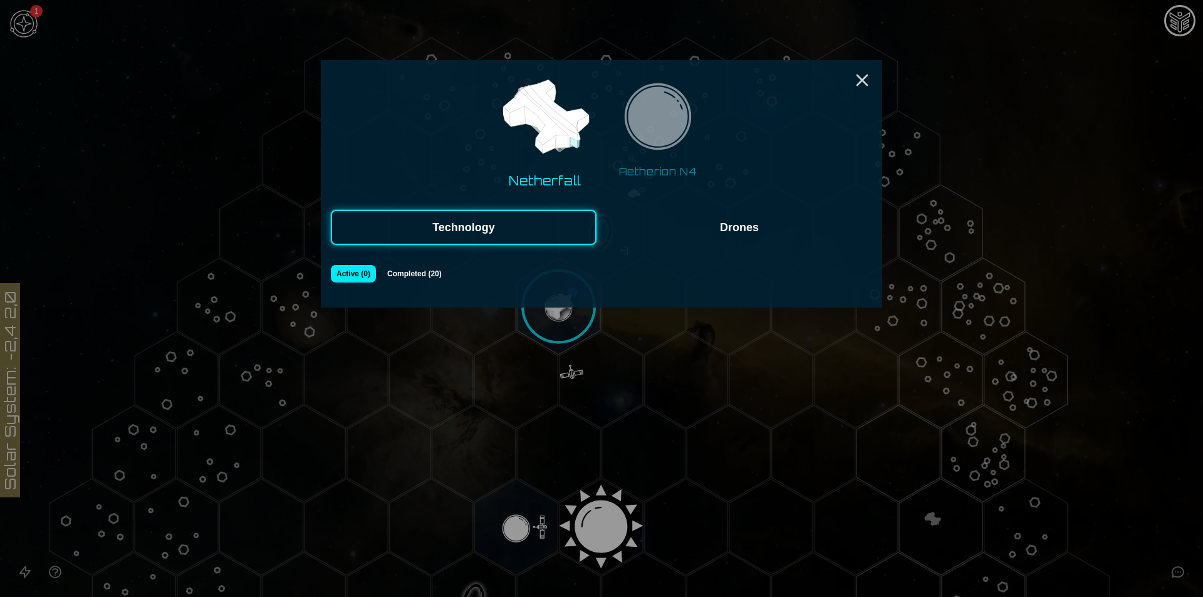
click at [721, 231] on button "Drones" at bounding box center [739, 227] width 266 height 35
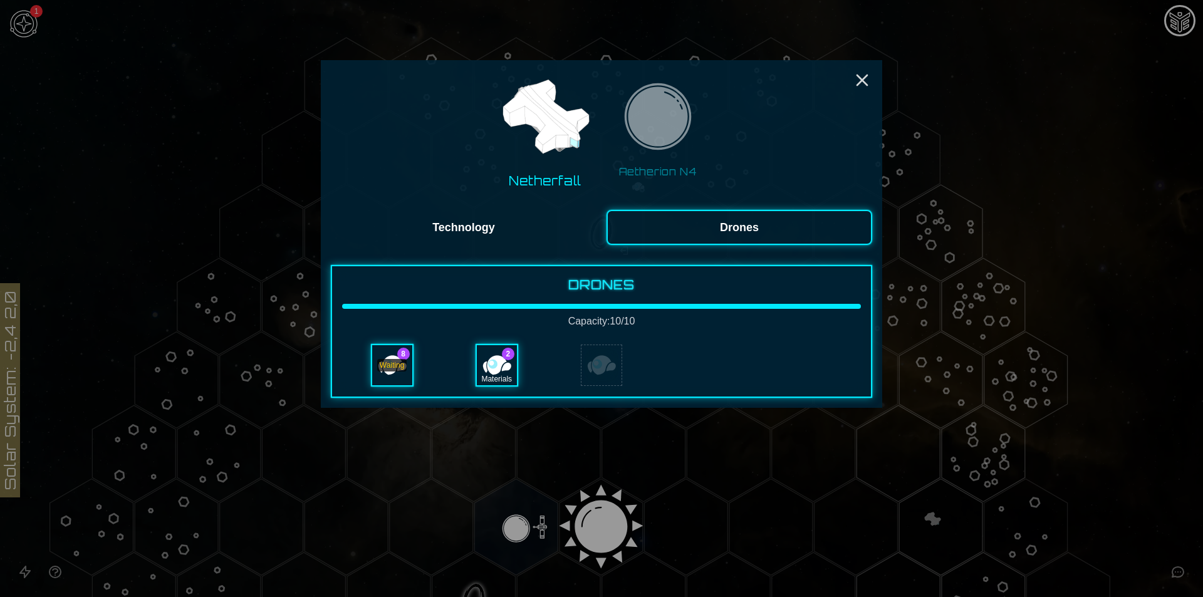
click at [401, 371] on div "Waiting" at bounding box center [392, 365] width 40 height 40
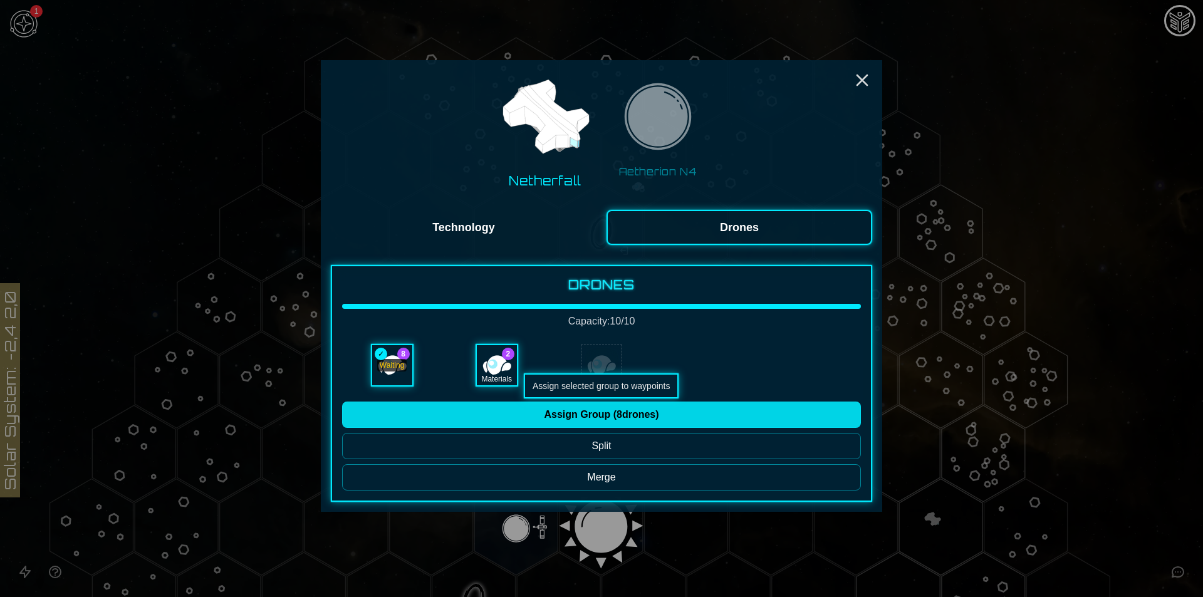
click at [517, 413] on button "Assign Group ( 8 drones)" at bounding box center [601, 414] width 519 height 26
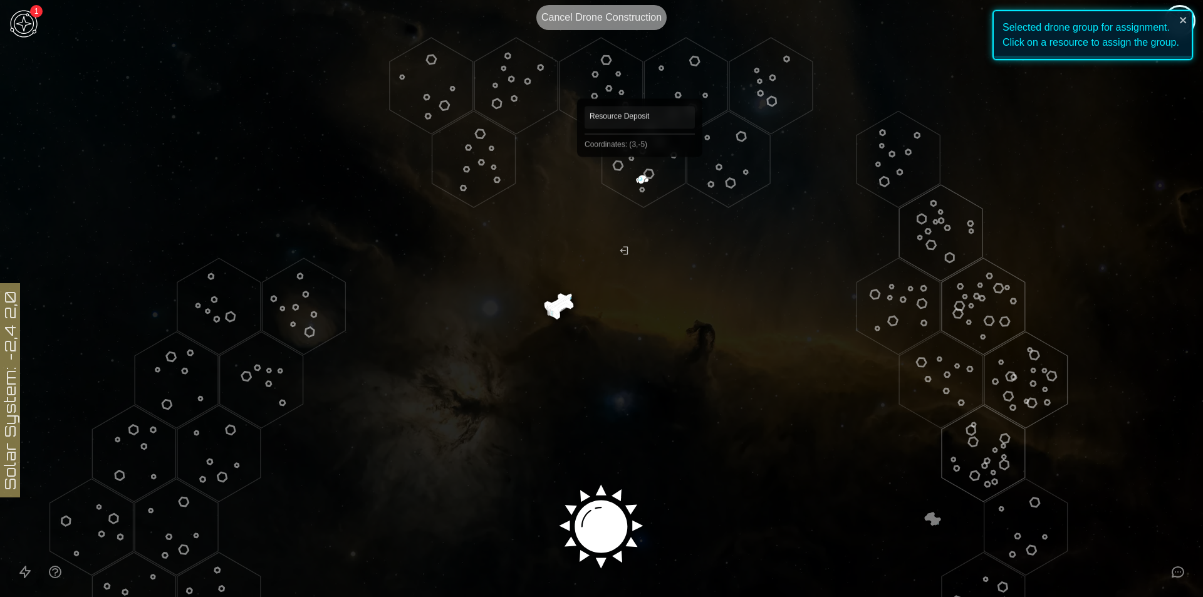
click at [639, 175] on polygon "Hex at coordinates 3,-5, clickable" at bounding box center [643, 159] width 83 height 96
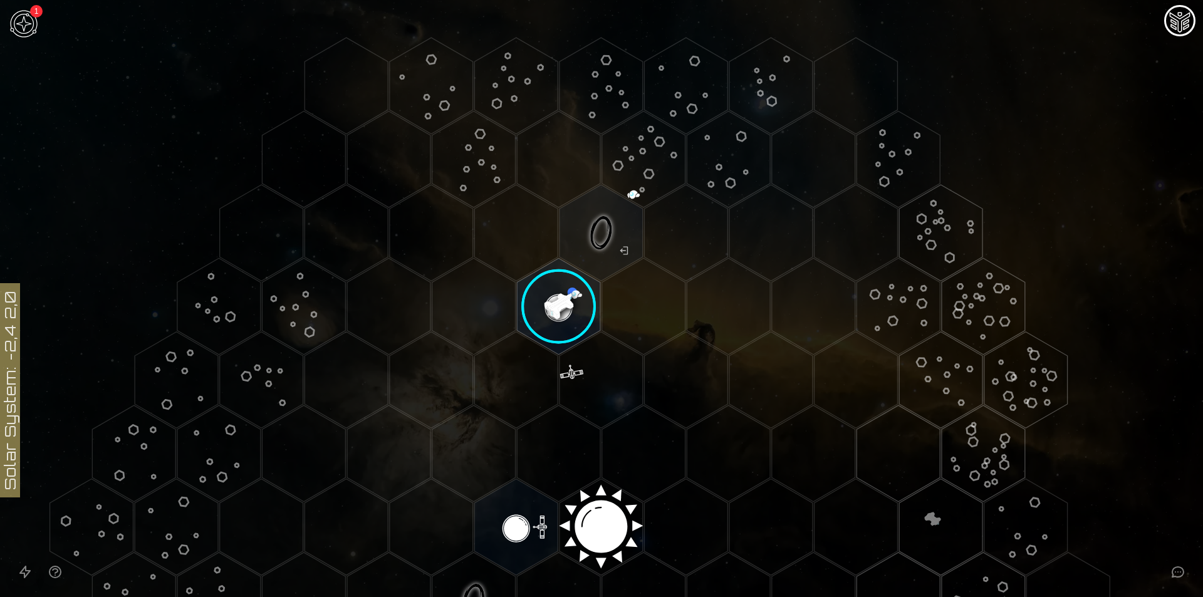
click at [583, 301] on image at bounding box center [558, 306] width 98 height 98
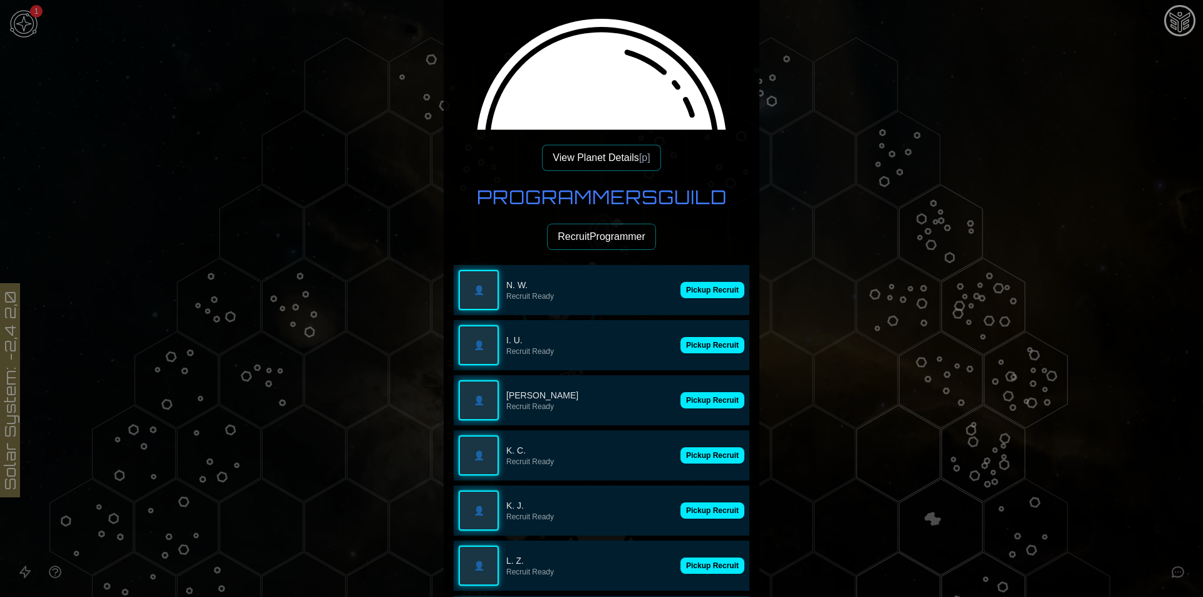
scroll to position [125, 0]
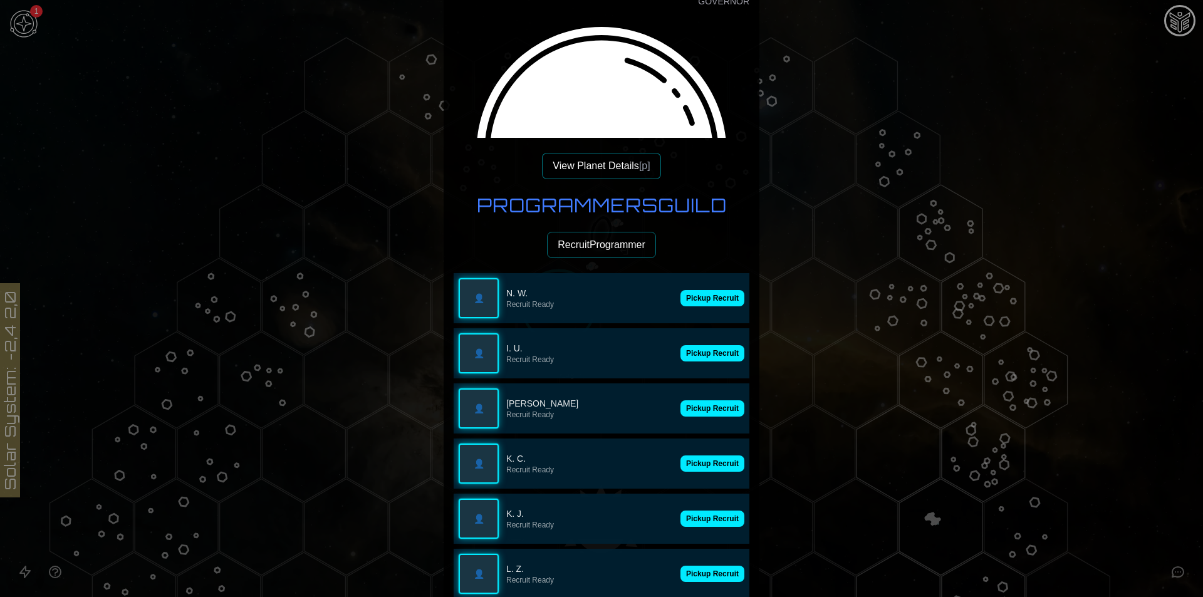
click at [718, 311] on div "👤 N. W. Recruit Ready Pickup Recruit" at bounding box center [601, 298] width 296 height 50
click at [717, 298] on button "Pickup Recruit" at bounding box center [712, 298] width 64 height 16
click at [717, 298] on div "👤 N. W. Recruit Ready" at bounding box center [601, 298] width 296 height 50
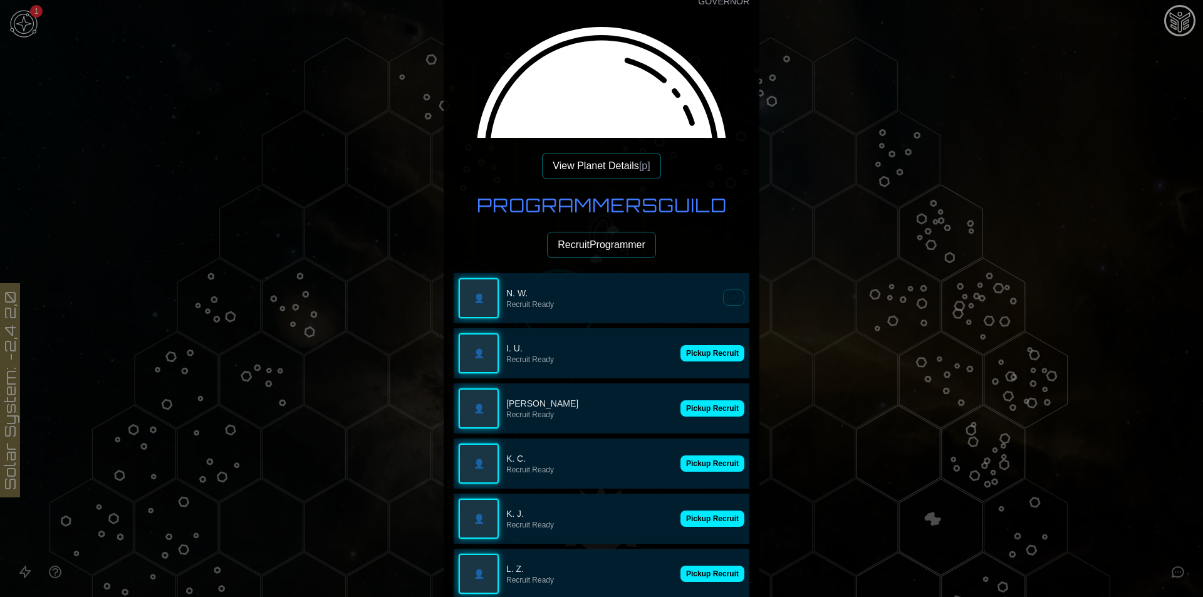
click at [717, 298] on div "👤 N. W. Recruit Ready" at bounding box center [601, 298] width 296 height 50
click at [692, 305] on button "Pickup Recruit" at bounding box center [712, 298] width 64 height 16
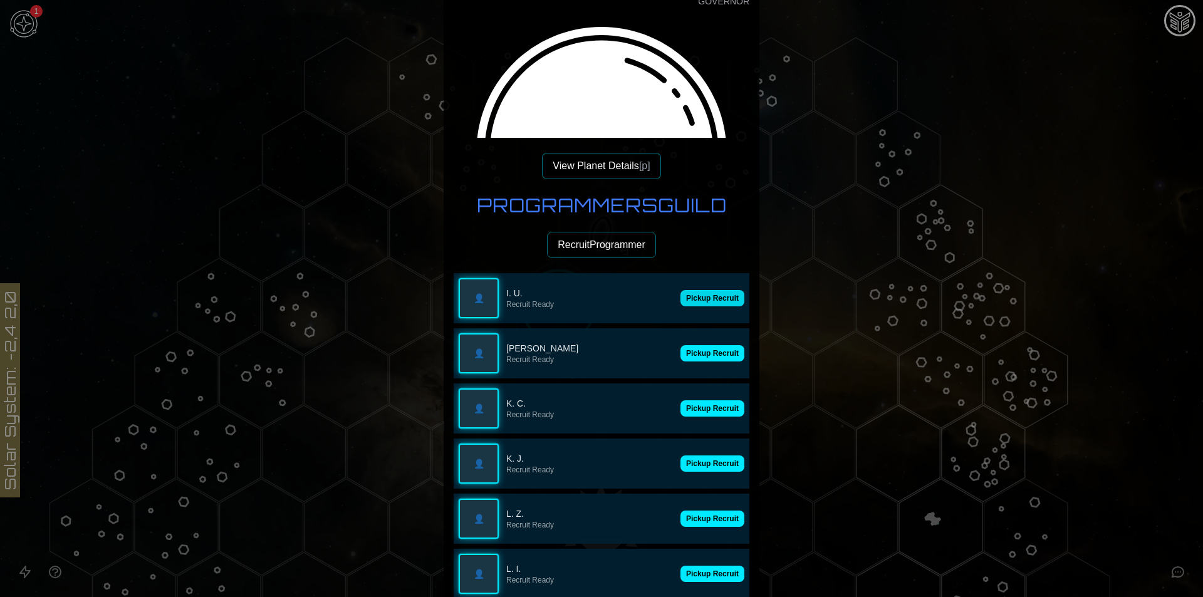
click at [692, 305] on button "Pickup Recruit" at bounding box center [712, 298] width 64 height 16
click at [692, 305] on p "Recruit Ready" at bounding box center [610, 304] width 209 height 10
click at [692, 345] on button "Pickup Recruit" at bounding box center [712, 353] width 64 height 16
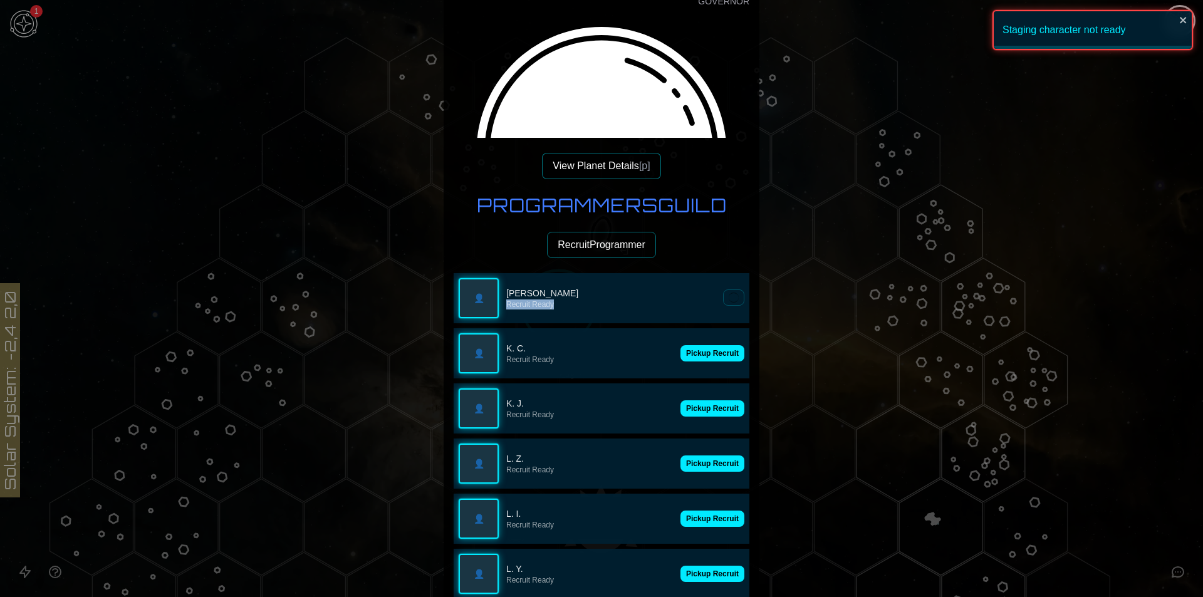
click at [692, 305] on p "Recruit Ready" at bounding box center [610, 304] width 209 height 10
click at [723, 305] on button at bounding box center [733, 297] width 21 height 16
click at [692, 345] on button "Pickup Recruit" at bounding box center [712, 353] width 64 height 16
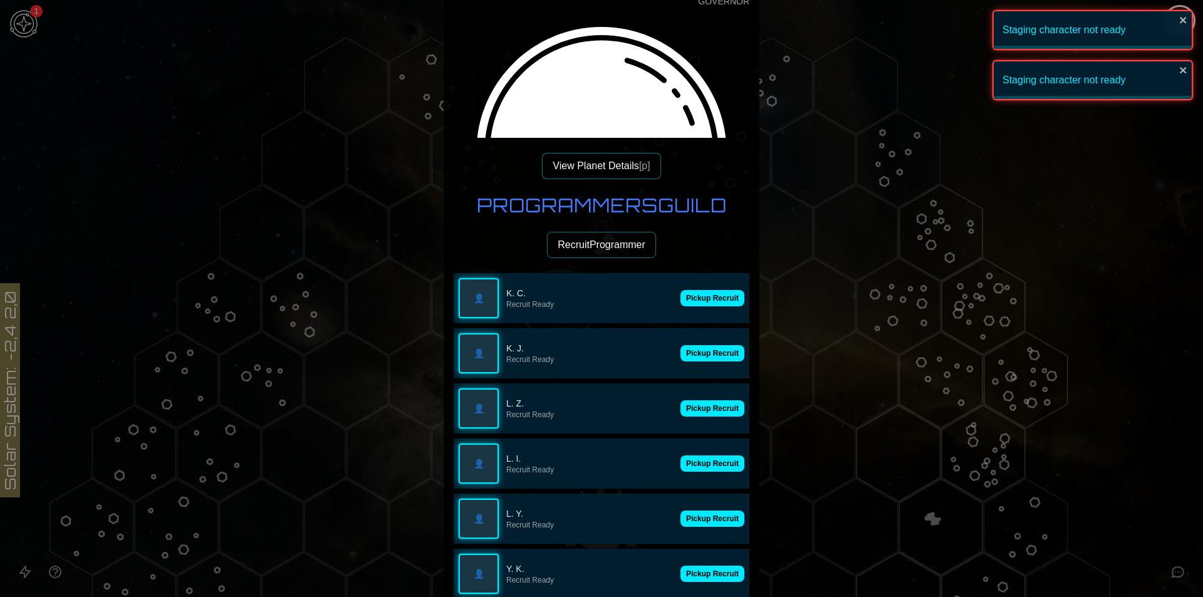
click at [692, 305] on button "Pickup Recruit" at bounding box center [712, 298] width 64 height 16
click at [673, 305] on p "Recruit Ready" at bounding box center [589, 304] width 167 height 10
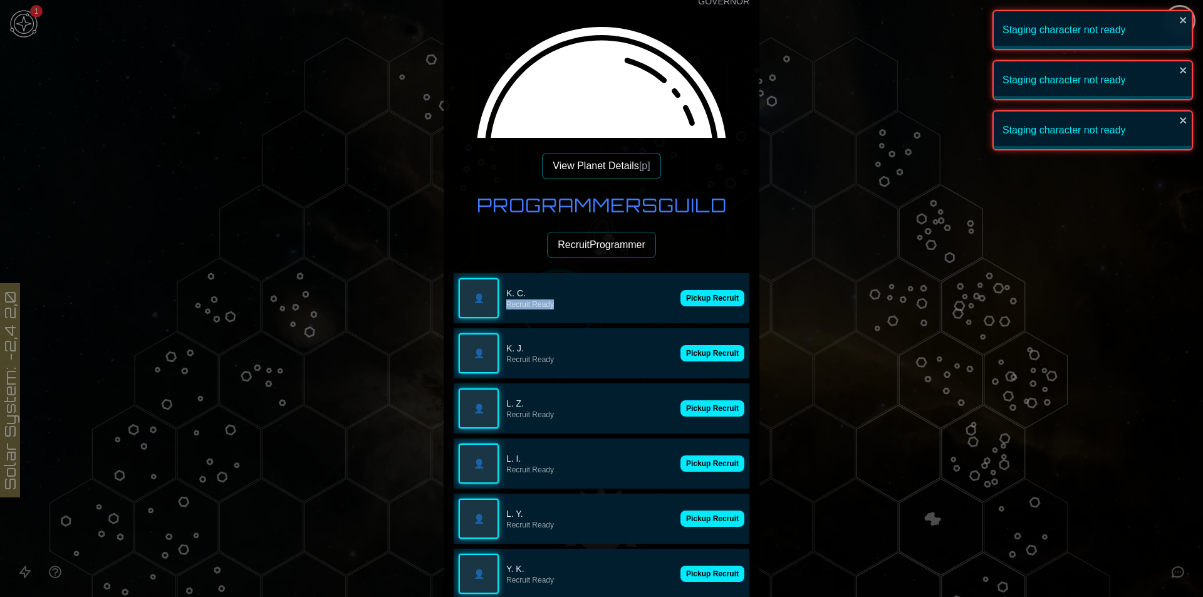
click at [692, 345] on button "Pickup Recruit" at bounding box center [712, 353] width 64 height 16
click at [692, 305] on button "Pickup Recruit" at bounding box center [712, 298] width 64 height 16
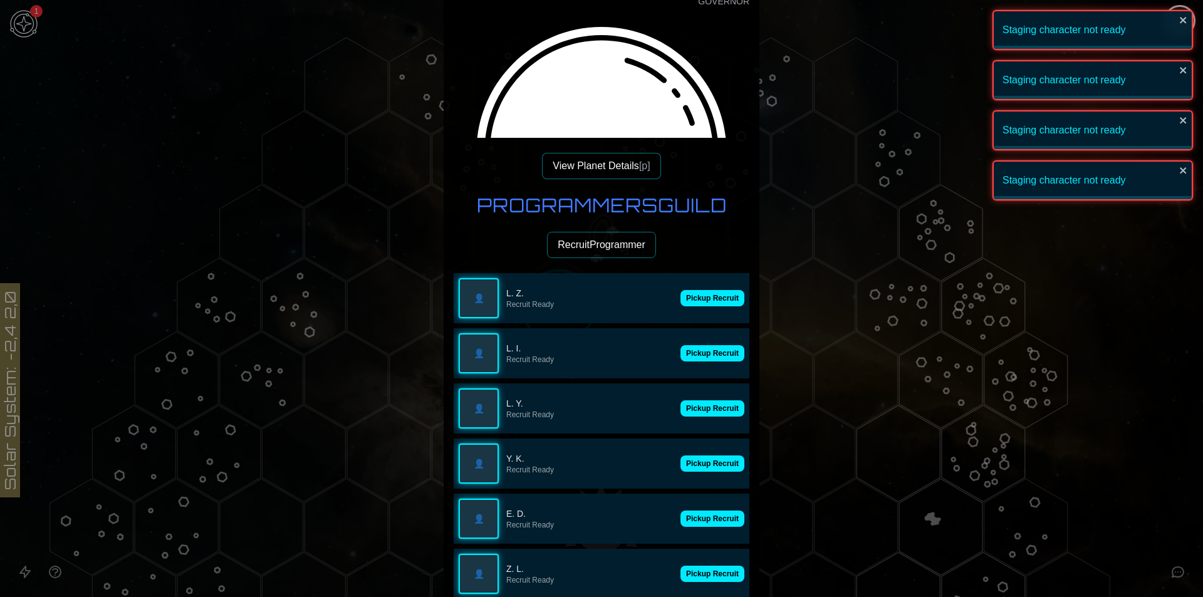
click at [692, 305] on button "Pickup Recruit" at bounding box center [712, 298] width 64 height 16
click at [673, 305] on p "Recruit Ready" at bounding box center [589, 304] width 167 height 10
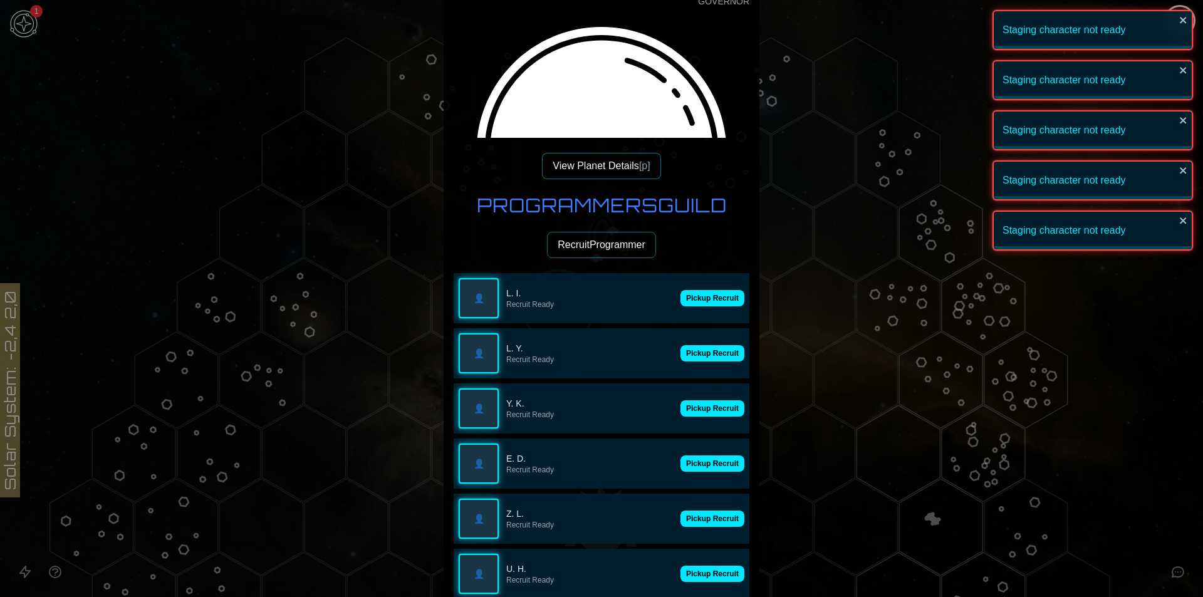
click at [692, 305] on button "Pickup Recruit" at bounding box center [712, 298] width 64 height 16
click at [692, 305] on div "👤 L. I. Recruit Ready" at bounding box center [601, 298] width 296 height 50
click at [695, 298] on button "Pickup Recruit" at bounding box center [712, 298] width 64 height 16
click at [700, 298] on button "Pickup Recruit" at bounding box center [712, 298] width 64 height 16
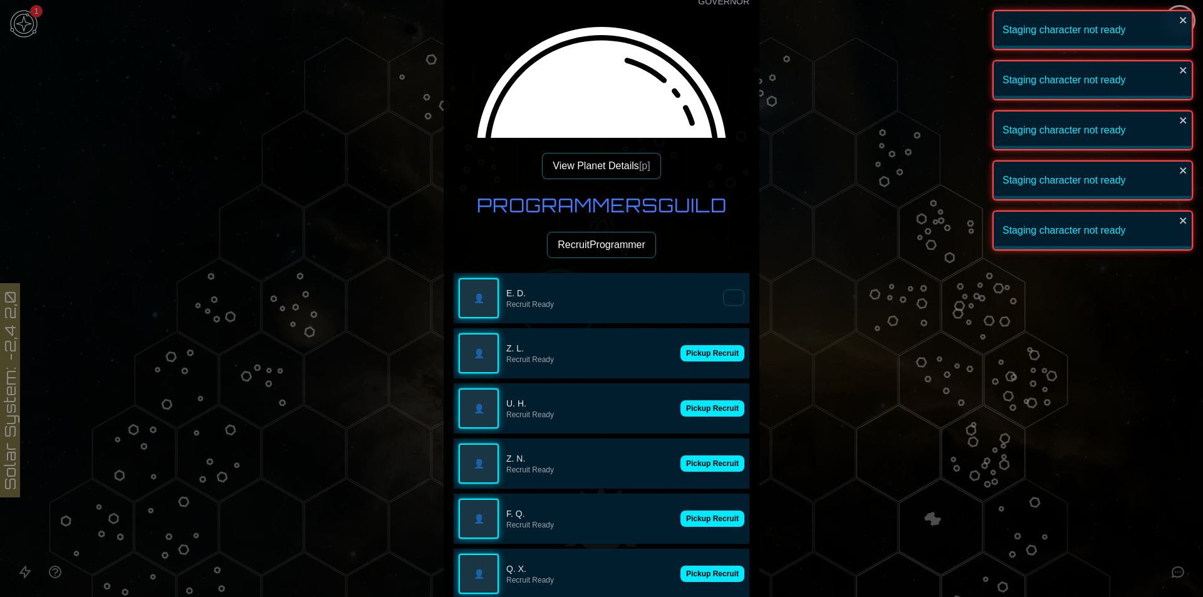
click at [700, 299] on p "Recruit Ready" at bounding box center [610, 304] width 209 height 10
click at [700, 345] on button "Pickup Recruit" at bounding box center [712, 353] width 64 height 16
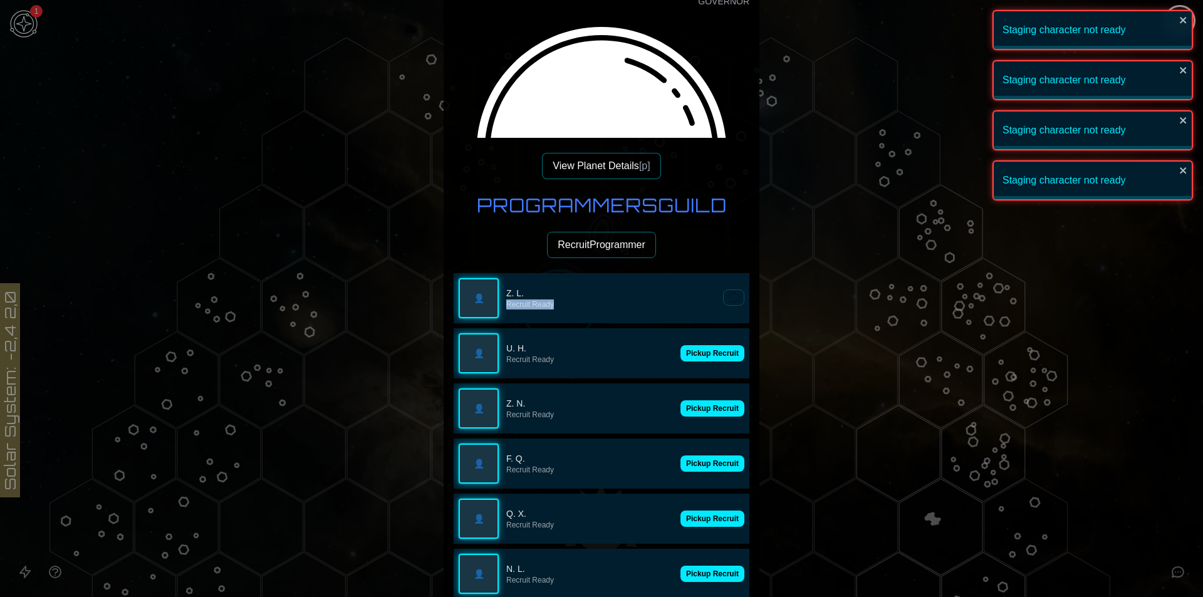
click at [700, 299] on div "👤 Z. L. Recruit Ready" at bounding box center [601, 298] width 296 height 50
click at [700, 345] on button "Pickup Recruit" at bounding box center [712, 353] width 64 height 16
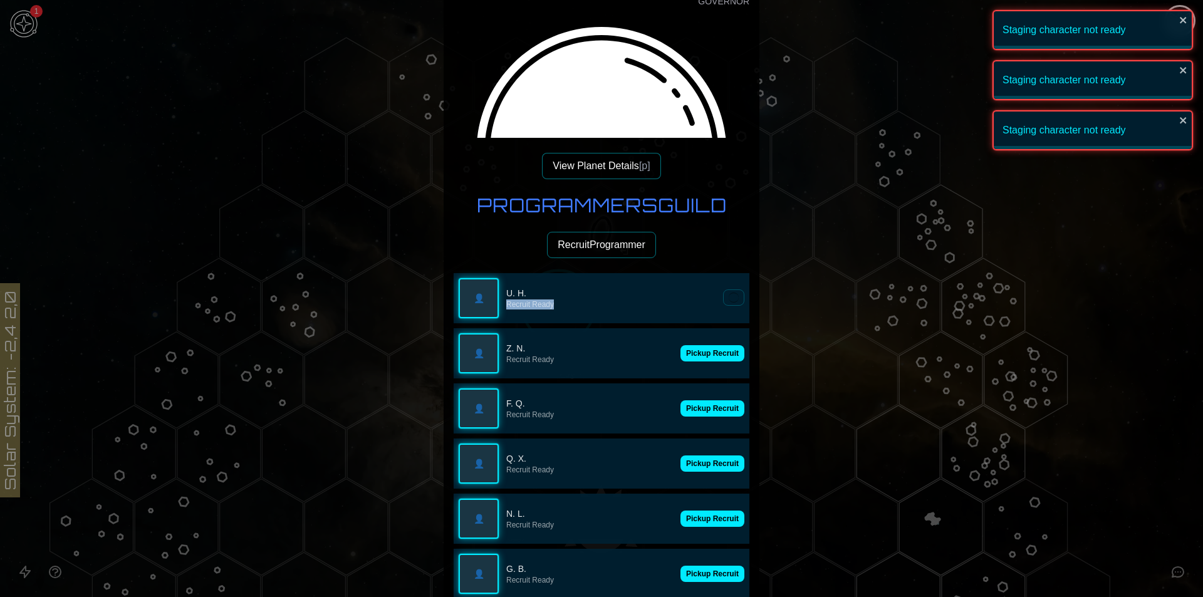
click at [700, 299] on p "Recruit Ready" at bounding box center [610, 304] width 209 height 10
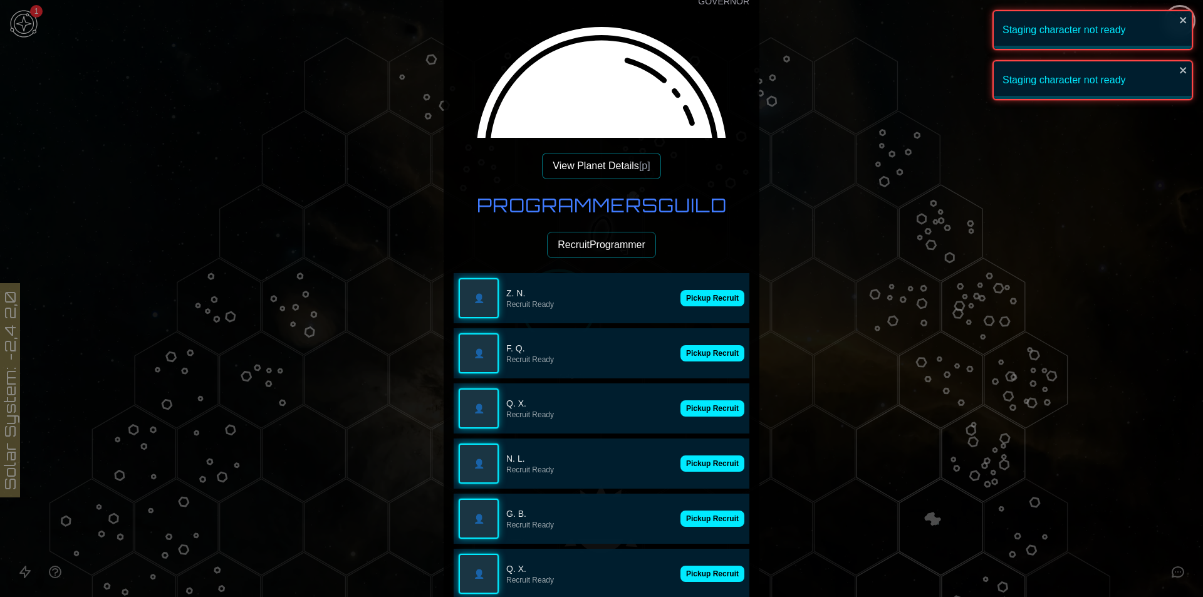
click at [700, 299] on button "Pickup Recruit" at bounding box center [712, 298] width 64 height 16
click at [700, 299] on div "👤 Z. N. Recruit Ready Pickup Recruit" at bounding box center [601, 298] width 296 height 50
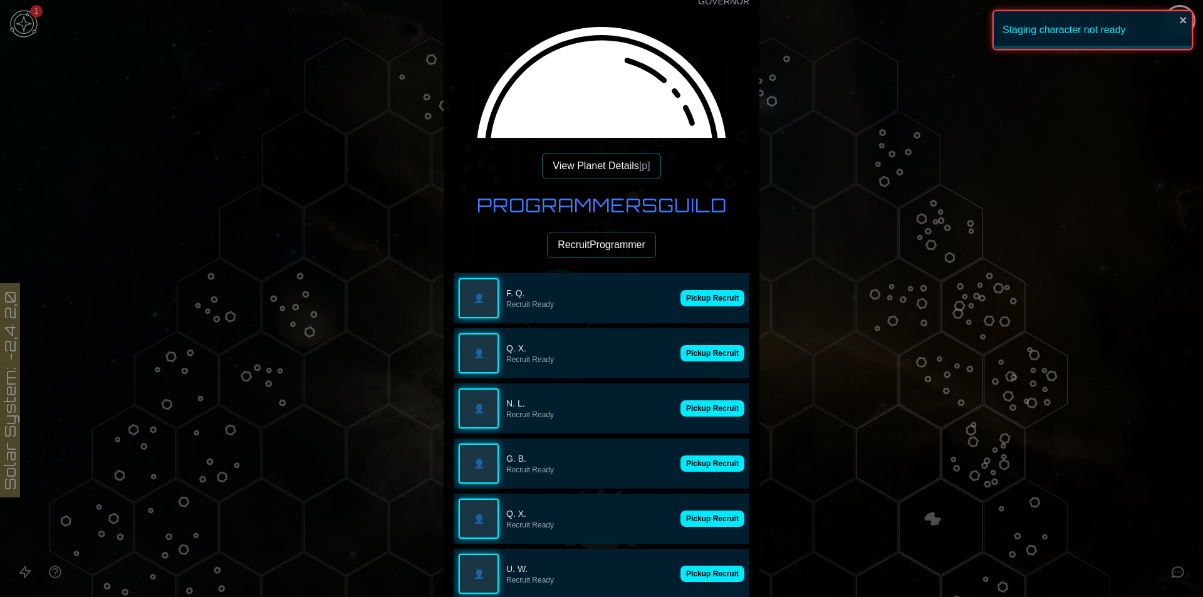
click at [700, 299] on button "Pickup Recruit" at bounding box center [712, 298] width 64 height 16
click at [673, 299] on p "Recruit Ready" at bounding box center [589, 304] width 167 height 10
click at [700, 299] on button "Pickup Recruit" at bounding box center [712, 298] width 64 height 16
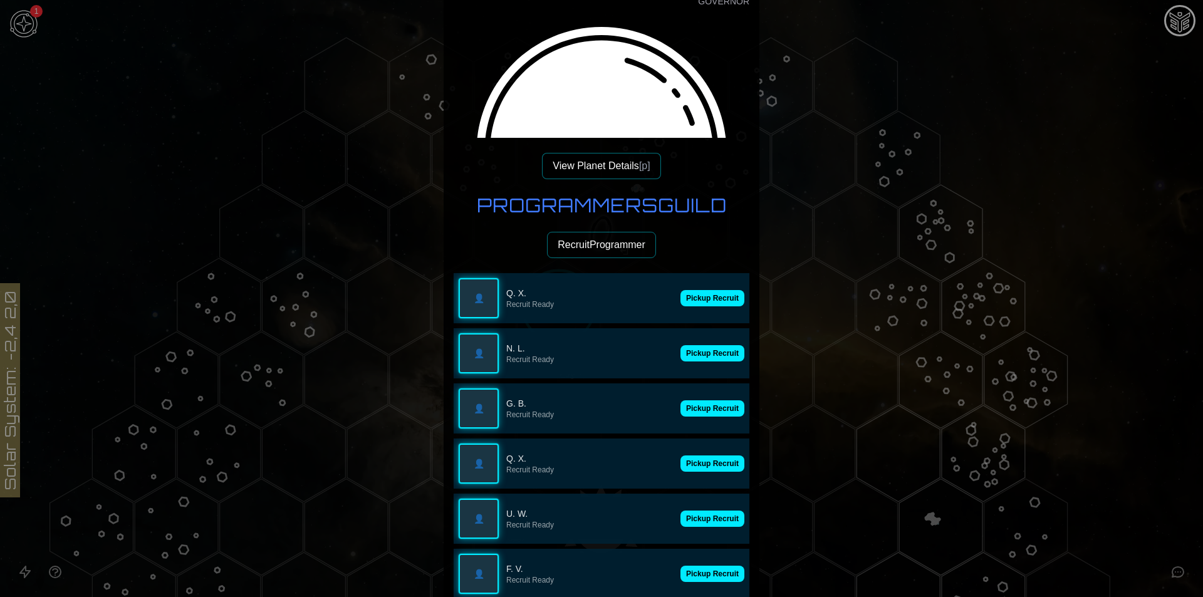
click at [700, 299] on button "Pickup Recruit" at bounding box center [712, 298] width 64 height 16
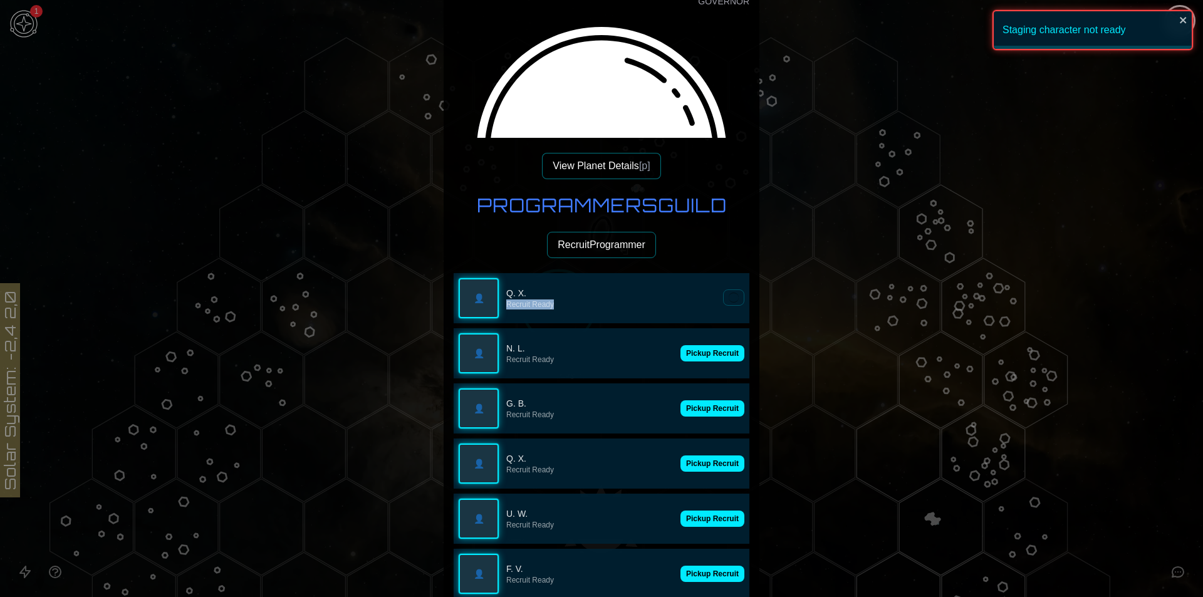
click at [700, 299] on p "Recruit Ready" at bounding box center [610, 304] width 209 height 10
click at [700, 345] on button "Pickup Recruit" at bounding box center [712, 353] width 64 height 16
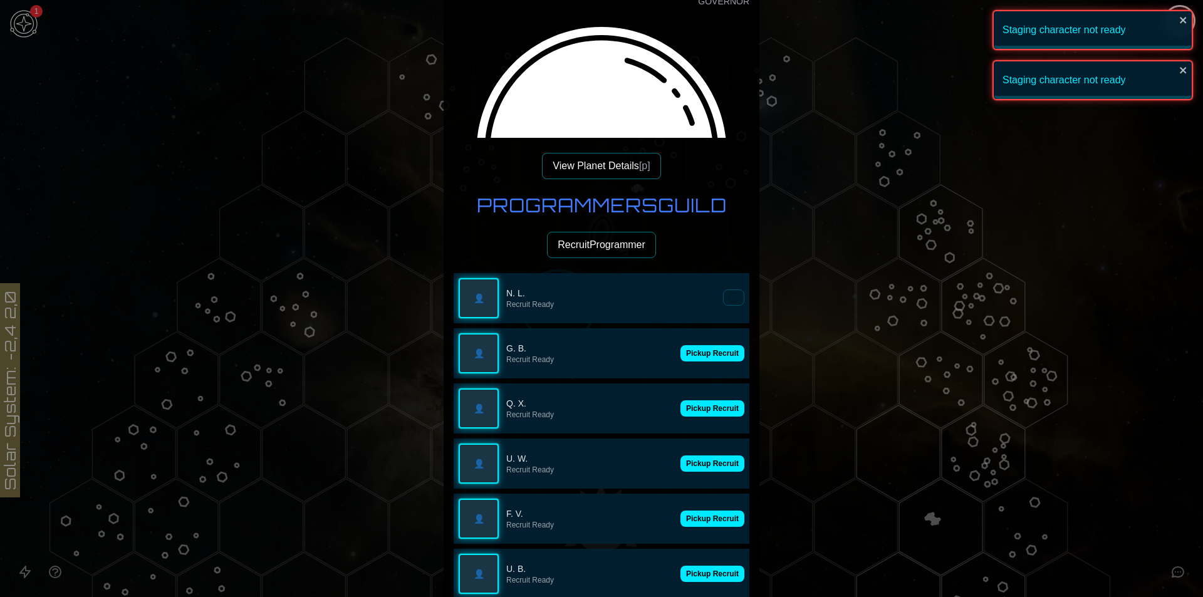
click at [723, 299] on button at bounding box center [733, 297] width 21 height 16
click at [700, 345] on button "Pickup Recruit" at bounding box center [712, 353] width 64 height 16
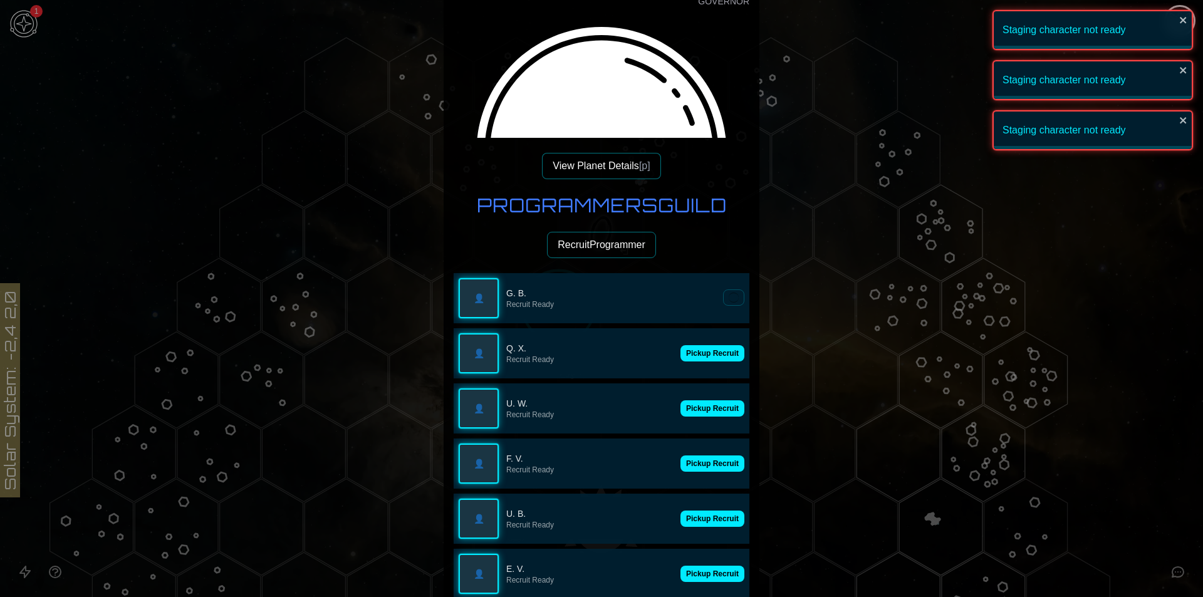
click at [723, 299] on button at bounding box center [733, 297] width 21 height 16
click at [700, 299] on p "Recruit Ready" at bounding box center [610, 304] width 209 height 10
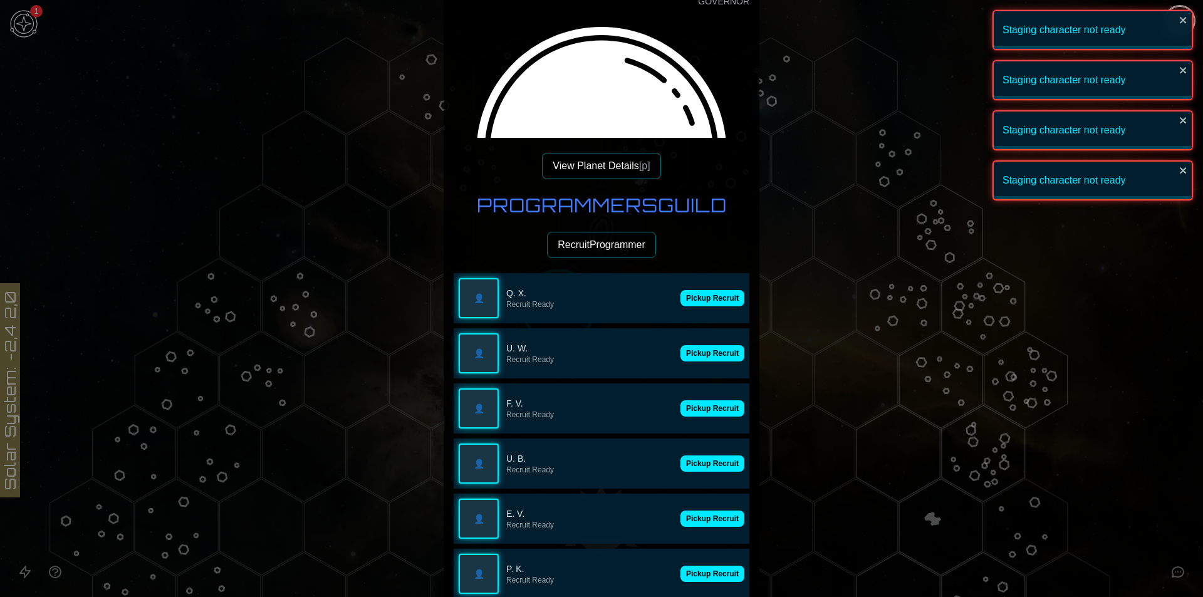
click at [700, 299] on button "Pickup Recruit" at bounding box center [712, 298] width 64 height 16
click at [673, 299] on p "Recruit Ready" at bounding box center [589, 304] width 167 height 10
click at [700, 299] on button "Pickup Recruit" at bounding box center [712, 298] width 64 height 16
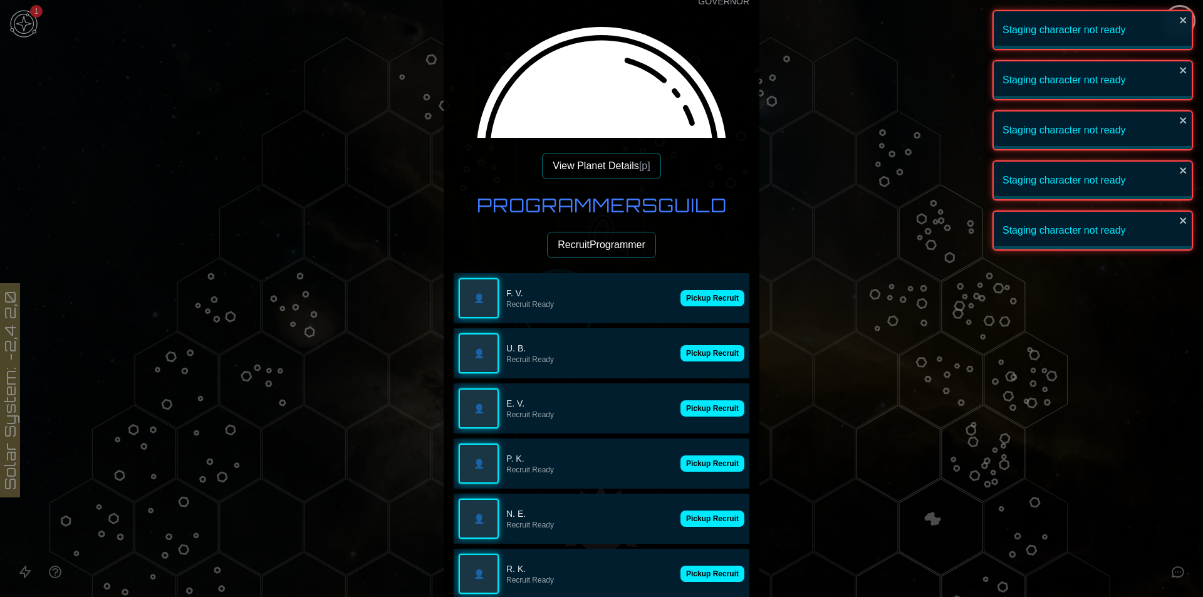
click at [700, 299] on button "Pickup Recruit" at bounding box center [712, 298] width 64 height 16
click at [700, 299] on p "Recruit Ready" at bounding box center [610, 304] width 209 height 10
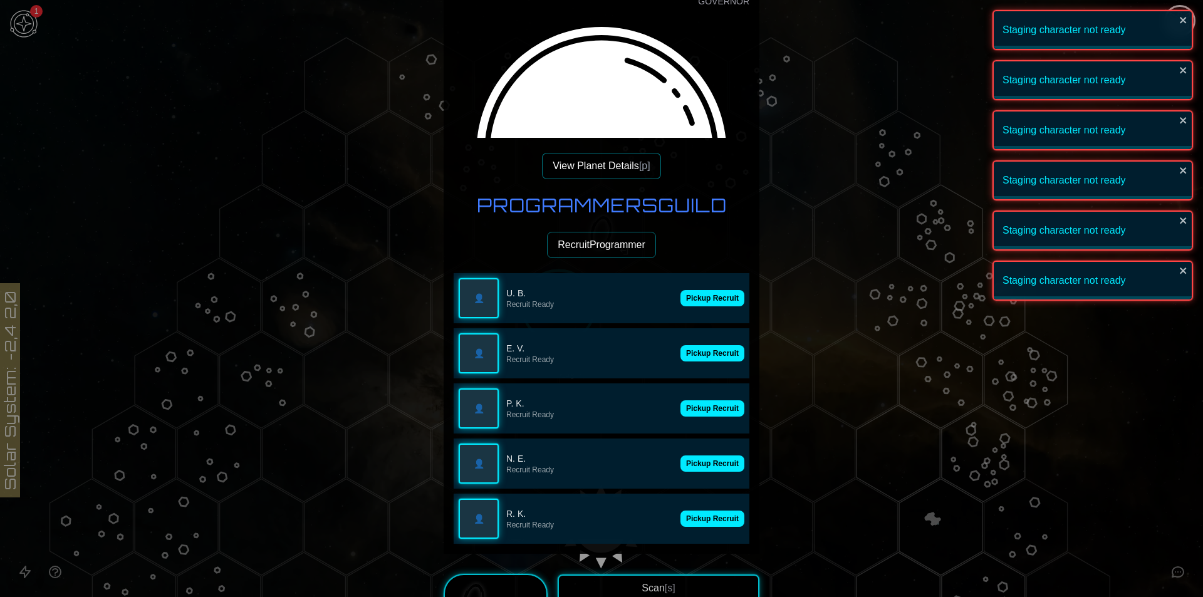
click at [700, 299] on button "Pickup Recruit" at bounding box center [712, 298] width 64 height 16
click at [700, 299] on div "👤 U. B. Recruit Ready Pickup Recruit" at bounding box center [601, 298] width 296 height 50
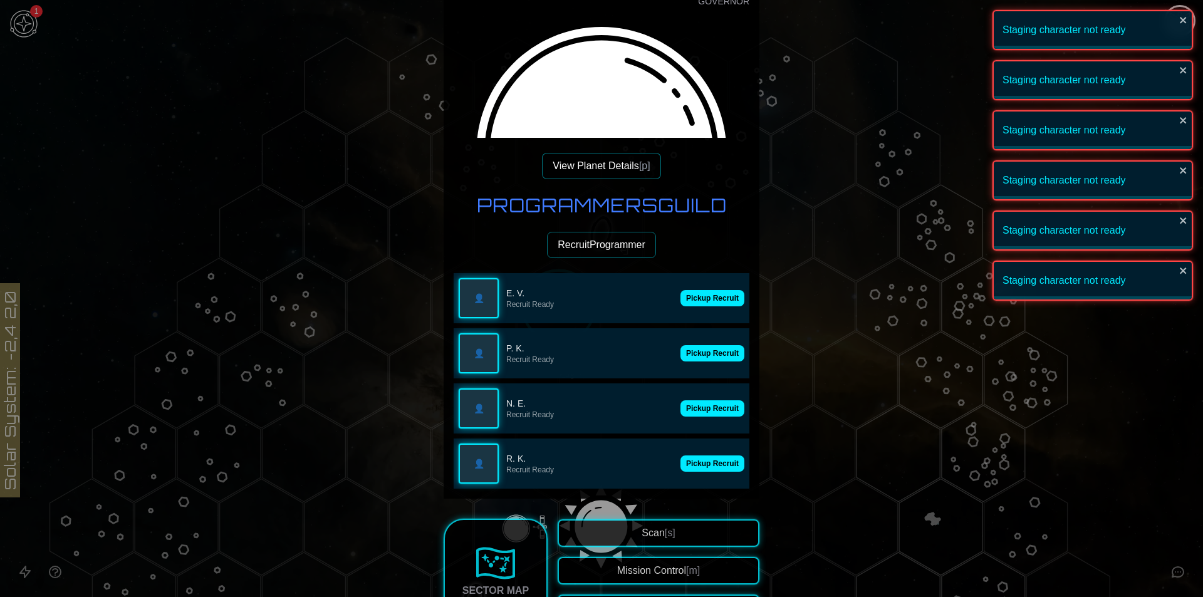
click at [700, 299] on button "Pickup Recruit" at bounding box center [712, 298] width 64 height 16
click at [700, 299] on p "Recruit Ready" at bounding box center [610, 304] width 209 height 10
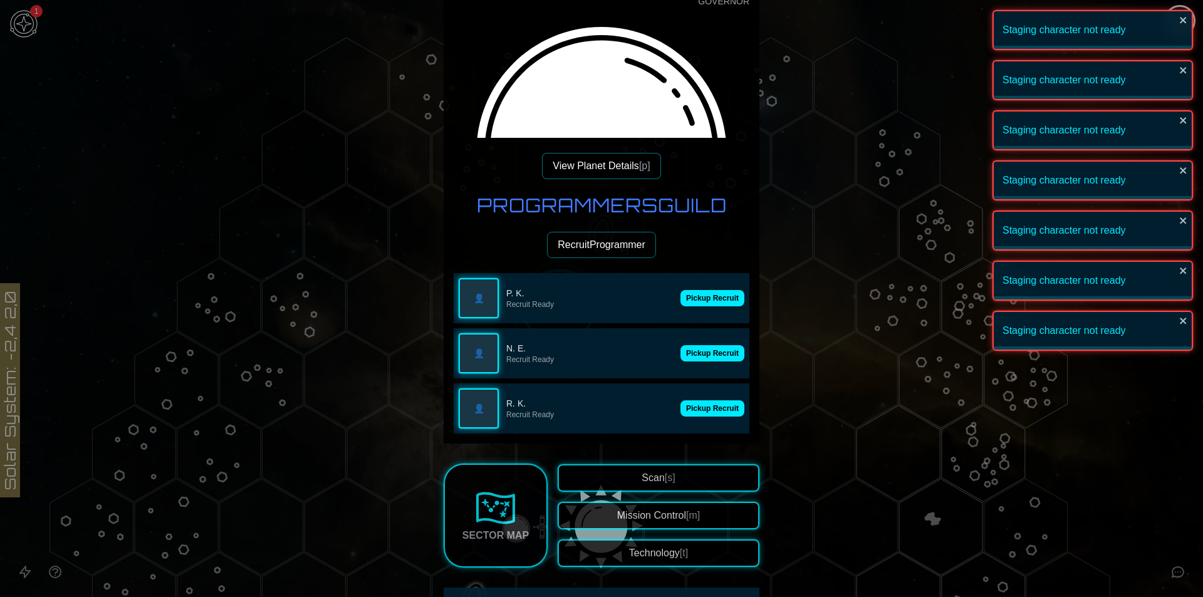
click at [700, 299] on button "Pickup Recruit" at bounding box center [712, 298] width 64 height 16
click at [673, 299] on p "Recruit Ready" at bounding box center [589, 304] width 167 height 10
click at [700, 299] on p "Recruit Ready" at bounding box center [610, 304] width 209 height 10
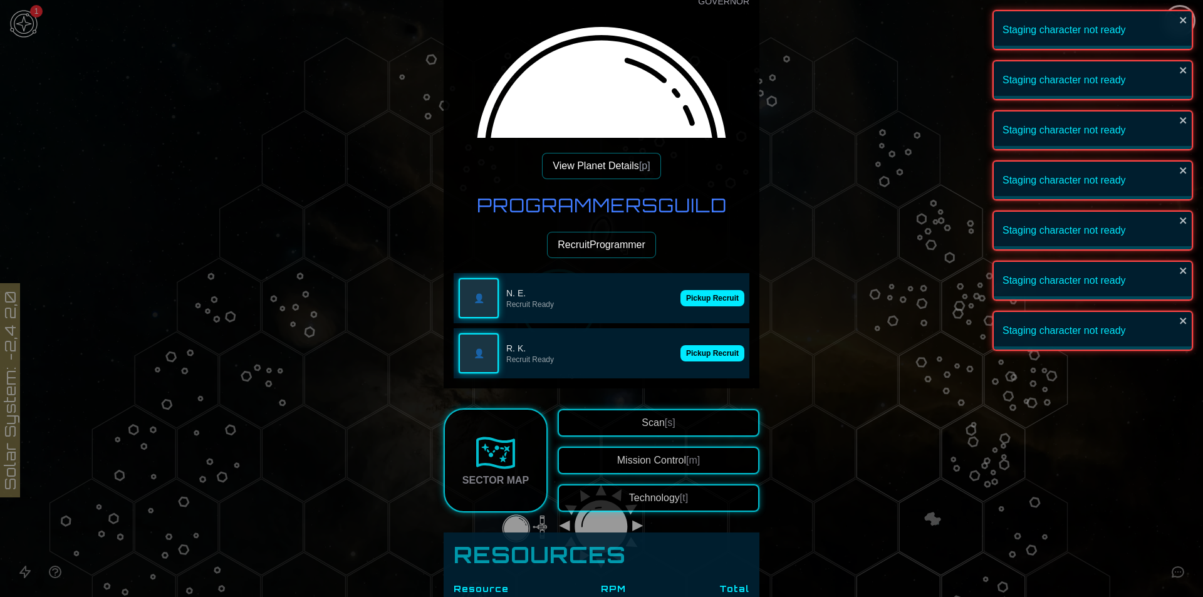
click at [700, 299] on button "Pickup Recruit" at bounding box center [712, 298] width 64 height 16
click at [673, 299] on p "Recruit Ready" at bounding box center [589, 304] width 167 height 10
click at [700, 299] on button "Pickup Recruit" at bounding box center [712, 298] width 64 height 16
click at [700, 299] on div "👤 N. E. Recruit Ready" at bounding box center [601, 298] width 296 height 50
click at [700, 345] on button "Pickup Recruit" at bounding box center [712, 353] width 64 height 16
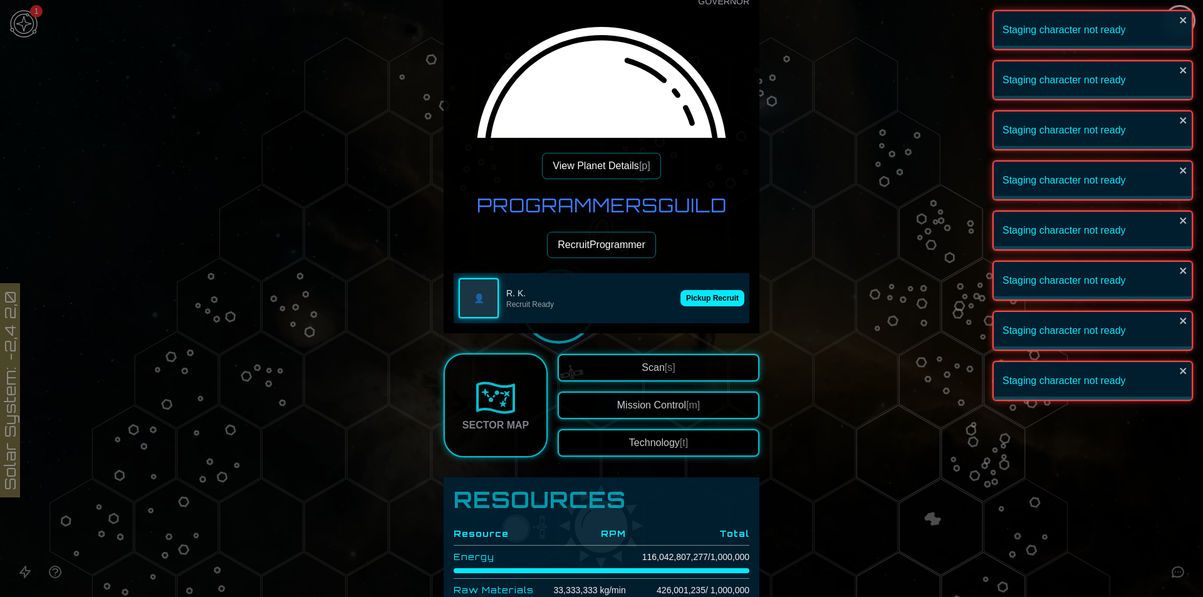
click at [700, 299] on button "Pickup Recruit" at bounding box center [712, 298] width 64 height 16
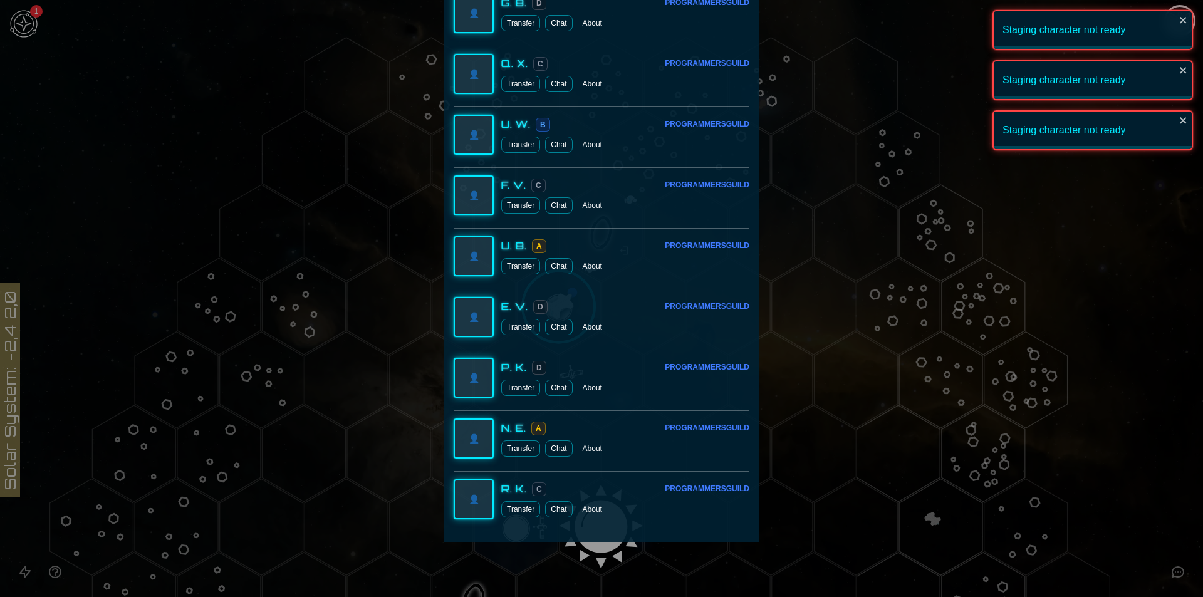
scroll to position [3896, 0]
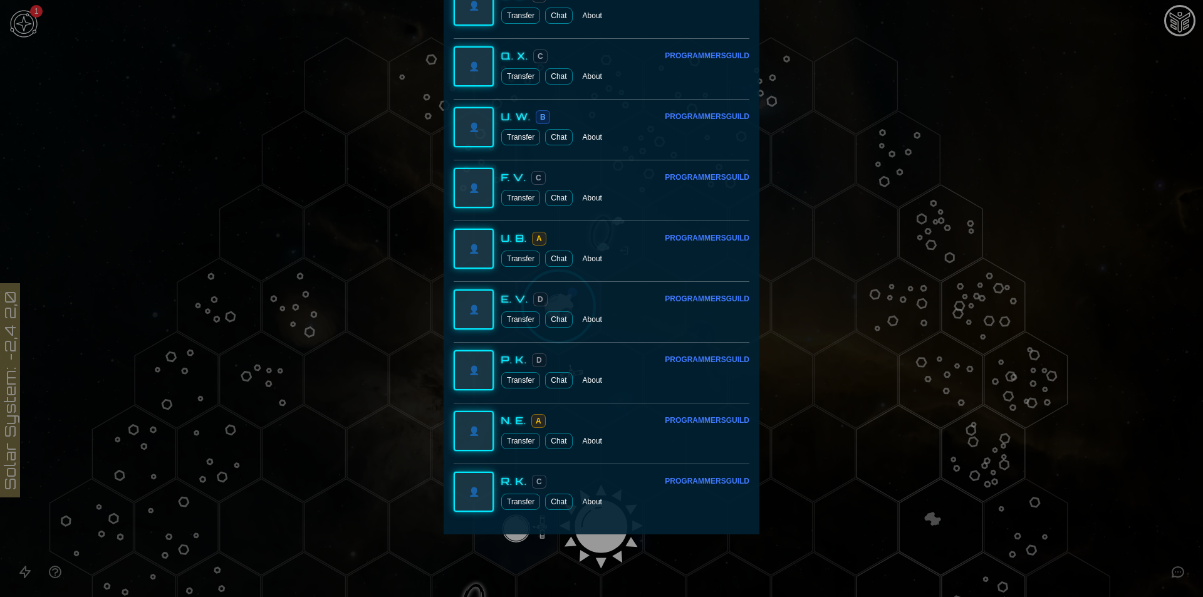
click at [945, 246] on div at bounding box center [601, 298] width 1203 height 597
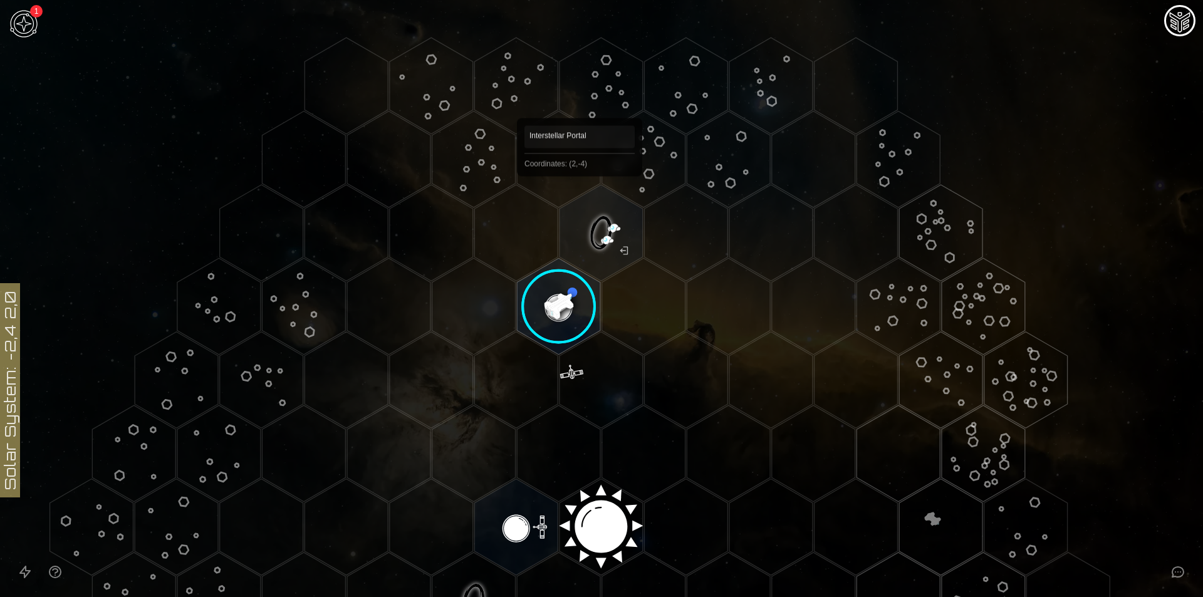
click at [611, 237] on polygon "Hex at coordinates 2,-4, clickable" at bounding box center [600, 233] width 83 height 96
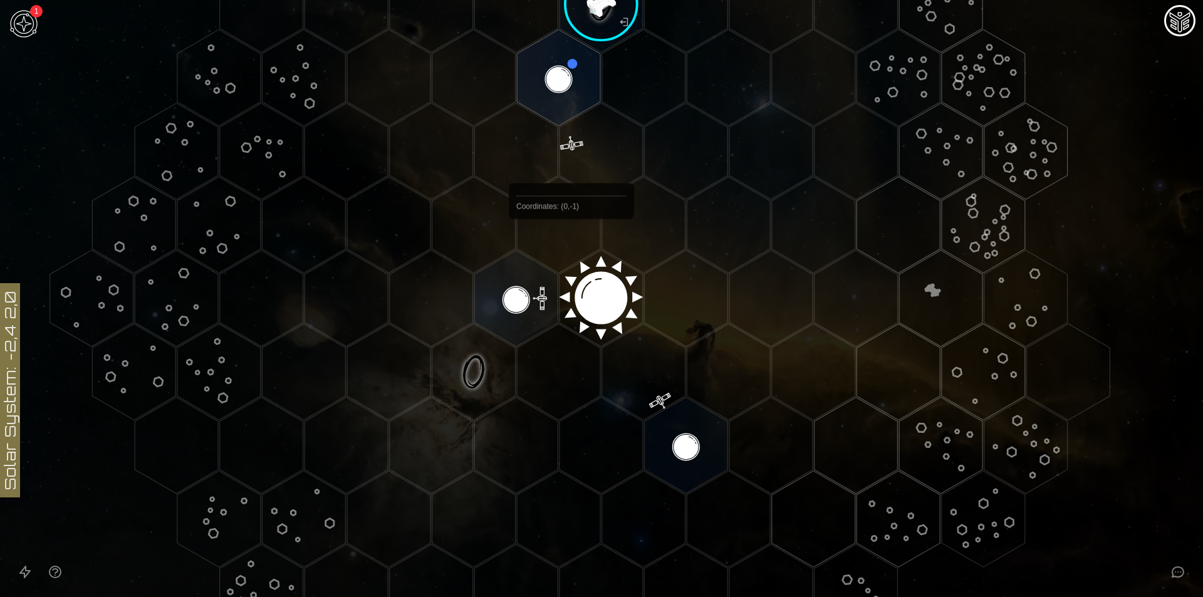
scroll to position [63, 0]
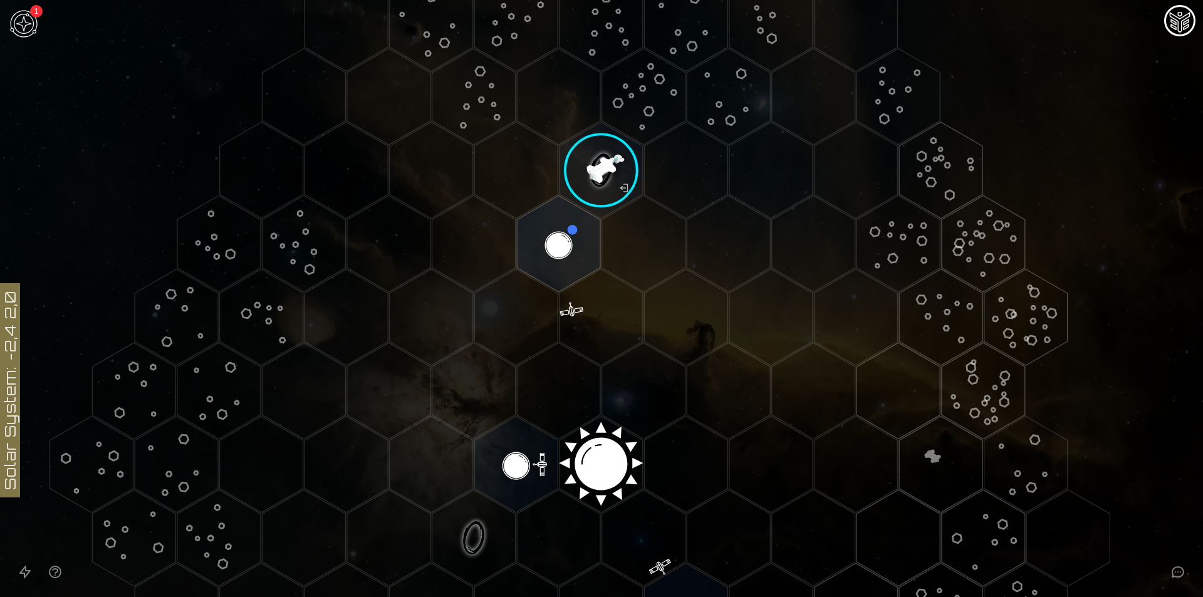
click at [597, 182] on image at bounding box center [601, 170] width 98 height 98
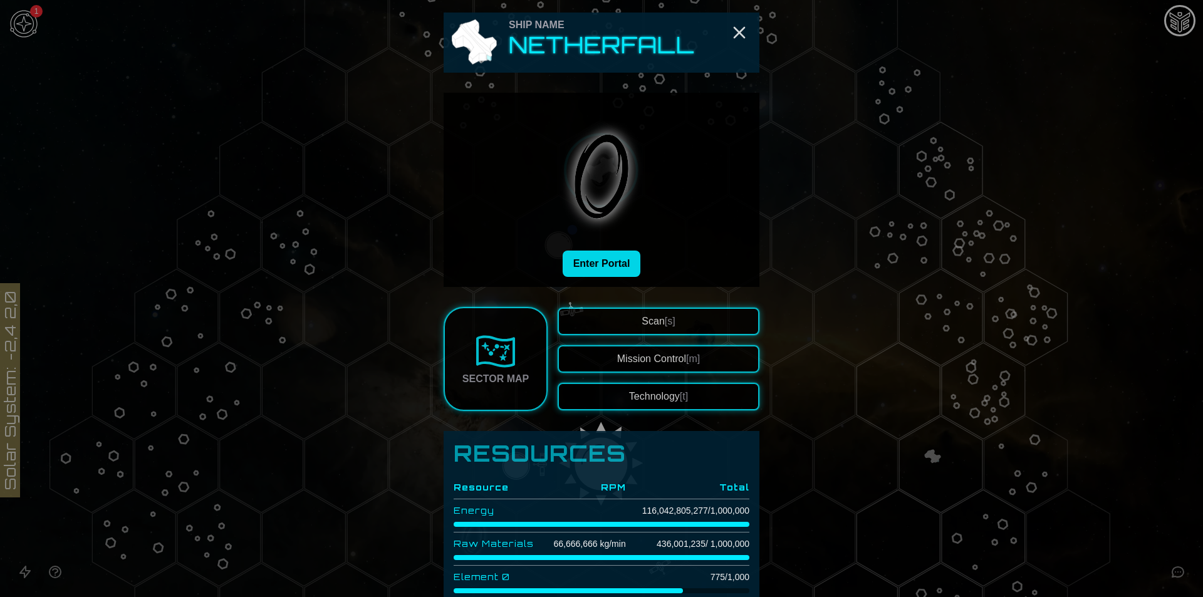
click at [587, 258] on button "Enter Portal" at bounding box center [601, 264] width 78 height 26
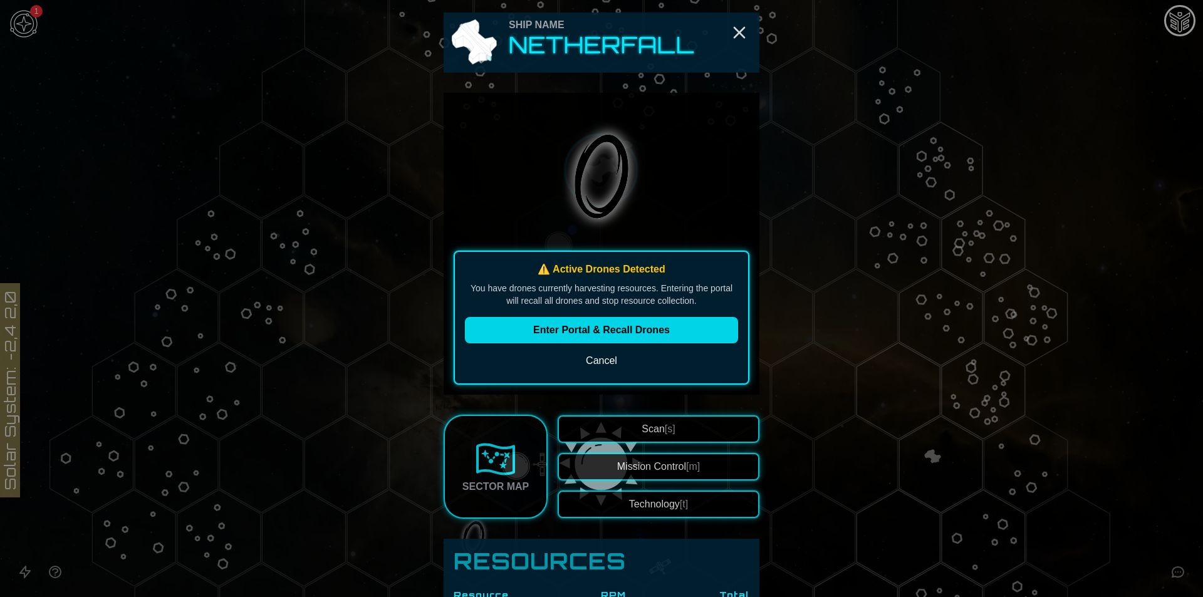
click at [663, 333] on button "Enter Portal & Recall Drones" at bounding box center [601, 330] width 273 height 26
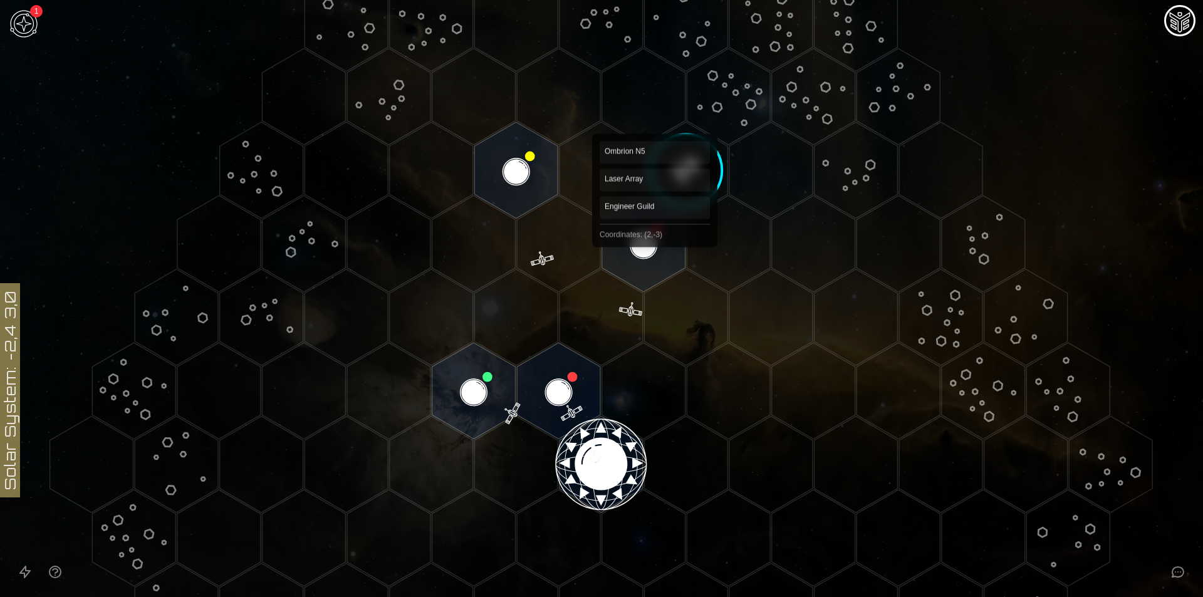
click at [657, 234] on polygon "Hex at coordinates 2,-3, clickable" at bounding box center [643, 243] width 83 height 96
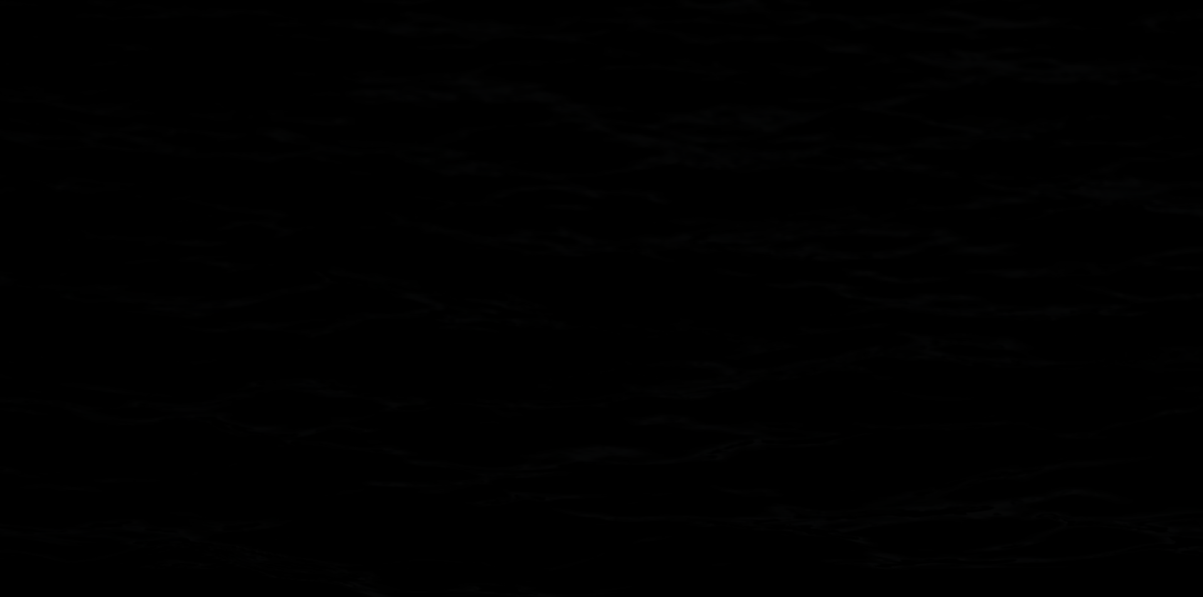
click at [657, 234] on image at bounding box center [643, 244] width 98 height 98
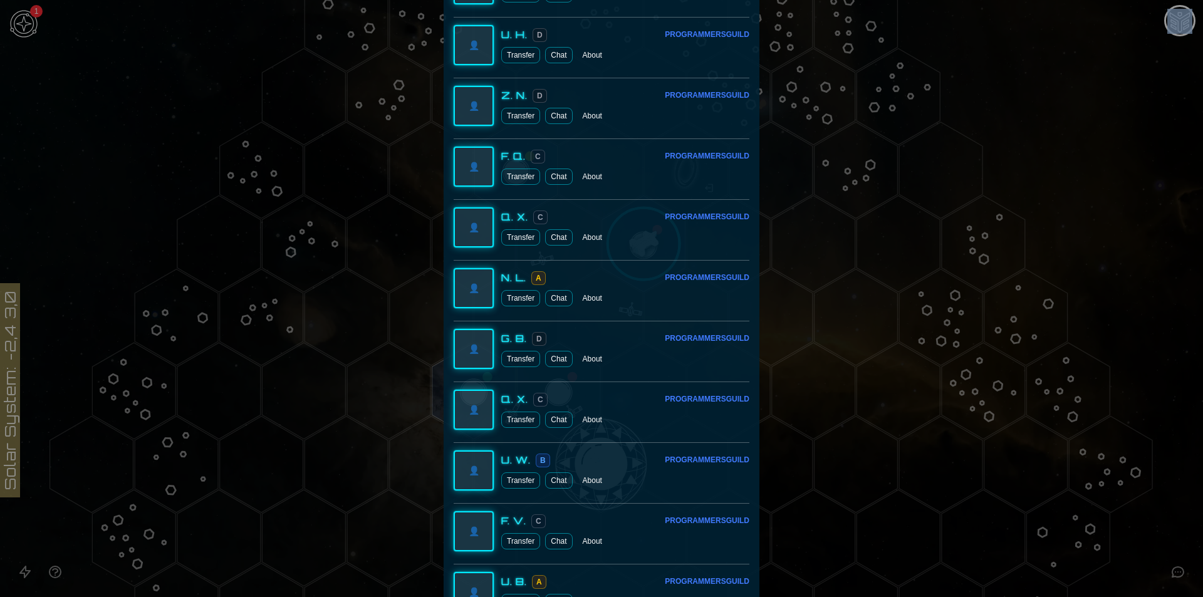
scroll to position [3896, 0]
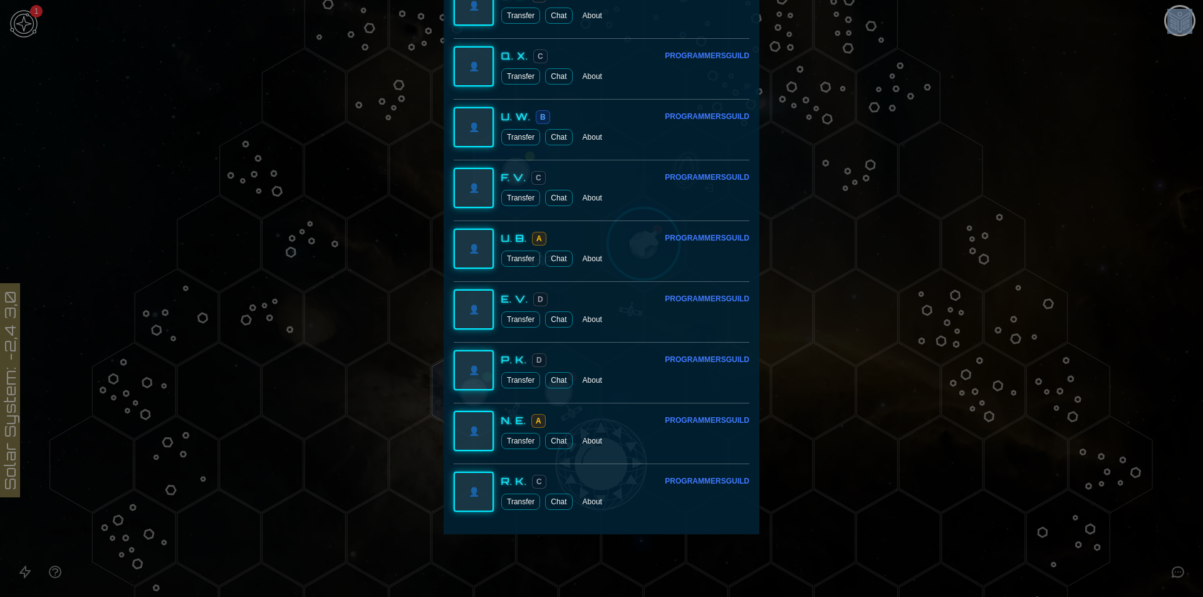
click at [510, 379] on button "Transfer" at bounding box center [520, 380] width 39 height 16
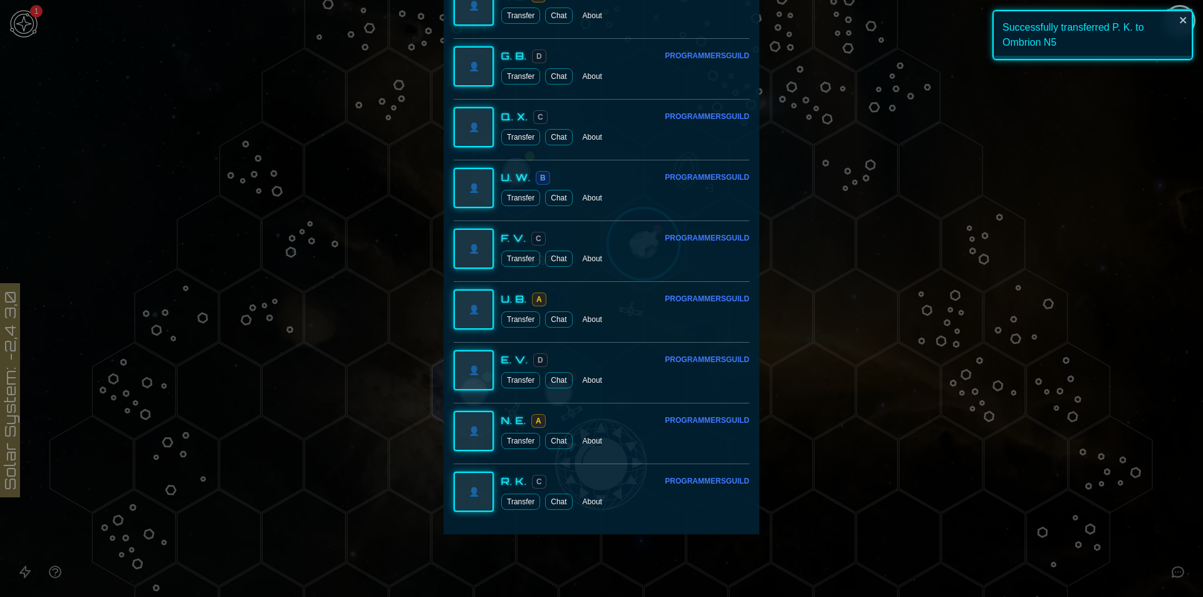
click at [519, 195] on button "Transfer" at bounding box center [520, 198] width 39 height 16
click at [515, 85] on button "Transfer" at bounding box center [520, 76] width 39 height 16
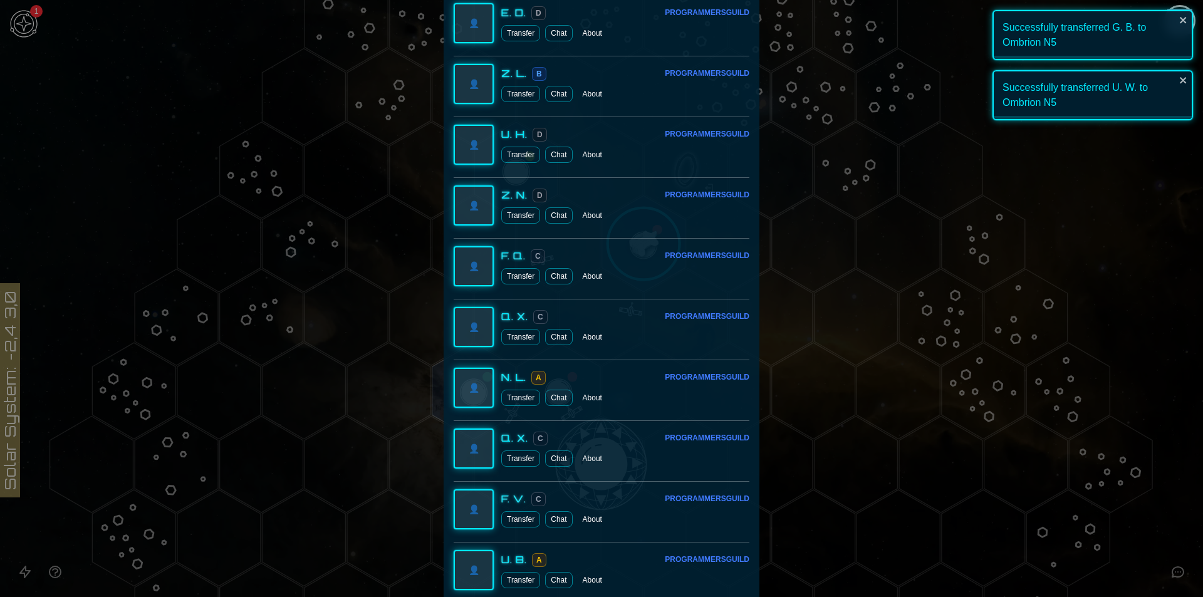
scroll to position [3526, 0]
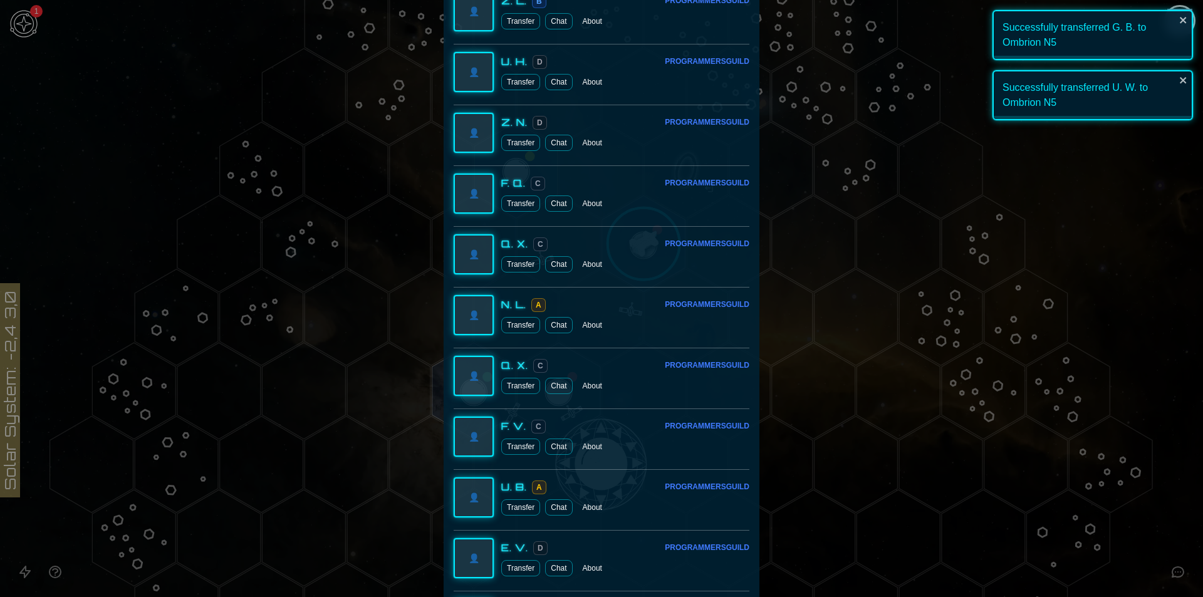
click at [514, 443] on button "Transfer" at bounding box center [520, 446] width 39 height 16
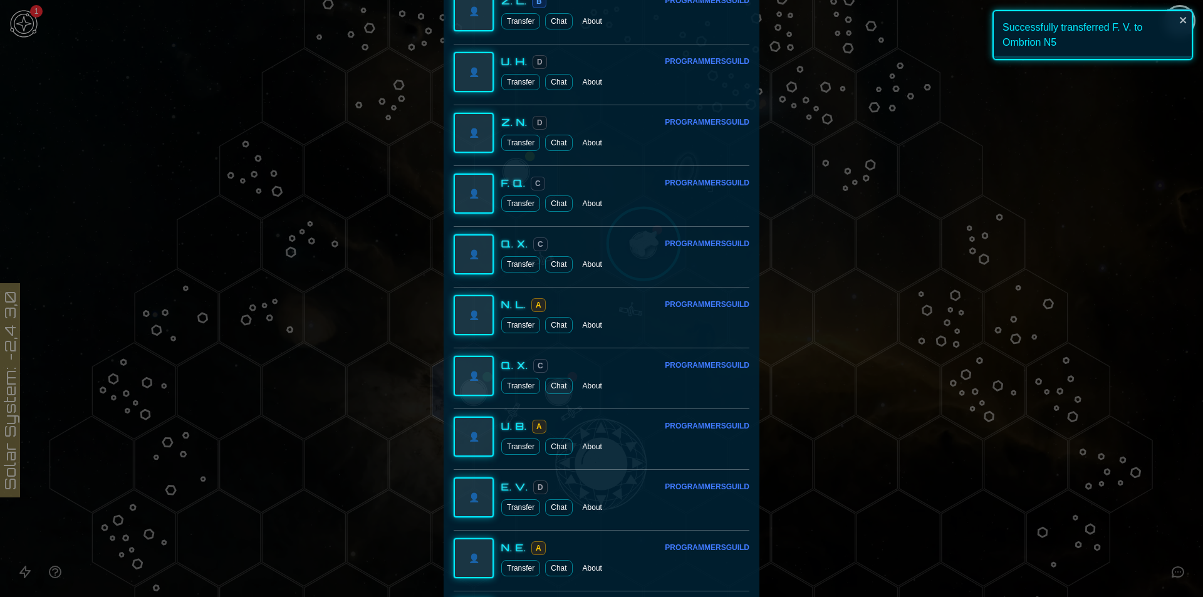
click at [515, 447] on button "Transfer" at bounding box center [520, 446] width 39 height 16
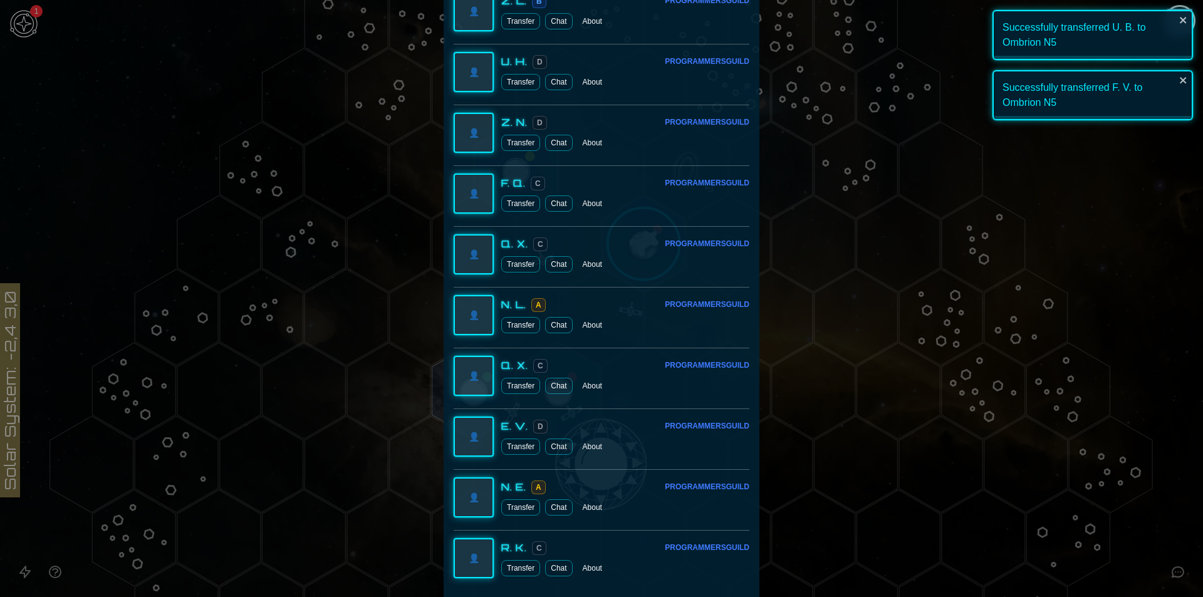
click at [514, 450] on button "Transfer" at bounding box center [520, 446] width 39 height 16
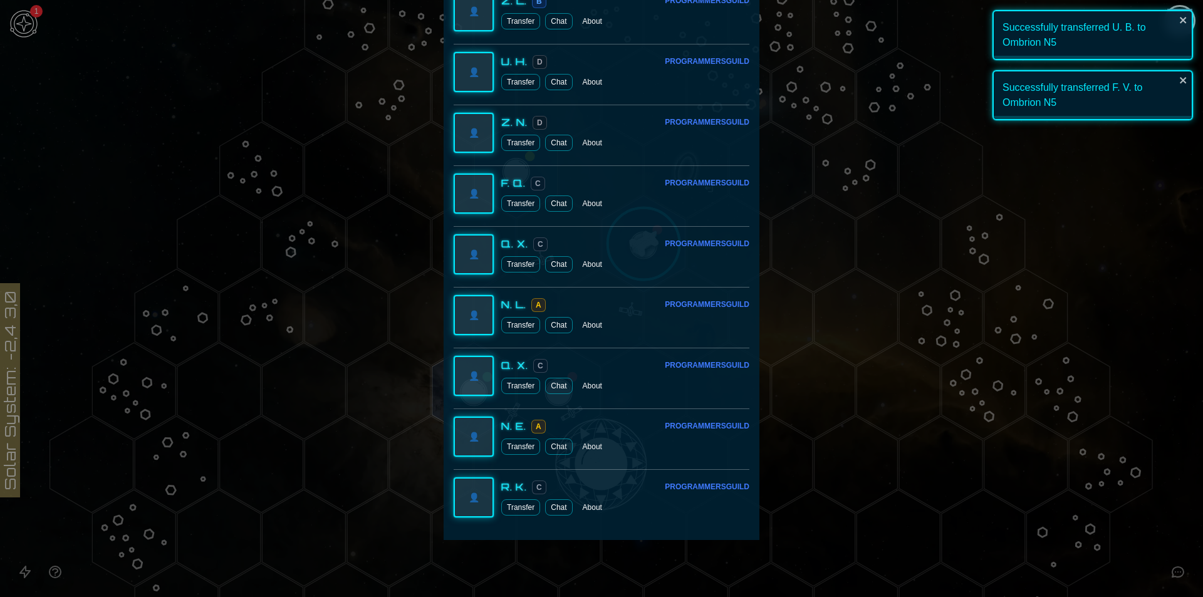
click at [521, 269] on button "Transfer" at bounding box center [520, 264] width 39 height 16
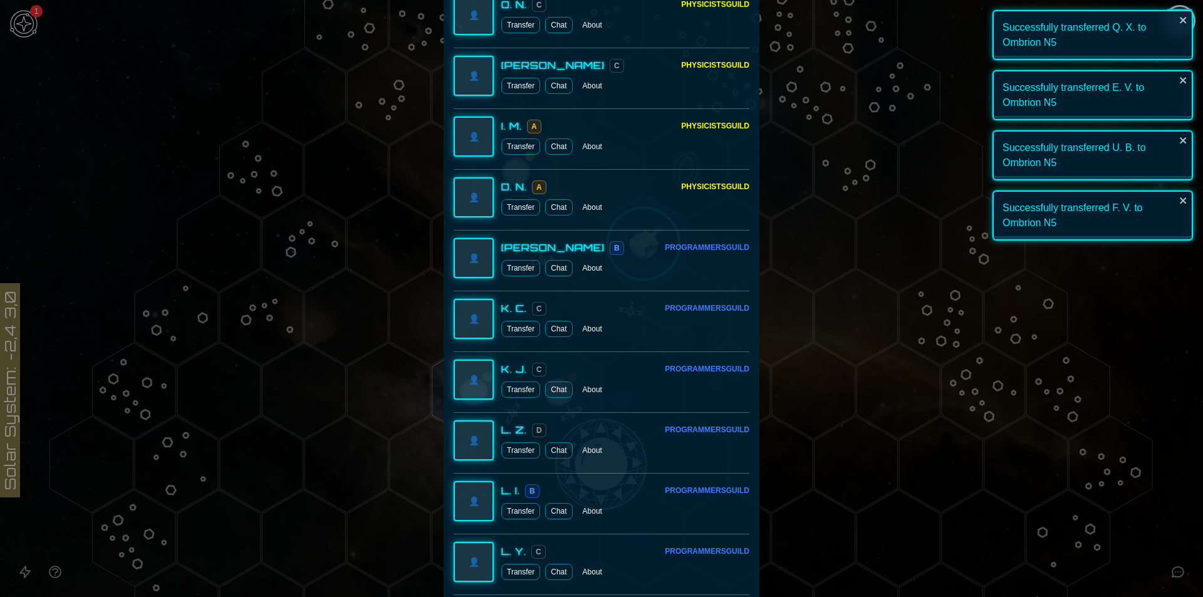
scroll to position [2782, 0]
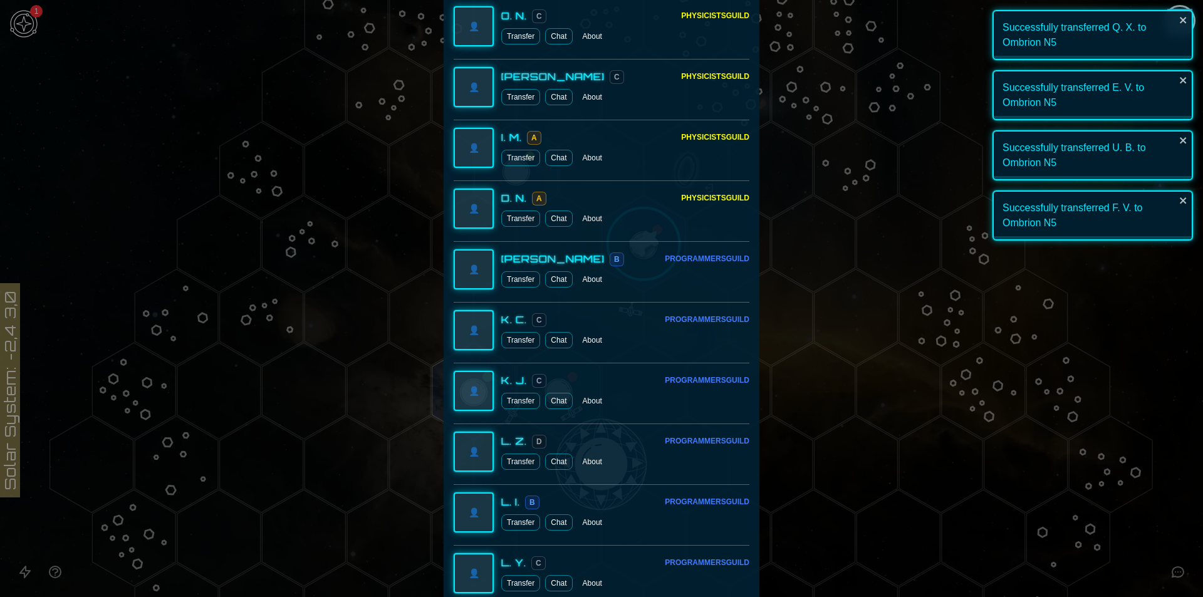
click at [513, 279] on button "Transfer" at bounding box center [520, 279] width 39 height 16
click at [519, 339] on button "Transfer" at bounding box center [520, 340] width 39 height 16
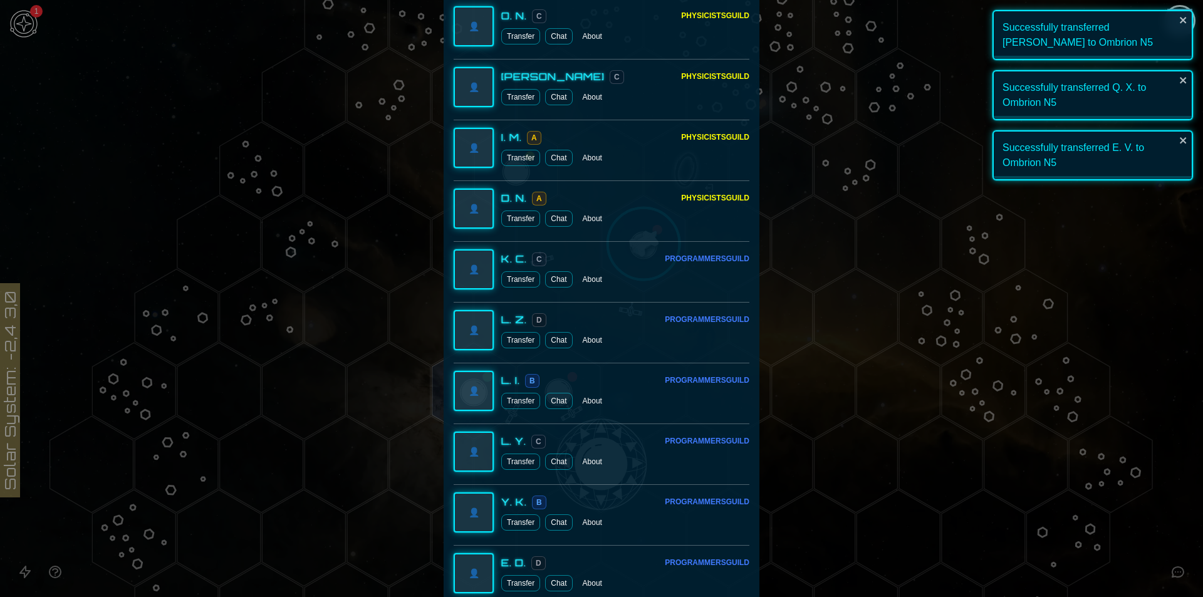
click at [826, 282] on div at bounding box center [601, 298] width 1203 height 597
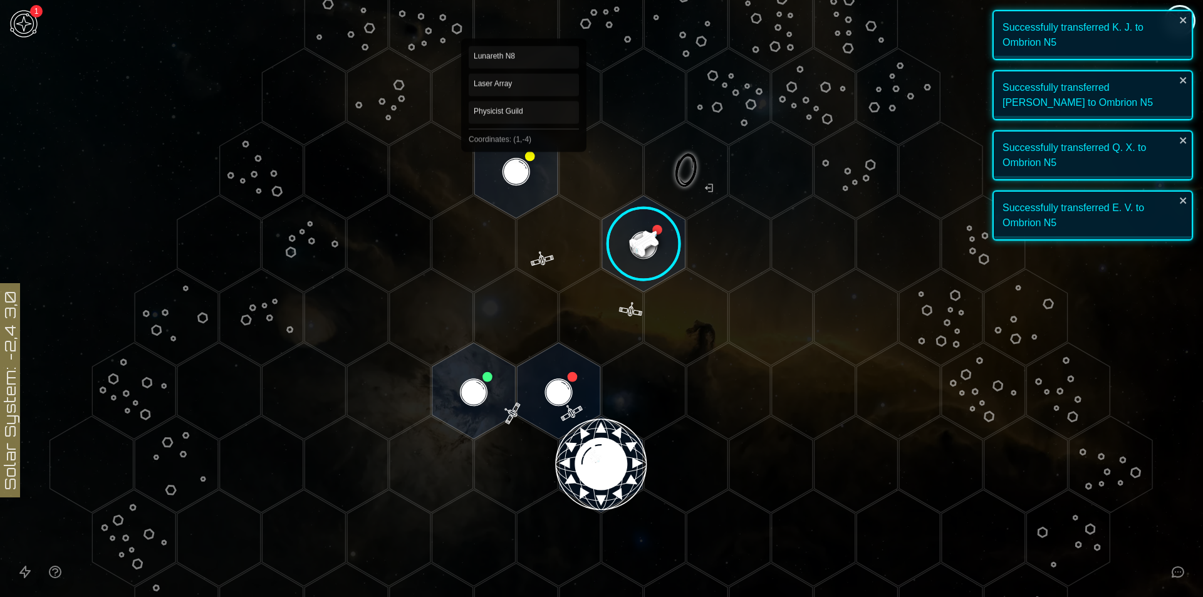
click at [524, 142] on polygon "Hex at coordinates 1,-4, clickable" at bounding box center [515, 170] width 83 height 96
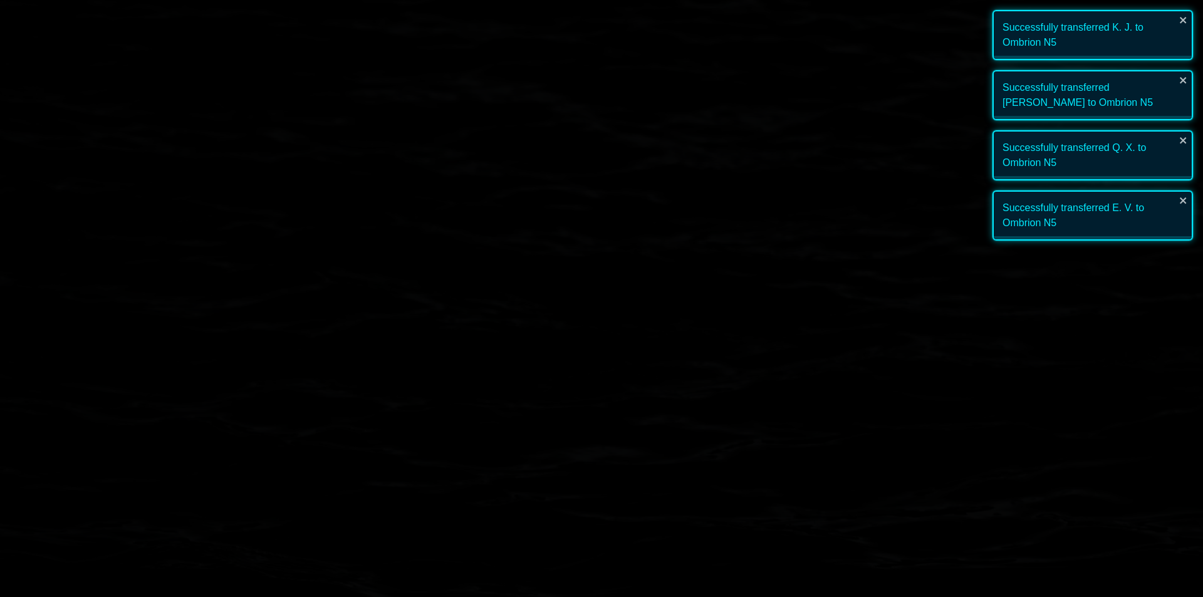
click at [518, 168] on image at bounding box center [516, 170] width 98 height 98
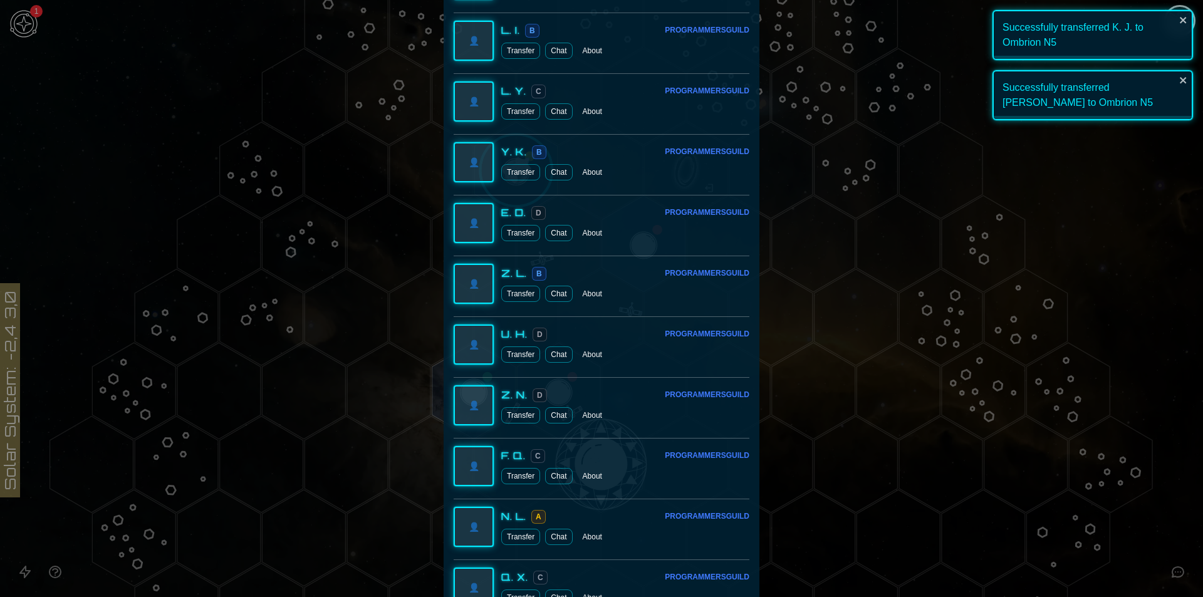
scroll to position [3349, 0]
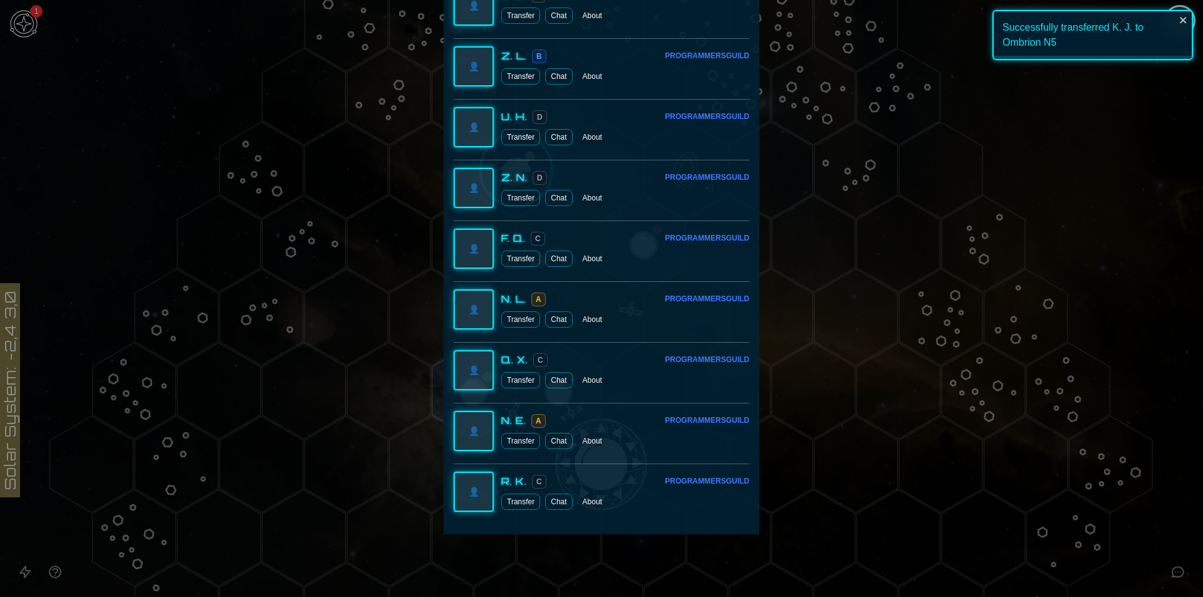
click at [517, 434] on button "Transfer" at bounding box center [520, 441] width 39 height 16
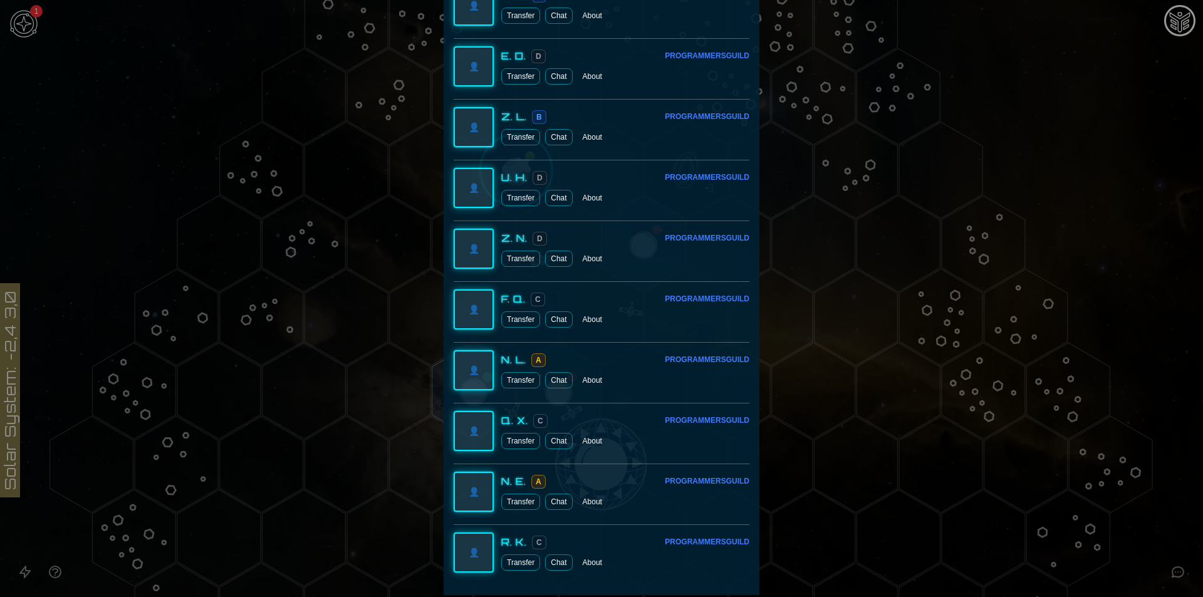
click at [515, 374] on button "Transfer" at bounding box center [520, 380] width 39 height 16
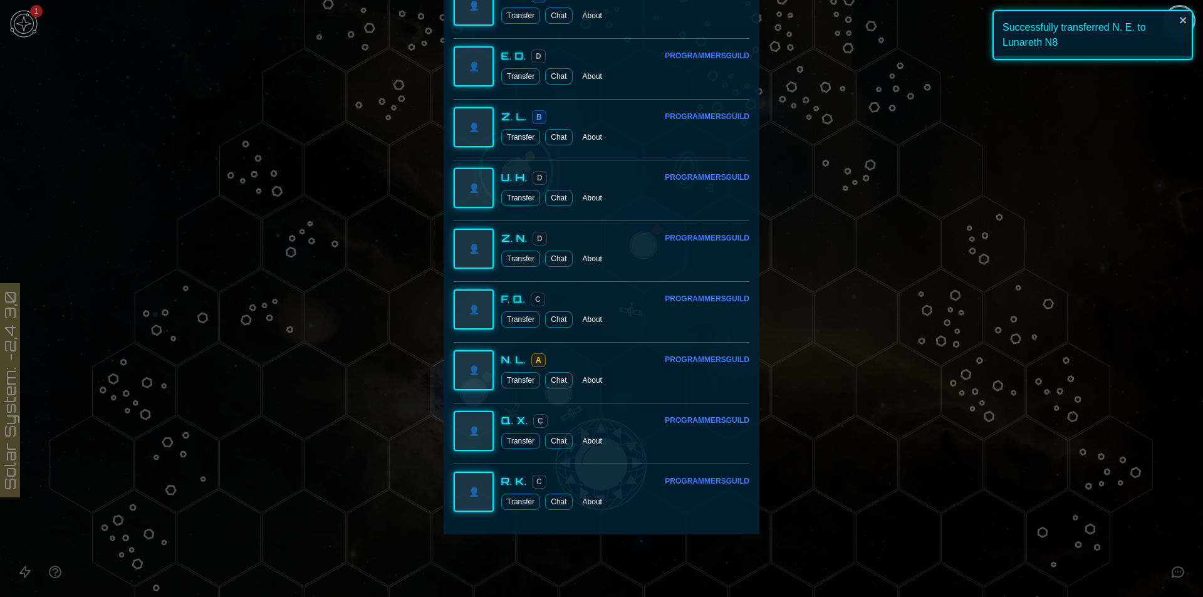
scroll to position [3228, 0]
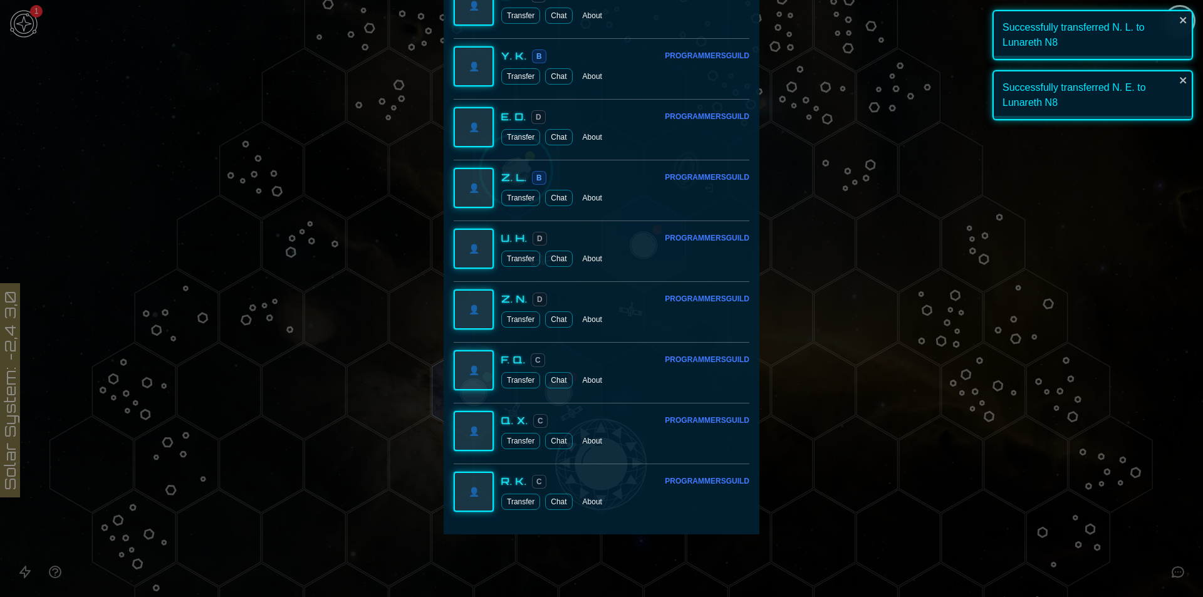
click at [517, 502] on button "Transfer" at bounding box center [520, 502] width 39 height 16
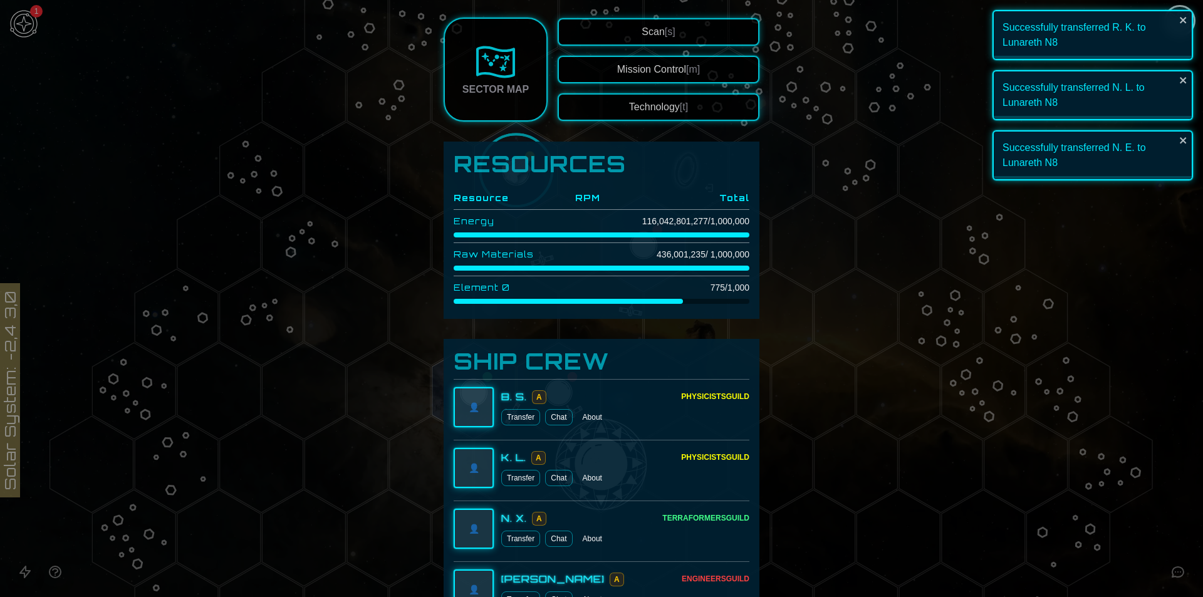
scroll to position [223, 0]
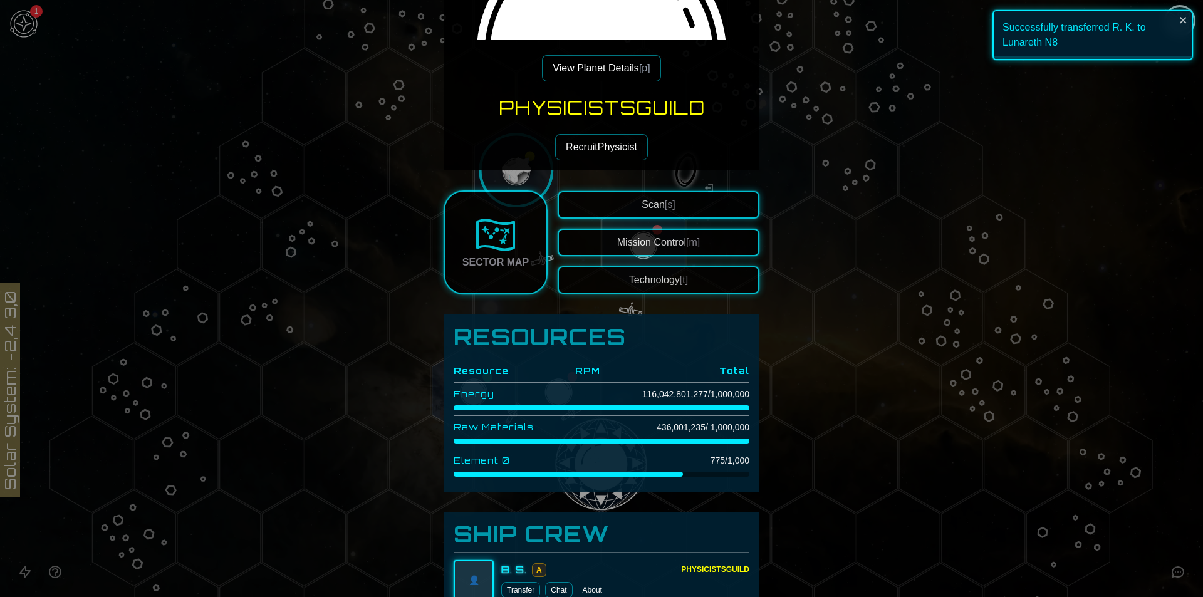
click at [602, 71] on button "View Planet Details [p]" at bounding box center [601, 68] width 118 height 26
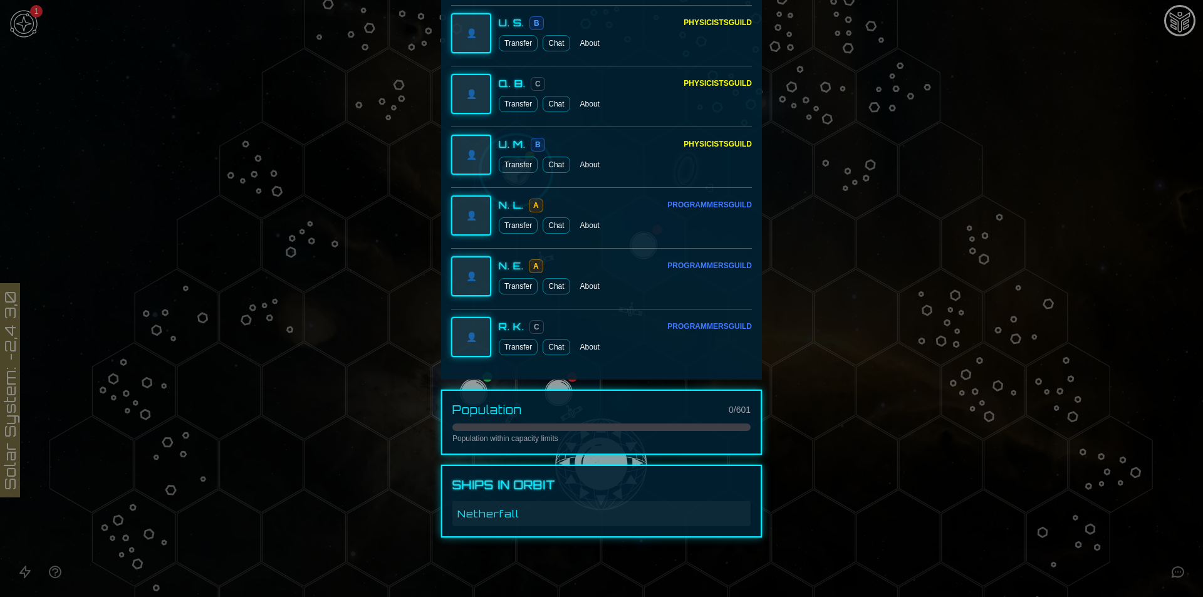
scroll to position [1581, 0]
click at [514, 291] on button "Transfer" at bounding box center [518, 285] width 39 height 16
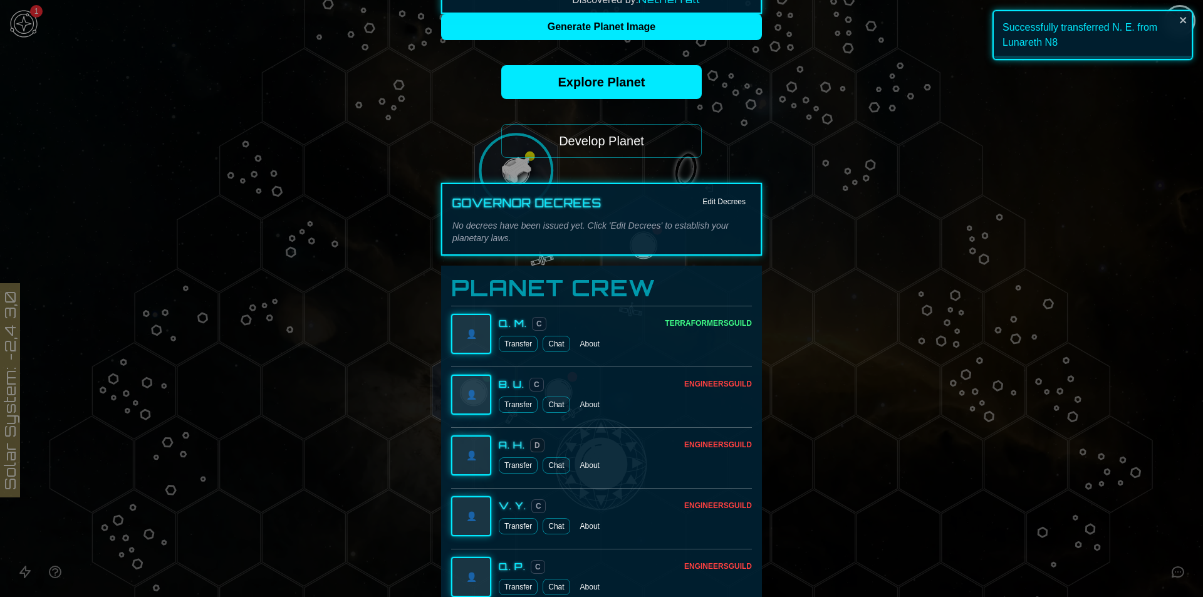
scroll to position [0, 0]
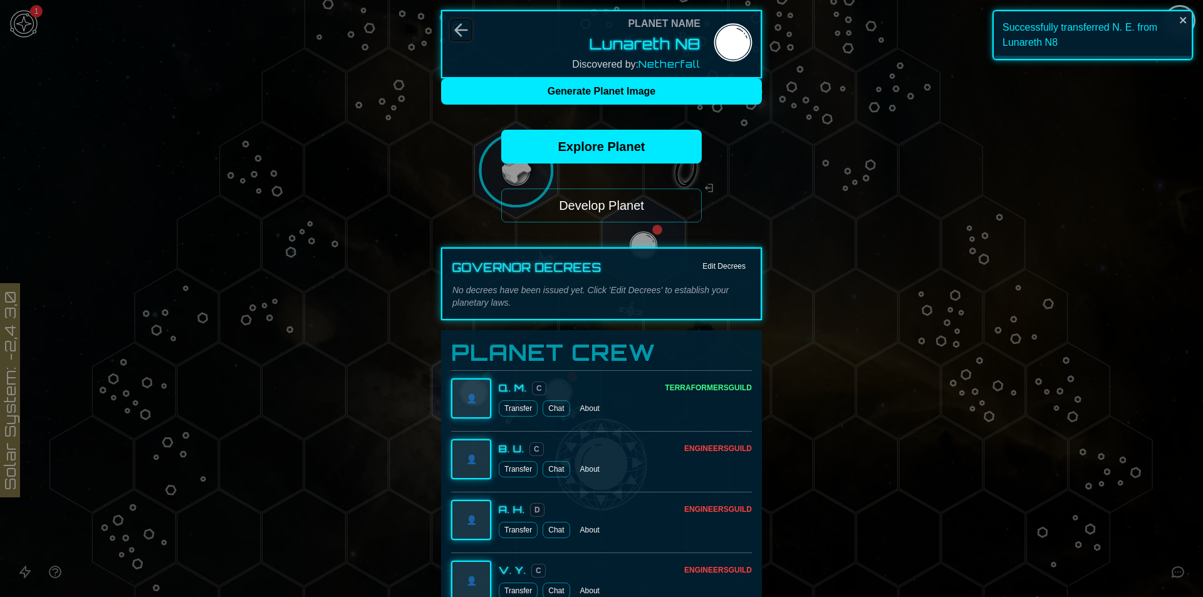
click at [463, 25] on icon "Back" at bounding box center [461, 30] width 20 height 20
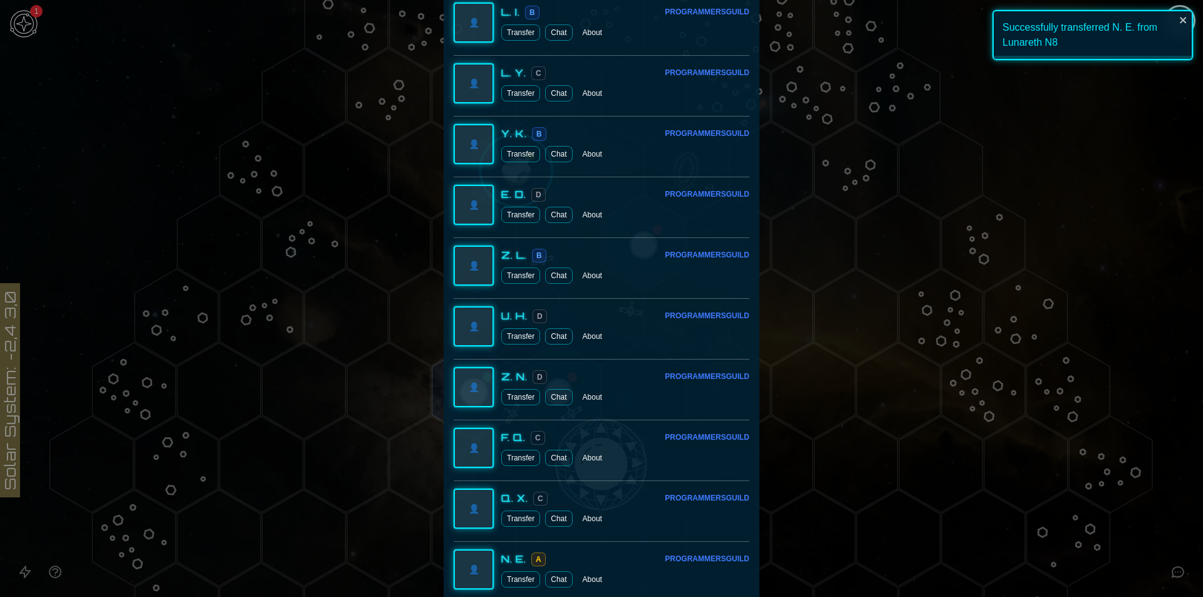
scroll to position [3228, 0]
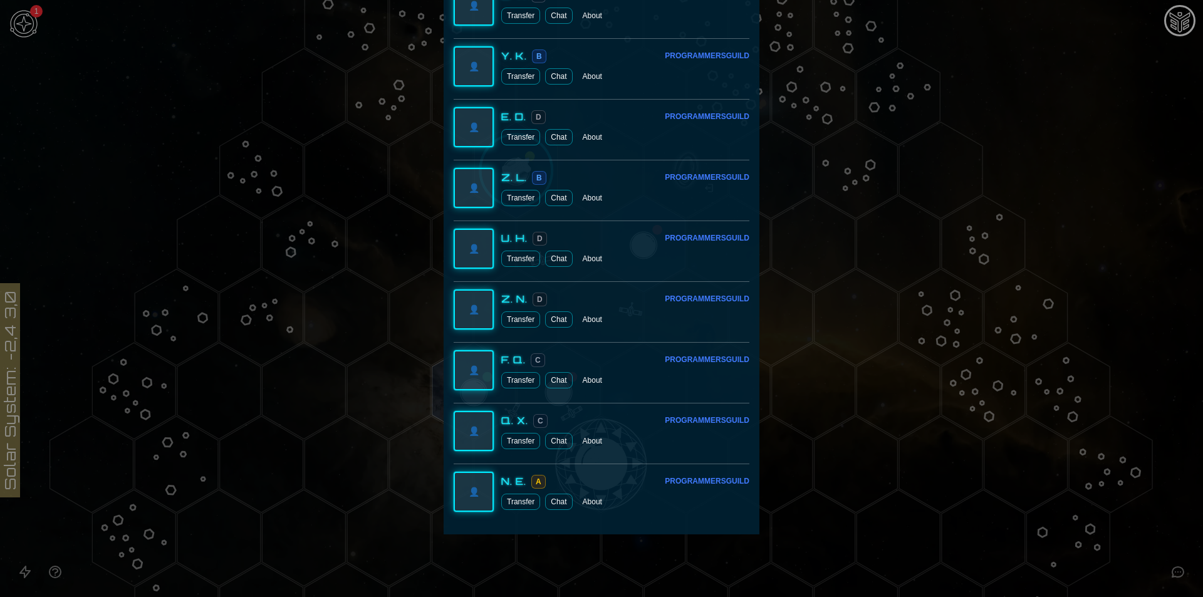
click at [514, 256] on button "Transfer" at bounding box center [520, 259] width 39 height 16
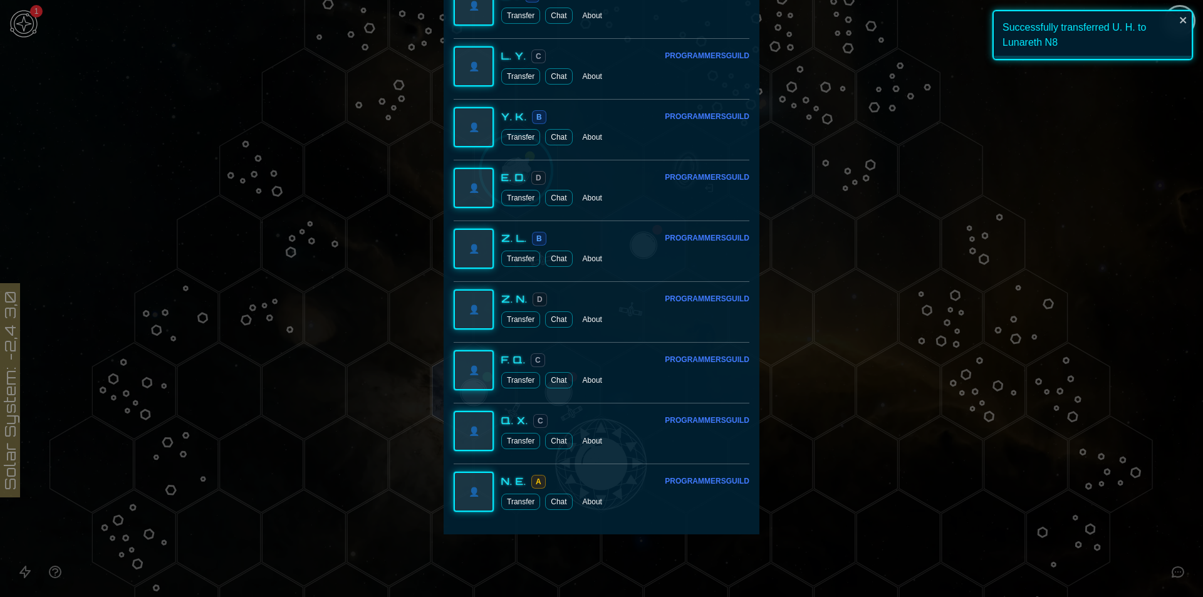
click at [517, 197] on button "Transfer" at bounding box center [520, 198] width 39 height 16
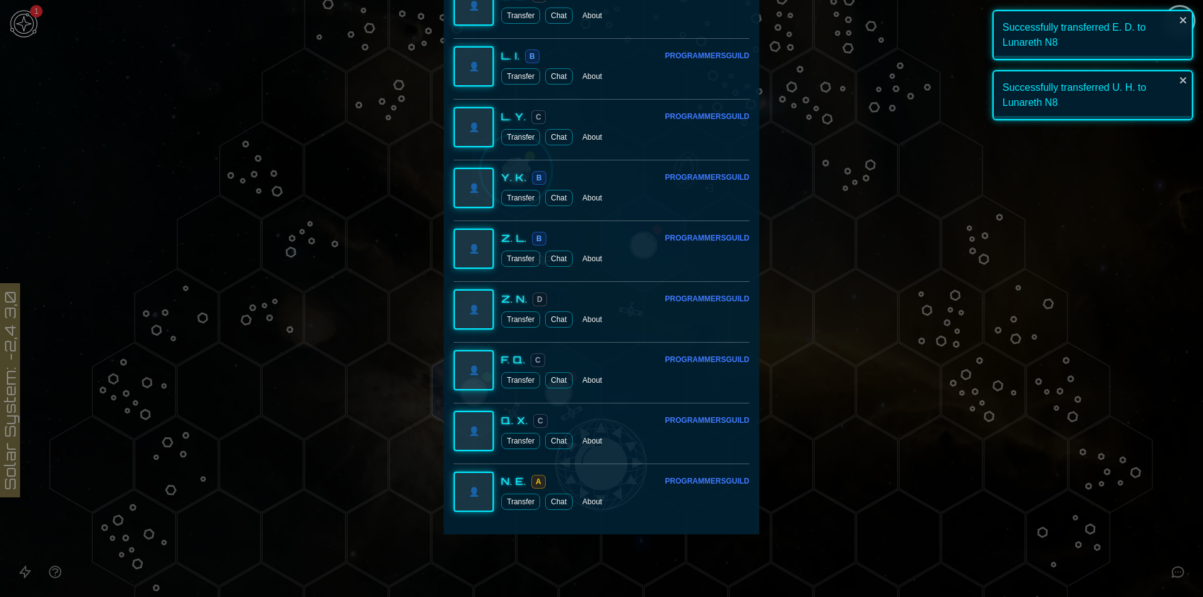
click at [518, 203] on button "Transfer" at bounding box center [520, 198] width 39 height 16
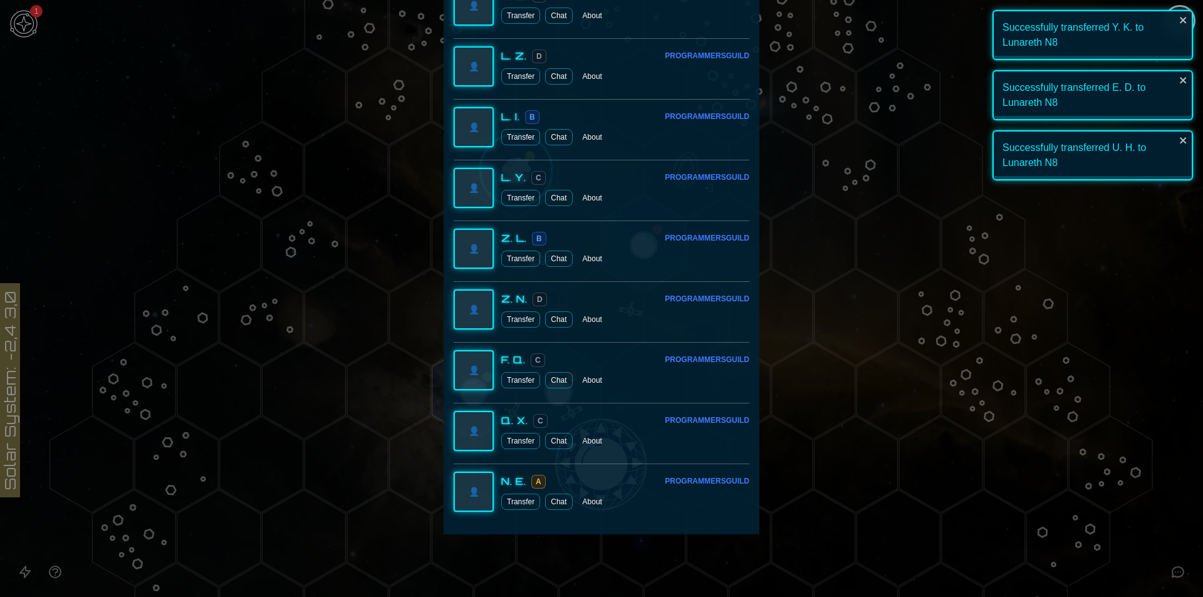
click at [520, 138] on button "Transfer" at bounding box center [520, 137] width 39 height 16
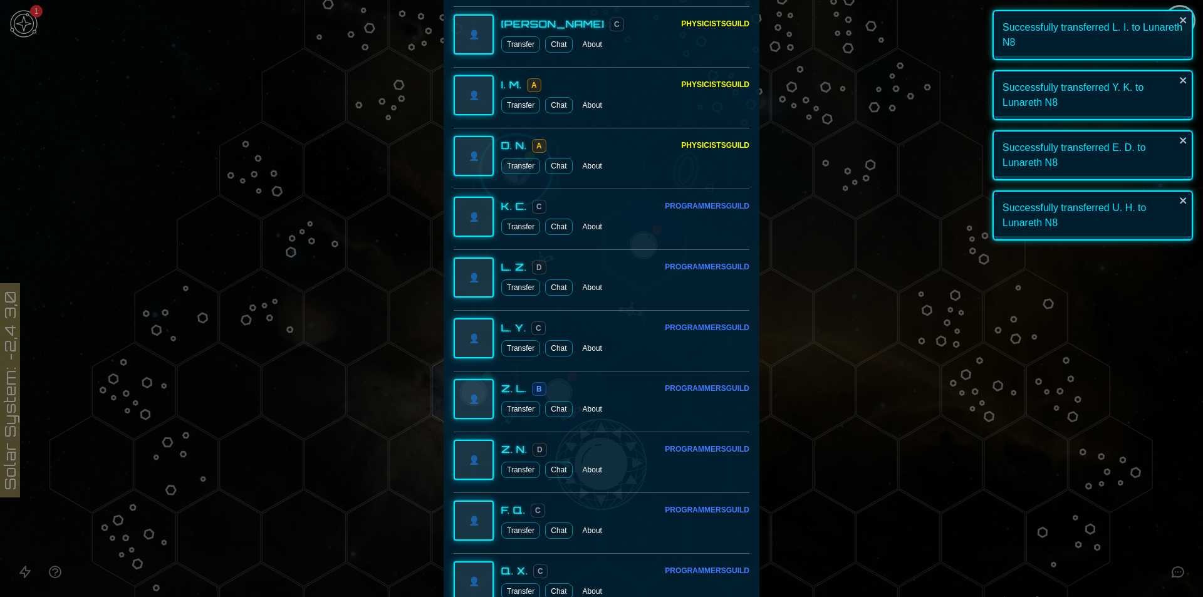
scroll to position [2828, 0]
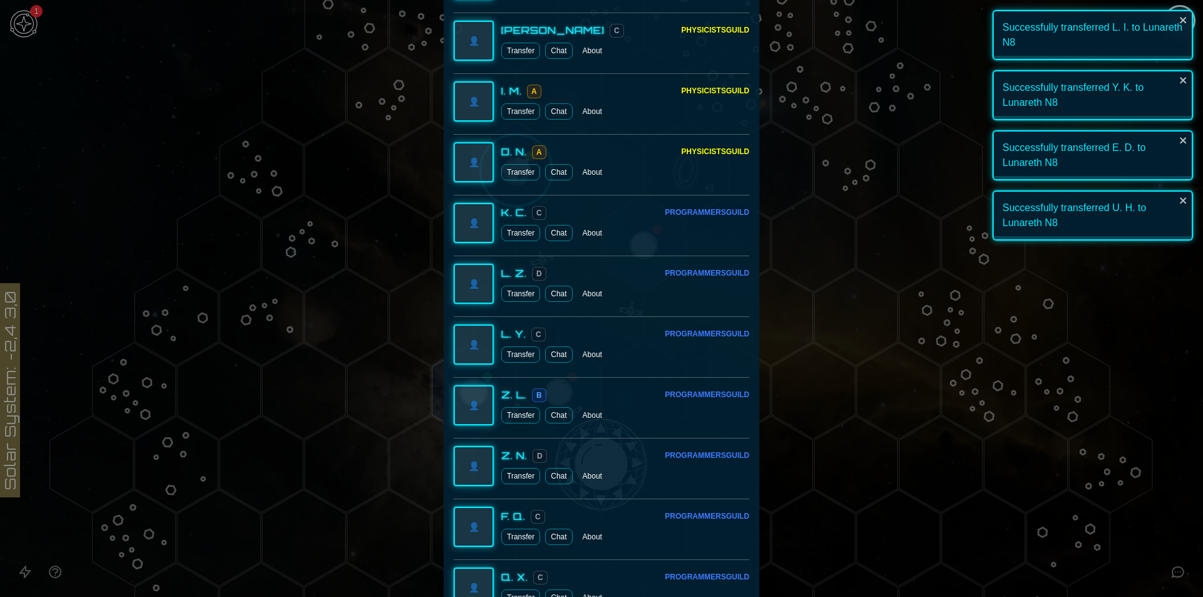
click at [515, 233] on button "Transfer" at bounding box center [520, 233] width 39 height 16
click at [948, 259] on div at bounding box center [601, 298] width 1203 height 597
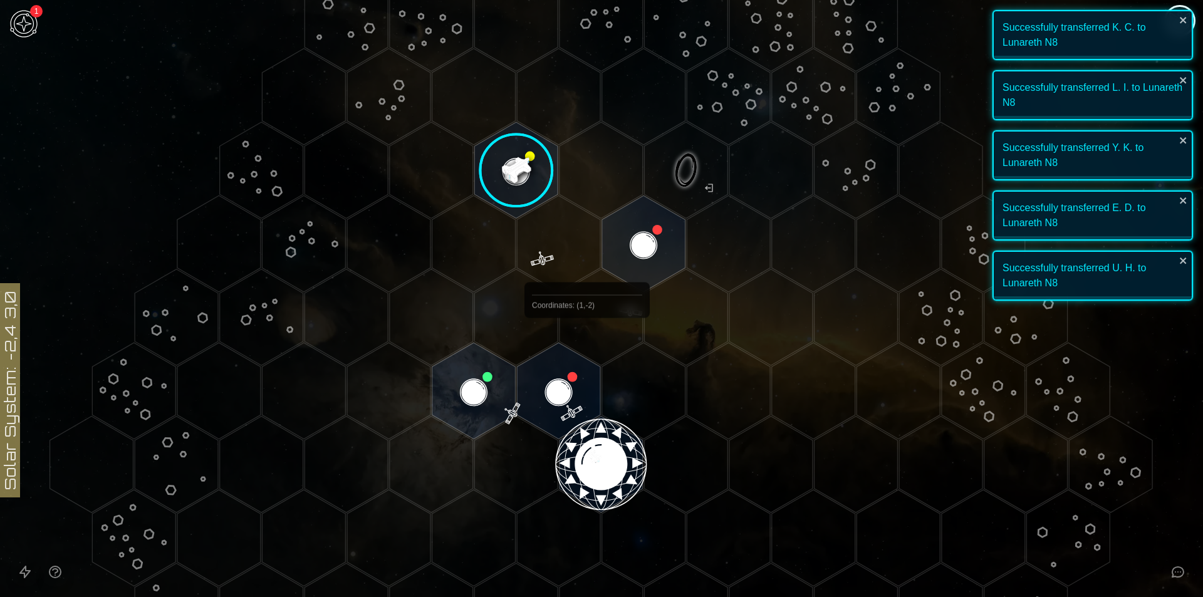
click at [575, 363] on polygon "Hex at coordinates 0,-1, clickable" at bounding box center [558, 391] width 83 height 96
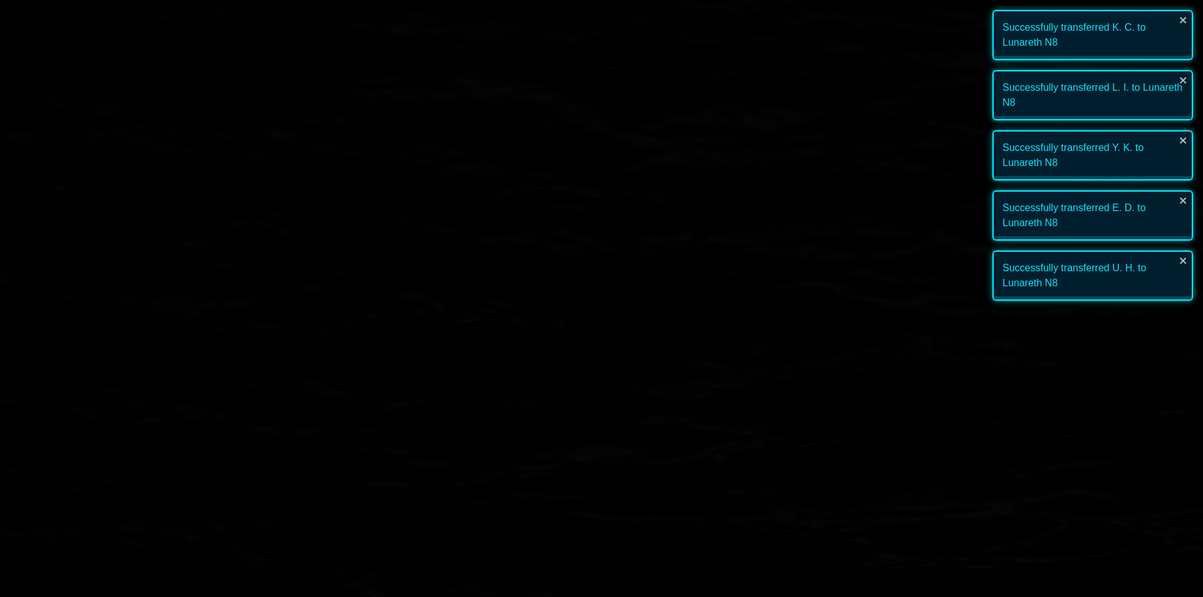
click at [575, 363] on image at bounding box center [558, 391] width 98 height 98
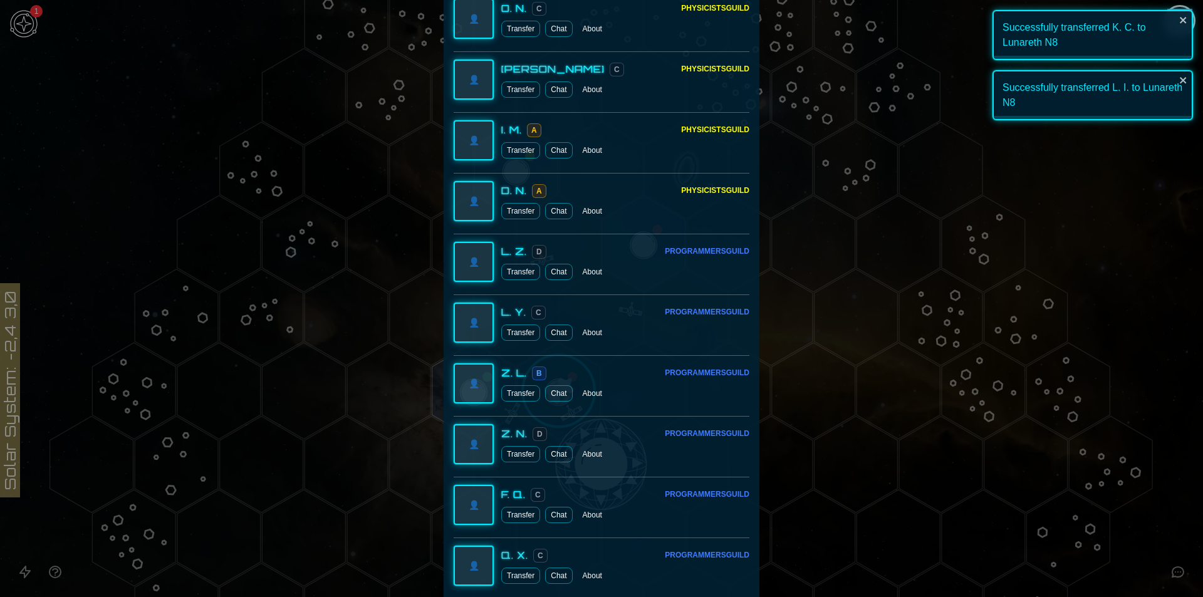
scroll to position [2924, 0]
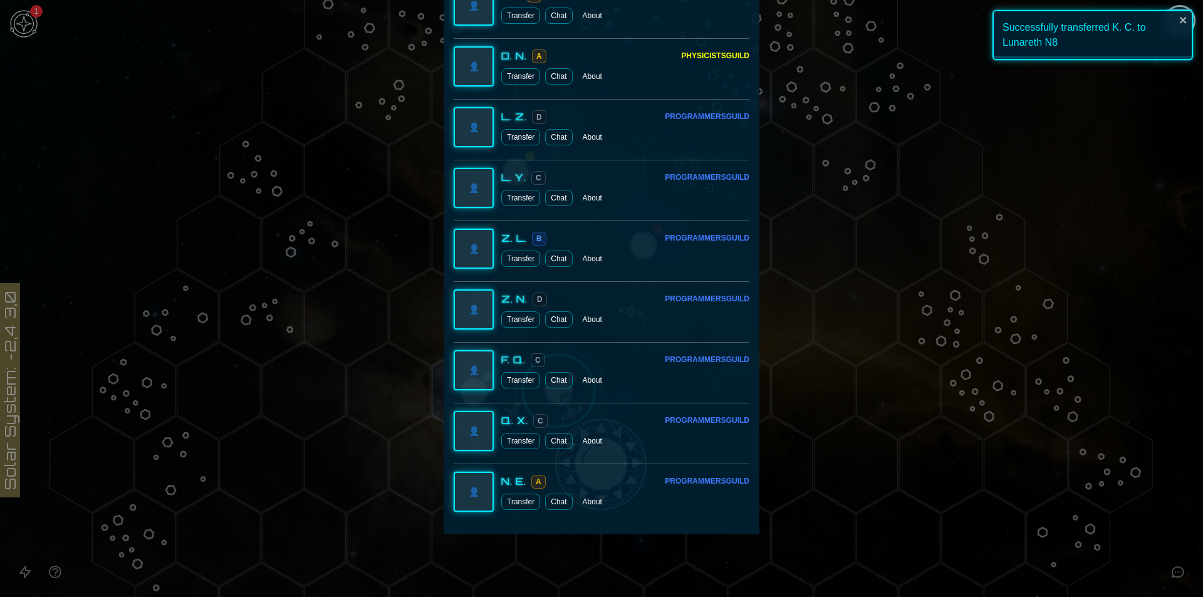
click at [518, 503] on button "Transfer" at bounding box center [520, 502] width 39 height 16
click at [519, 388] on button "Transfer" at bounding box center [520, 380] width 39 height 16
click at [519, 445] on button "Transfer" at bounding box center [520, 441] width 39 height 16
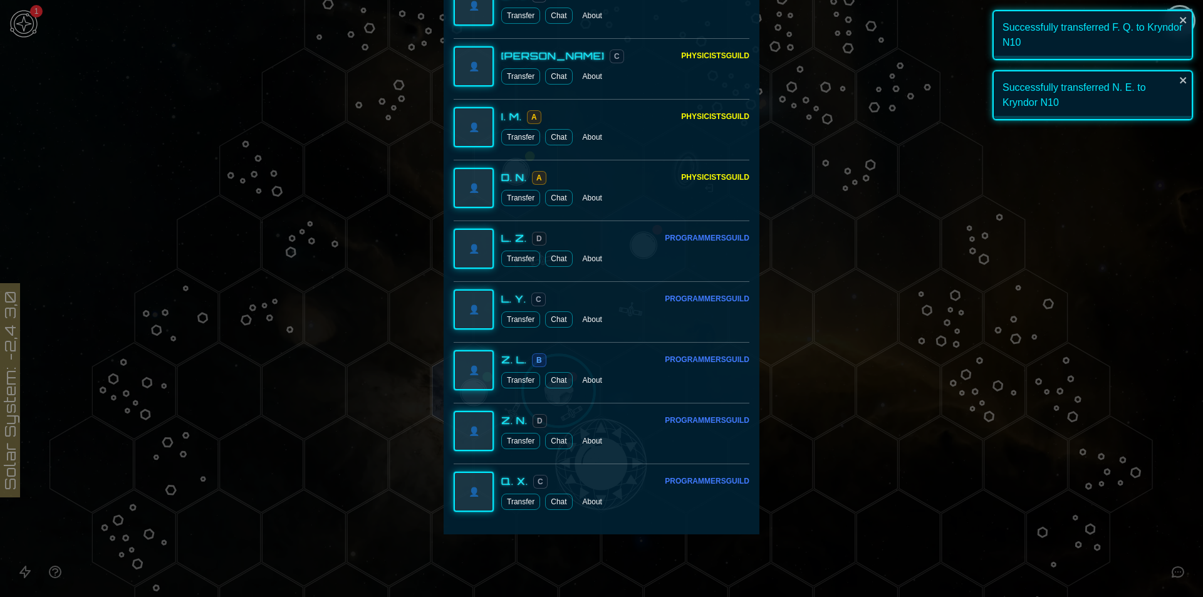
scroll to position [2742, 0]
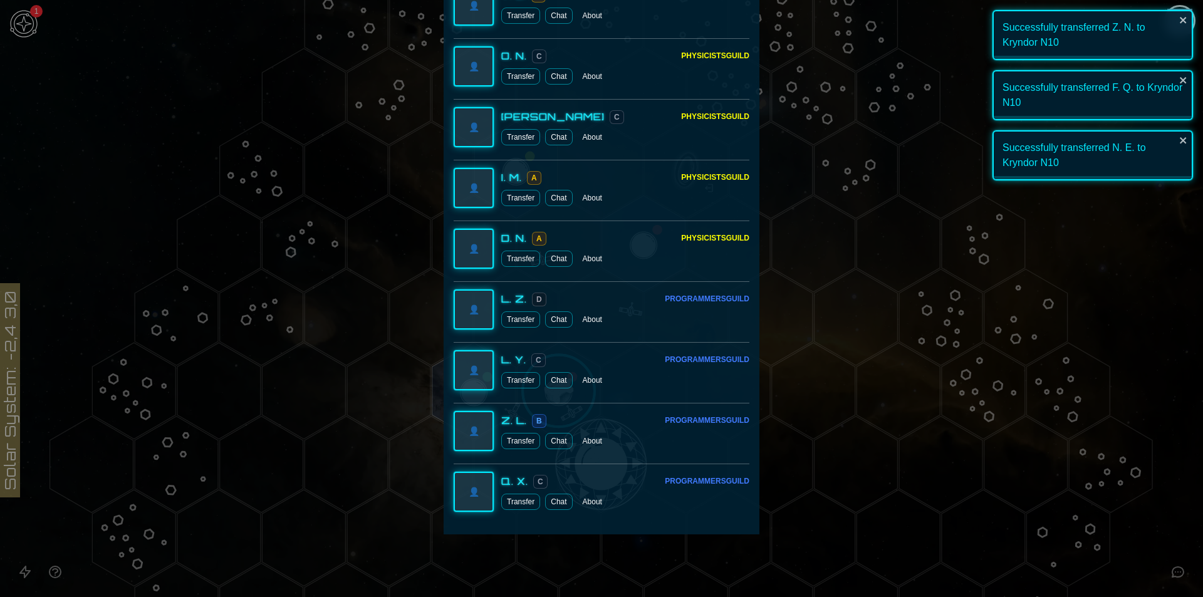
click at [517, 440] on button "Transfer" at bounding box center [520, 441] width 39 height 16
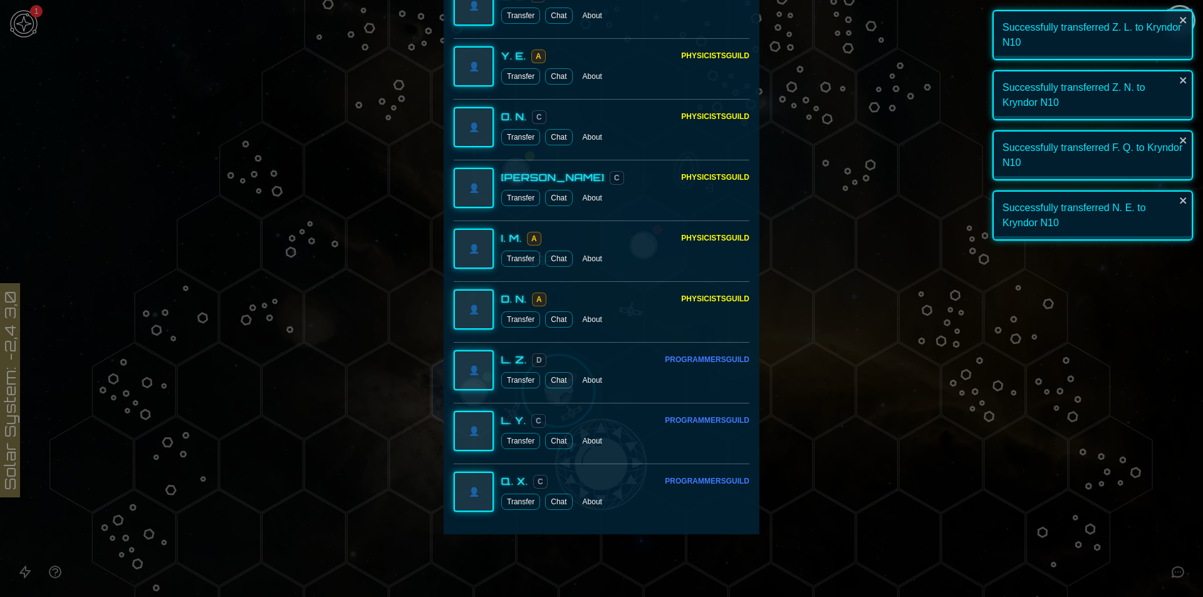
click at [518, 326] on button "Transfer" at bounding box center [520, 319] width 39 height 16
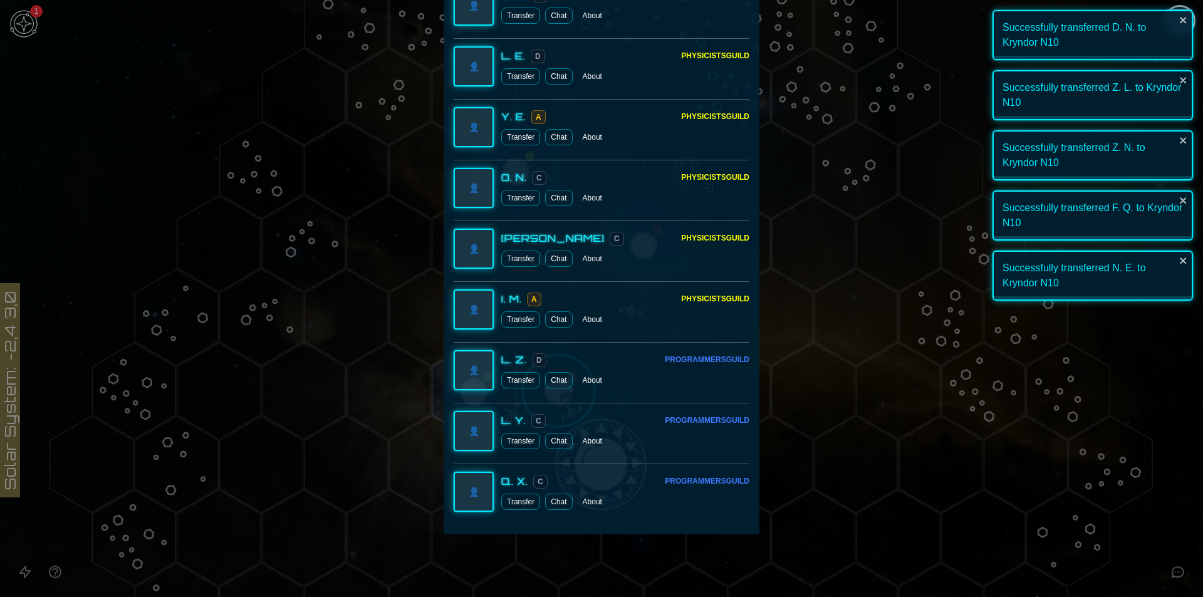
click at [1058, 346] on div at bounding box center [601, 298] width 1203 height 597
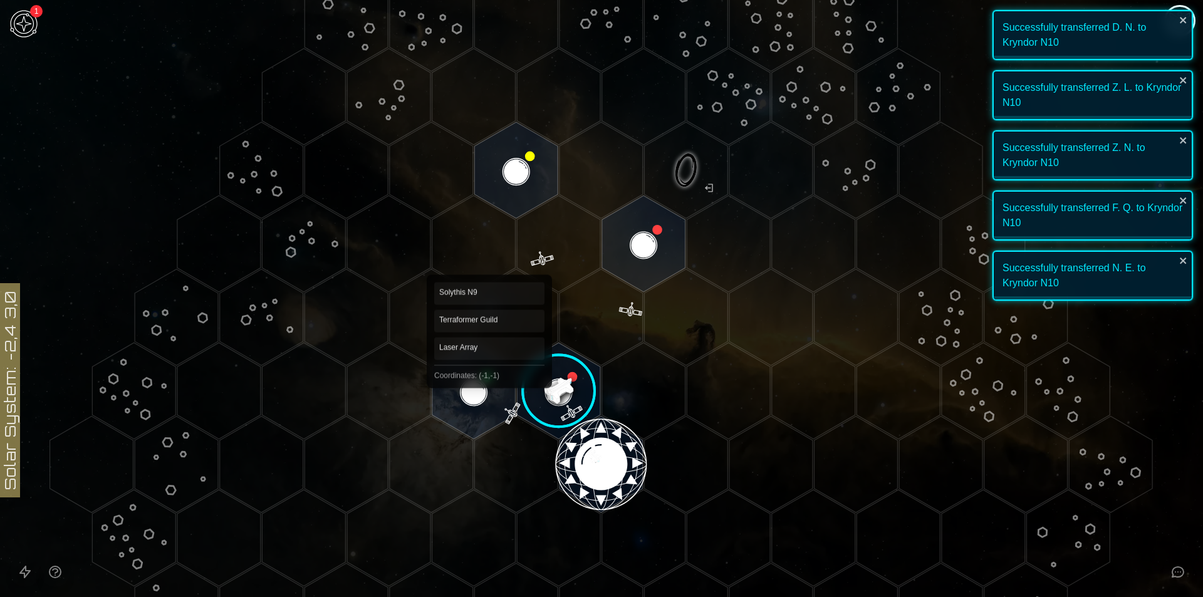
click at [485, 386] on polygon "Hex at coordinates -1,-1, clickable" at bounding box center [473, 391] width 83 height 96
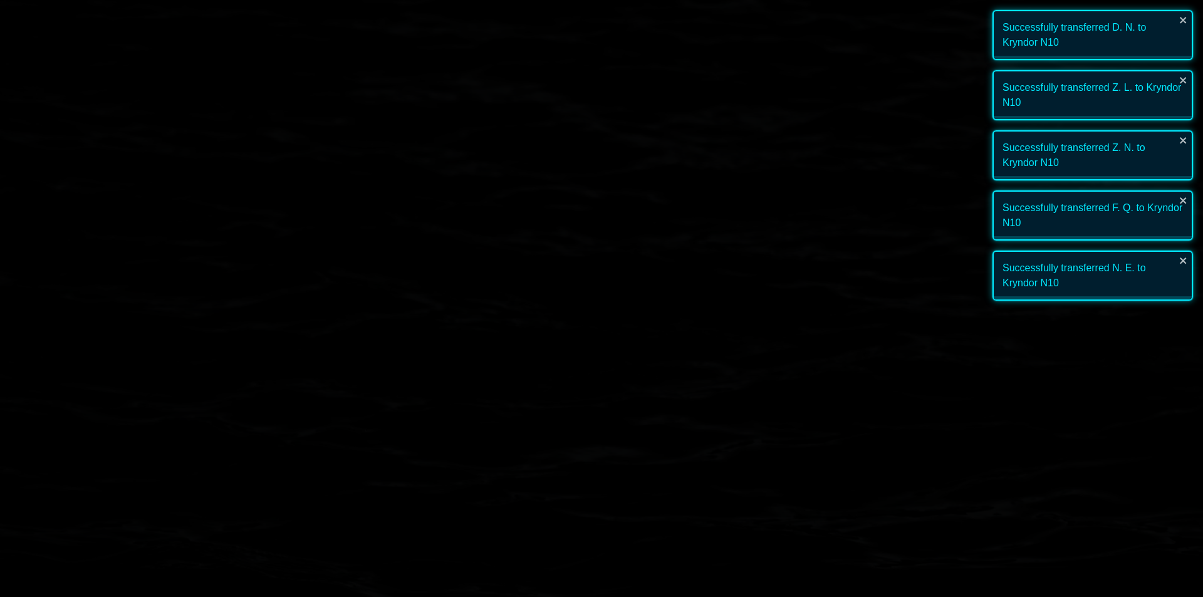
click at [485, 386] on image at bounding box center [474, 391] width 98 height 98
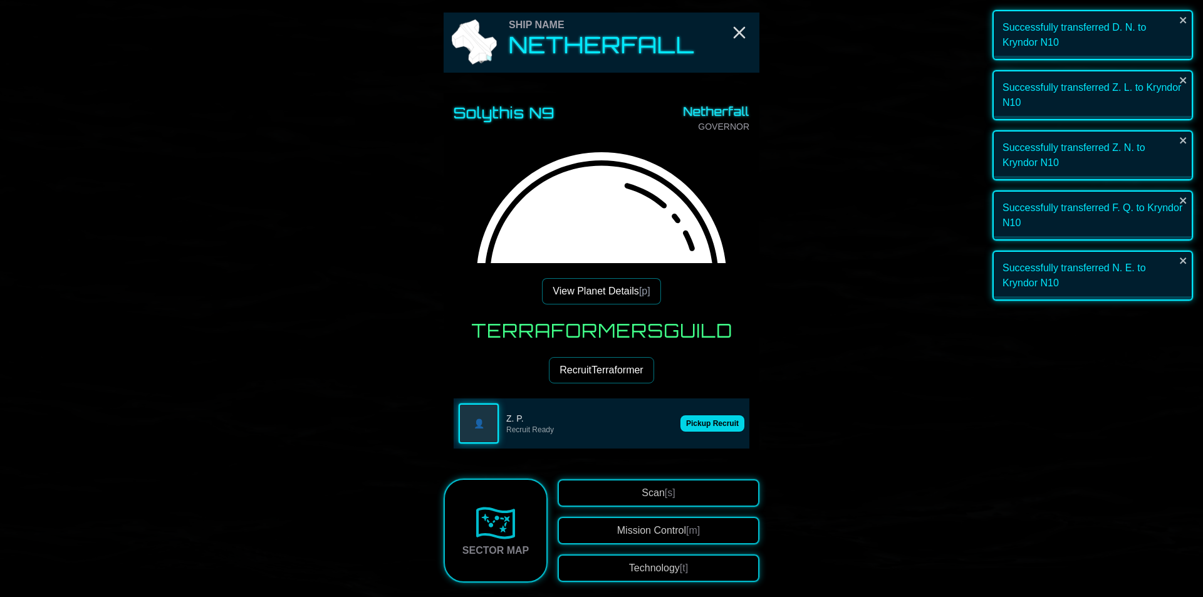
click at [713, 420] on button "Pickup Recruit" at bounding box center [712, 423] width 64 height 16
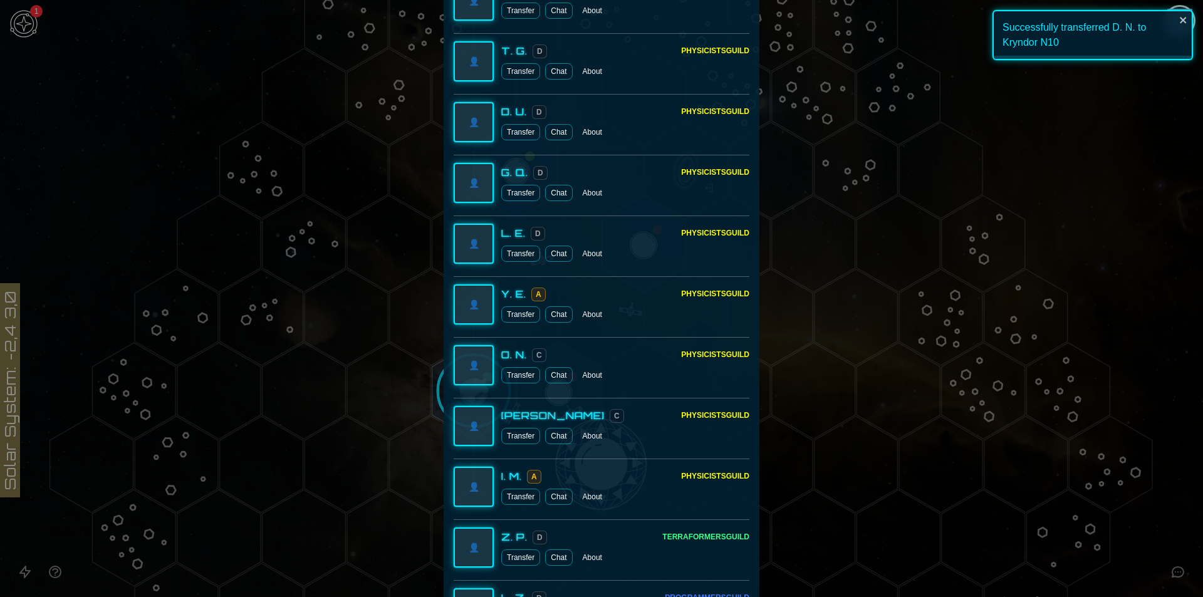
scroll to position [2681, 0]
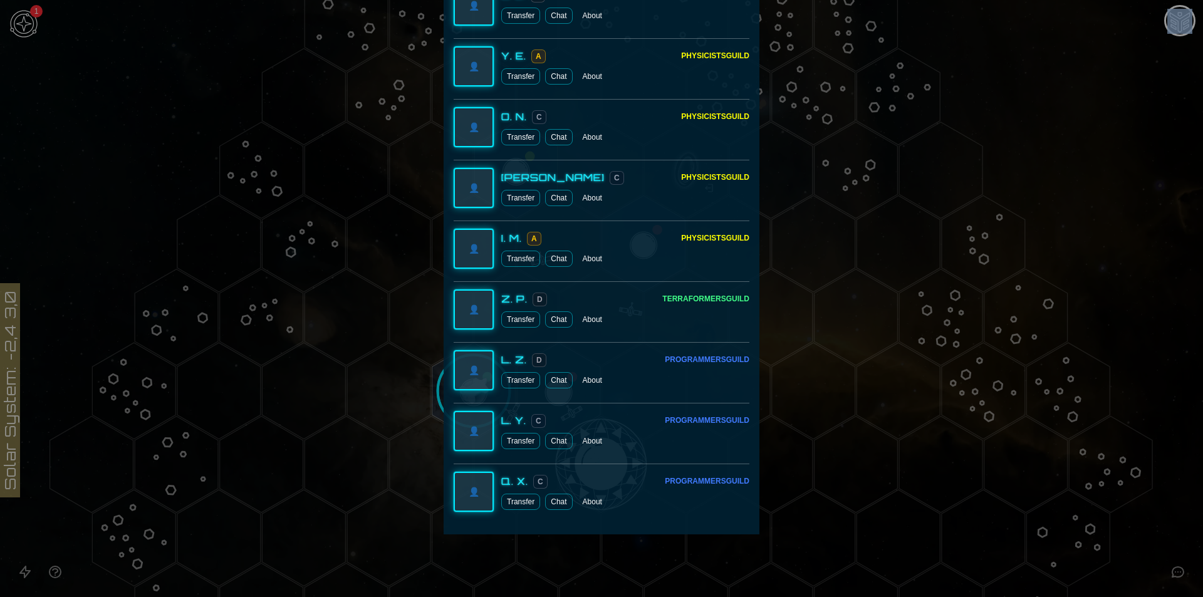
click at [507, 502] on button "Transfer" at bounding box center [520, 502] width 39 height 16
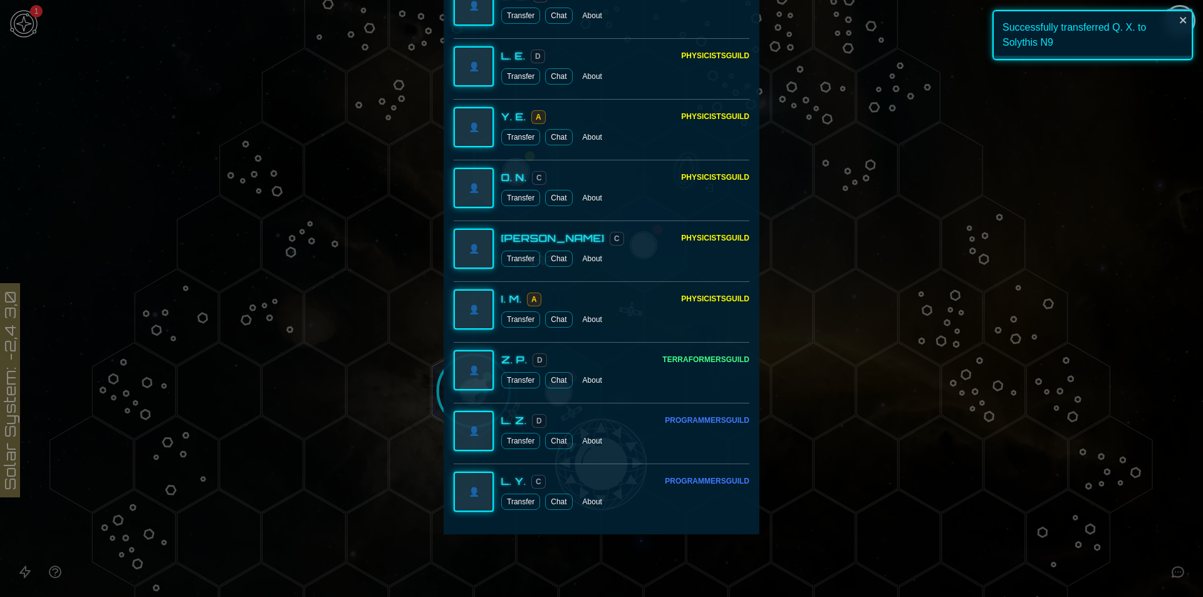
click at [523, 497] on button "Transfer" at bounding box center [520, 502] width 39 height 16
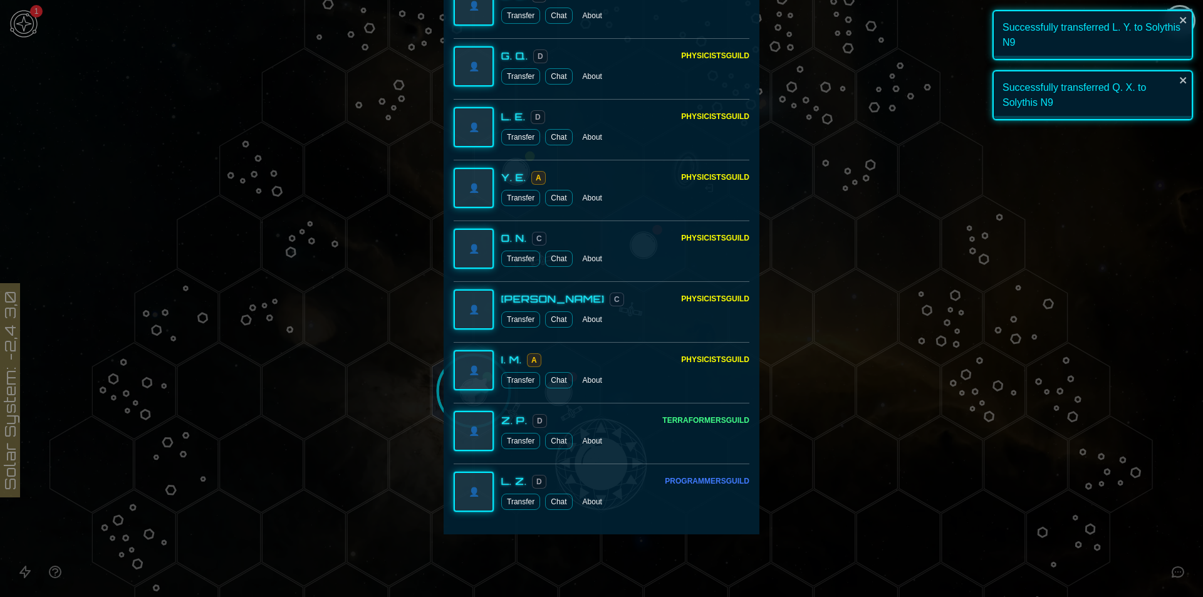
click at [522, 497] on button "Transfer" at bounding box center [520, 502] width 39 height 16
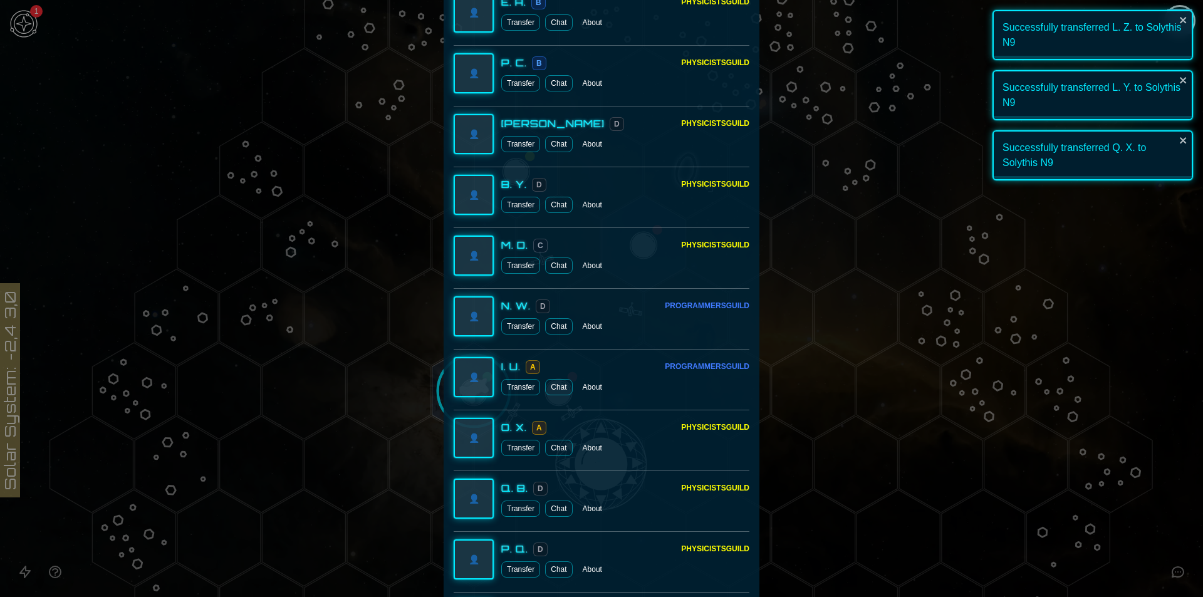
scroll to position [1747, 0]
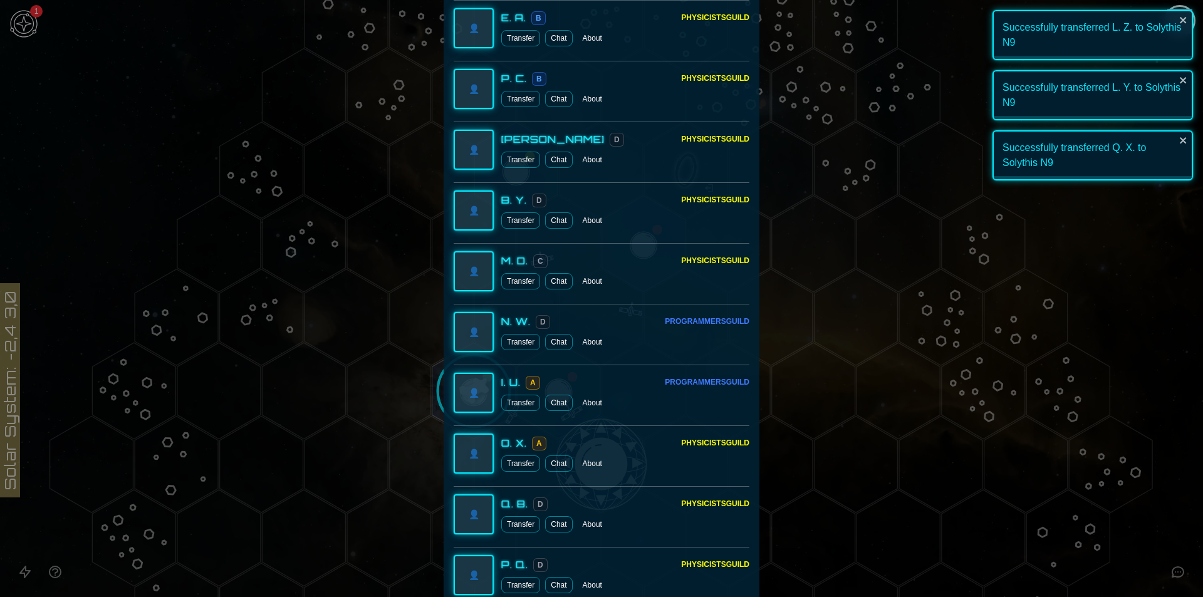
click at [519, 401] on button "Transfer" at bounding box center [520, 403] width 39 height 16
click at [526, 341] on button "Transfer" at bounding box center [520, 342] width 39 height 16
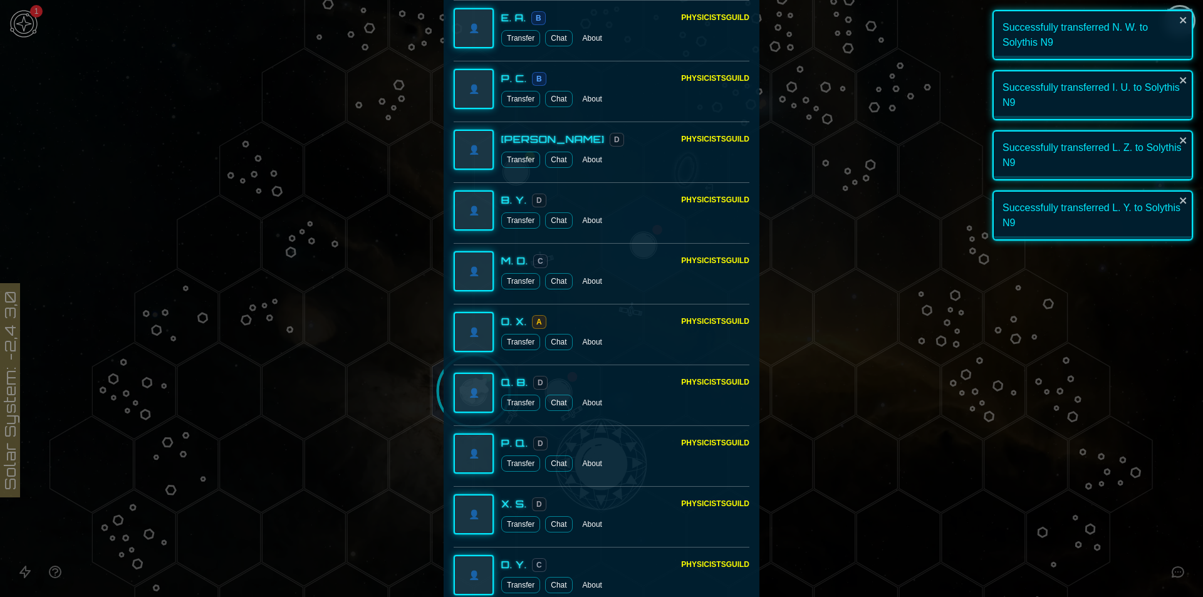
click at [399, 379] on div at bounding box center [601, 298] width 1203 height 597
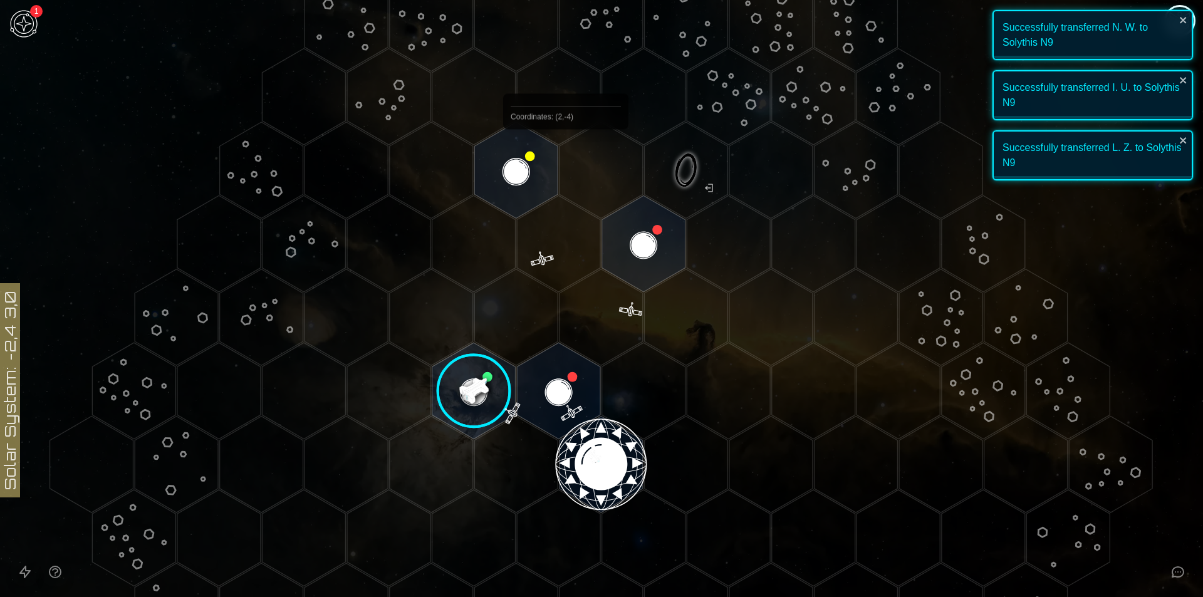
click at [509, 162] on polygon "Hex at coordinates 1,-4, clickable" at bounding box center [515, 170] width 83 height 96
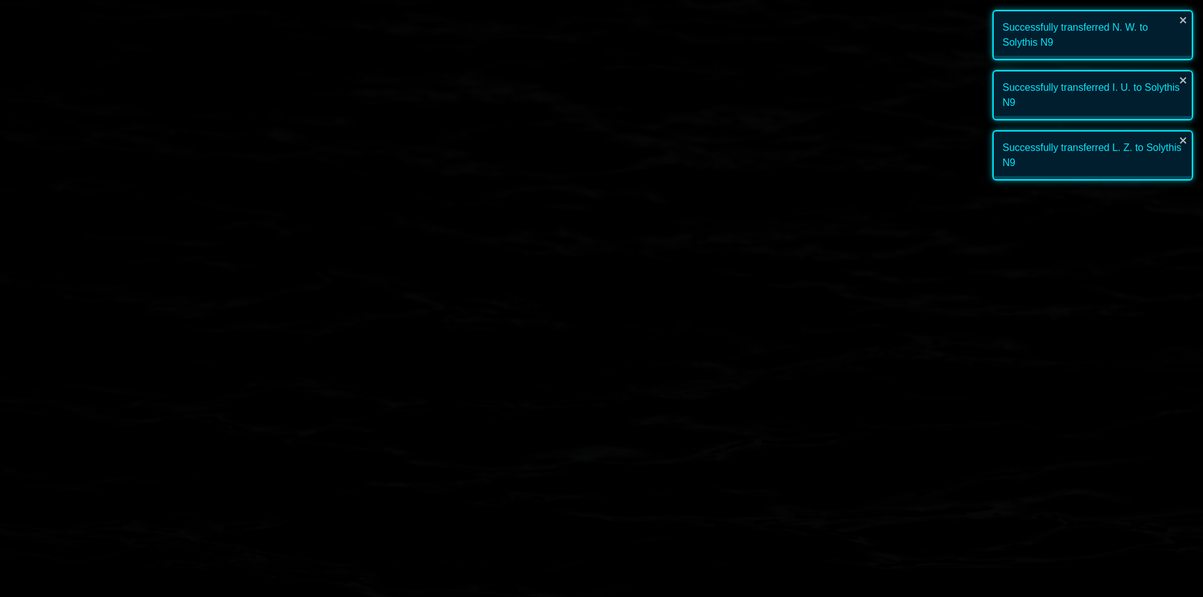
click at [509, 162] on image at bounding box center [516, 170] width 98 height 98
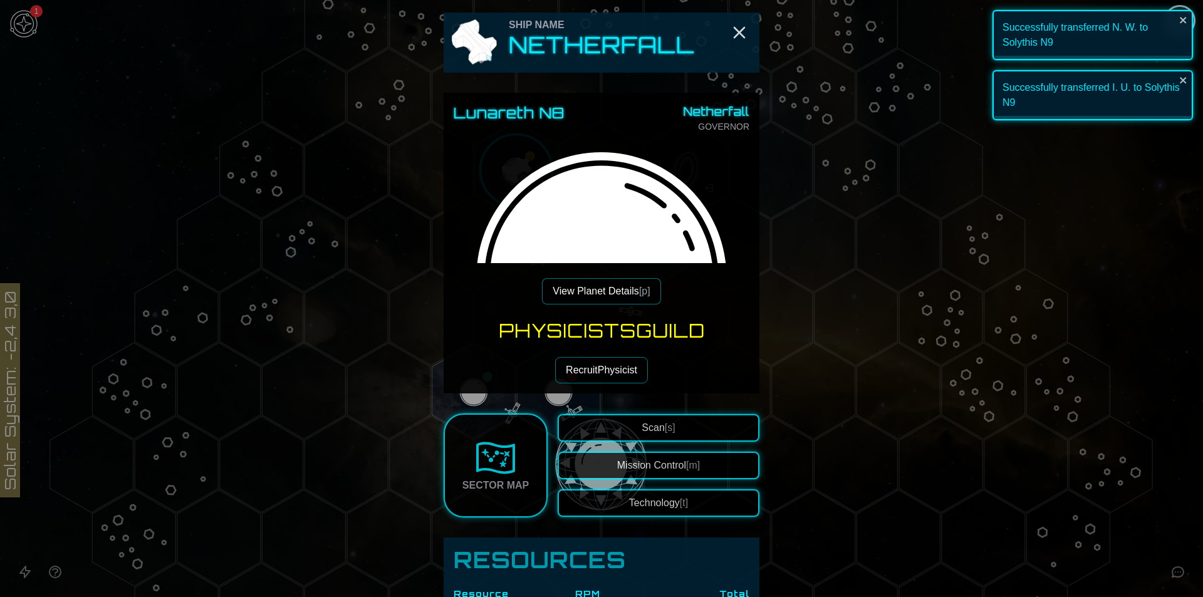
click at [578, 280] on button "View Planet Details [p]" at bounding box center [601, 291] width 118 height 26
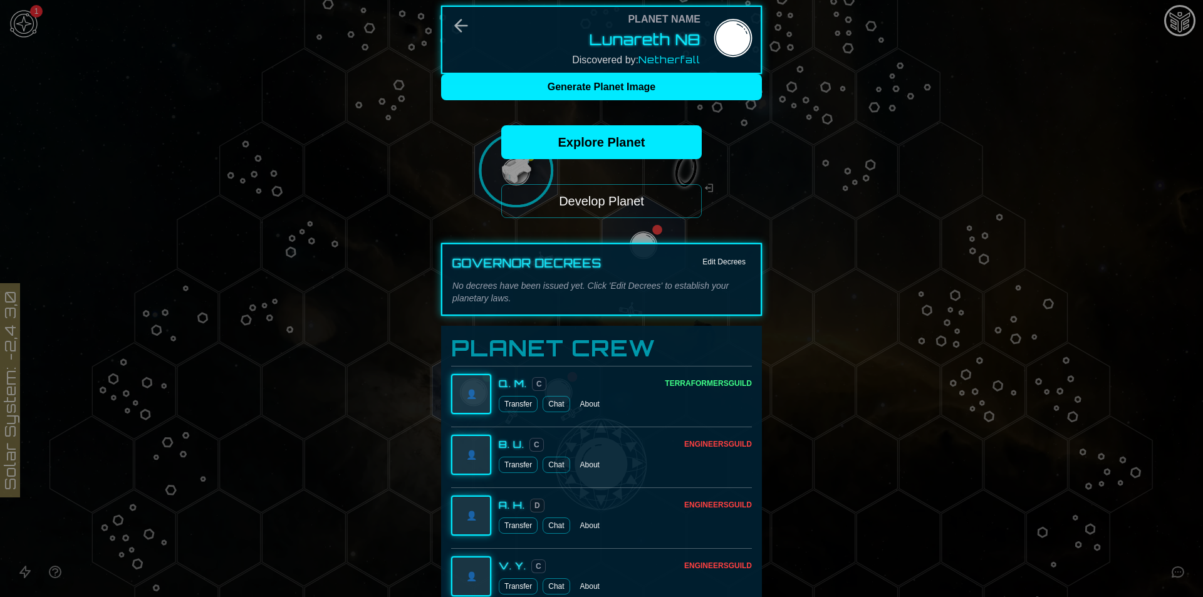
scroll to position [0, 0]
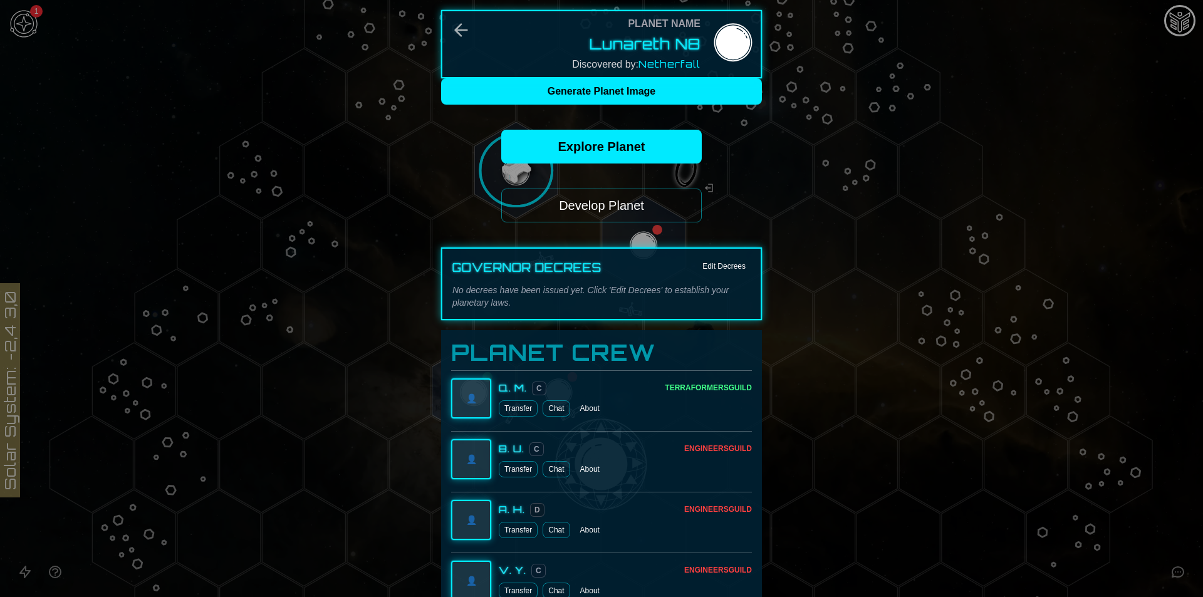
click at [606, 212] on button "Develop Planet" at bounding box center [601, 206] width 200 height 34
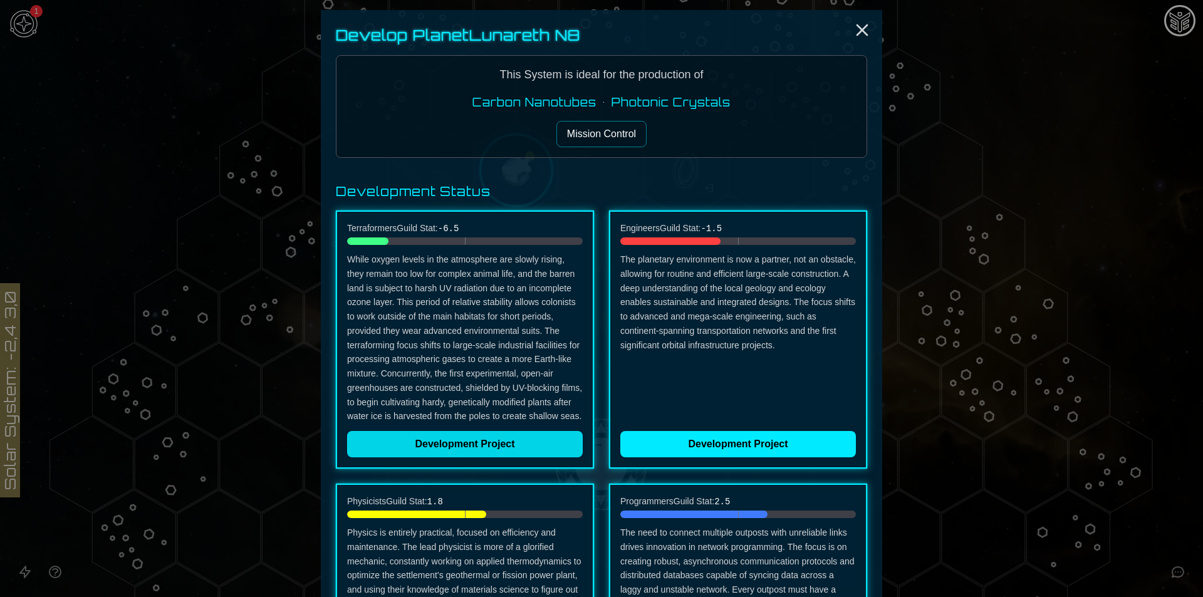
click at [492, 447] on button "Development Project" at bounding box center [465, 444] width 236 height 26
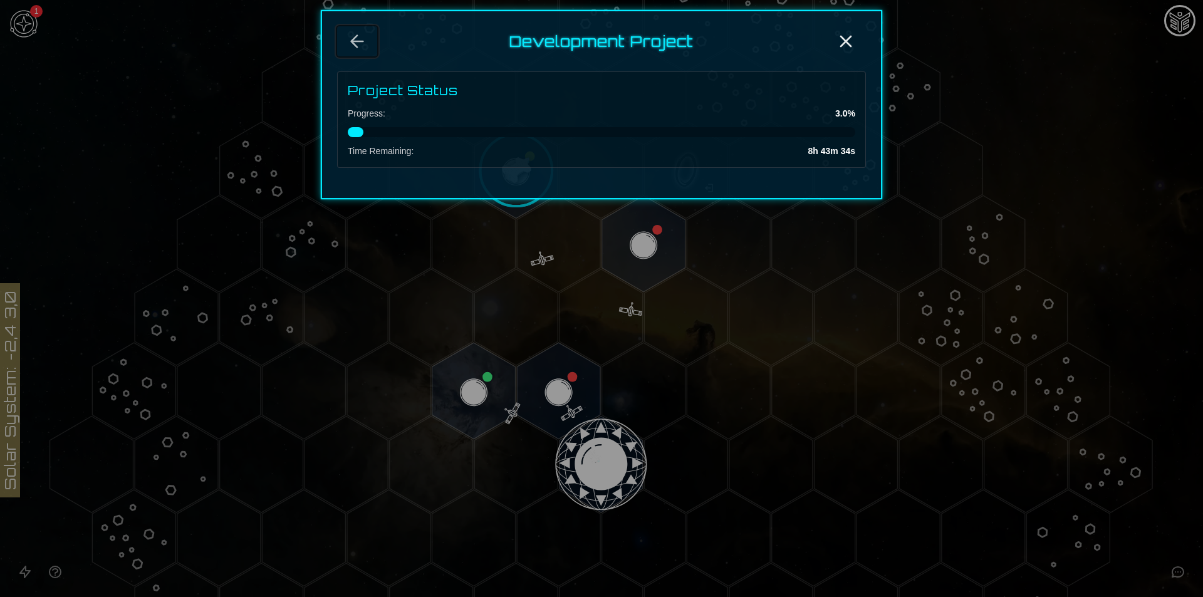
click at [366, 43] on icon "Back" at bounding box center [357, 41] width 20 height 20
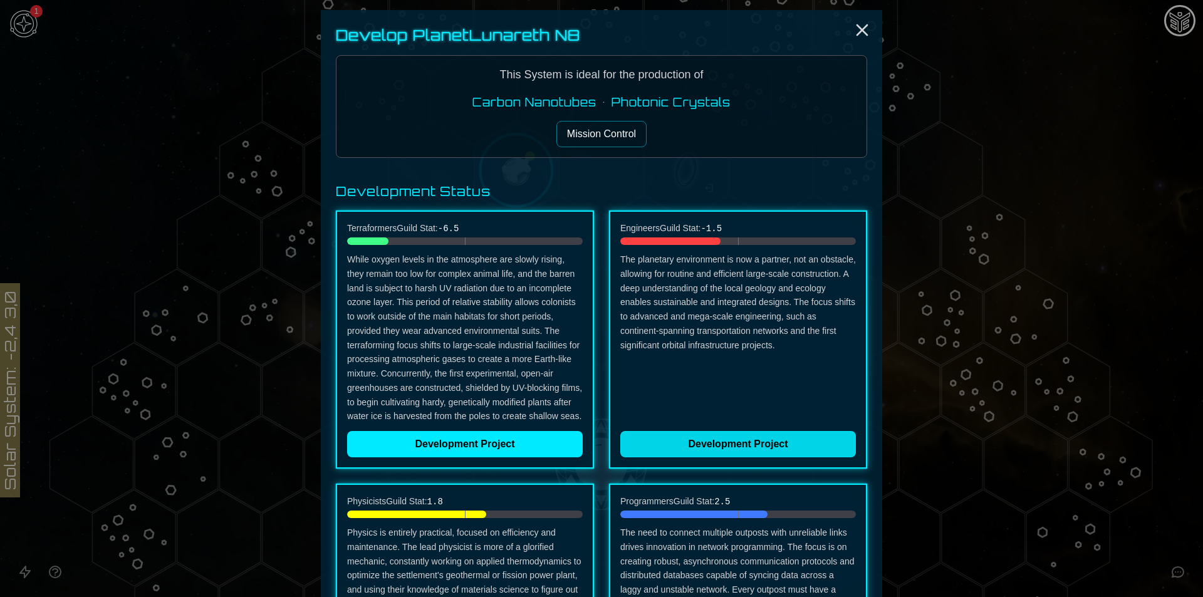
click at [789, 451] on button "Development Project" at bounding box center [738, 444] width 236 height 26
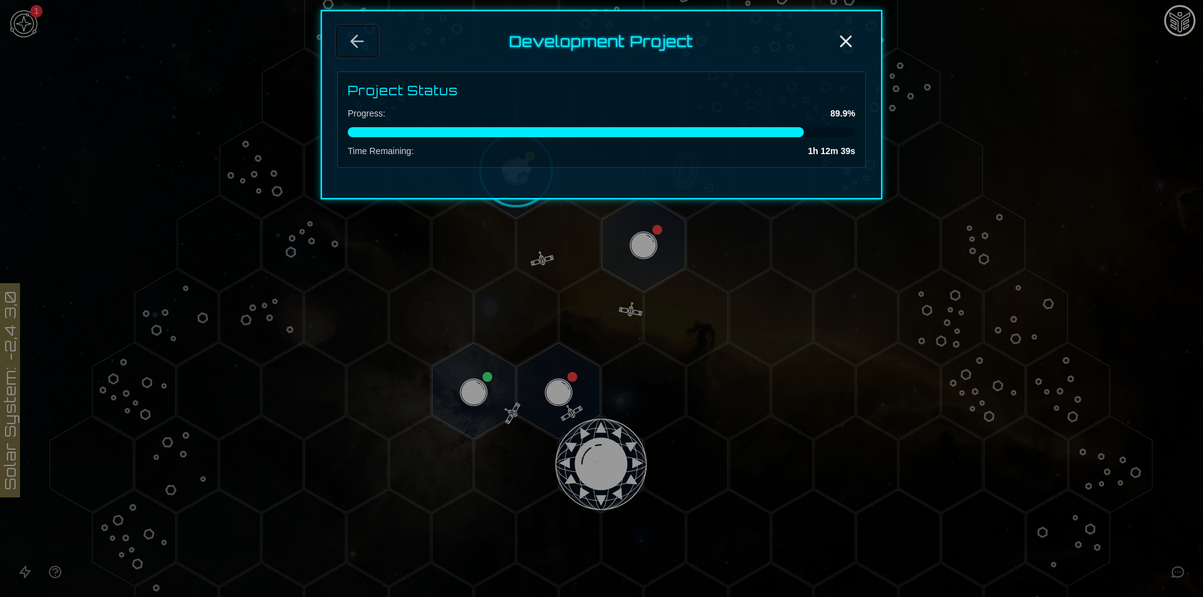
click at [369, 48] on button "Back" at bounding box center [357, 41] width 40 height 30
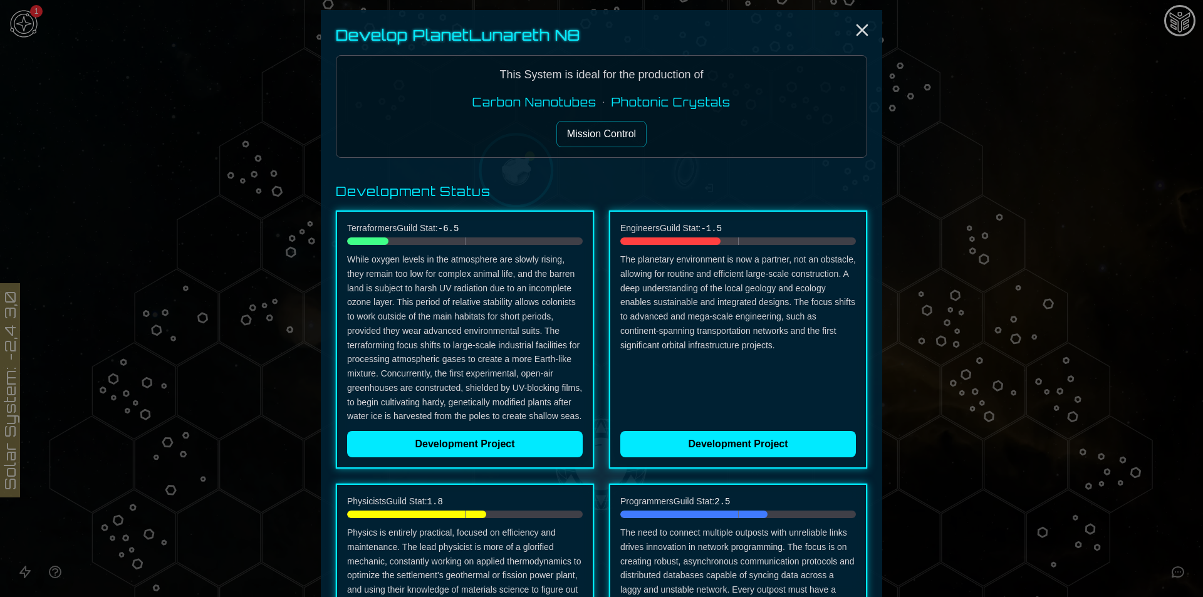
scroll to position [313, 0]
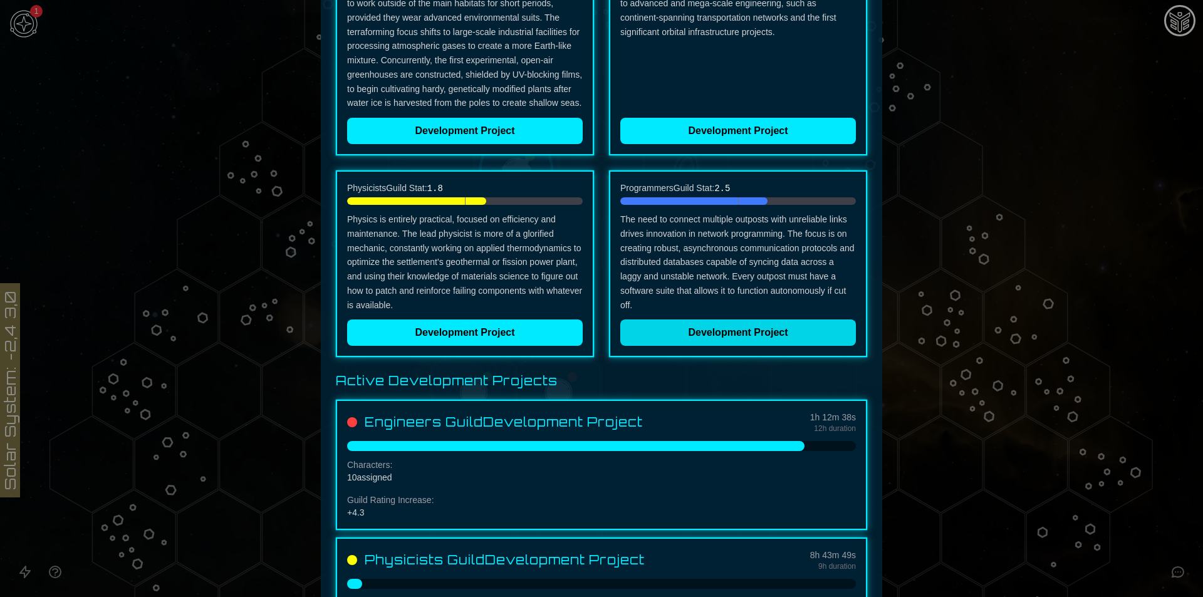
click at [675, 324] on button "Development Project" at bounding box center [738, 332] width 236 height 26
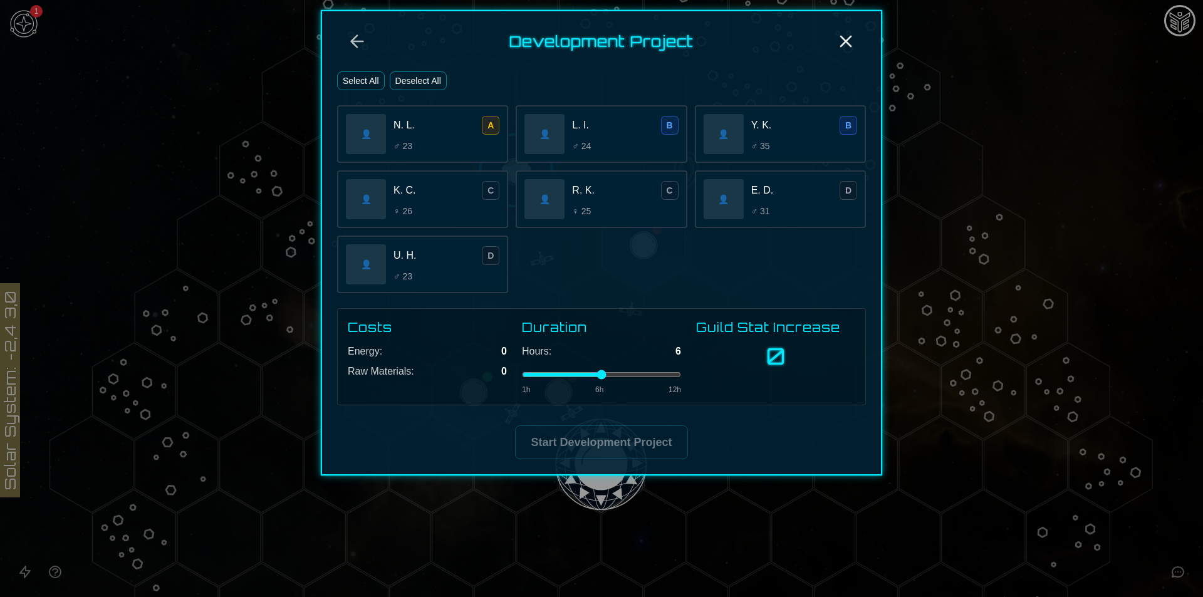
click at [375, 90] on button "Select All" at bounding box center [361, 80] width 48 height 19
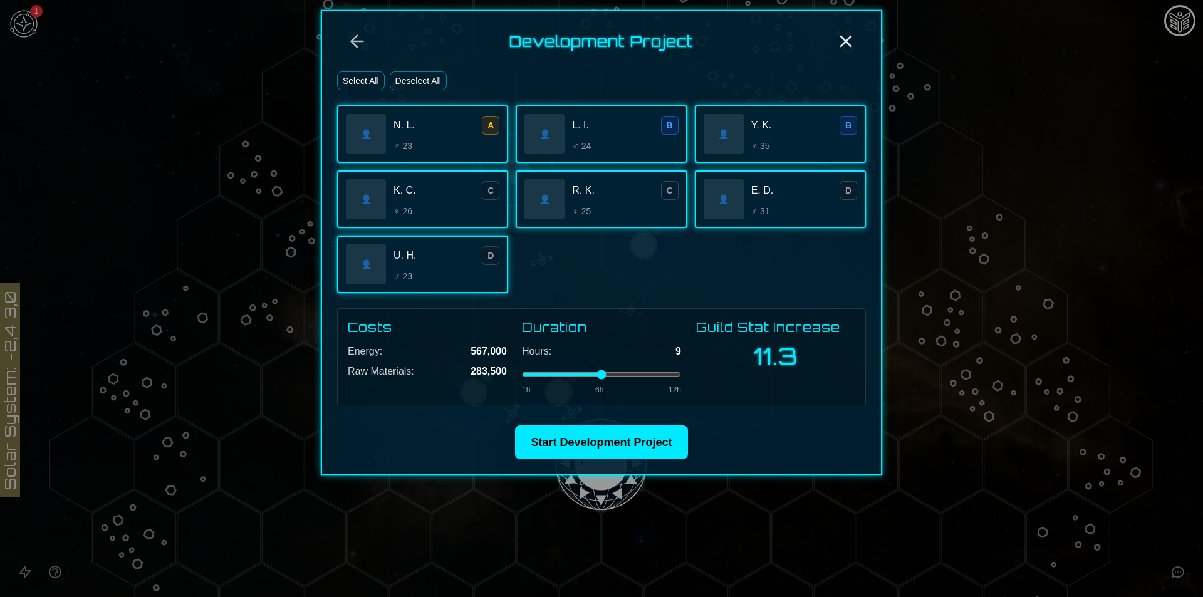
type input "*"
click at [644, 376] on input "range" at bounding box center [601, 374] width 159 height 5
click at [624, 417] on div "Development Project Select All Deselect All 👤 N. L. A ♂ 23 👤 L. I. B ♂ 24 👤 Y. …" at bounding box center [601, 242] width 561 height 465
click at [631, 440] on button "Start Development Project" at bounding box center [601, 442] width 172 height 34
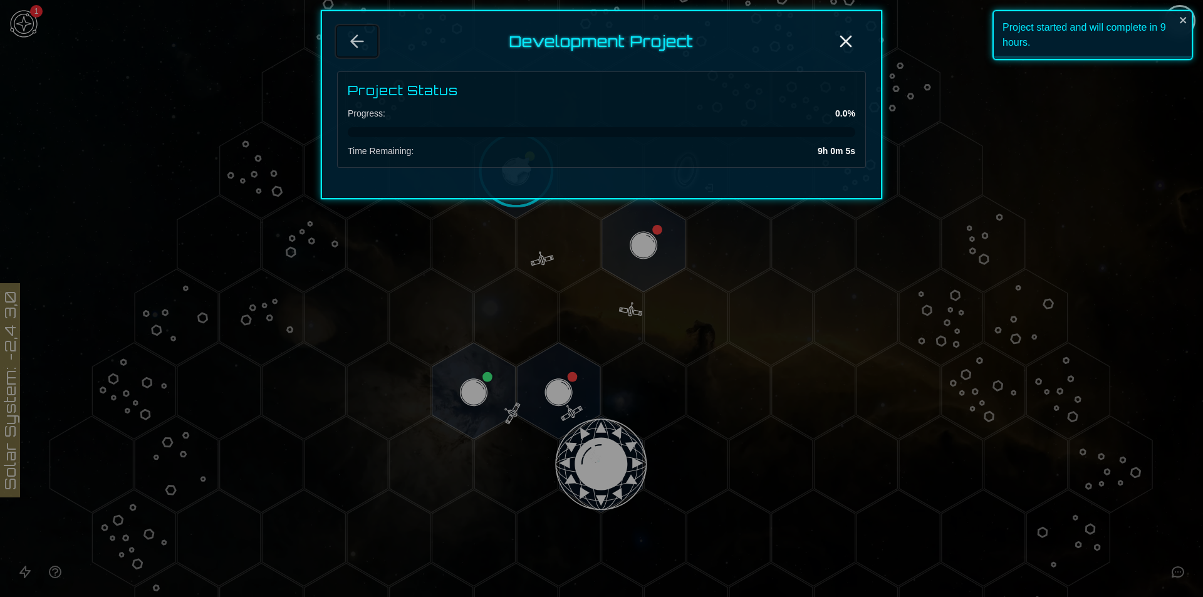
click at [361, 47] on icon "Back" at bounding box center [357, 41] width 20 height 20
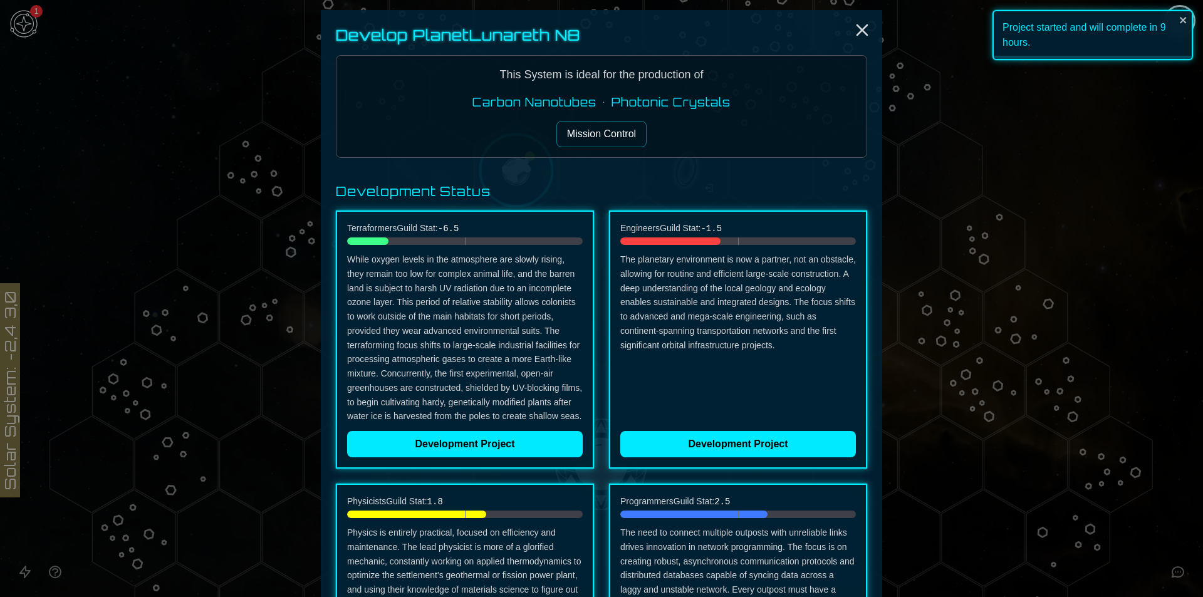
scroll to position [438, 0]
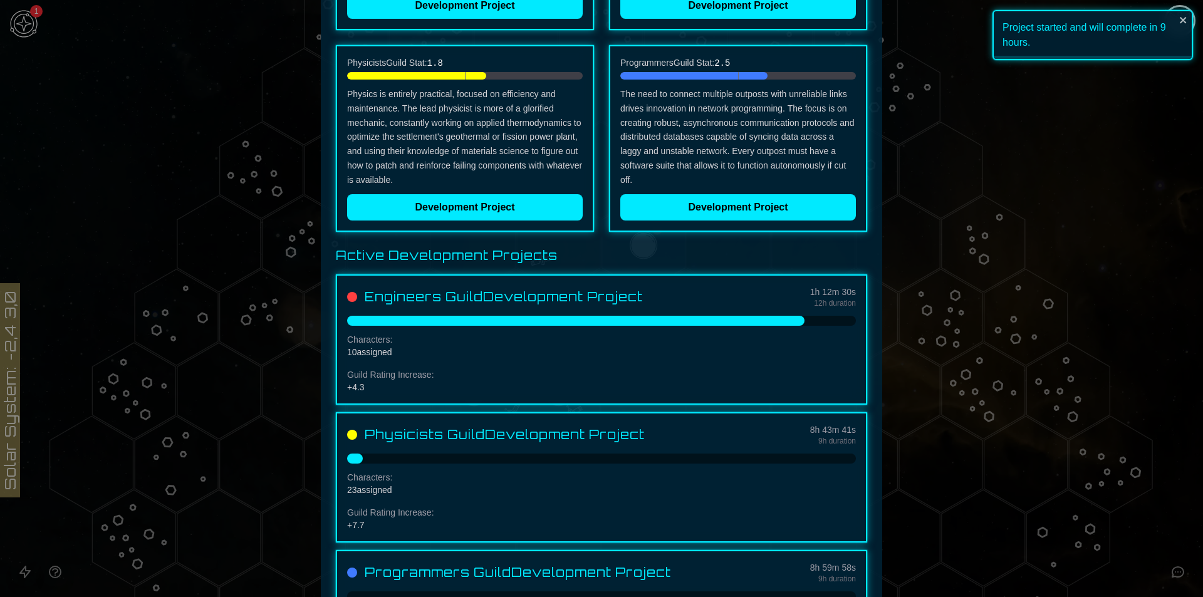
click at [464, 181] on p "Physics is entirely practical, focused on efficiency and maintenance. The lead …" at bounding box center [465, 137] width 236 height 100
click at [470, 204] on button "Development Project" at bounding box center [465, 207] width 236 height 26
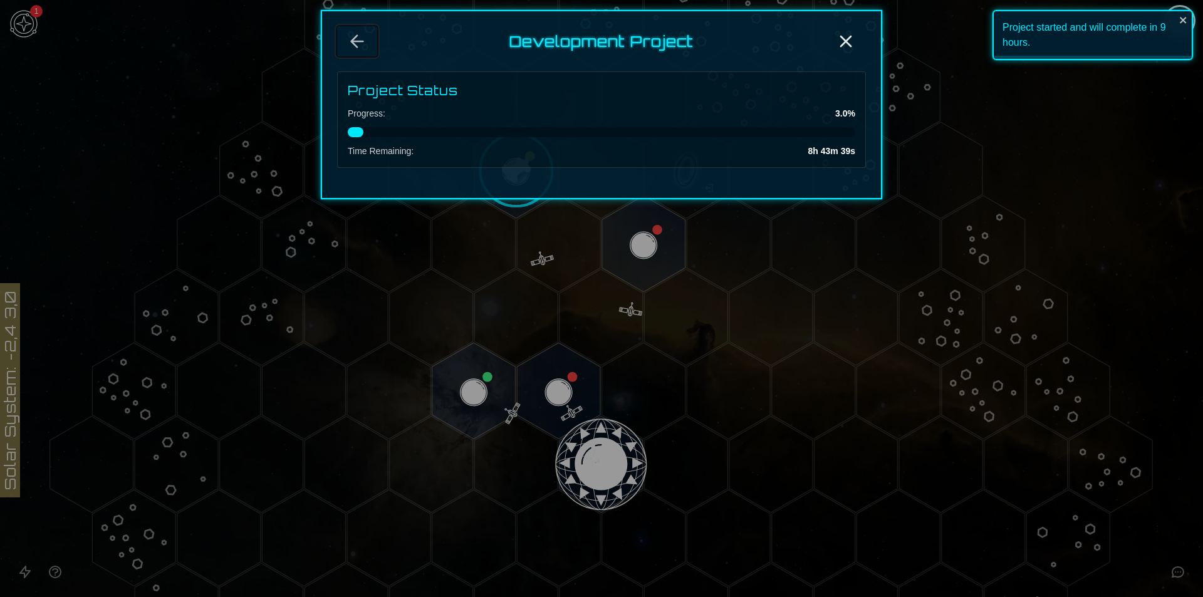
click at [353, 36] on icon "Back" at bounding box center [357, 41] width 20 height 20
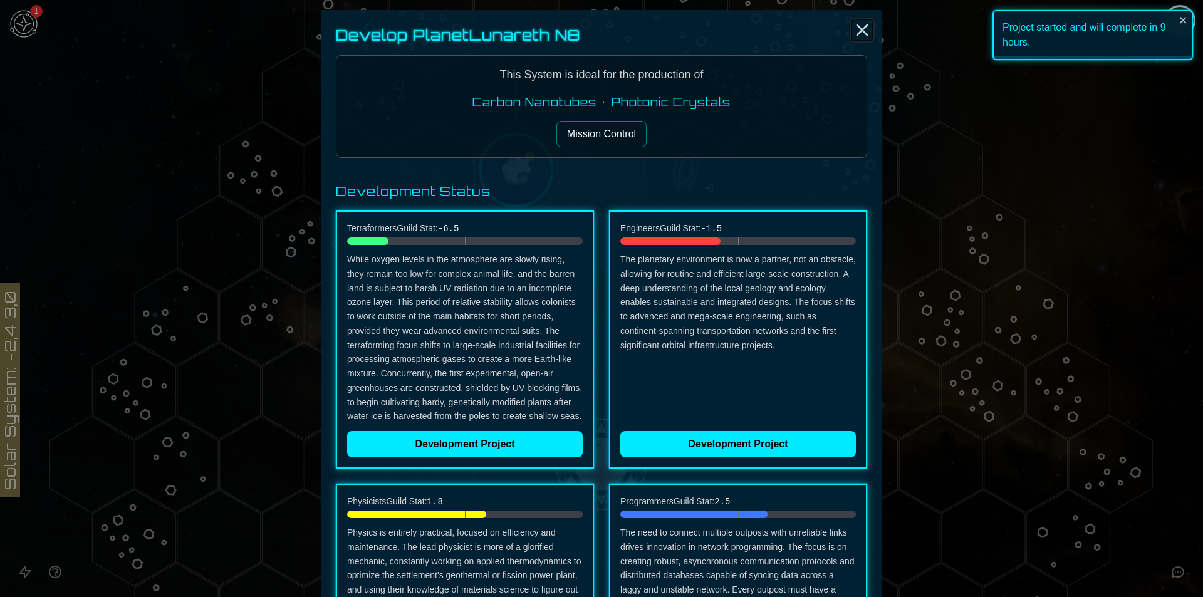
click at [854, 23] on icon "Close" at bounding box center [862, 30] width 20 height 20
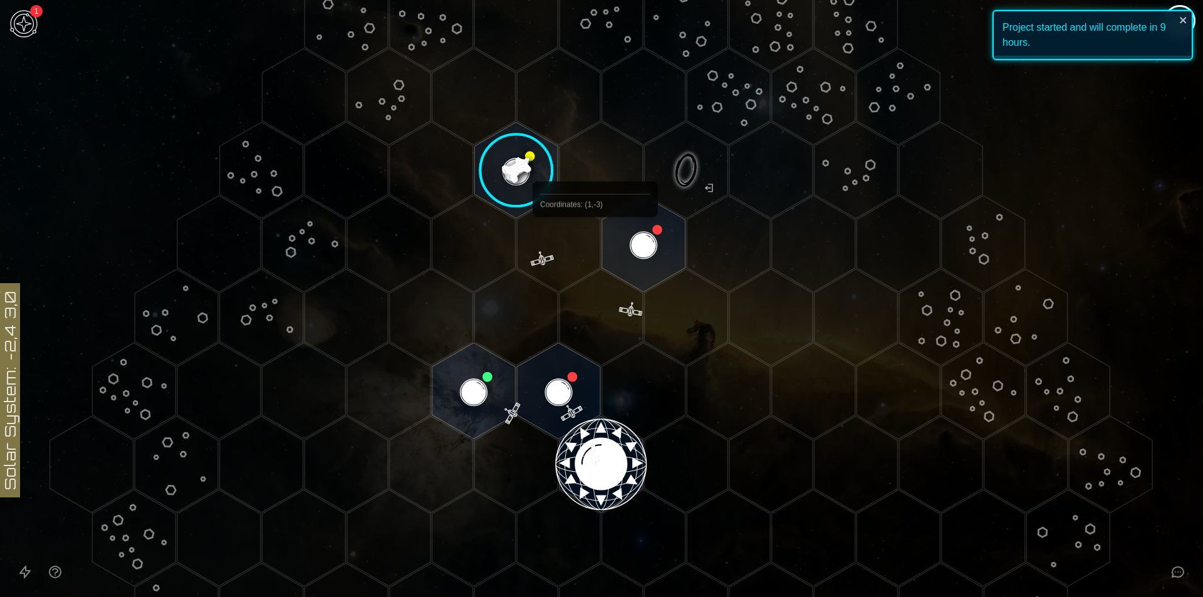
click at [604, 242] on polygon "Hex at coordinates 2,-3, clickable" at bounding box center [643, 243] width 83 height 96
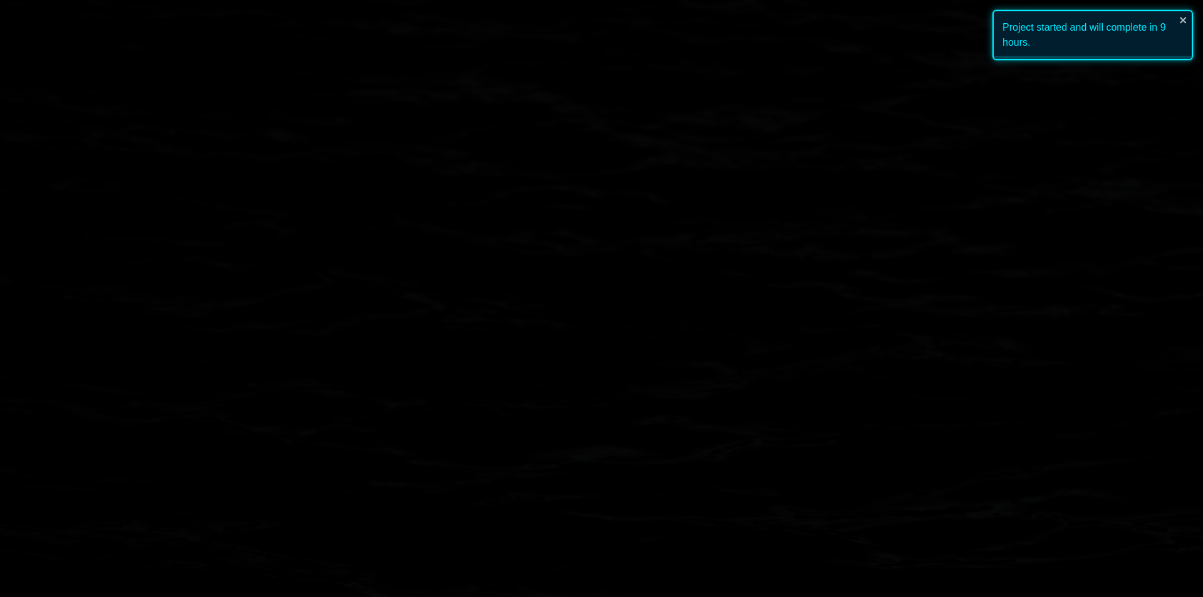
click at [609, 242] on image at bounding box center [643, 244] width 98 height 98
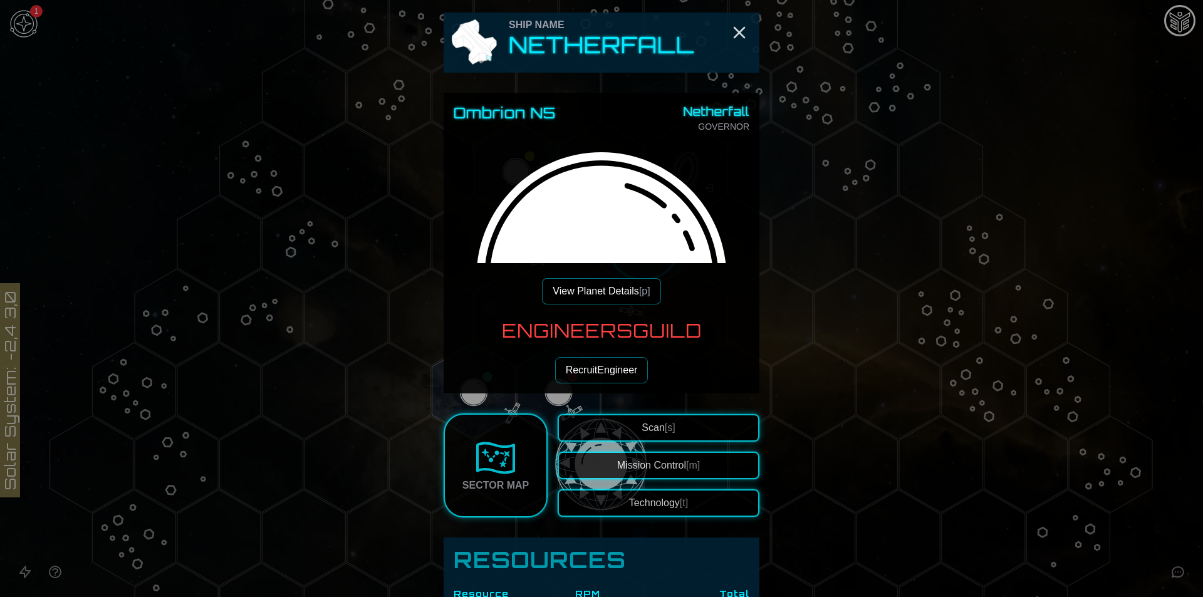
click at [608, 290] on button "View Planet Details [p]" at bounding box center [601, 291] width 118 height 26
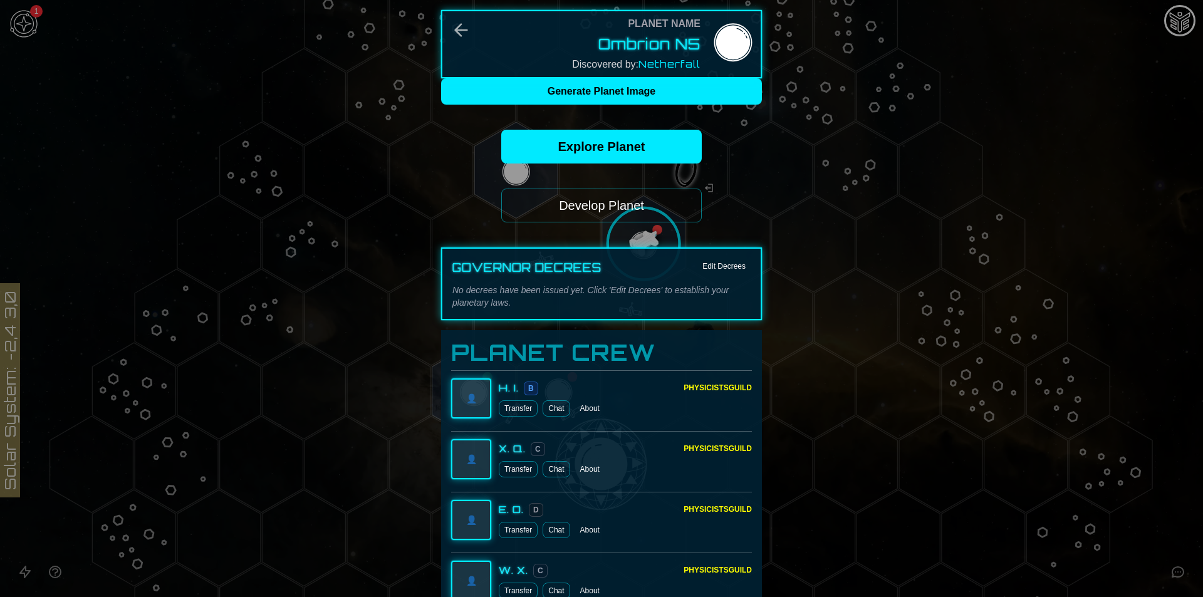
click at [608, 199] on button "Develop Planet" at bounding box center [601, 206] width 200 height 34
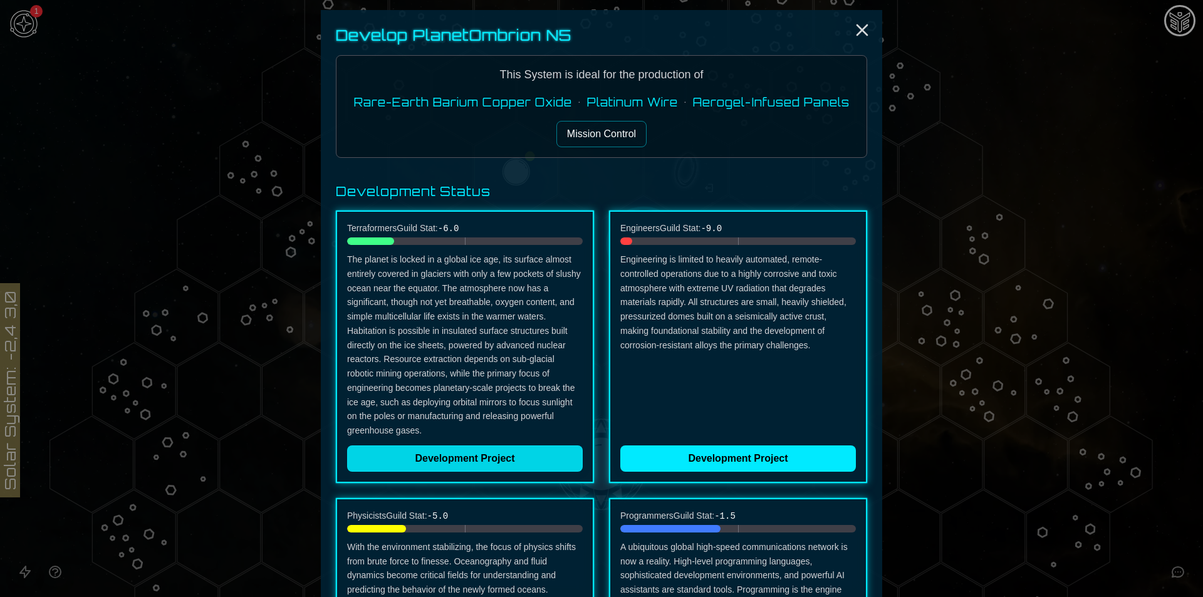
click at [453, 457] on button "Development Project" at bounding box center [465, 458] width 236 height 26
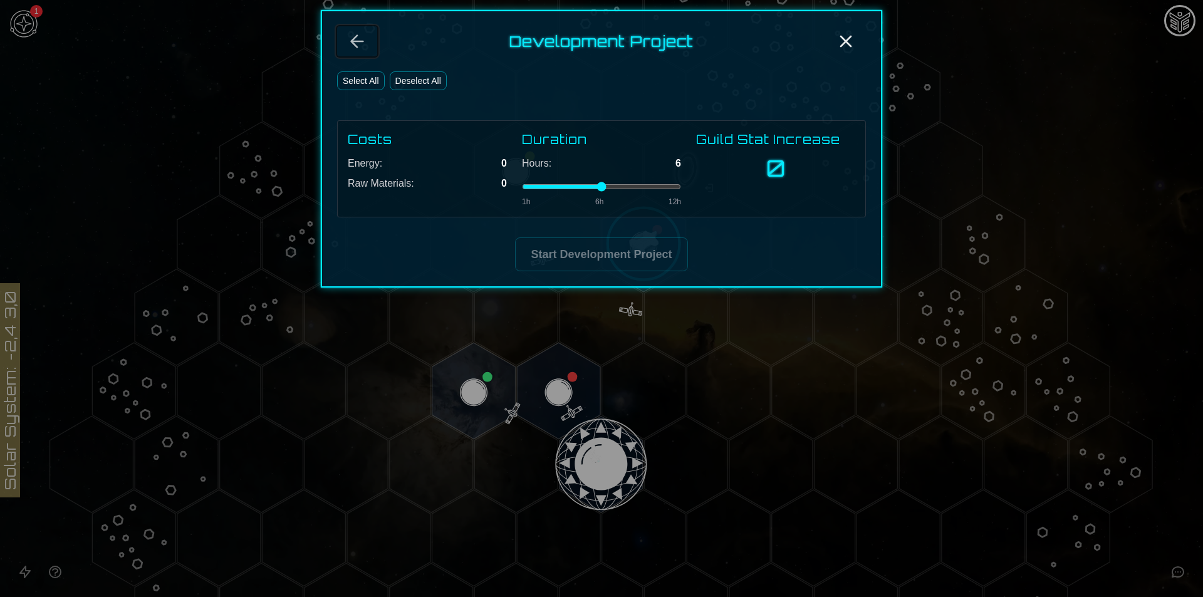
click at [366, 44] on icon "Back" at bounding box center [357, 41] width 20 height 20
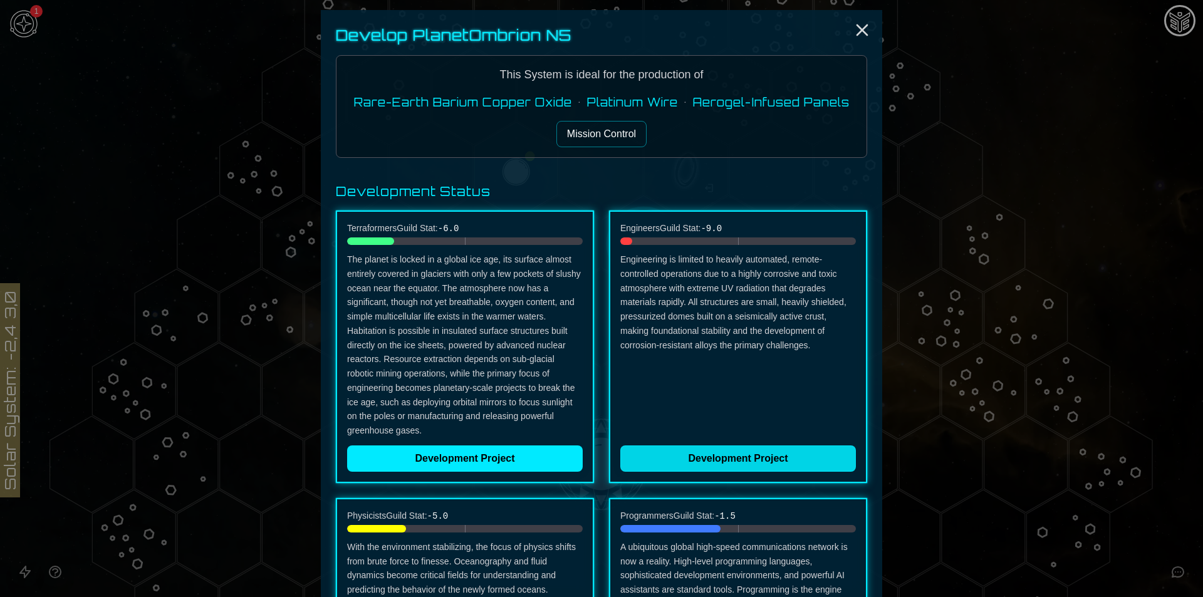
click at [740, 455] on button "Development Project" at bounding box center [738, 458] width 236 height 26
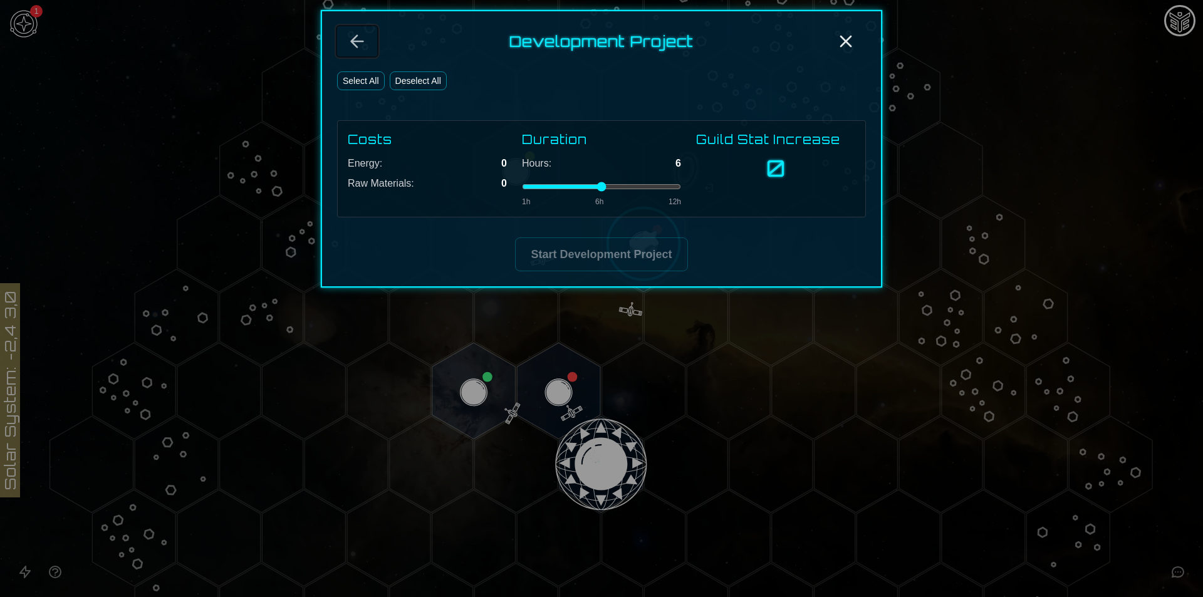
click at [359, 44] on icon "Back" at bounding box center [357, 41] width 20 height 20
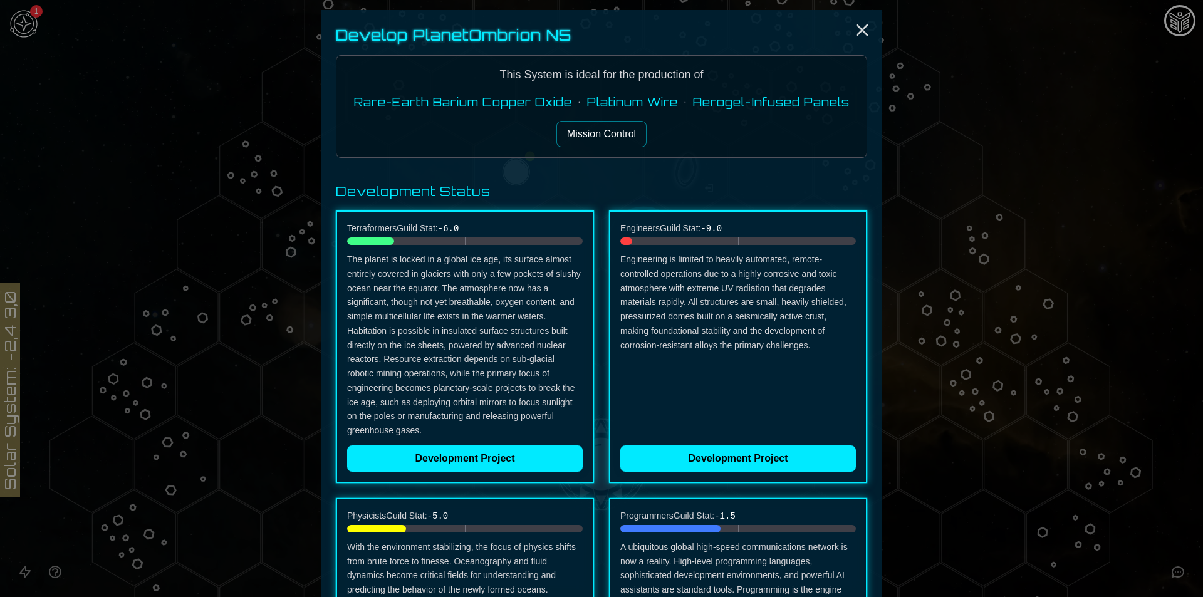
scroll to position [128, 0]
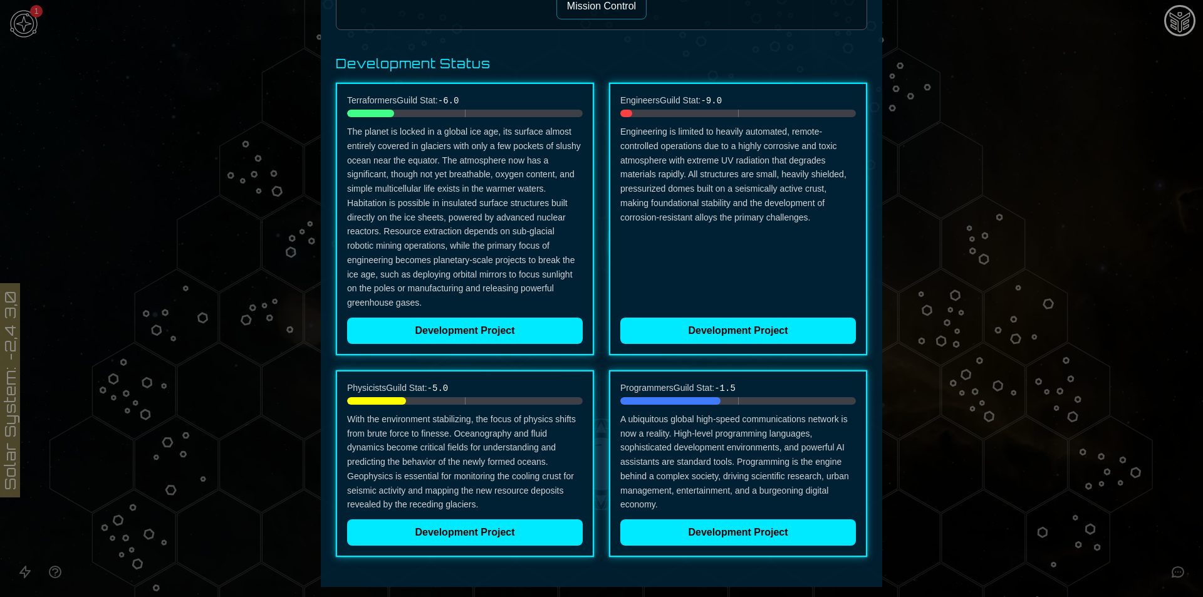
click at [703, 511] on p "A ubiquitous global high-speed communications network is now a reality. High-le…" at bounding box center [738, 462] width 236 height 100
click at [708, 531] on button "Development Project" at bounding box center [738, 532] width 236 height 26
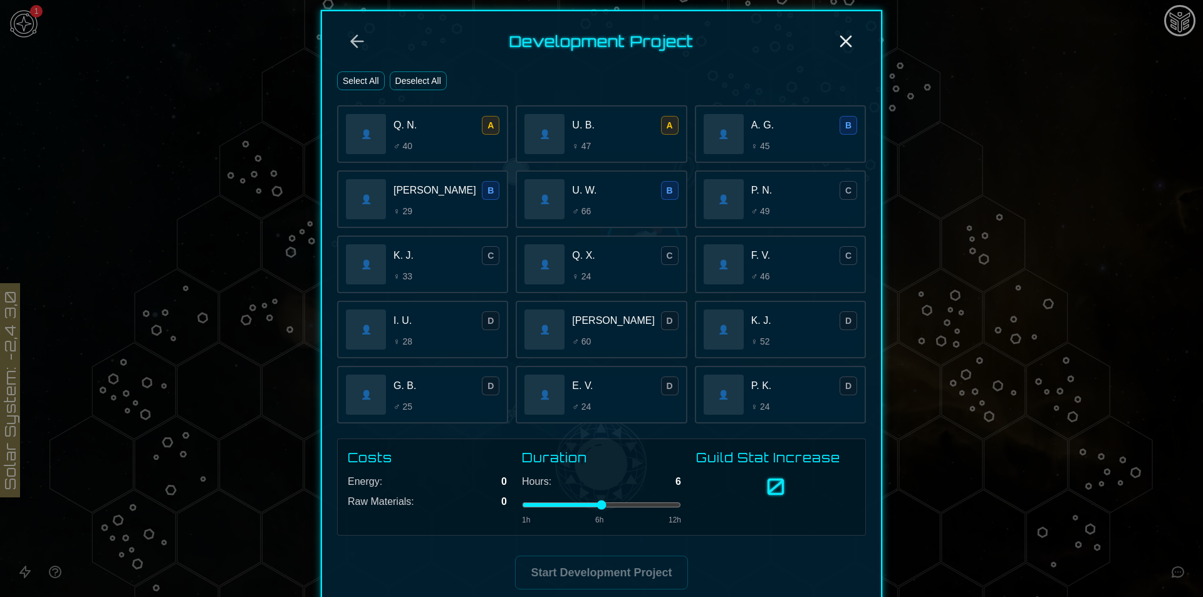
click at [356, 80] on button "Select All" at bounding box center [361, 80] width 48 height 19
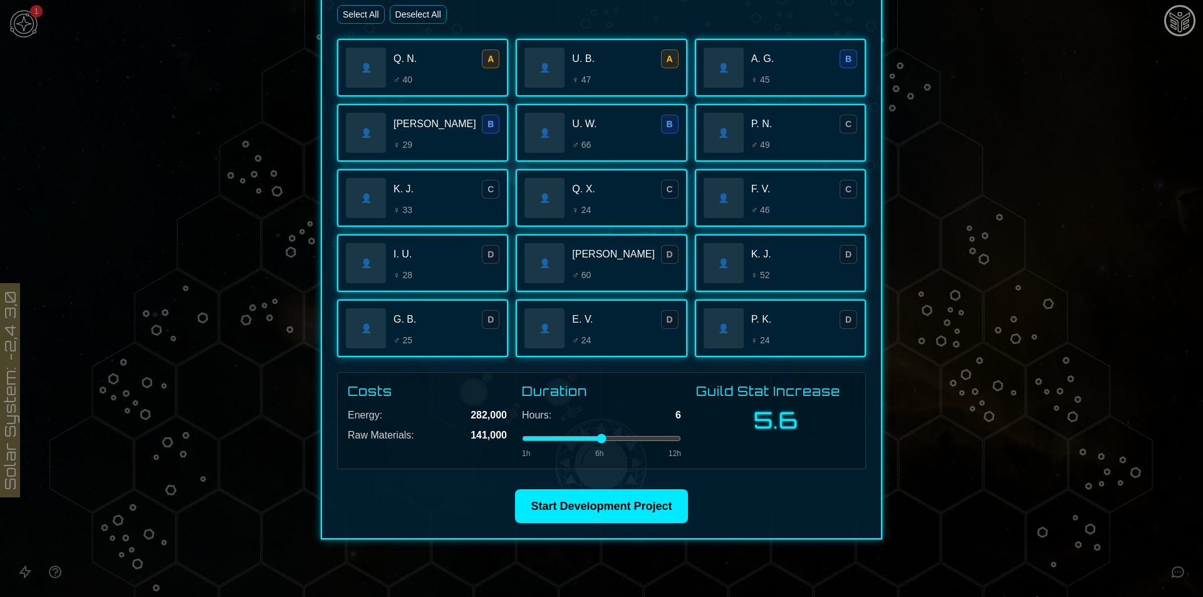
scroll to position [69, 0]
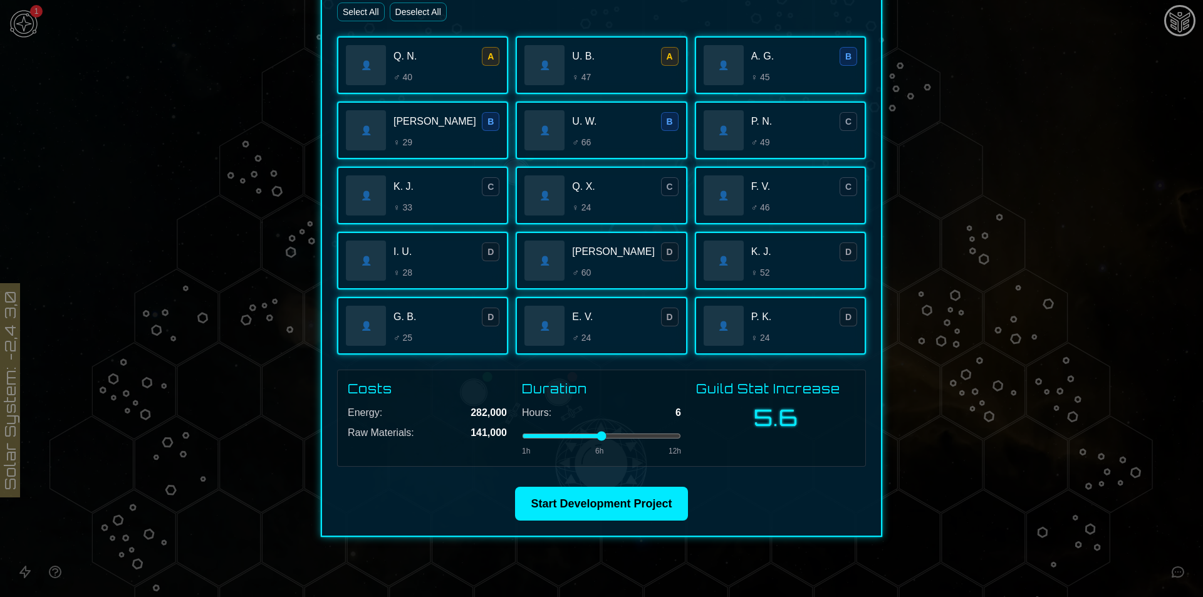
click at [642, 433] on input "range" at bounding box center [601, 435] width 159 height 5
type input "*"
click at [634, 434] on input "range" at bounding box center [601, 435] width 159 height 5
click at [654, 498] on button "Start Development Project" at bounding box center [601, 504] width 172 height 34
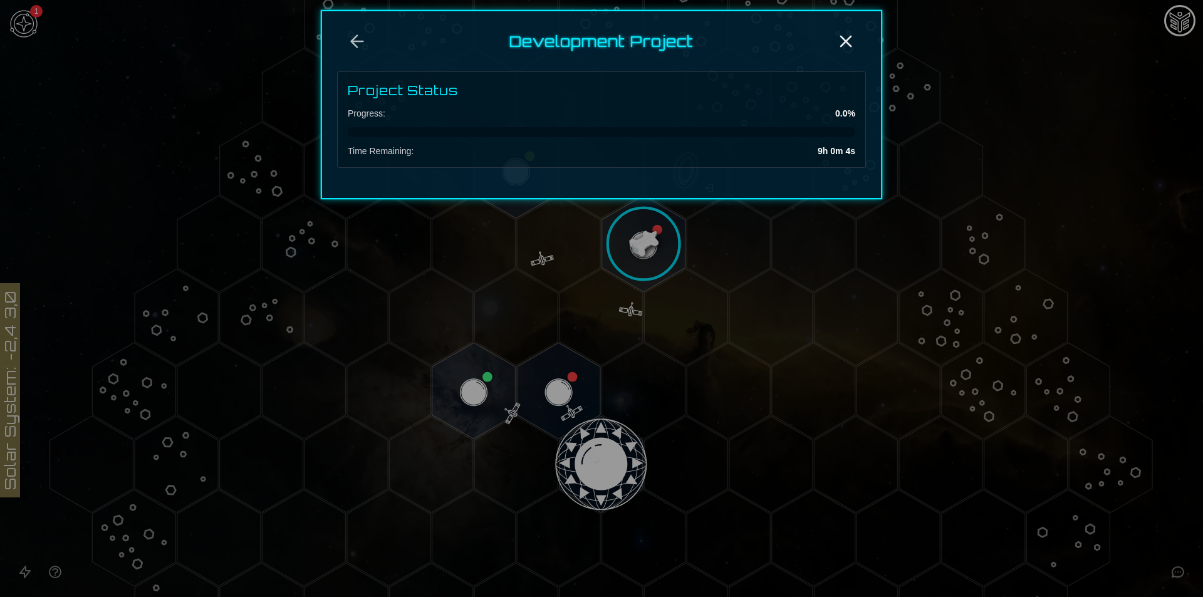
scroll to position [0, 0]
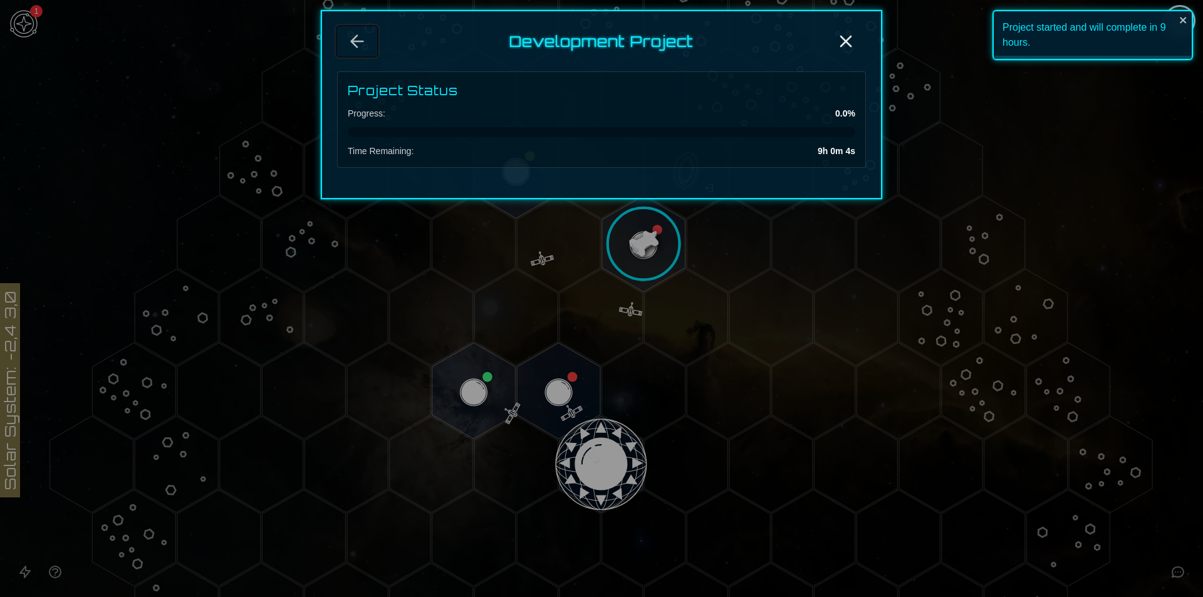
click at [360, 46] on icon "Back" at bounding box center [357, 41] width 20 height 20
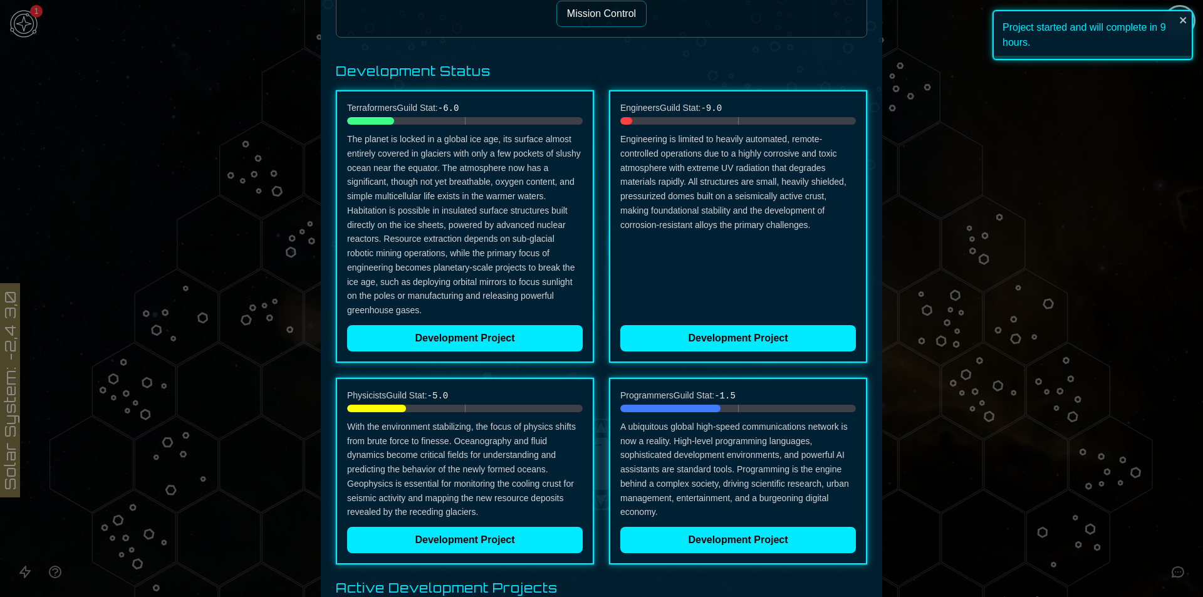
scroll to position [125, 0]
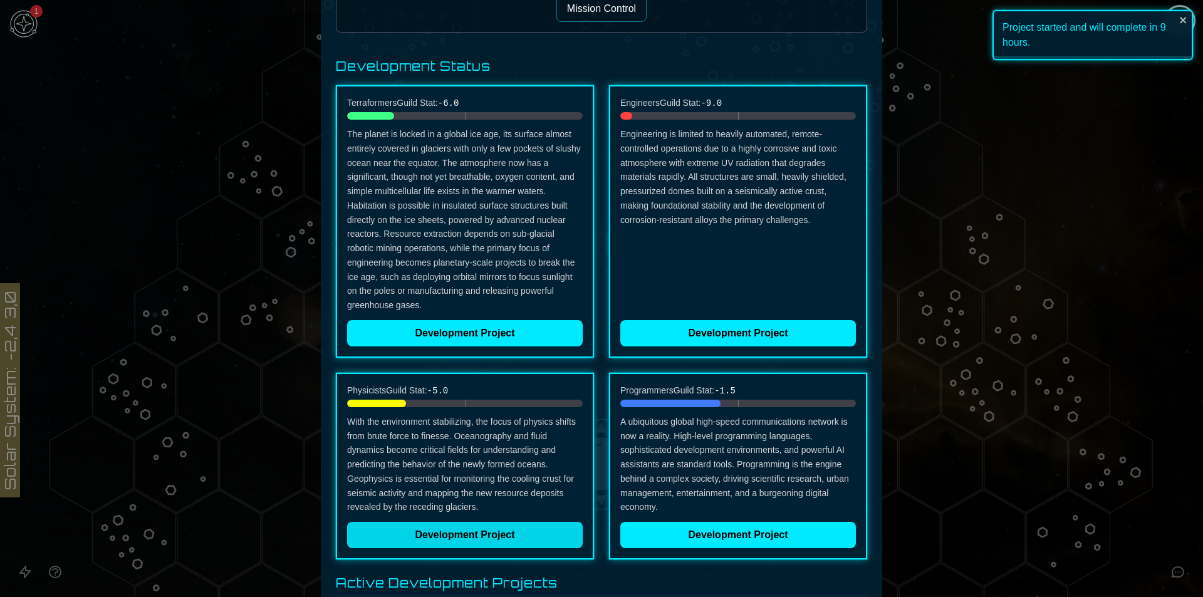
click at [484, 537] on button "Development Project" at bounding box center [465, 535] width 236 height 26
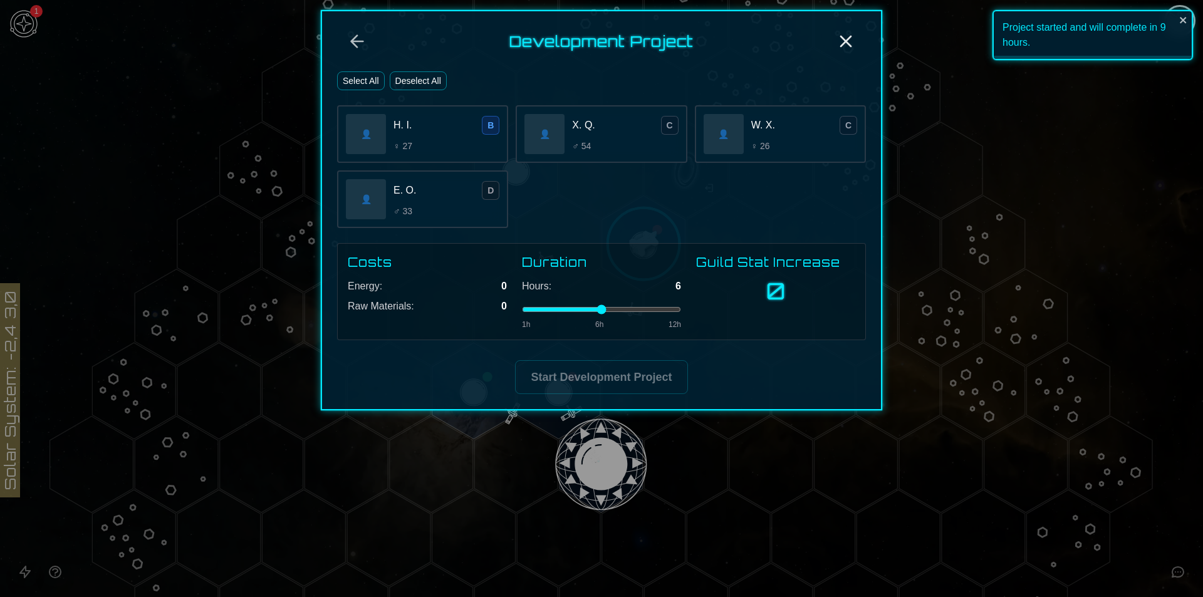
click at [373, 73] on button "Select All" at bounding box center [361, 80] width 48 height 19
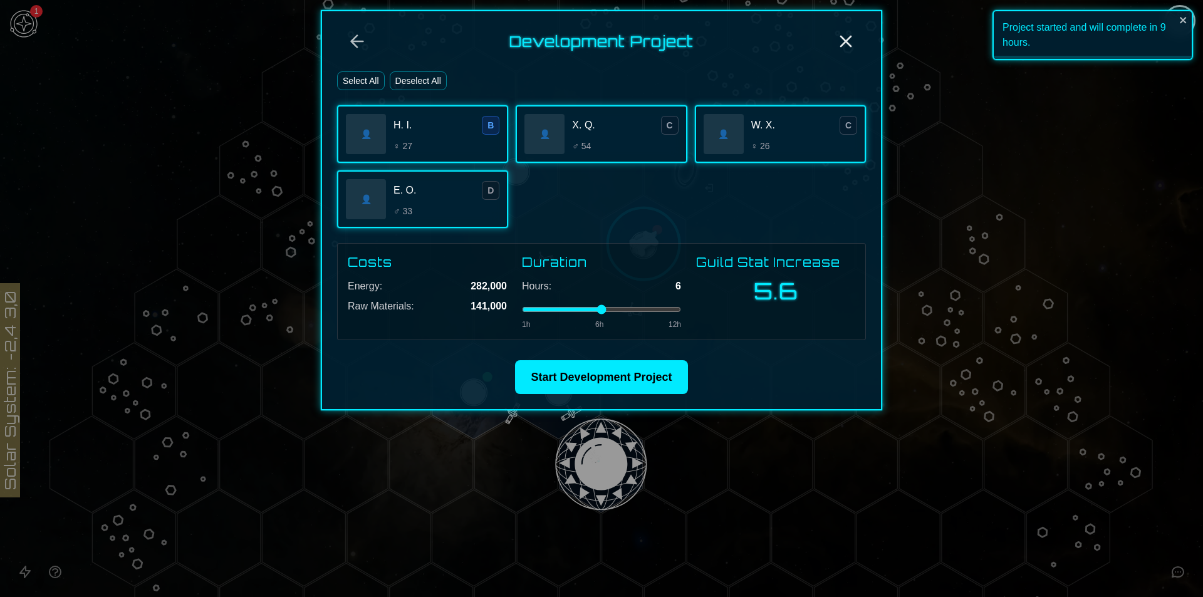
click at [645, 310] on input "range" at bounding box center [601, 309] width 159 height 5
type input "*"
click at [643, 310] on input "range" at bounding box center [601, 309] width 159 height 5
click at [621, 391] on button "Start Development Project" at bounding box center [601, 377] width 172 height 34
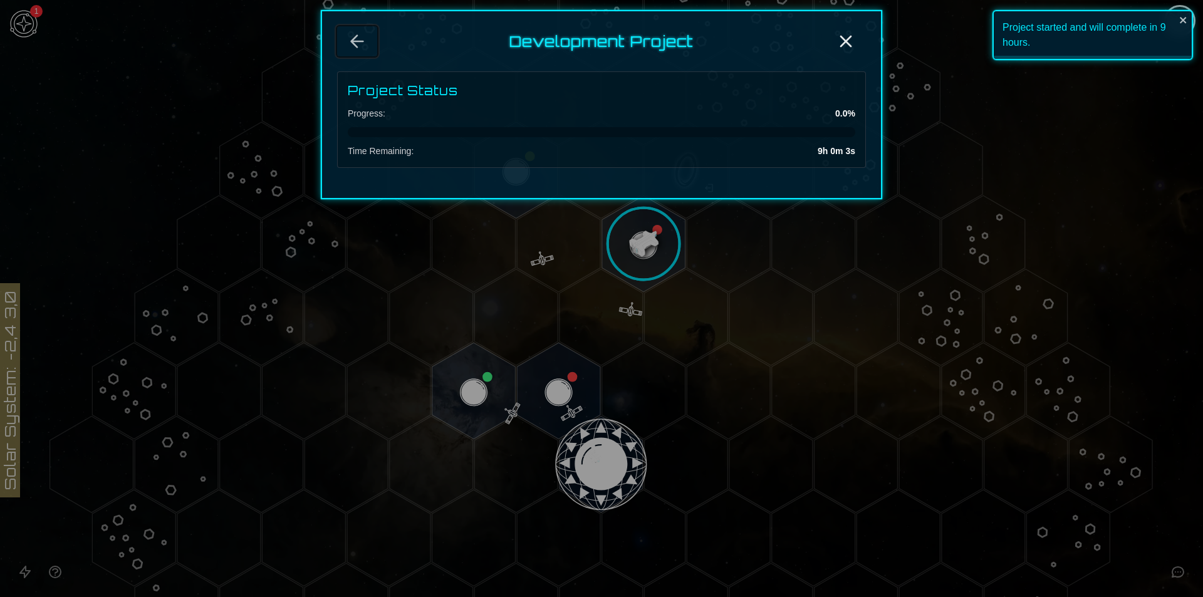
click at [355, 46] on icon "Back" at bounding box center [357, 41] width 20 height 20
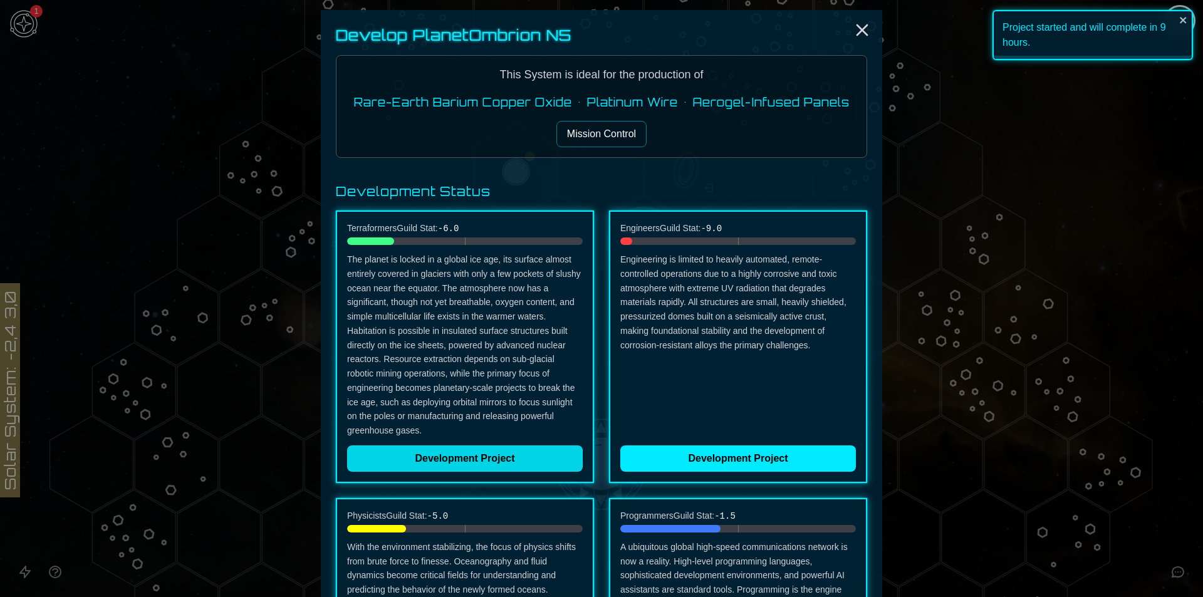
click at [514, 463] on button "Development Project" at bounding box center [465, 458] width 236 height 26
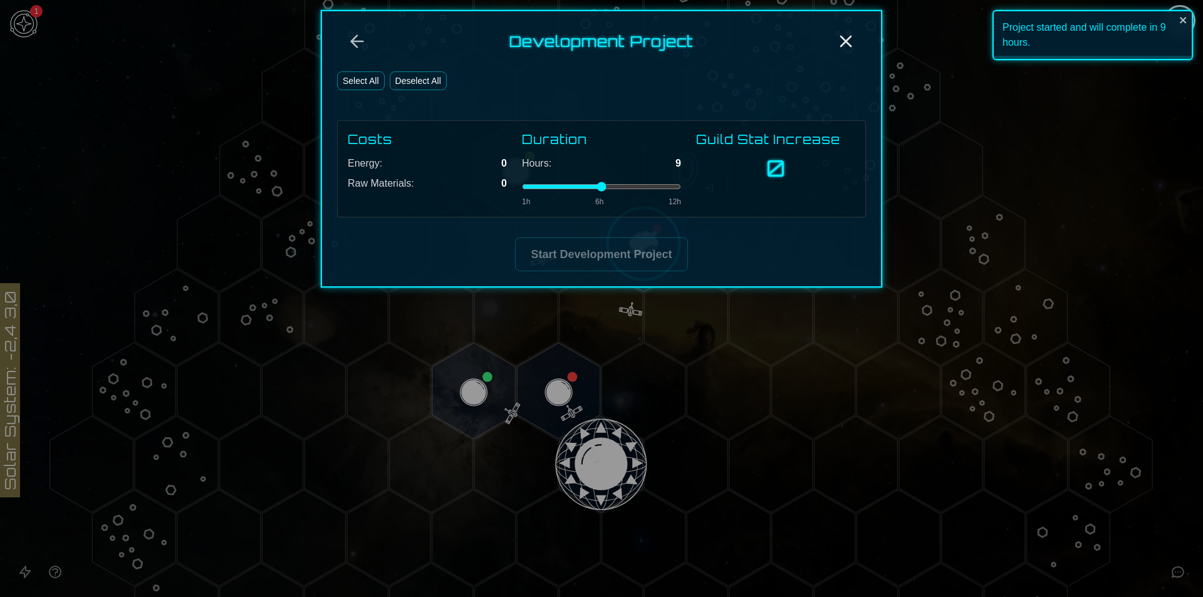
click at [639, 188] on input "range" at bounding box center [601, 186] width 159 height 5
drag, startPoint x: 596, startPoint y: 189, endPoint x: 587, endPoint y: 189, distance: 9.4
click at [589, 189] on input "range" at bounding box center [601, 186] width 159 height 5
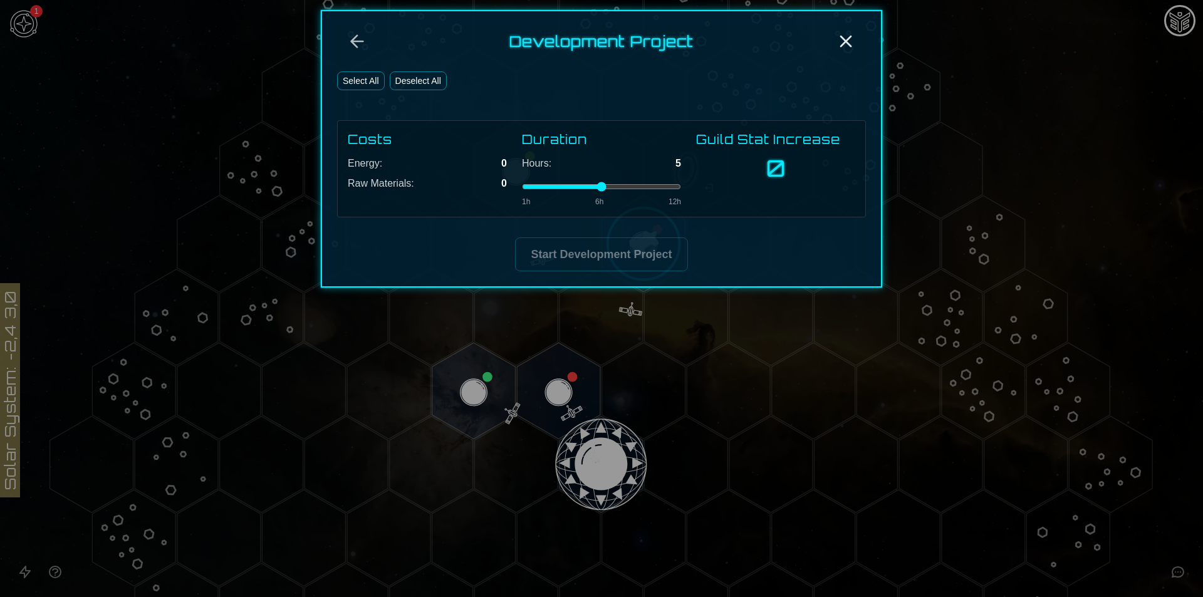
click at [359, 81] on button "Select All" at bounding box center [361, 80] width 48 height 19
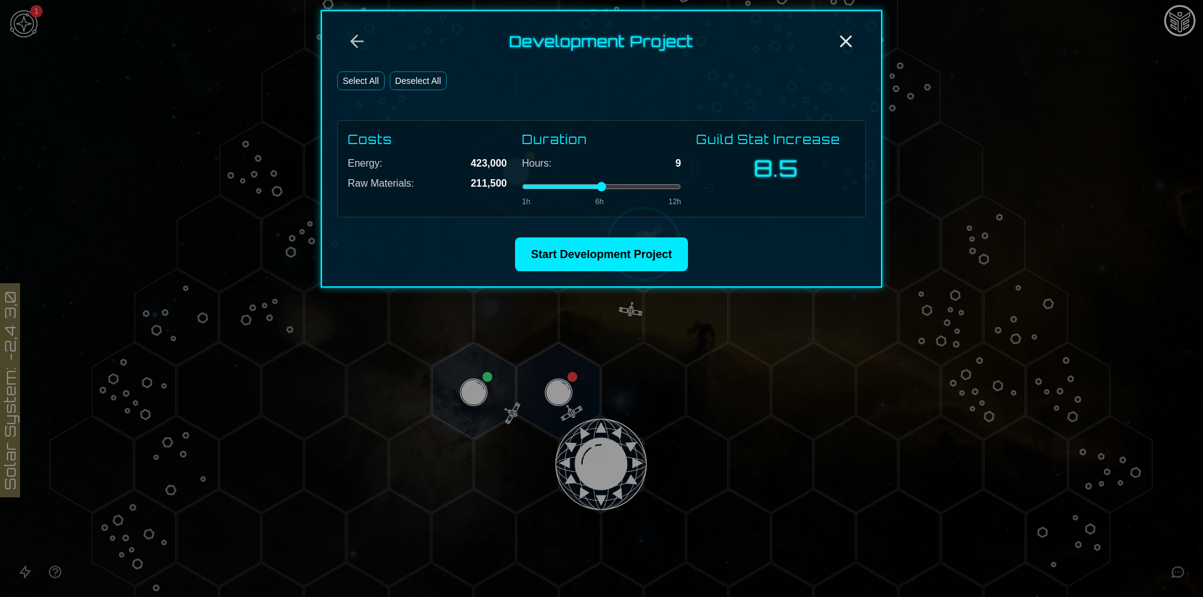
type input "*"
click at [639, 188] on input "range" at bounding box center [601, 186] width 159 height 5
click at [653, 261] on button "Start Development Project" at bounding box center [601, 254] width 172 height 34
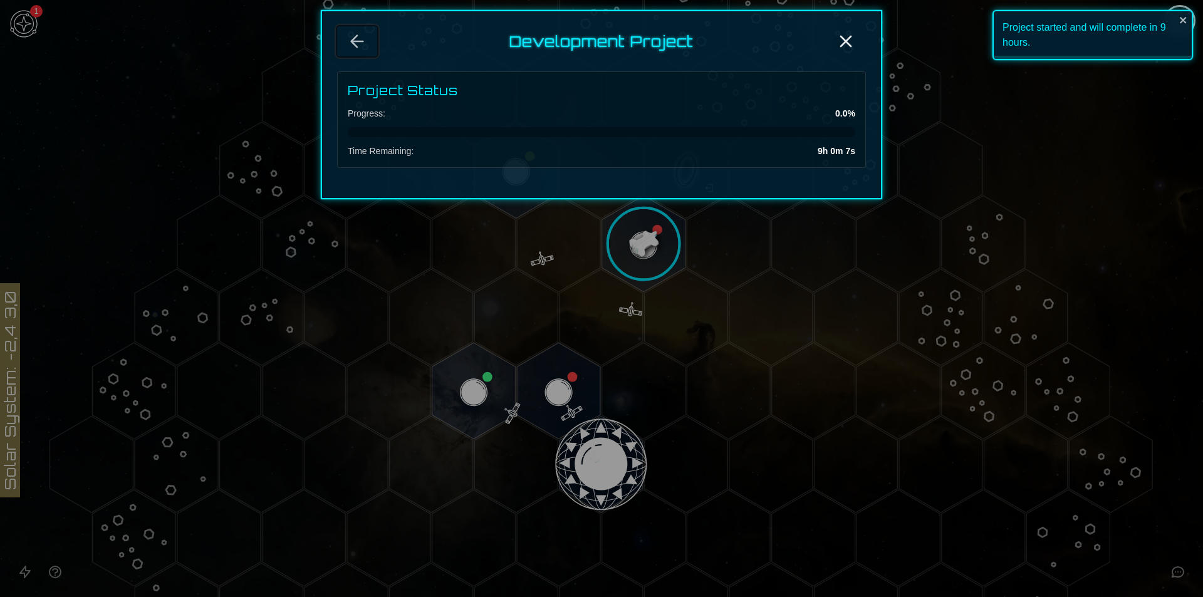
click at [363, 43] on icon "Back" at bounding box center [357, 41] width 20 height 20
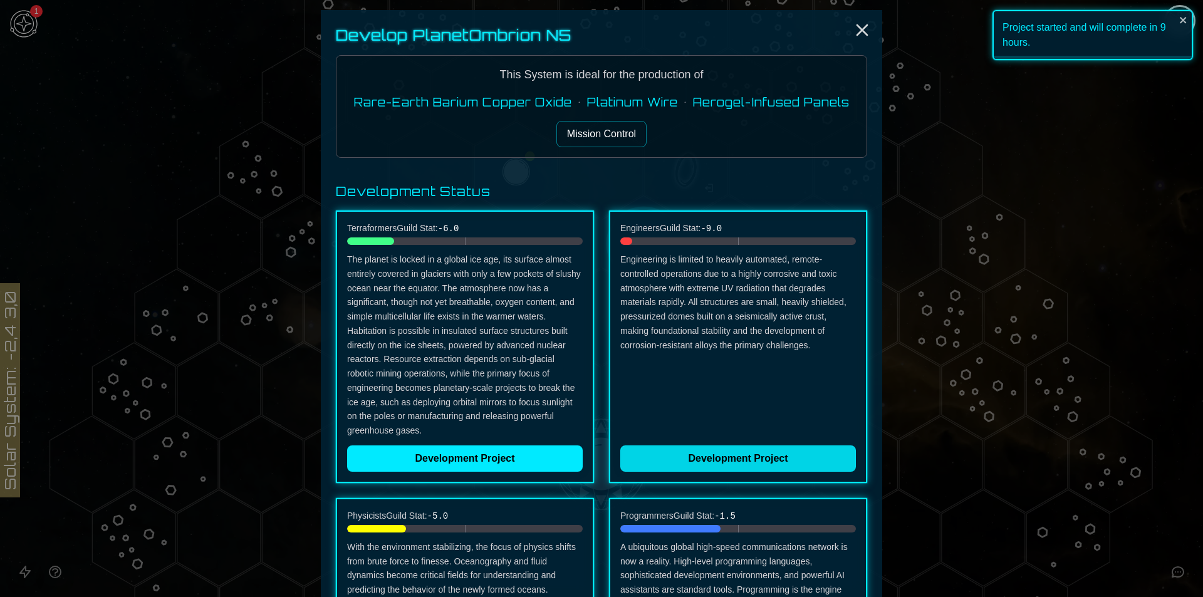
click at [730, 450] on button "Development Project" at bounding box center [738, 458] width 236 height 26
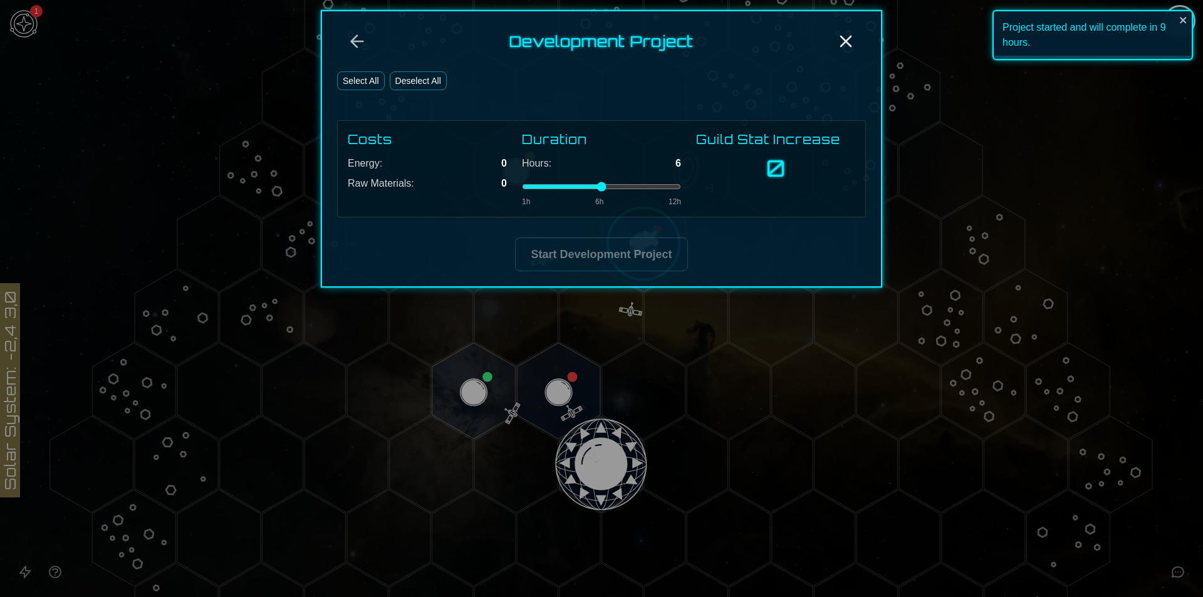
click at [363, 80] on button "Select All" at bounding box center [361, 80] width 48 height 19
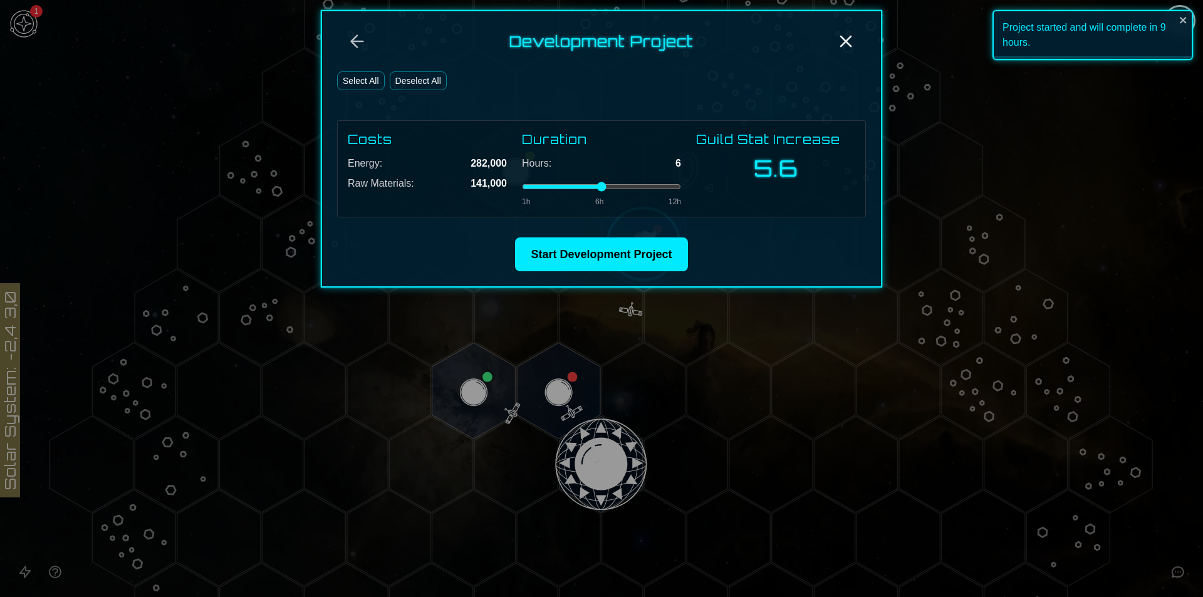
type input "*"
click at [641, 185] on input "range" at bounding box center [601, 186] width 159 height 5
click at [640, 251] on button "Start Development Project" at bounding box center [601, 254] width 172 height 34
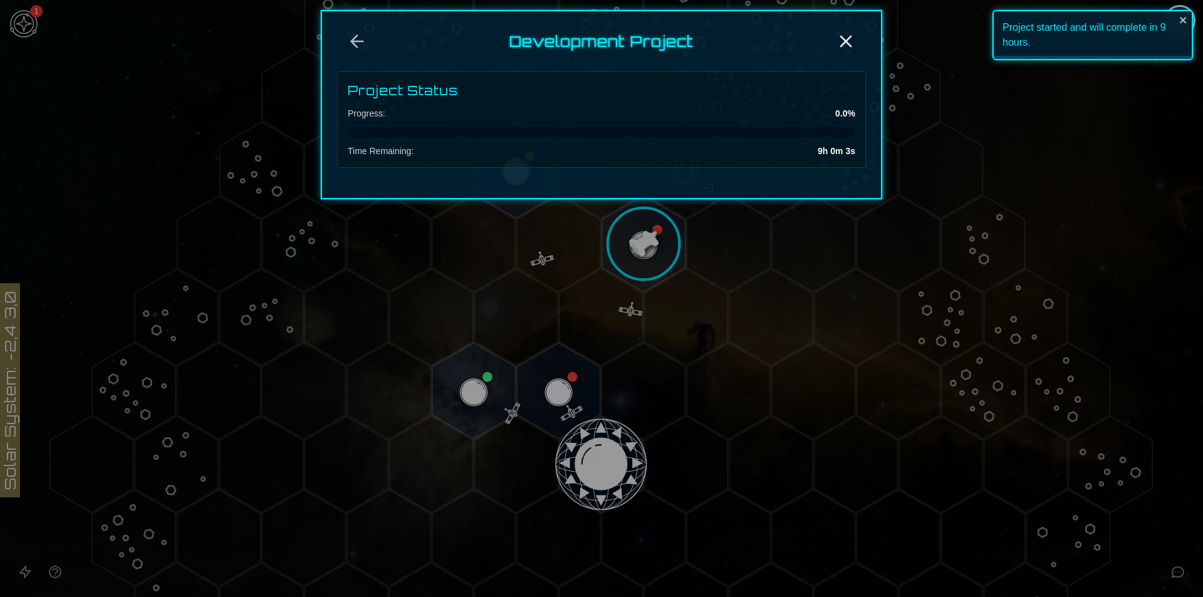
click at [1084, 231] on div at bounding box center [601, 298] width 1203 height 597
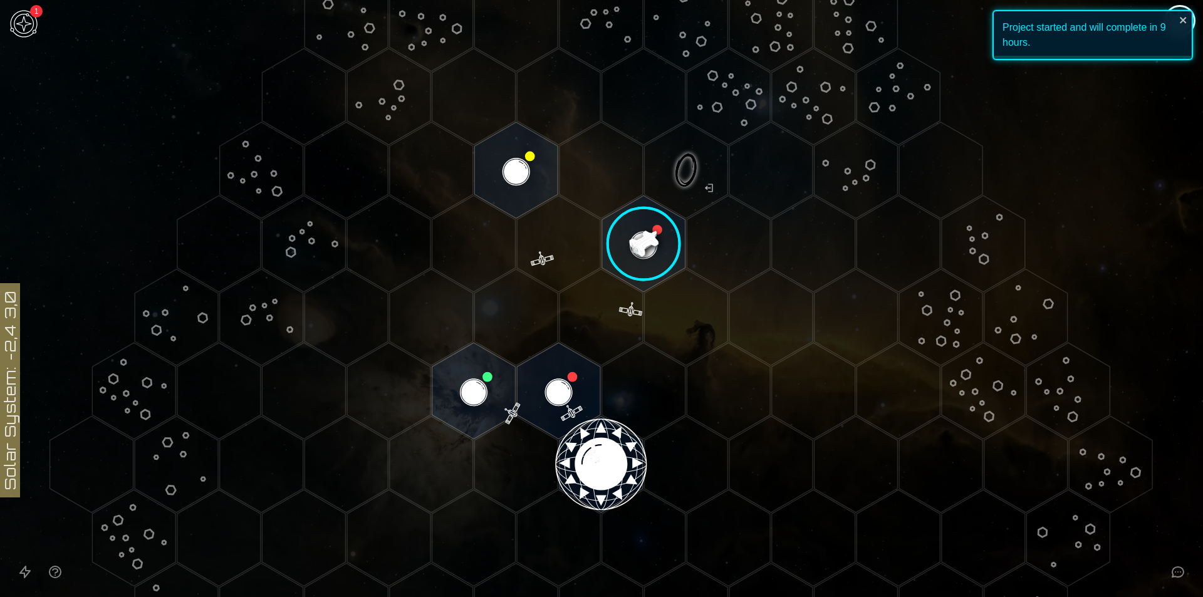
click at [634, 242] on image at bounding box center [643, 244] width 98 height 98
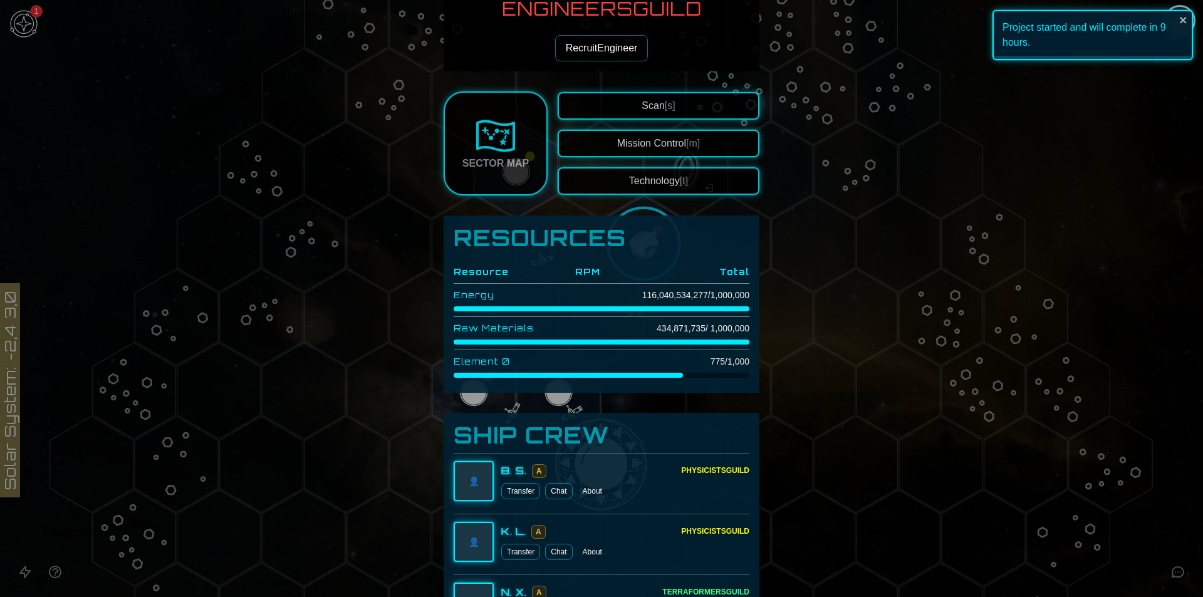
scroll to position [313, 0]
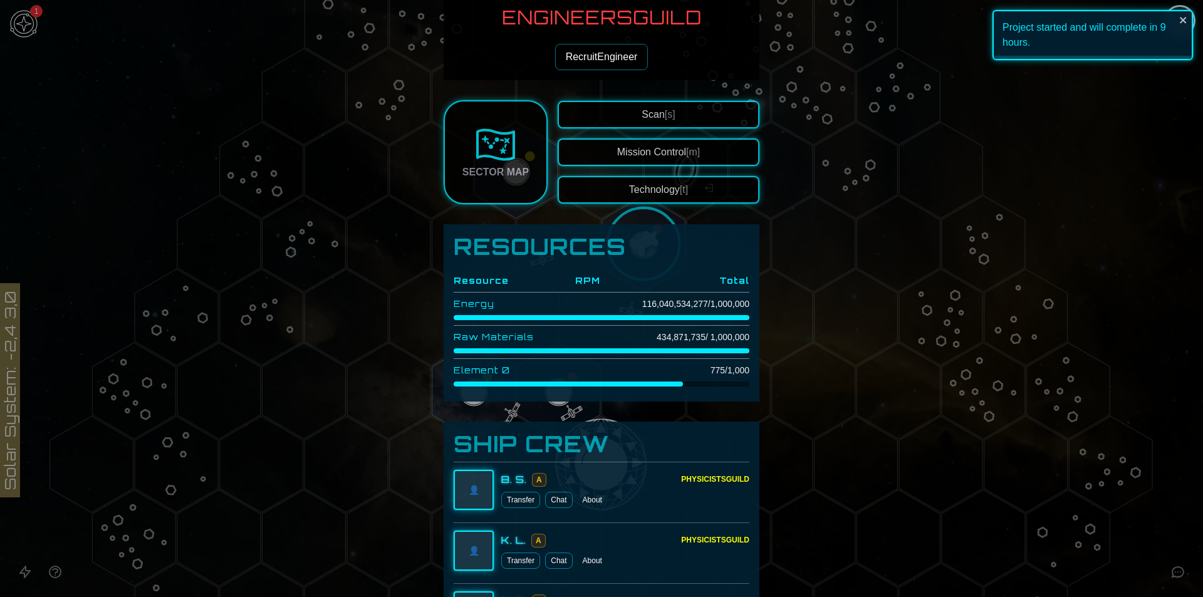
click at [650, 196] on button "Technology [t]" at bounding box center [658, 190] width 202 height 28
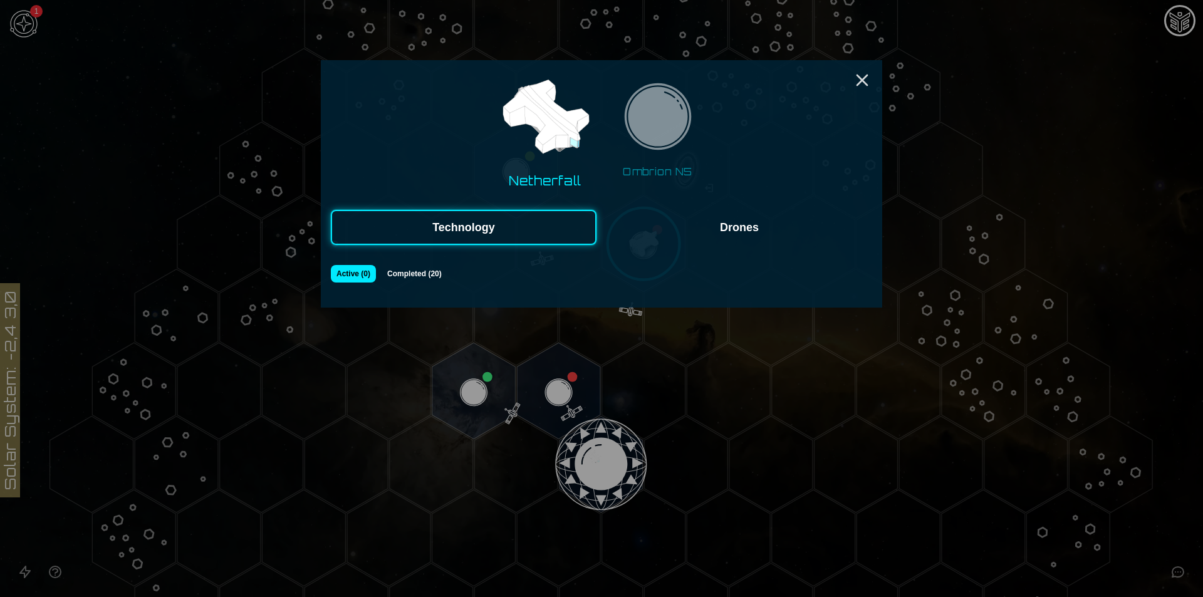
click at [664, 236] on button "Drones" at bounding box center [739, 227] width 266 height 35
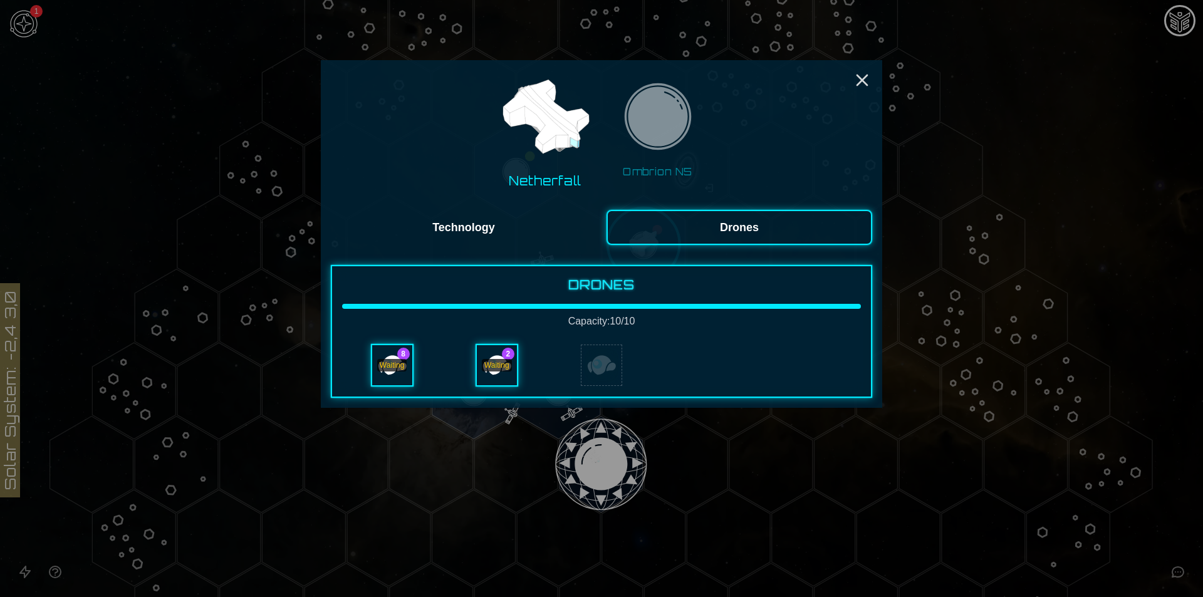
click at [391, 360] on div "Waiting" at bounding box center [392, 365] width 30 height 13
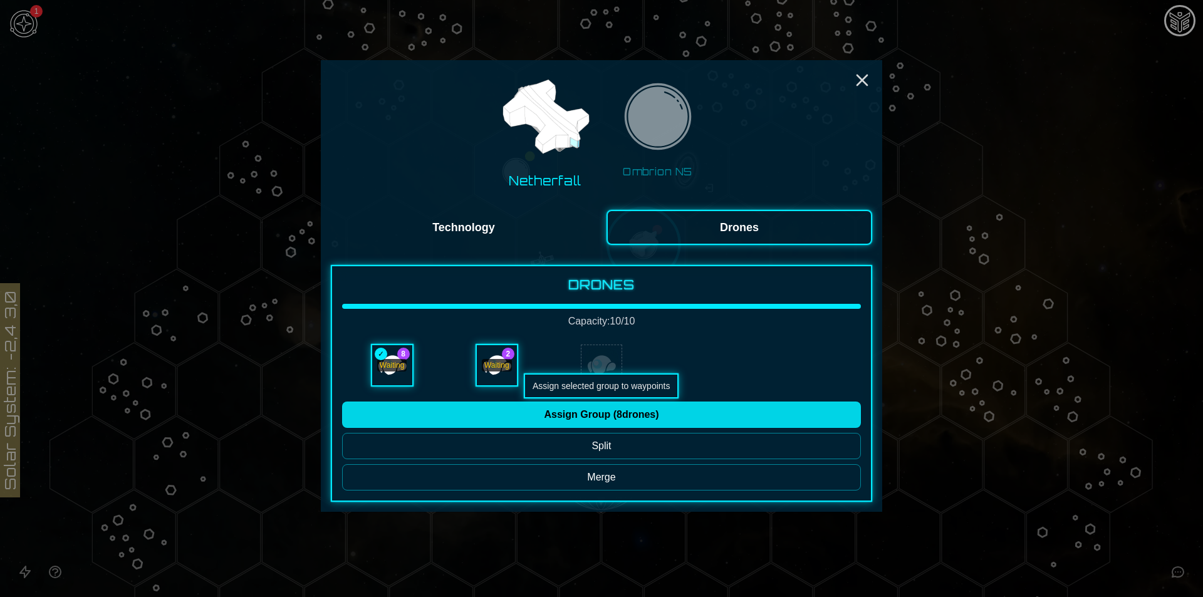
click at [562, 417] on button "Assign Group ( 8 drones)" at bounding box center [601, 414] width 519 height 26
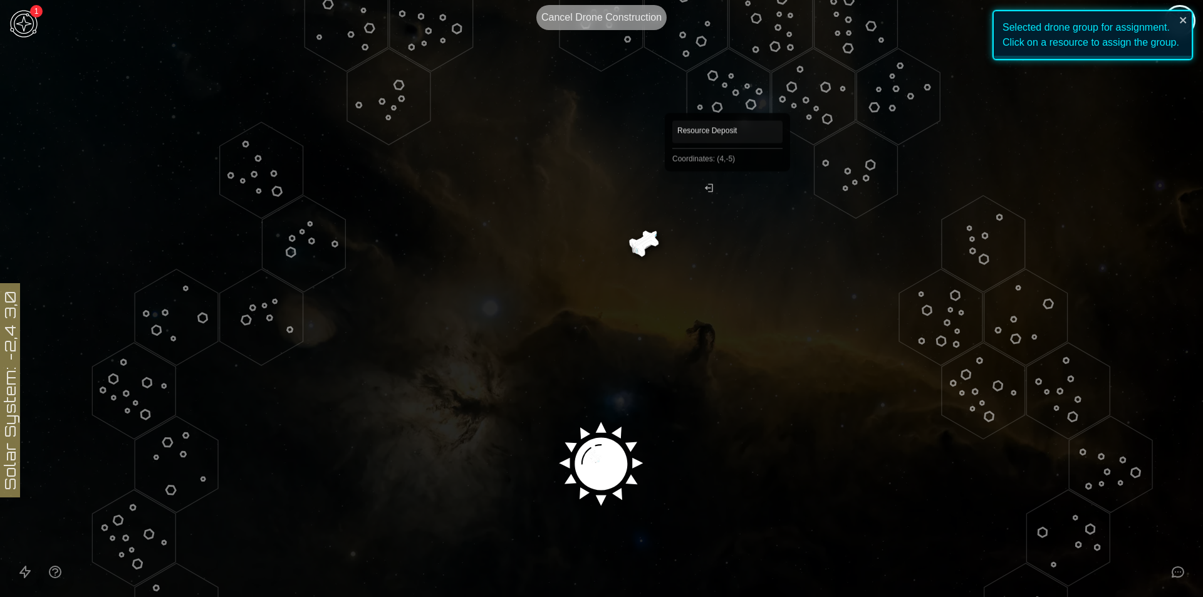
click at [727, 96] on polygon "Hex at coordinates 4,-5, clickable" at bounding box center [727, 97] width 83 height 96
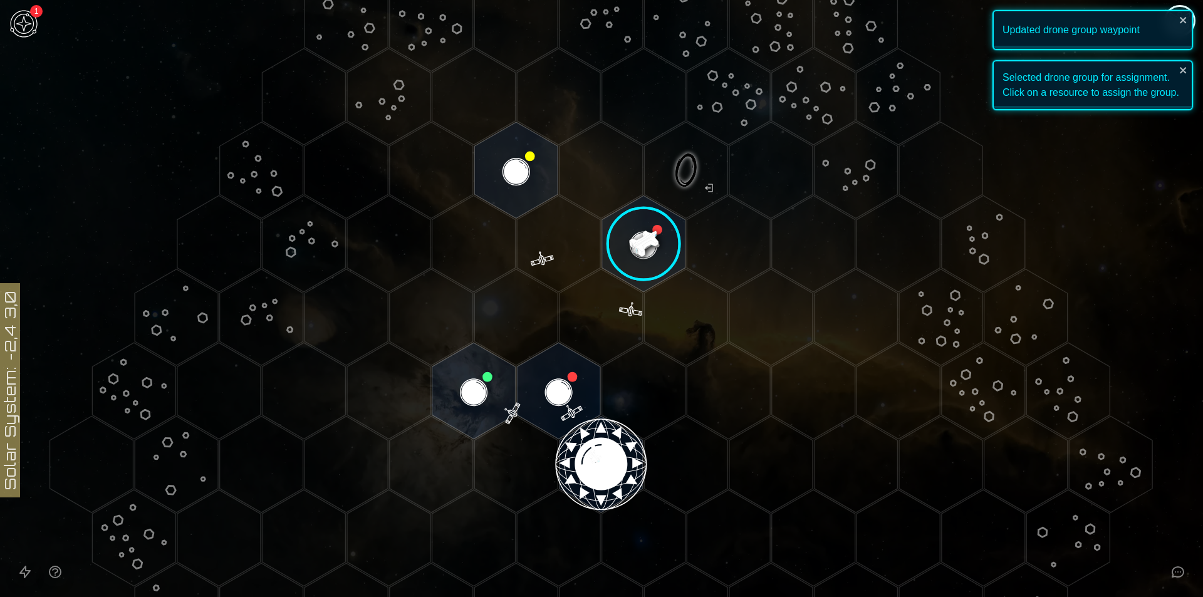
click at [611, 217] on image at bounding box center [643, 244] width 98 height 98
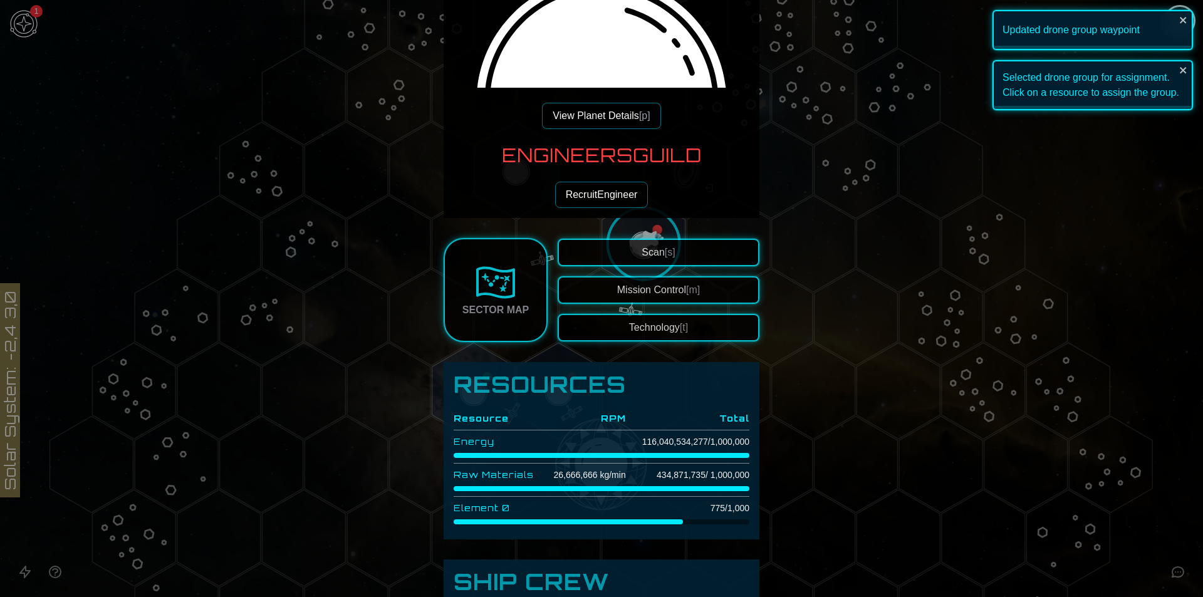
scroll to position [188, 0]
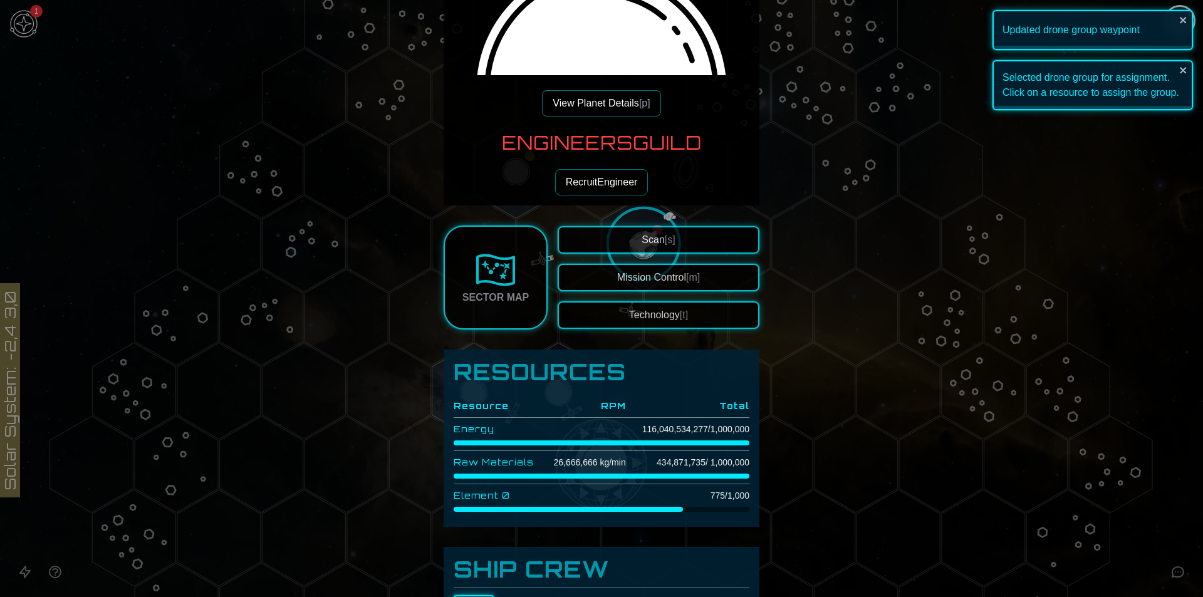
click at [707, 321] on button "Technology [t]" at bounding box center [658, 315] width 202 height 28
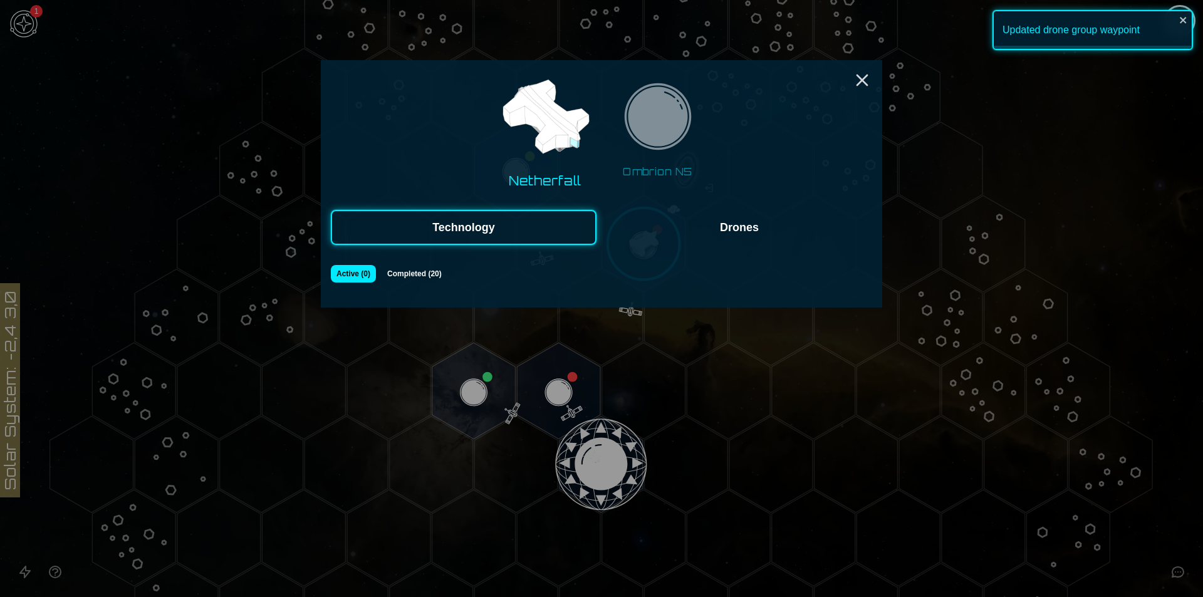
click at [686, 234] on button "Drones" at bounding box center [739, 227] width 266 height 35
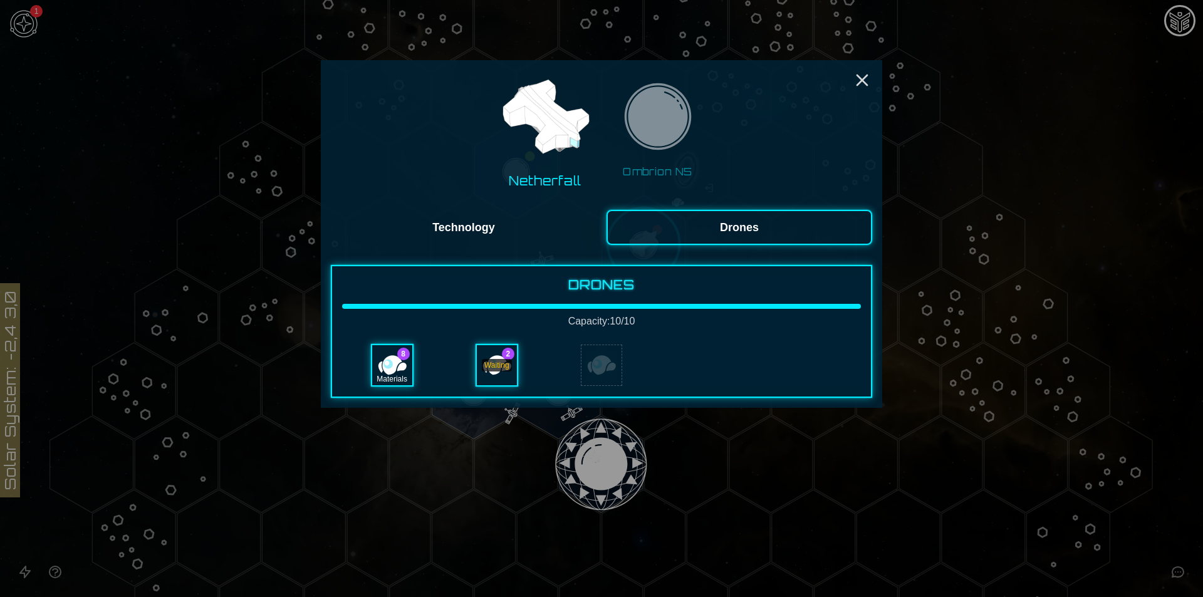
click at [497, 365] on div "Waiting" at bounding box center [497, 365] width 30 height 13
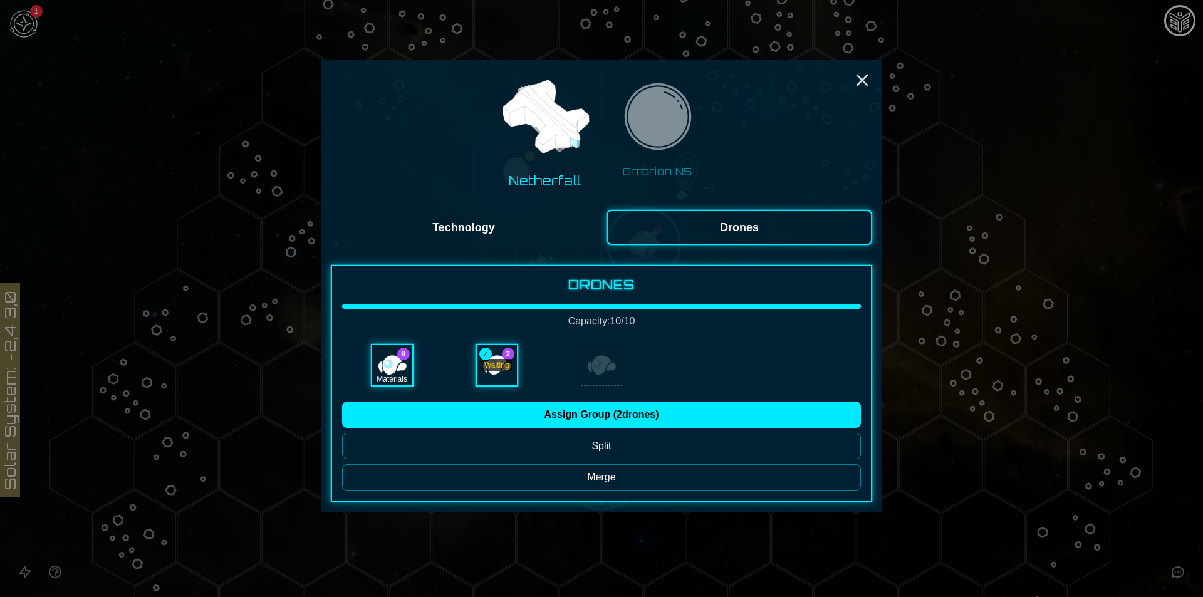
click at [569, 417] on button "Assign Group ( 2 drones)" at bounding box center [601, 414] width 519 height 26
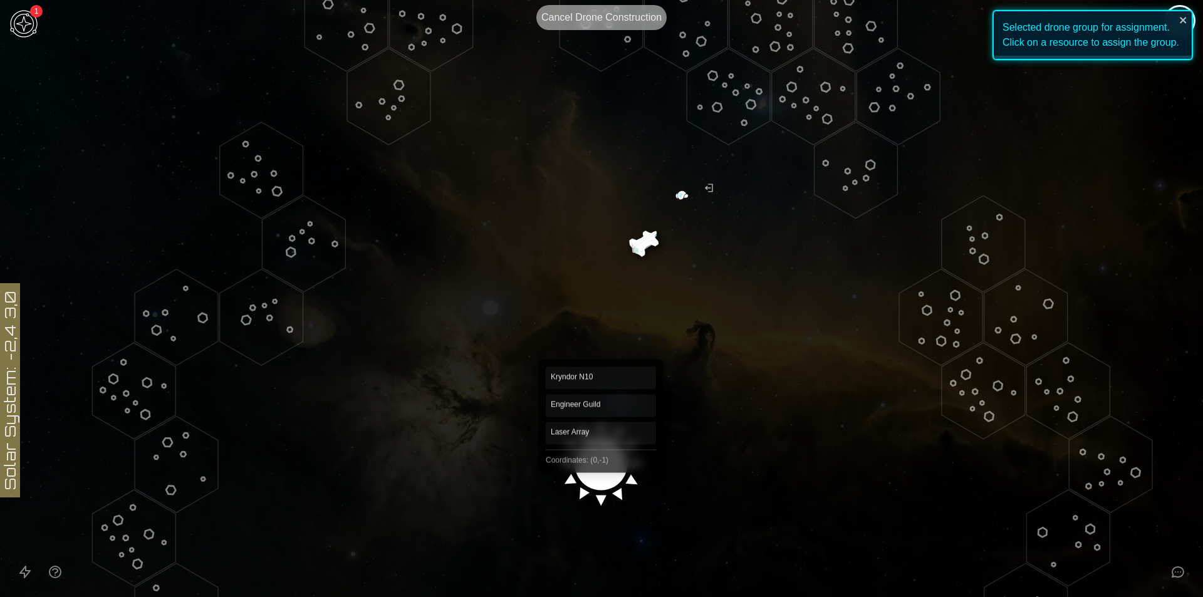
click at [601, 463] on image at bounding box center [601, 459] width 98 height 98
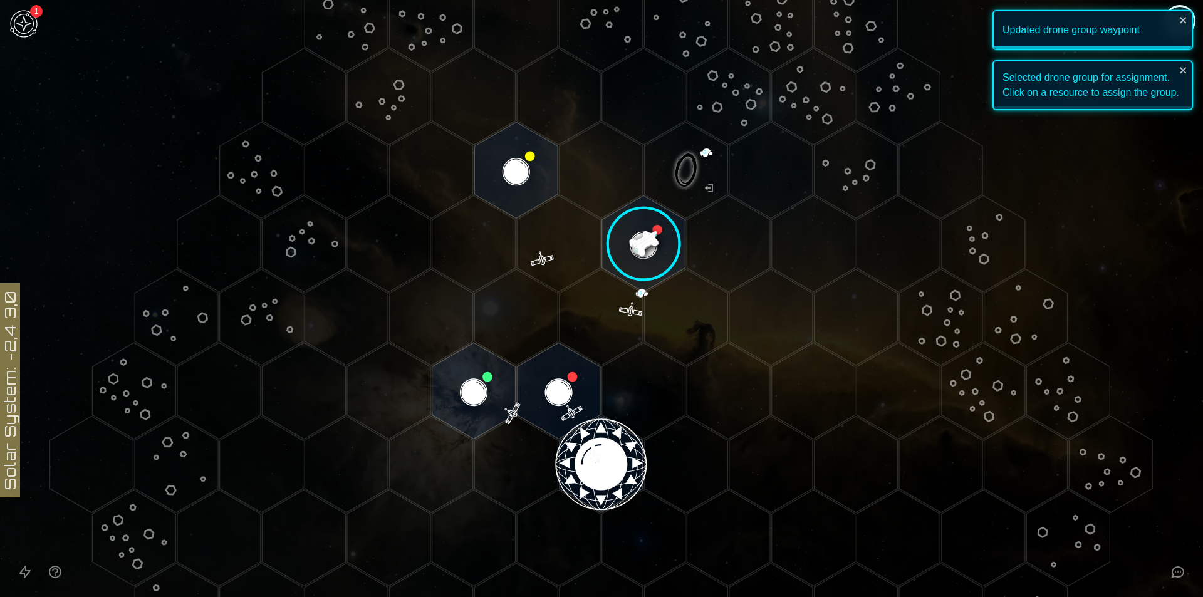
click at [23, 579] on icon "Open accessible navigation interface" at bounding box center [25, 571] width 15 height 15
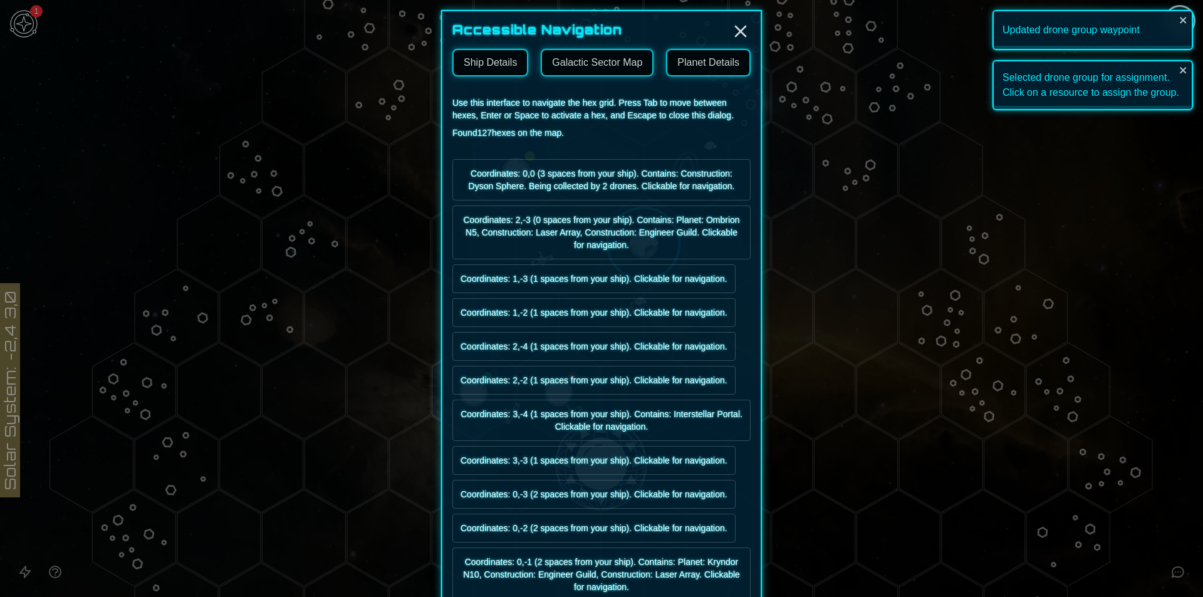
click at [554, 58] on link "Galactic Sector Map" at bounding box center [597, 63] width 113 height 28
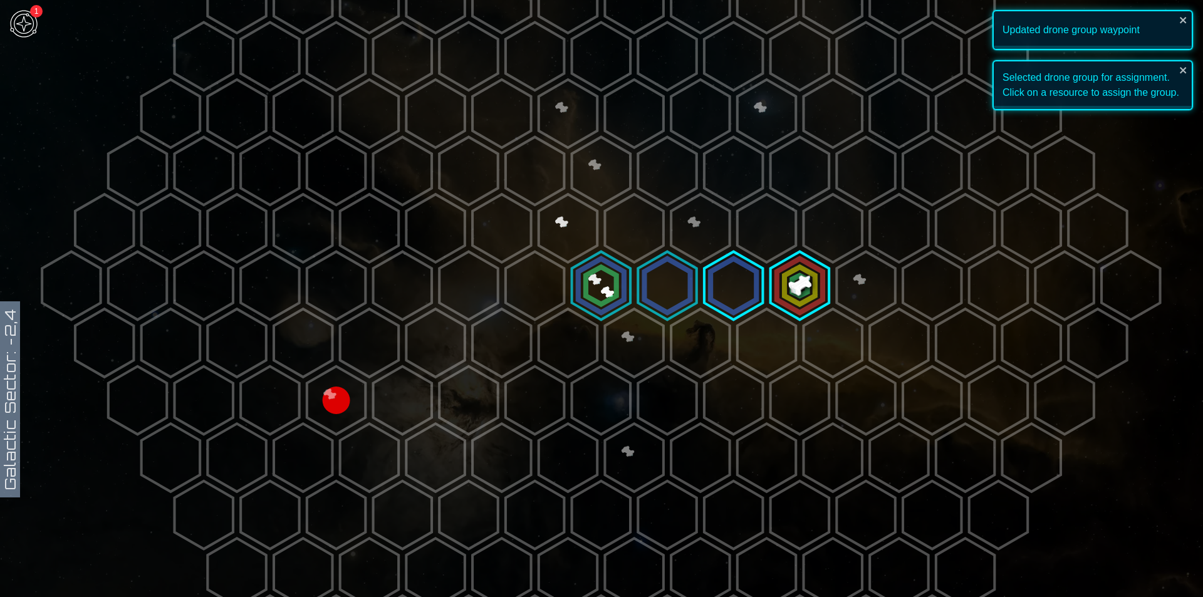
scroll to position [251, 0]
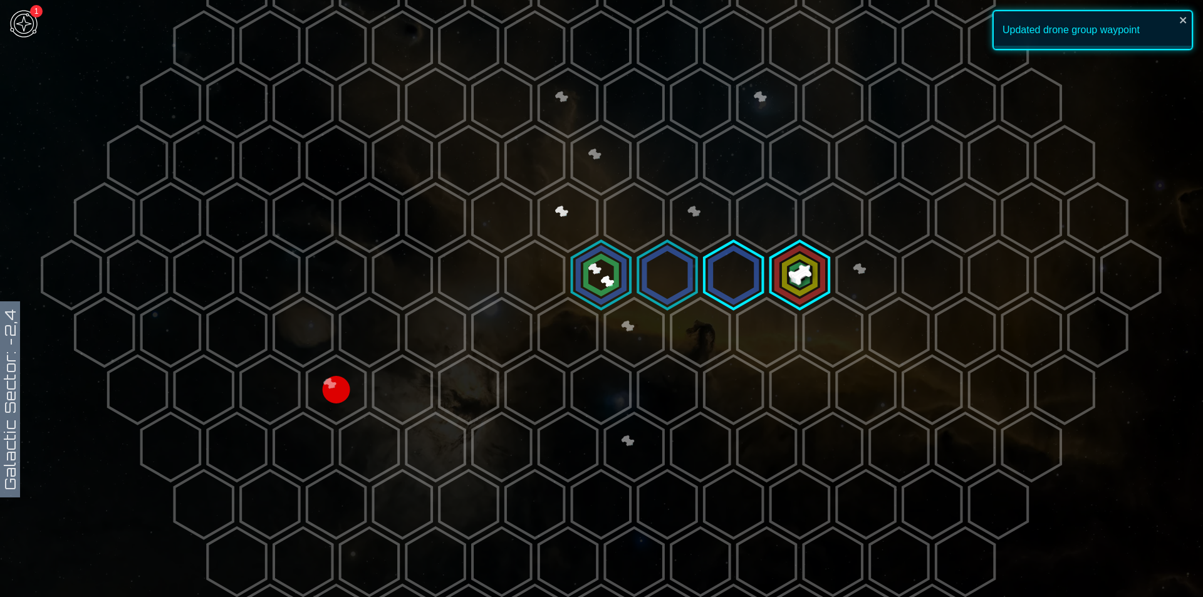
click at [572, 228] on polygon at bounding box center [568, 218] width 58 height 68
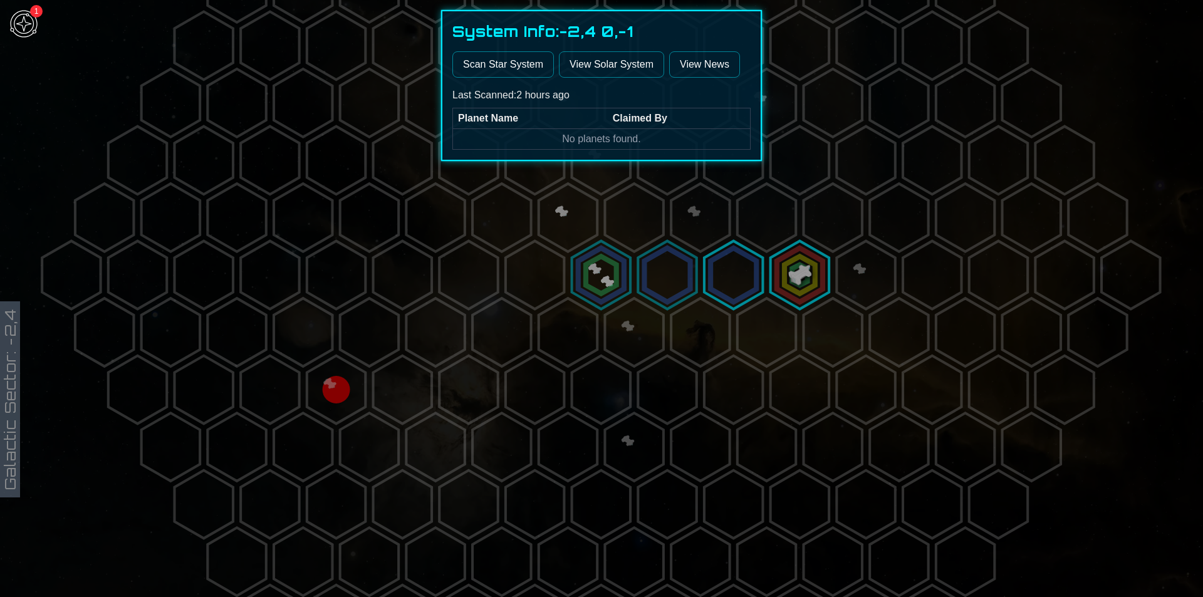
click at [505, 51] on button "Scan Star System" at bounding box center [502, 64] width 101 height 26
click at [620, 436] on div at bounding box center [601, 298] width 1203 height 597
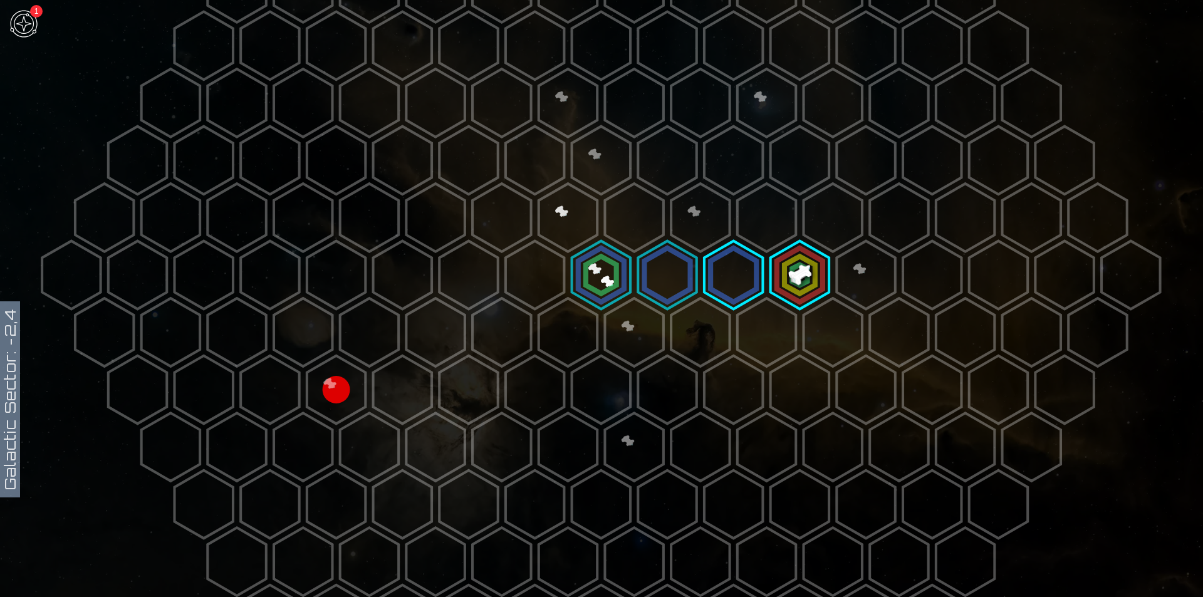
click at [624, 437] on polygon at bounding box center [633, 447] width 58 height 68
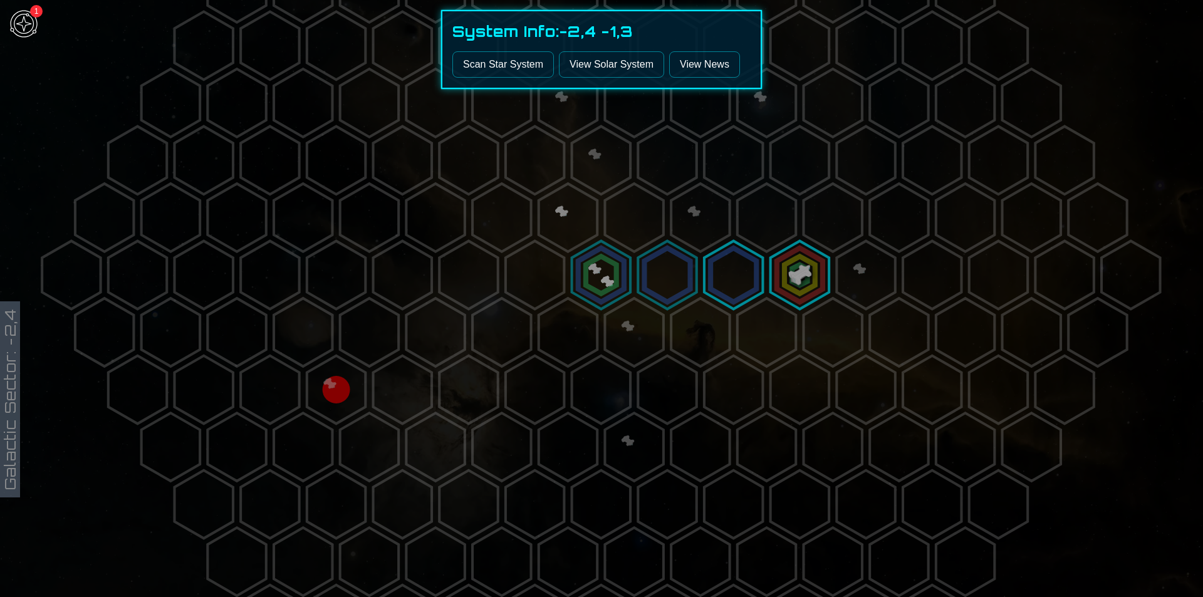
click at [490, 58] on button "Scan Star System" at bounding box center [502, 64] width 101 height 26
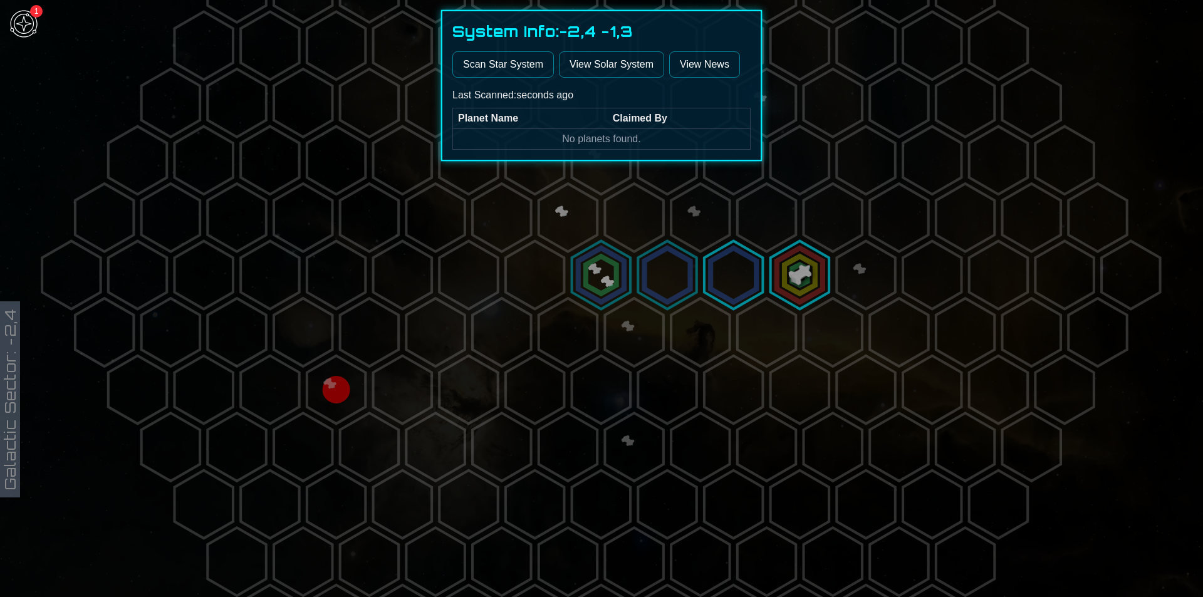
click at [597, 229] on div at bounding box center [601, 298] width 1203 height 597
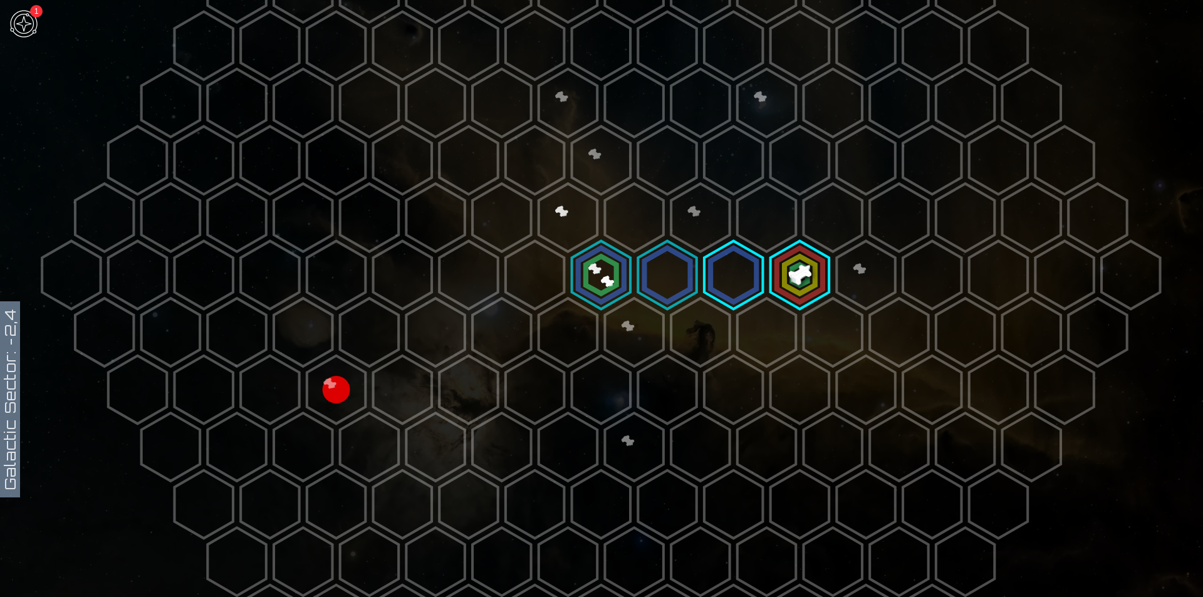
click at [590, 204] on polygon at bounding box center [568, 218] width 58 height 68
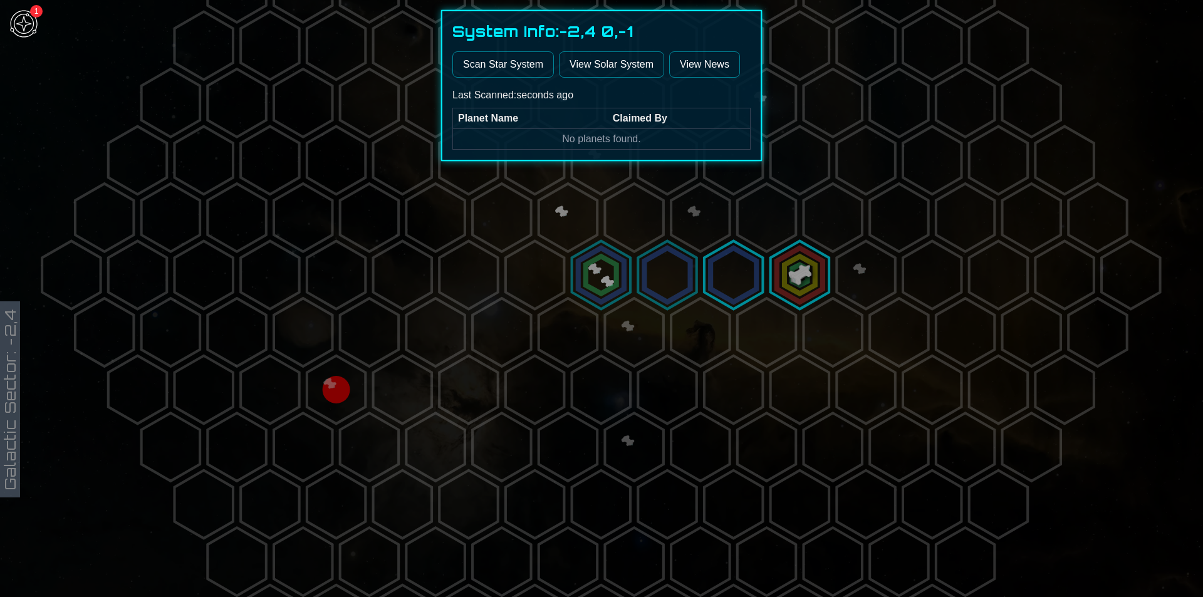
click at [631, 209] on div at bounding box center [601, 298] width 1203 height 597
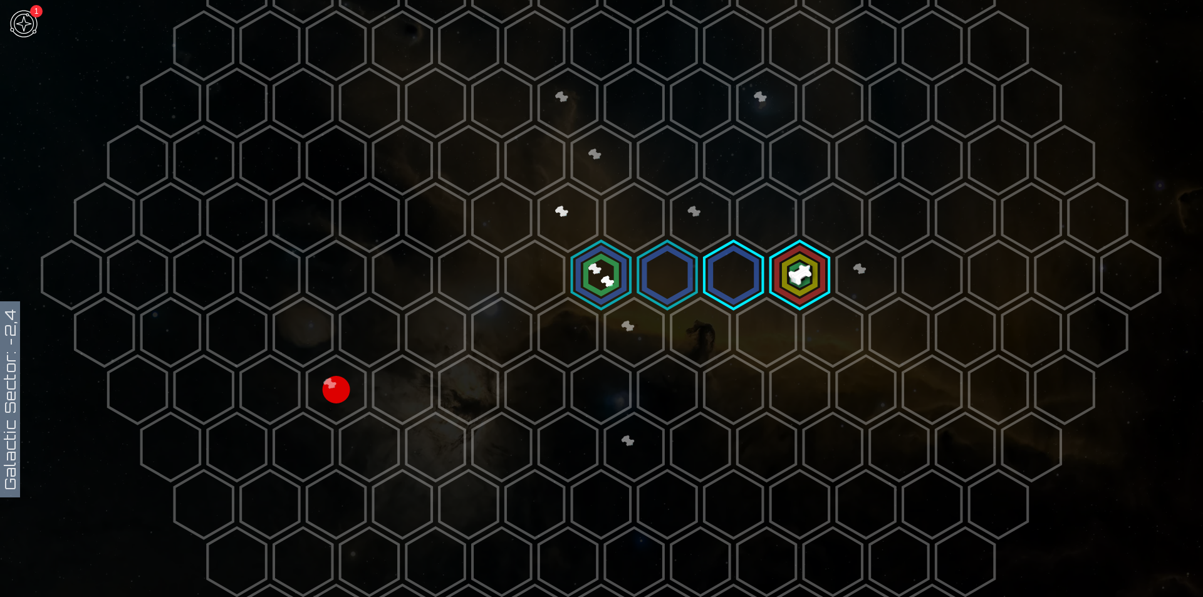
click at [631, 209] on polygon at bounding box center [633, 218] width 58 height 68
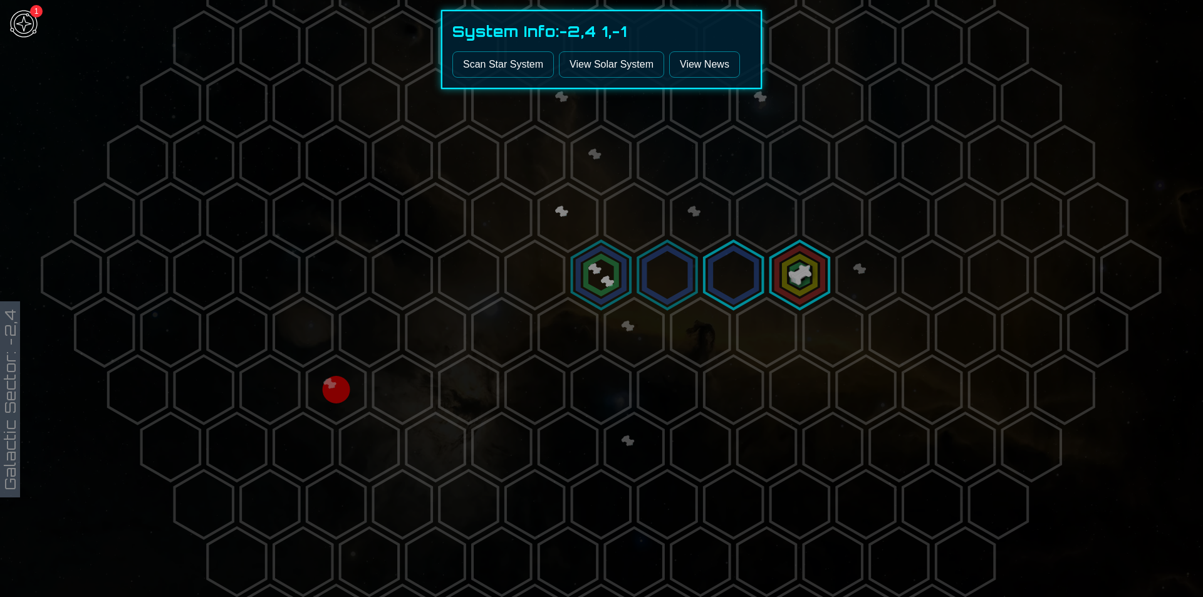
click at [519, 67] on button "Scan Star System" at bounding box center [502, 64] width 101 height 26
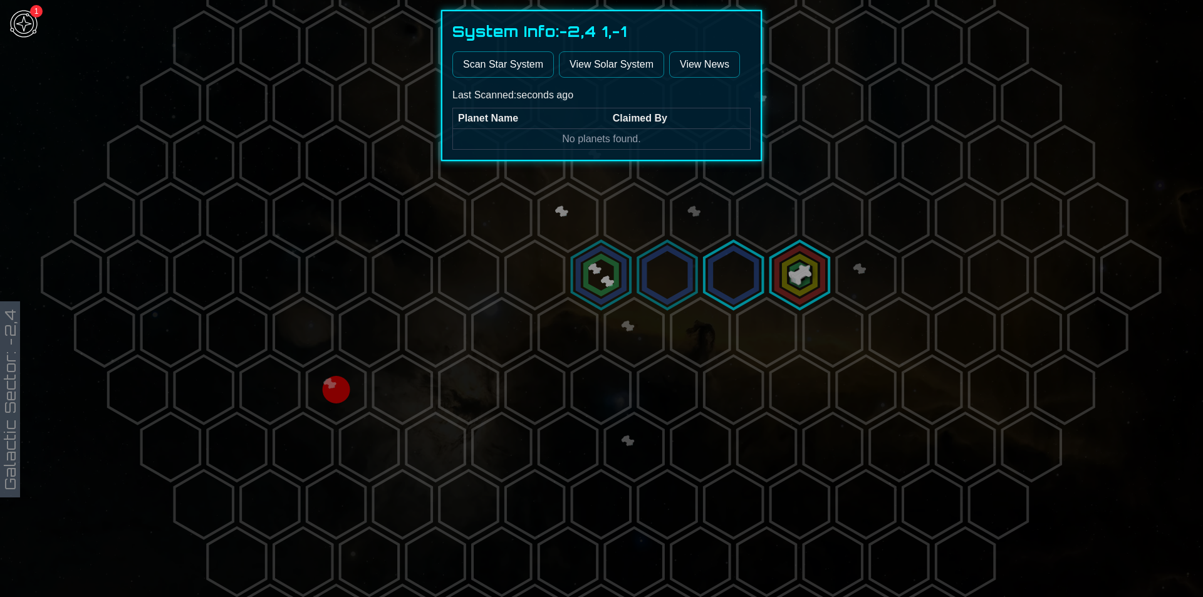
click at [624, 163] on div at bounding box center [601, 298] width 1203 height 597
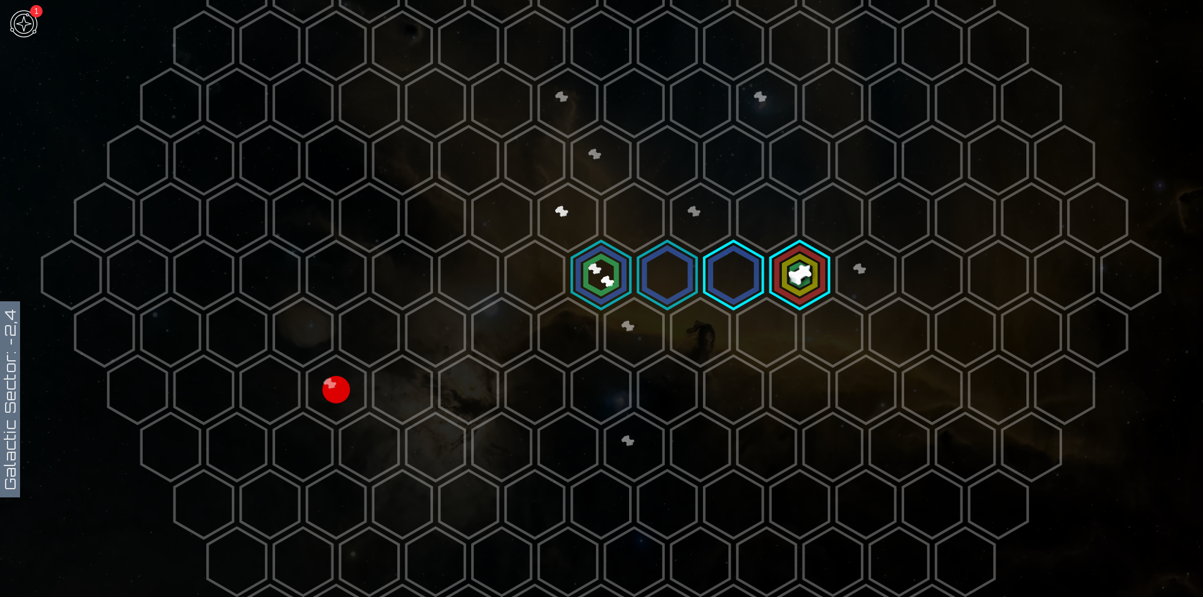
click at [624, 163] on polygon at bounding box center [601, 161] width 58 height 68
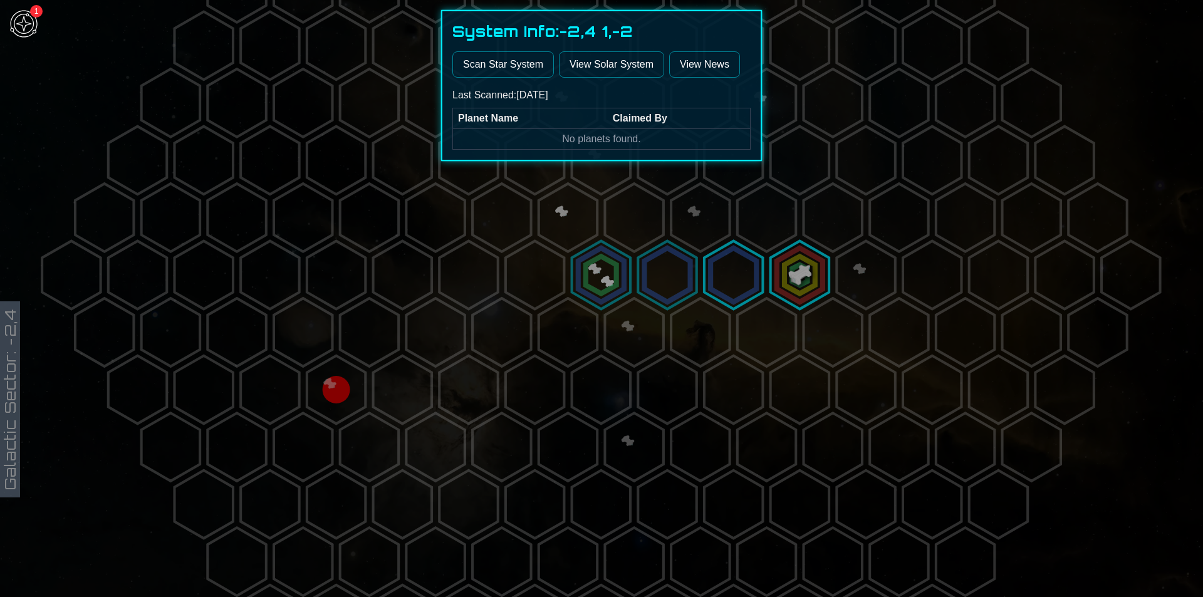
click at [498, 67] on button "Scan Star System" at bounding box center [502, 64] width 101 height 26
click at [404, 318] on div at bounding box center [601, 298] width 1203 height 597
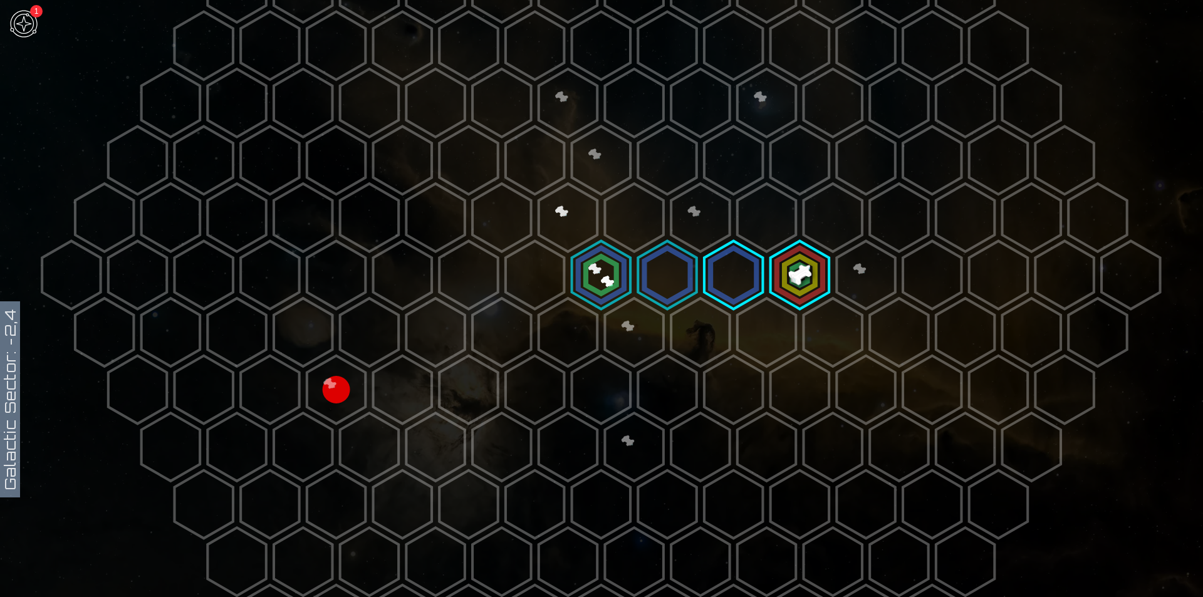
click at [360, 381] on polygon at bounding box center [336, 390] width 58 height 68
click at [341, 375] on polygon at bounding box center [336, 390] width 58 height 68
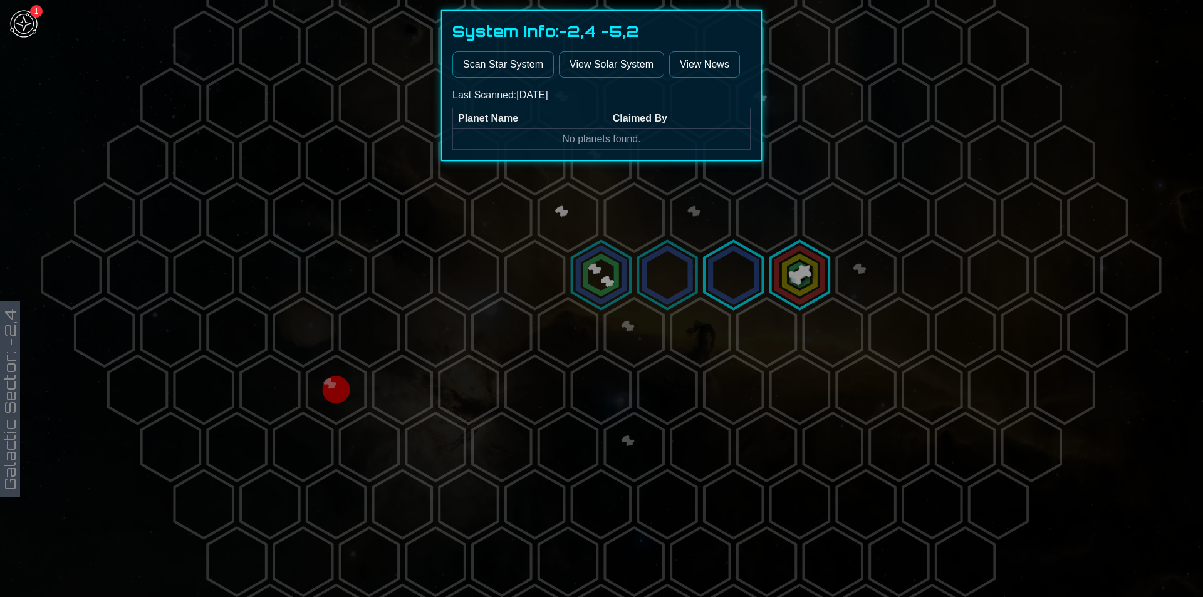
click at [499, 51] on div "System Info: -2,4 -5,2 Scan Star System View Solar System View News Last Scanne…" at bounding box center [601, 85] width 321 height 151
click at [500, 63] on button "Scan Star System" at bounding box center [502, 64] width 101 height 26
click at [655, 75] on link "View Solar System" at bounding box center [611, 64] width 105 height 26
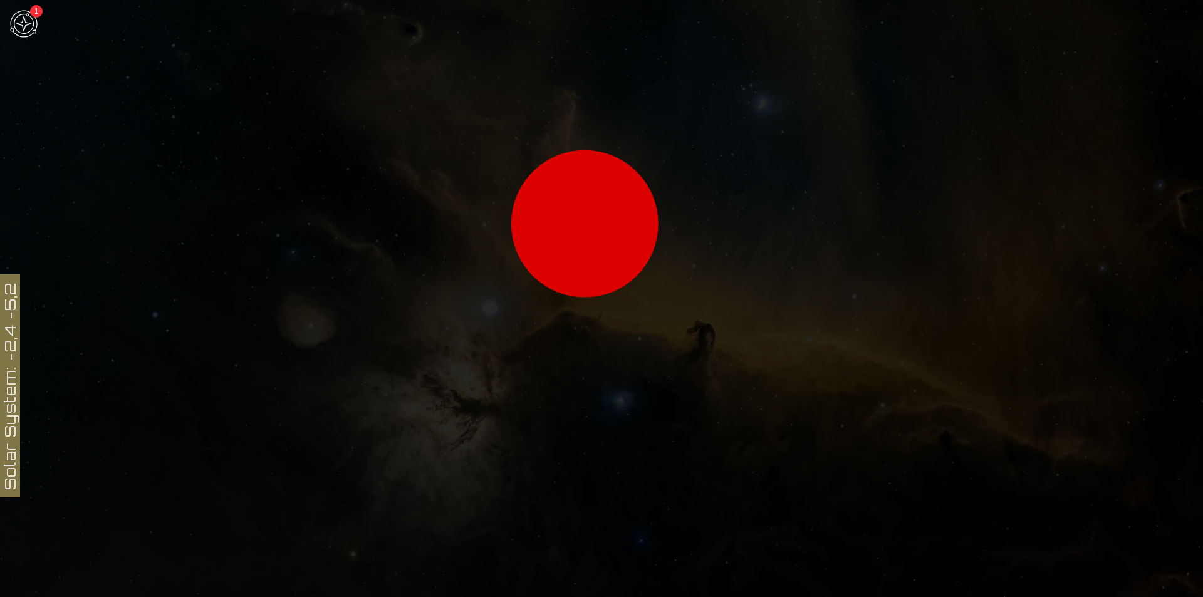
click at [606, 219] on icon at bounding box center [601, 240] width 1203 height 1054
click at [605, 219] on icon at bounding box center [601, 240] width 1203 height 1054
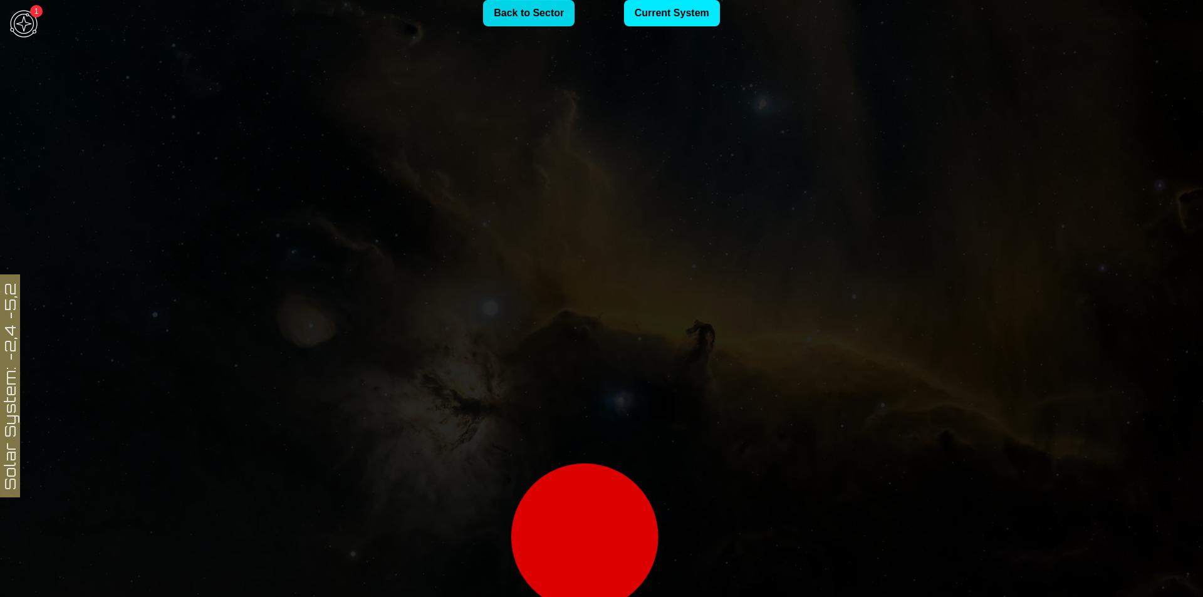
click at [526, 18] on link "Back to Sector" at bounding box center [528, 13] width 91 height 26
click at [674, 14] on body "1 Solar System: -2,4 -5,2 Back to Sector Current System" at bounding box center [601, 298] width 1203 height 597
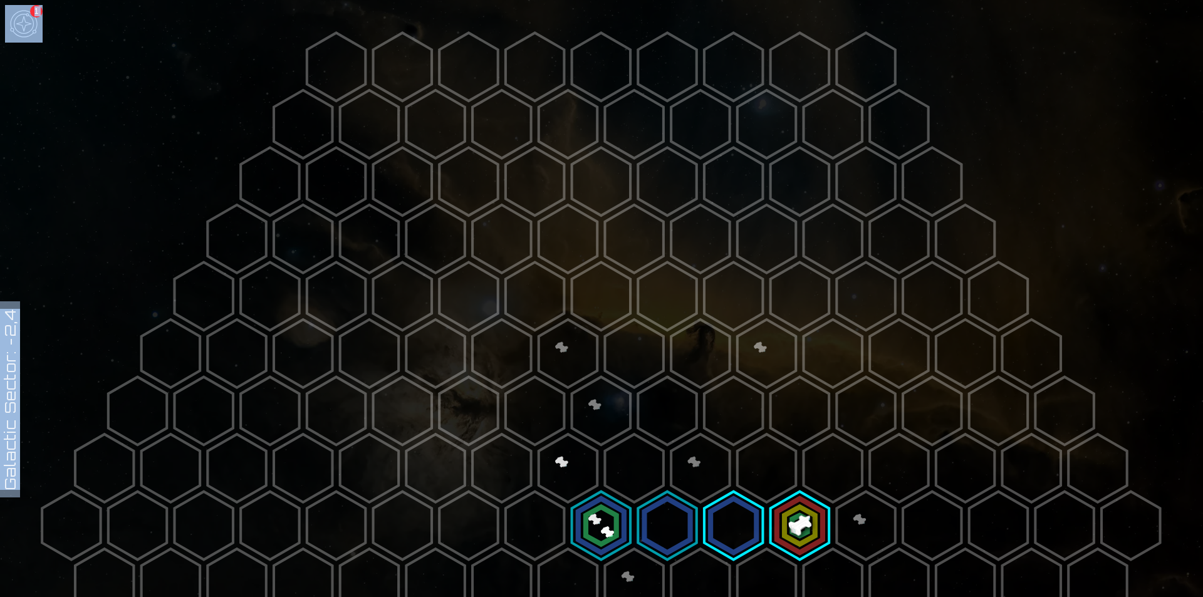
click at [809, 528] on polygon at bounding box center [799, 526] width 58 height 68
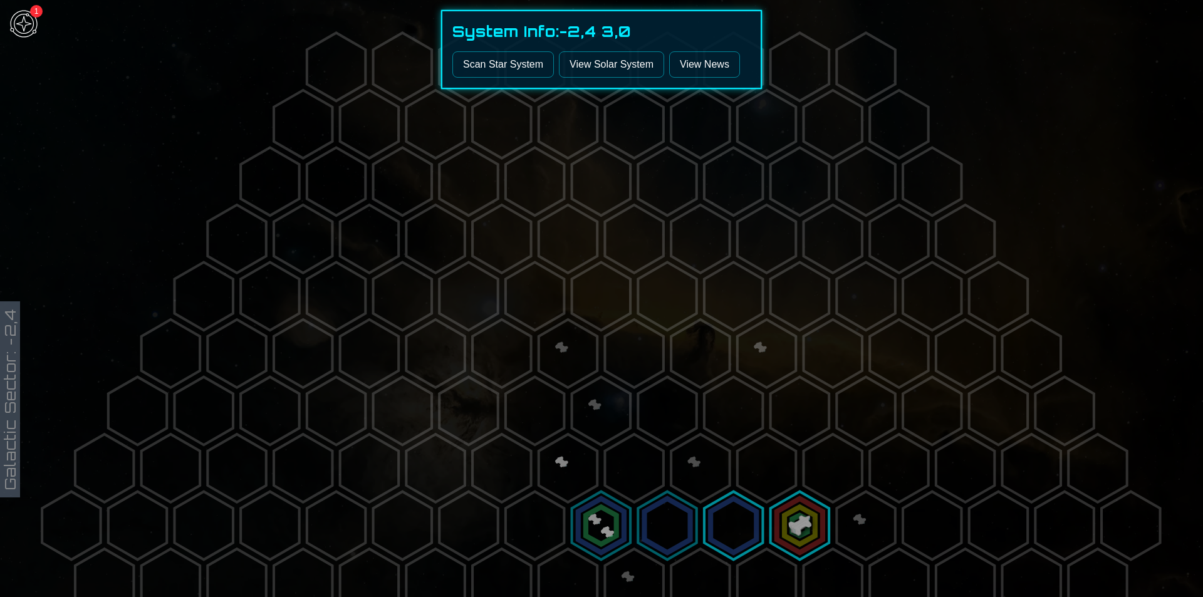
click at [641, 70] on link "View Solar System" at bounding box center [611, 64] width 105 height 26
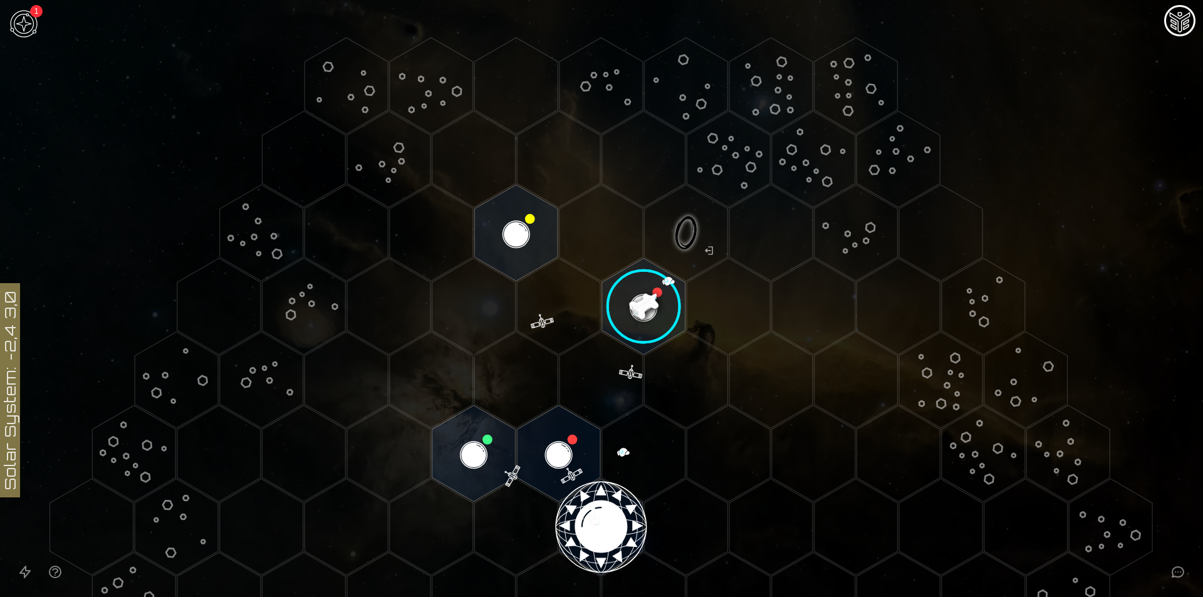
drag, startPoint x: 329, startPoint y: 589, endPoint x: 638, endPoint y: 319, distance: 411.0
click at [638, 319] on image at bounding box center [643, 306] width 98 height 98
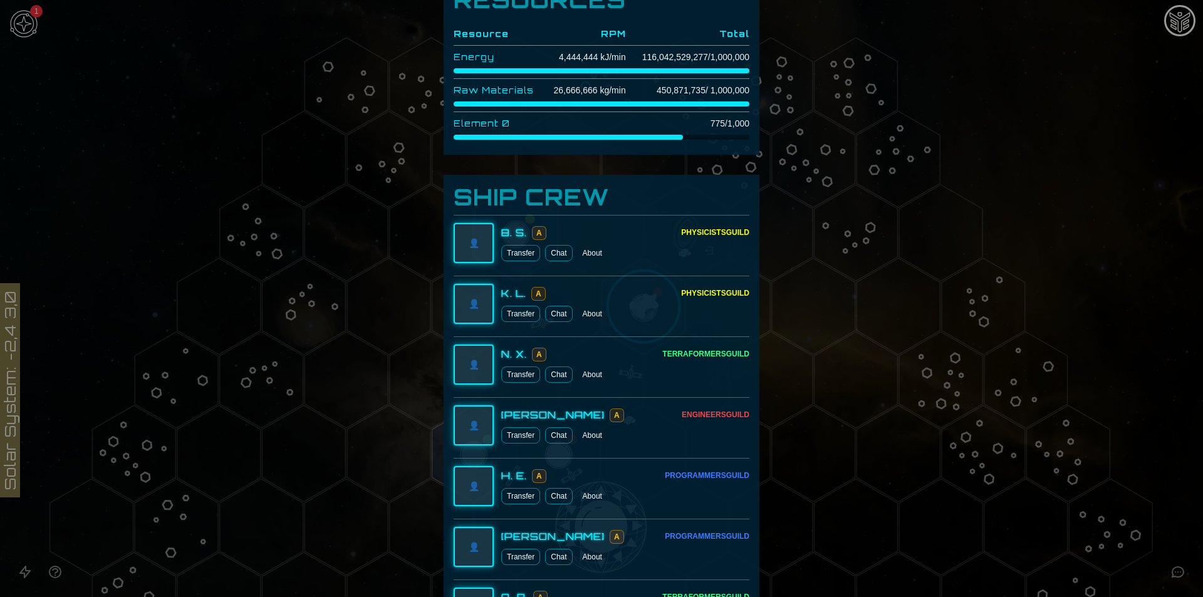
scroll to position [310, 0]
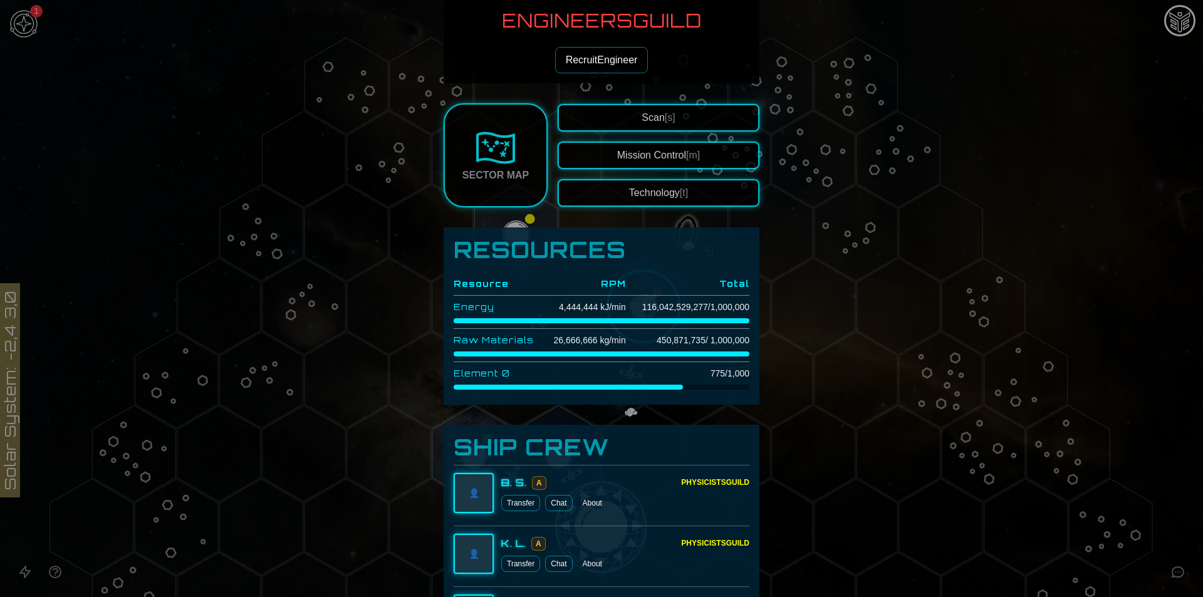
click at [638, 308] on td "116,042,529,277 / 1,000,000" at bounding box center [687, 307] width 123 height 23
copy td "116,042,529,277"
click at [674, 343] on td "458,871,735 / 1,000,000" at bounding box center [687, 340] width 123 height 23
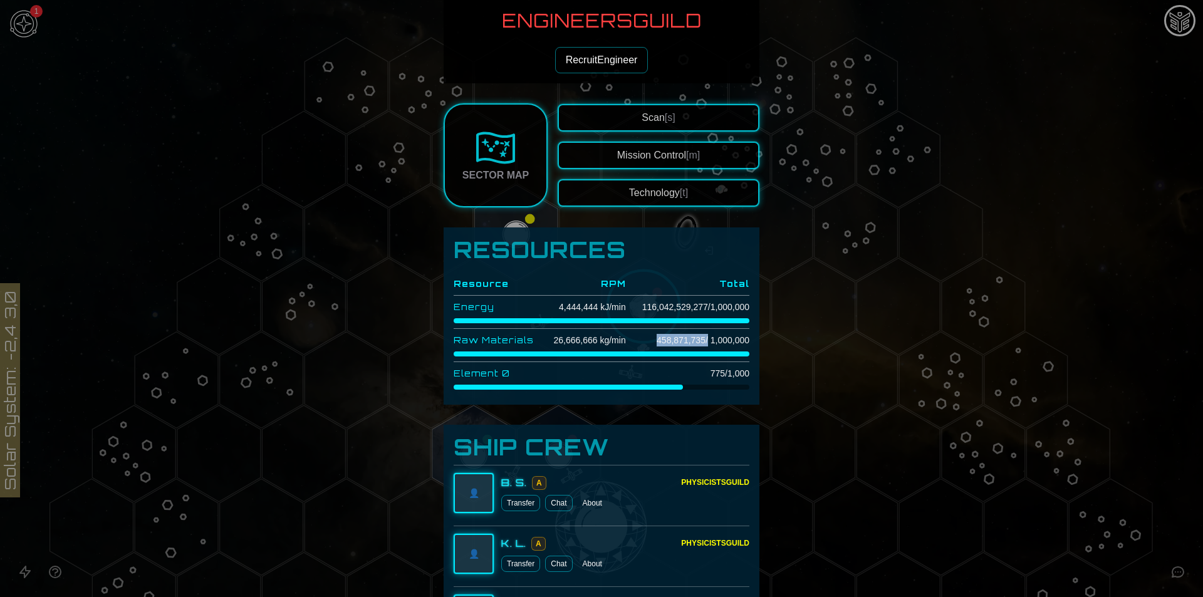
copy td "458,871,735"
